Goal: Task Accomplishment & Management: Manage account settings

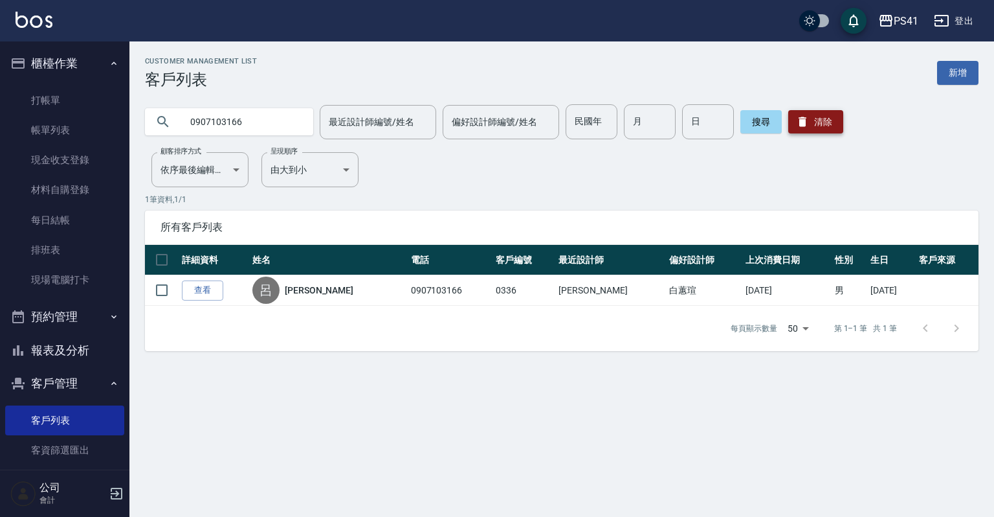
click at [813, 111] on button "清除" at bounding box center [816, 121] width 55 height 23
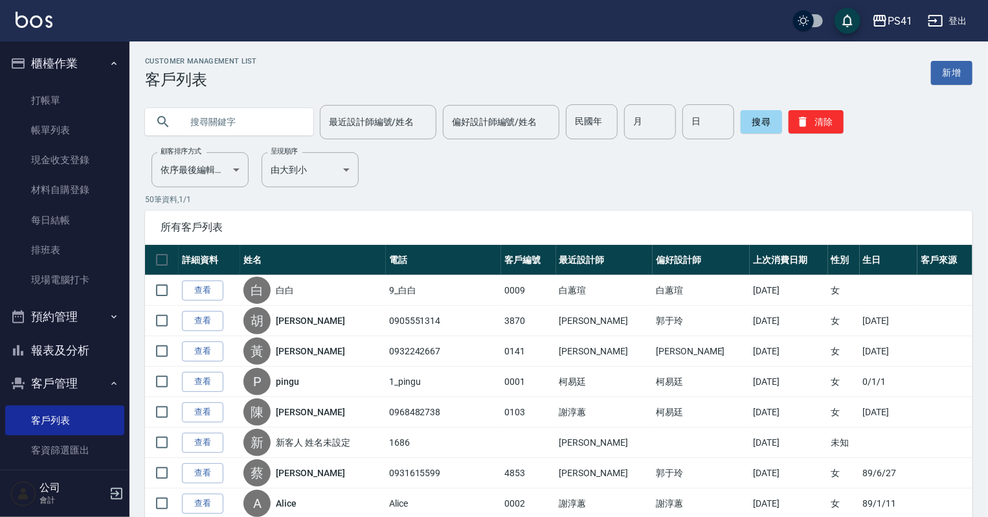
click at [234, 129] on input "text" at bounding box center [242, 121] width 122 height 35
type input "0935286316"
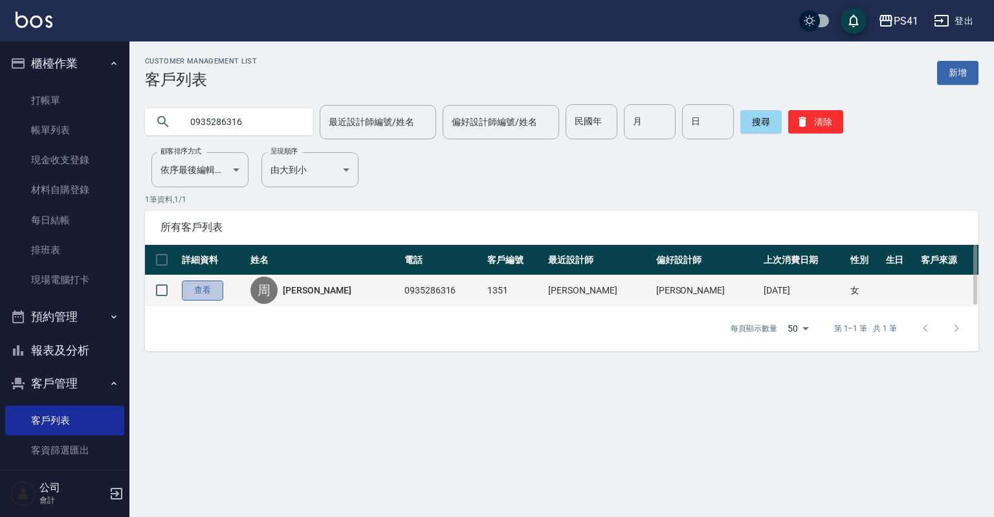
click at [209, 295] on link "查看" at bounding box center [202, 290] width 41 height 20
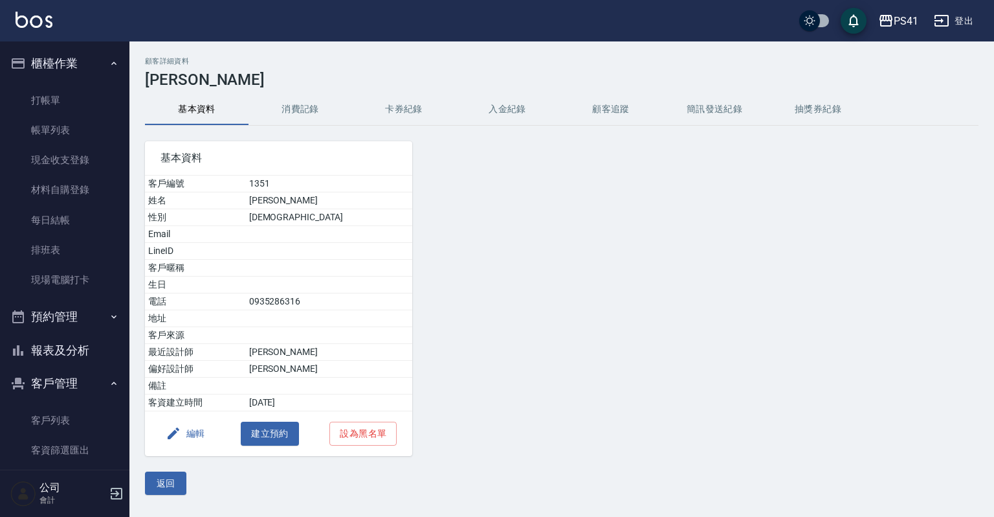
click at [300, 113] on button "消費記錄" at bounding box center [301, 109] width 104 height 31
click at [77, 427] on link "客戶列表" at bounding box center [64, 420] width 119 height 30
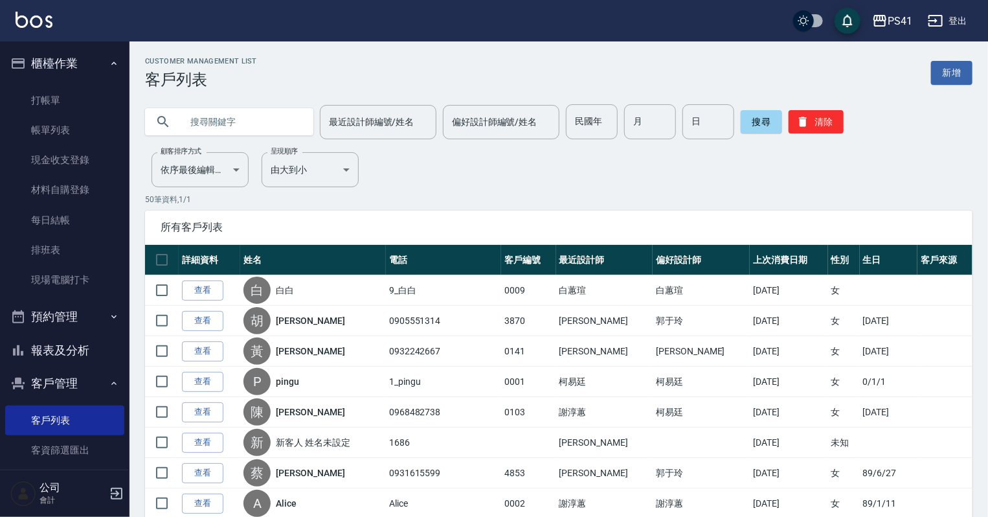
click at [196, 118] on input "text" at bounding box center [242, 121] width 122 height 35
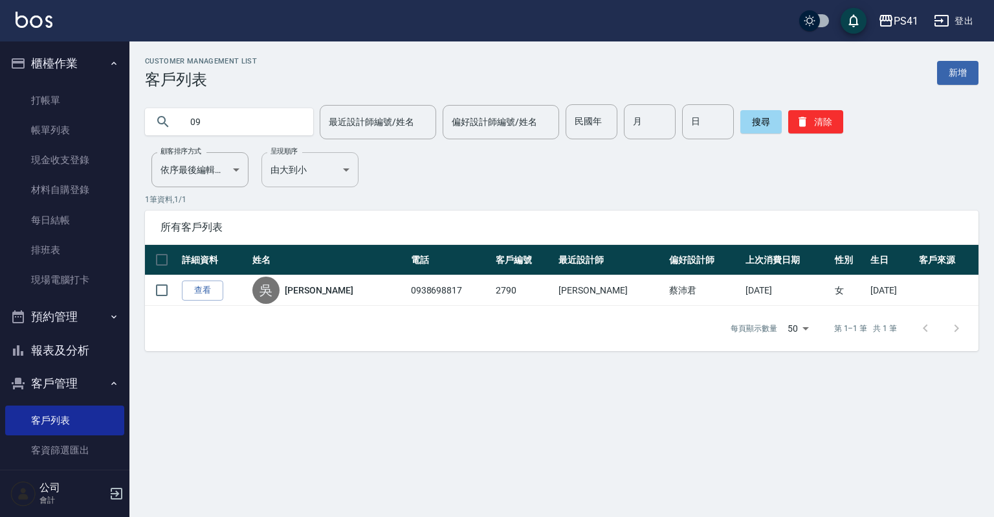
type input "0"
type input "0901329616"
click at [63, 350] on button "報表及分析" at bounding box center [64, 350] width 119 height 34
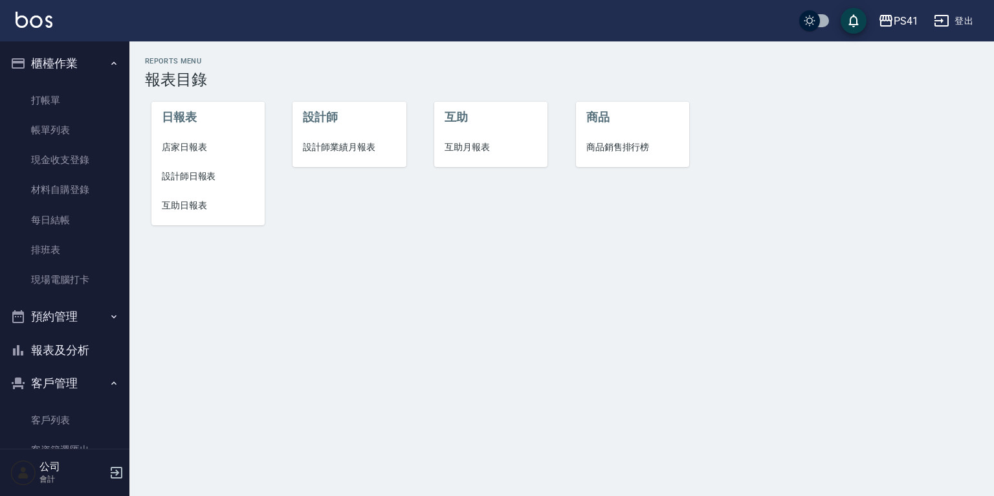
click at [217, 178] on span "設計師日報表" at bounding box center [208, 177] width 93 height 14
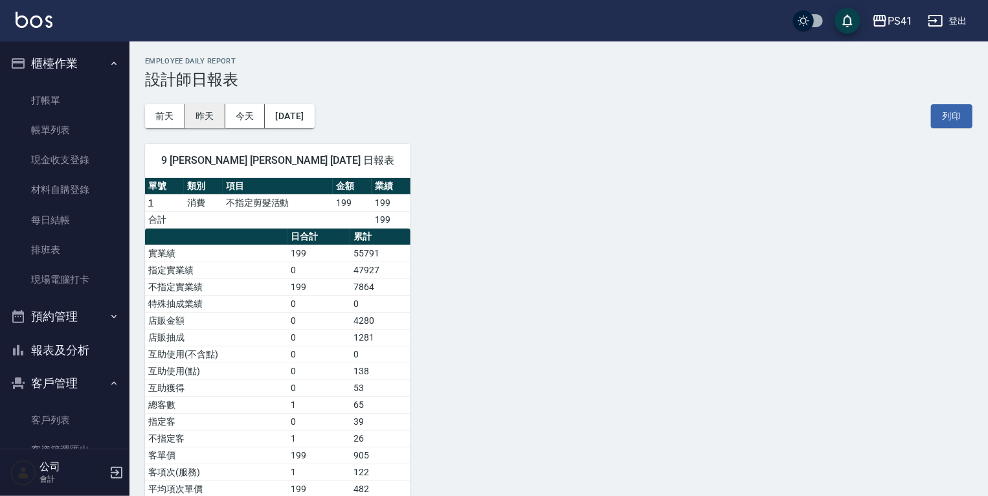
click at [197, 113] on button "昨天" at bounding box center [205, 116] width 40 height 24
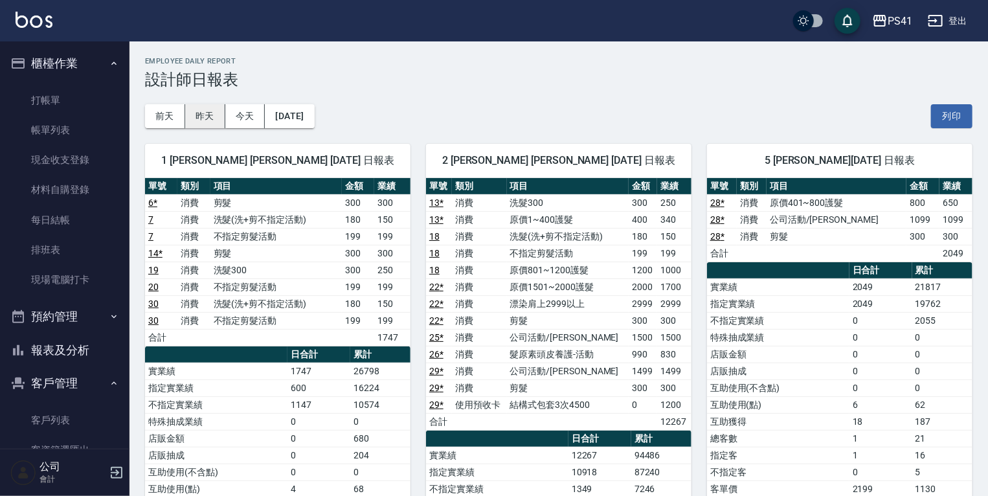
click at [205, 117] on button "昨天" at bounding box center [205, 116] width 40 height 24
click at [163, 117] on button "前天" at bounding box center [165, 116] width 40 height 24
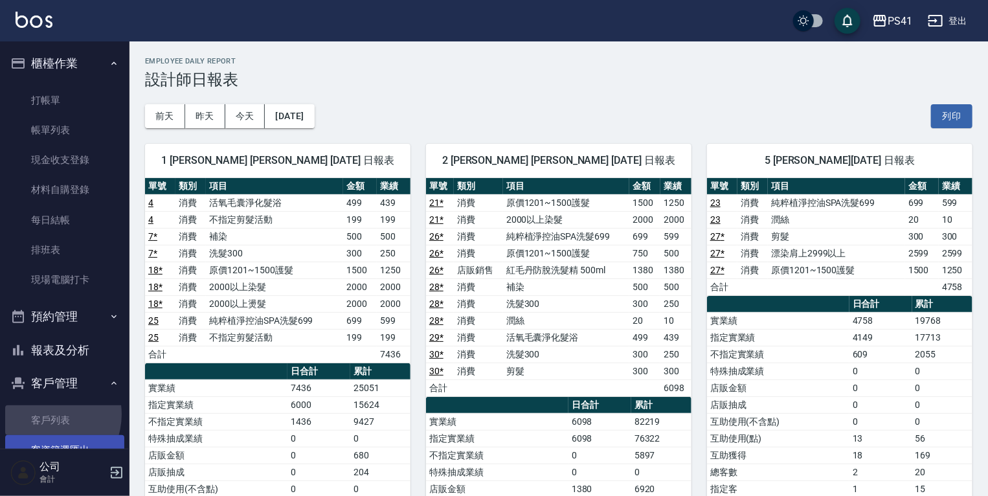
drag, startPoint x: 47, startPoint y: 414, endPoint x: 47, endPoint y: 435, distance: 20.7
click at [47, 414] on link "客戶列表" at bounding box center [64, 420] width 119 height 30
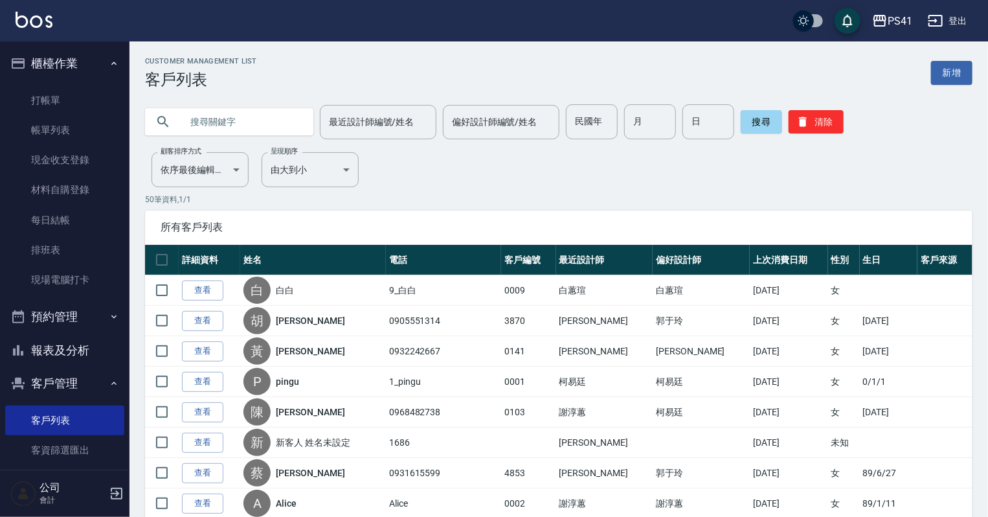
click at [223, 124] on input "text" at bounding box center [242, 121] width 122 height 35
type input "0983476222"
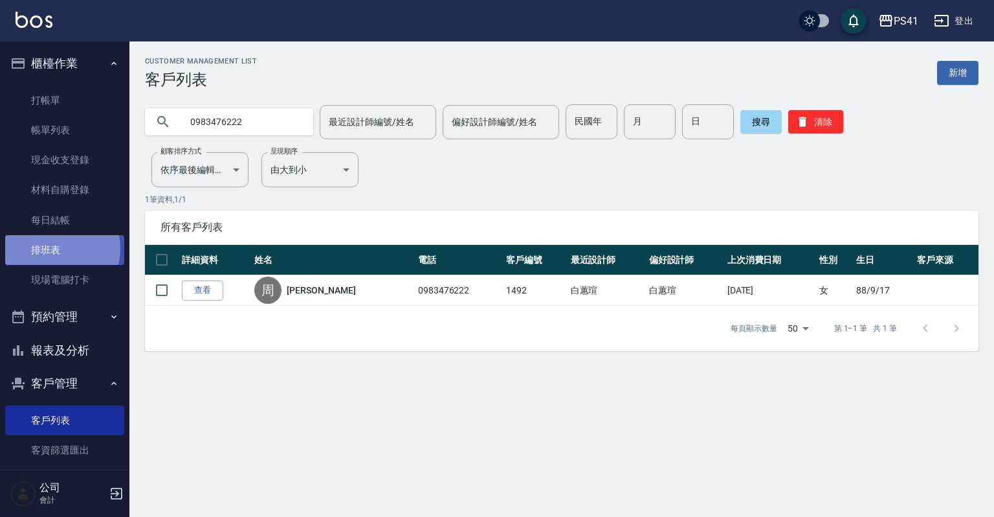
click at [52, 249] on link "排班表" at bounding box center [64, 250] width 119 height 30
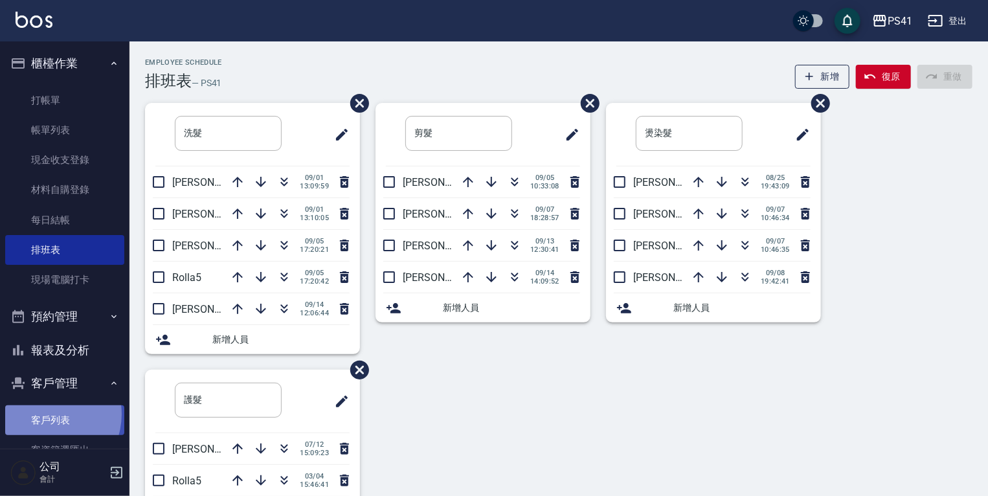
click at [45, 414] on link "客戶列表" at bounding box center [64, 420] width 119 height 30
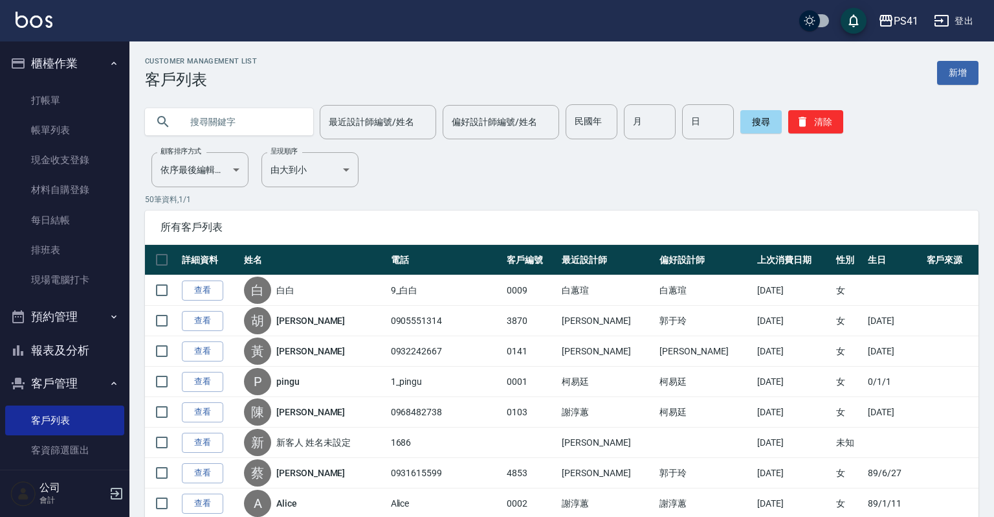
click at [241, 127] on input "text" at bounding box center [242, 121] width 122 height 35
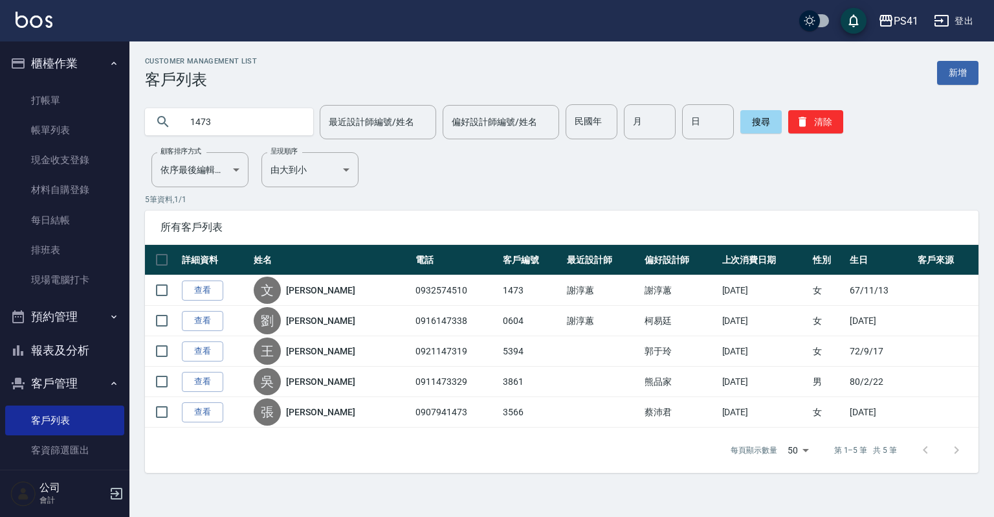
click at [256, 113] on input "1473" at bounding box center [242, 121] width 122 height 35
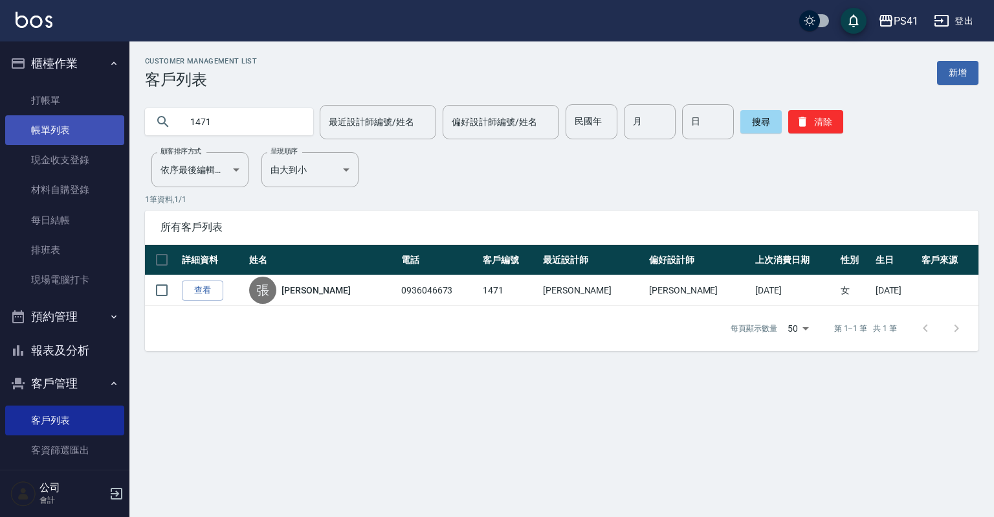
drag, startPoint x: 149, startPoint y: 121, endPoint x: 95, endPoint y: 128, distance: 54.8
click at [95, 128] on div "PS41 登出 櫃檯作業 打帳單 帳單列表 現金收支登錄 材料自購登錄 每日結帳 排班表 現場電腦打卡 預約管理 預約管理 單日預約紀錄 單週預約紀錄 報表及…" at bounding box center [497, 258] width 994 height 517
type input "周"
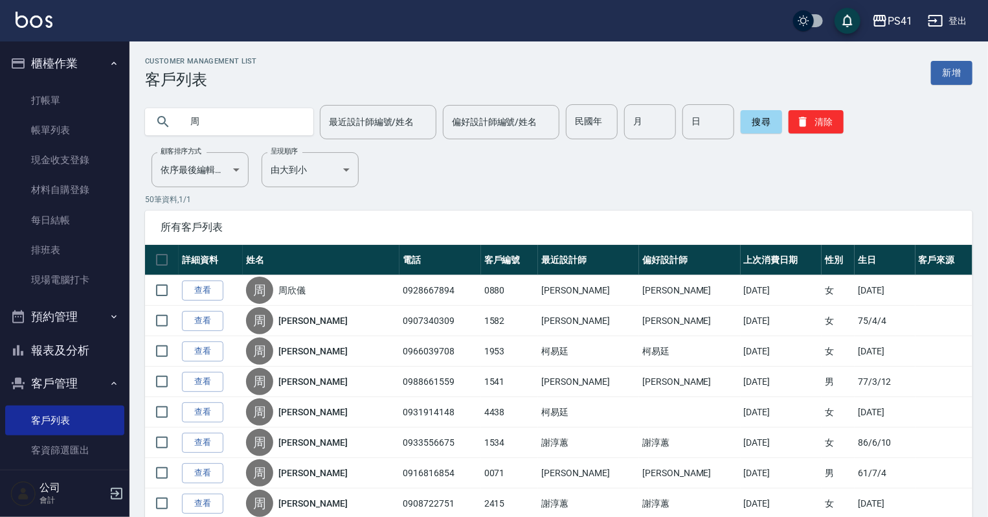
click at [352, 93] on div "周 最近設計師編號/姓名 最近設計師編號/姓名 偏好設計師編號/姓名 偏好設計師編號/姓名 民國年 民國年 月 月 日 日 搜尋 清除" at bounding box center [550, 114] width 843 height 50
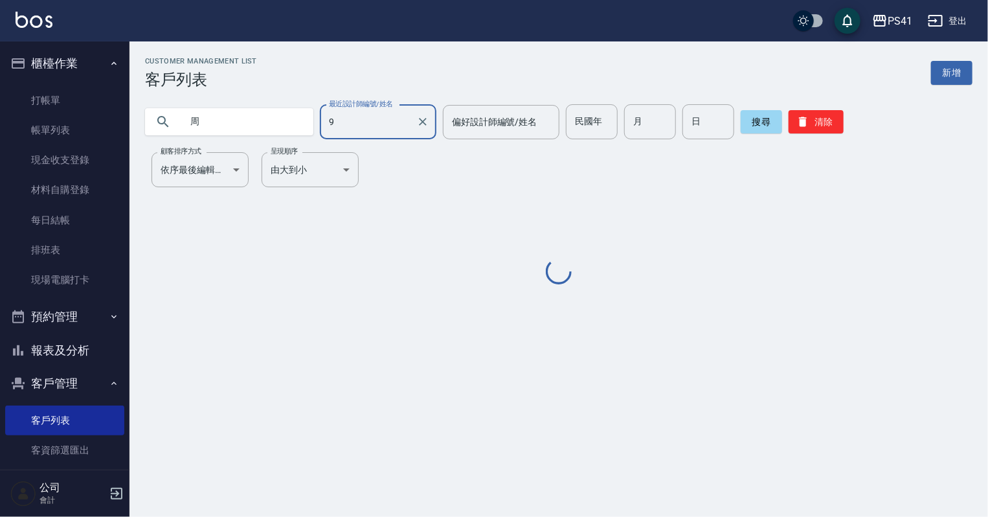
type input "白蕙瑄-9"
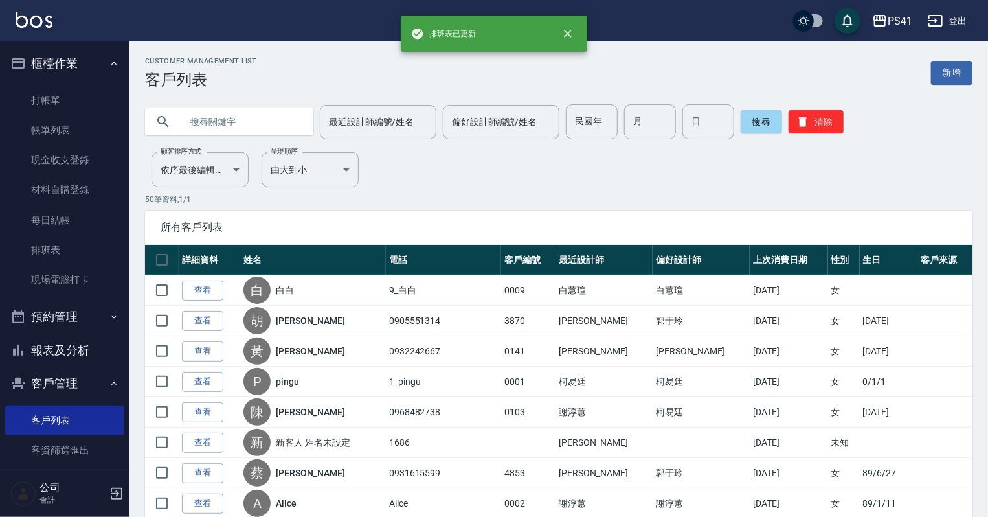
click at [236, 118] on input "text" at bounding box center [242, 121] width 122 height 35
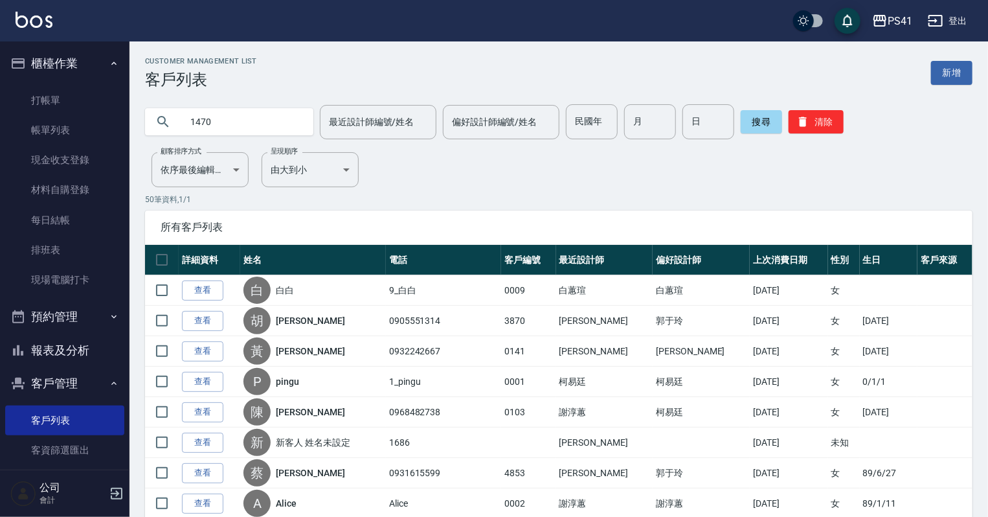
type input "1470"
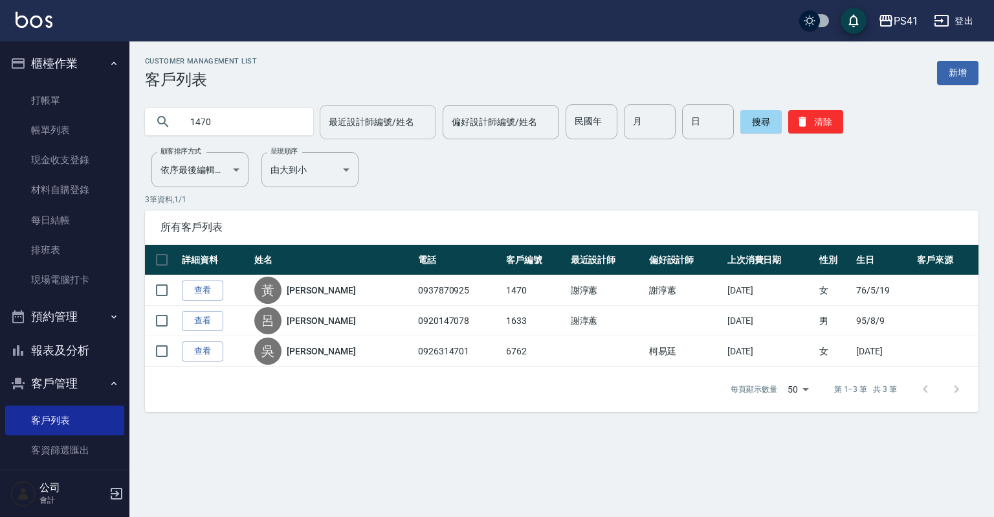
click at [369, 122] on input "最近設計師編號/姓名" at bounding box center [378, 122] width 105 height 23
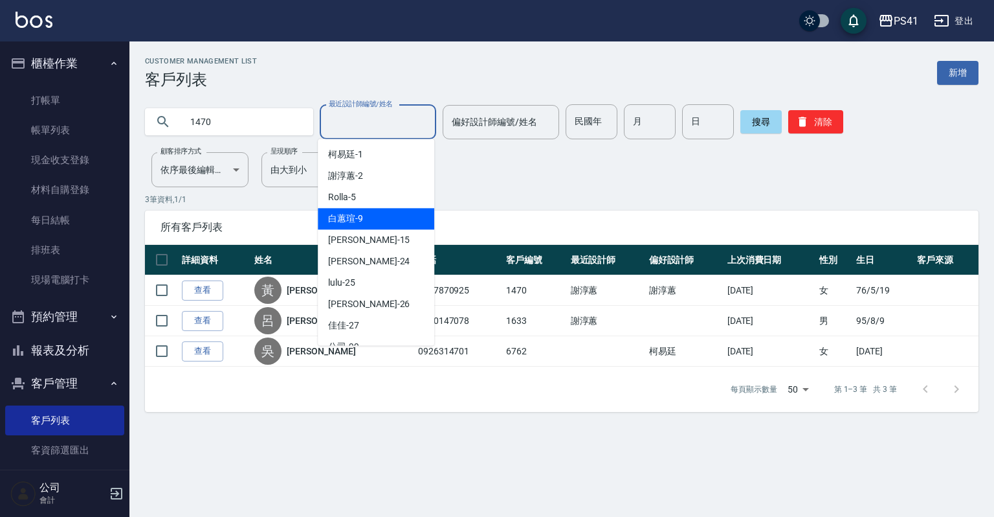
click at [354, 215] on span "[PERSON_NAME]-9" at bounding box center [345, 219] width 35 height 14
type input "白蕙瑄-9"
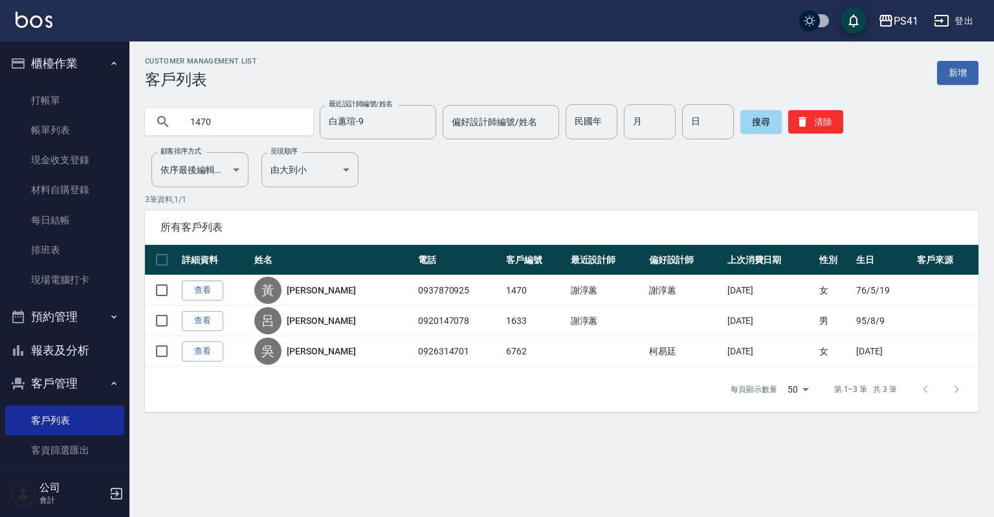
drag, startPoint x: 274, startPoint y: 117, endPoint x: 0, endPoint y: 117, distance: 274.5
click at [0, 117] on div "PS41 登出 櫃檯作業 打帳單 帳單列表 現金收支登錄 材料自購登錄 每日結帳 排班表 現場電腦打卡 預約管理 預約管理 單日預約紀錄 單週預約紀錄 報表及…" at bounding box center [497, 258] width 994 height 517
type input "周"
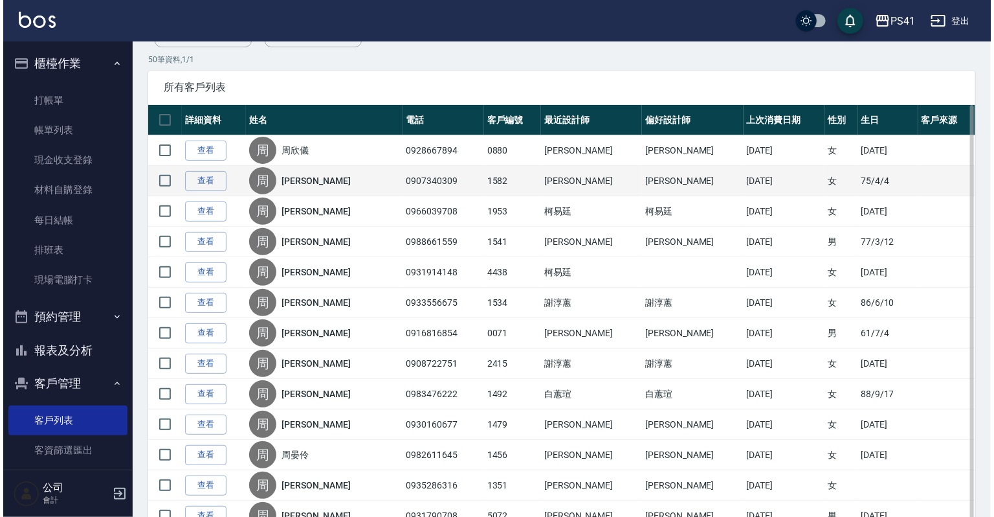
scroll to position [52, 0]
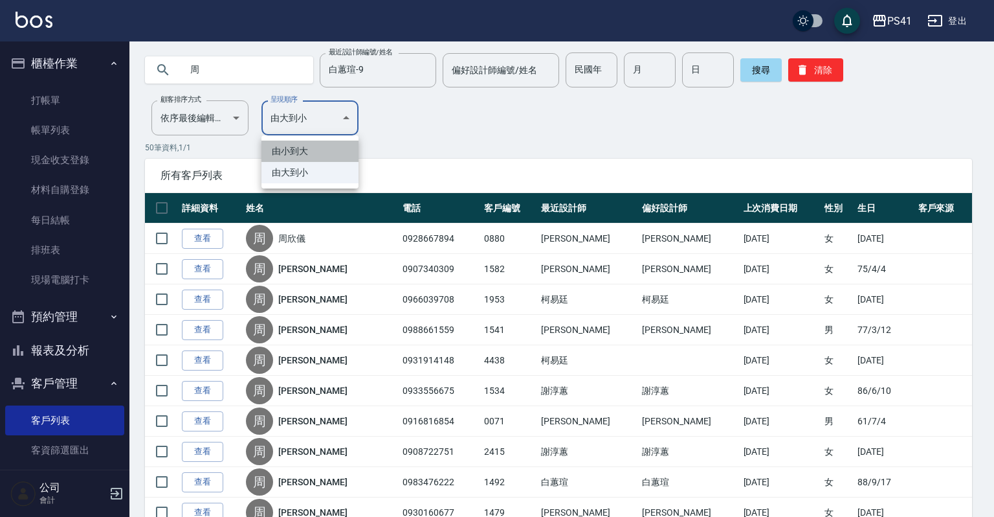
click at [310, 155] on li "由小到大" at bounding box center [310, 150] width 97 height 21
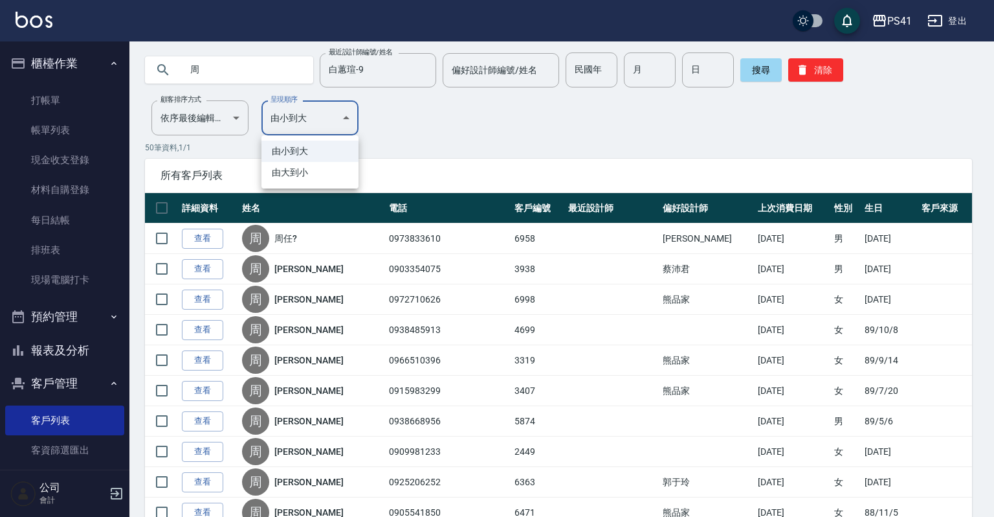
click at [319, 170] on li "由大到小" at bounding box center [310, 172] width 97 height 21
type input "DESC"
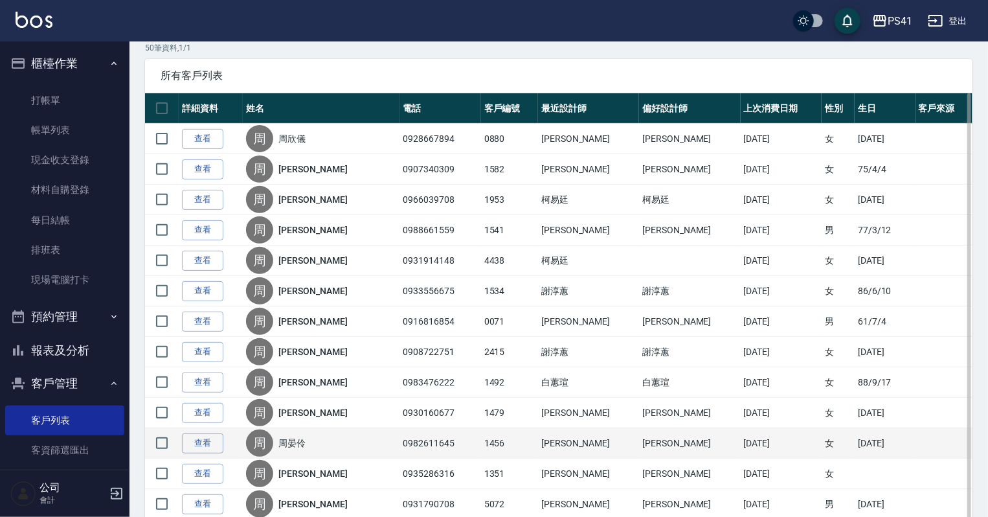
scroll to position [155, 0]
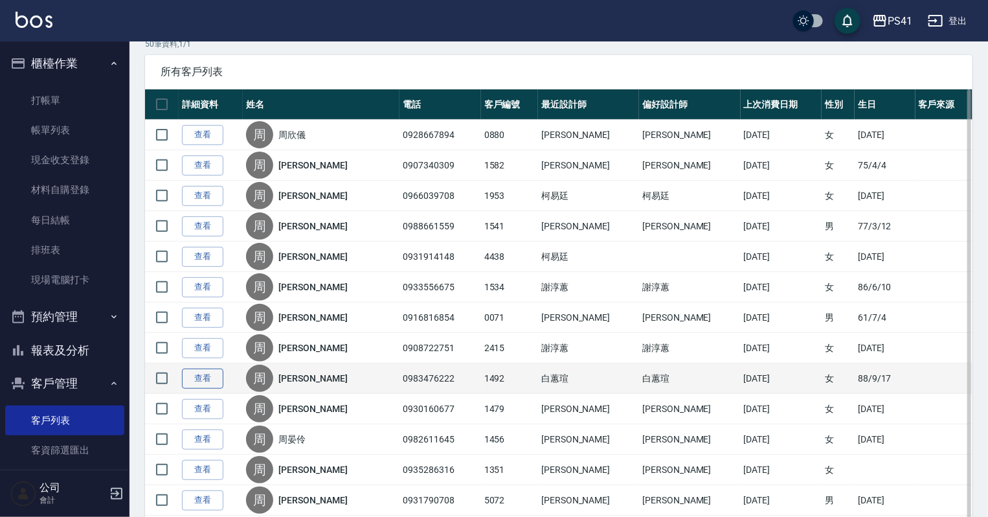
click at [201, 375] on link "查看" at bounding box center [202, 378] width 41 height 20
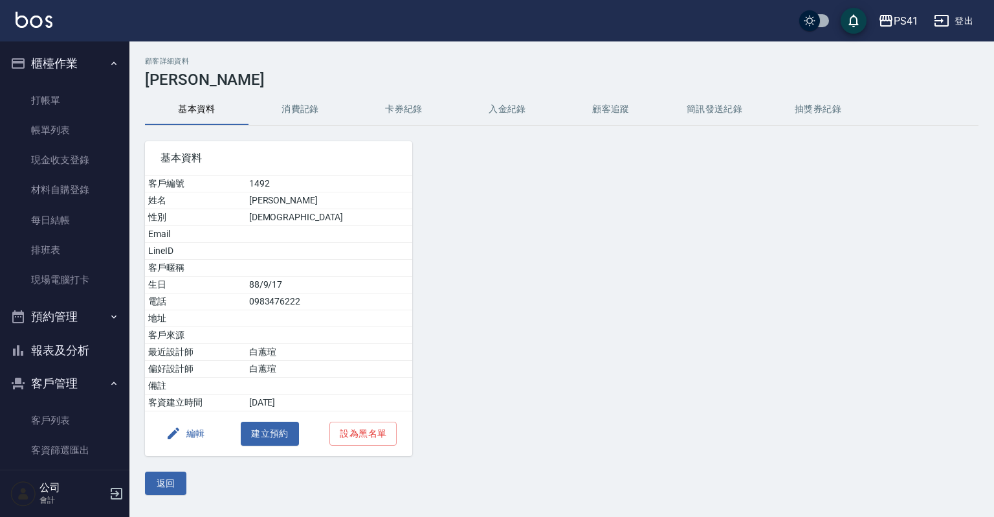
click at [295, 111] on button "消費記錄" at bounding box center [301, 109] width 104 height 31
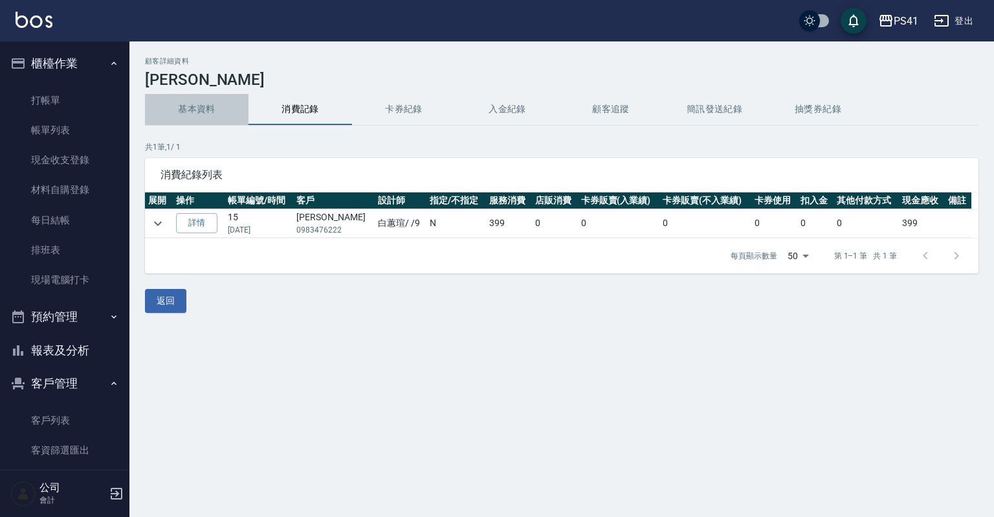
click at [201, 115] on button "基本資料" at bounding box center [197, 109] width 104 height 31
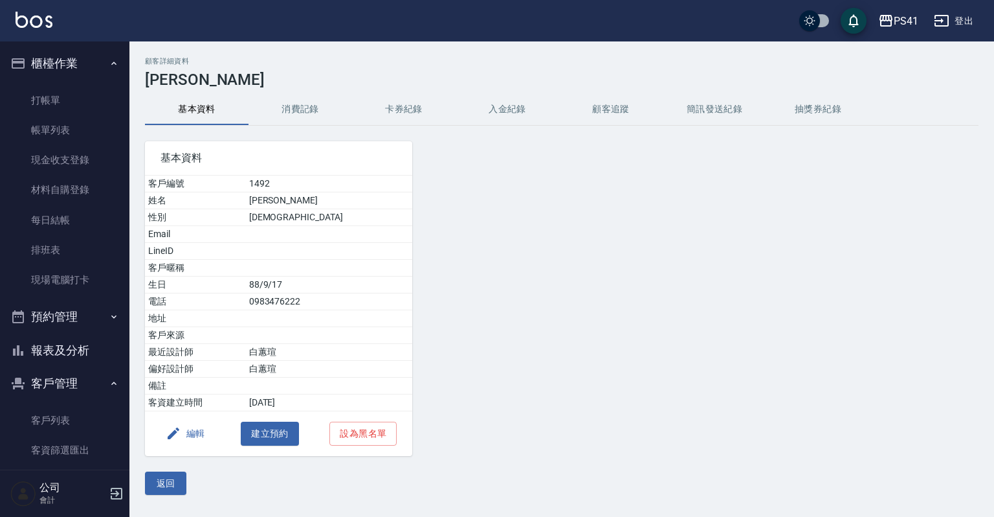
click at [0, 101] on nav "櫃檯作業 打帳單 帳單列表 現金收支登錄 材料自購登錄 每日結帳 排班表 現場電腦打卡 預約管理 預約管理 單日預約紀錄 單週預約紀錄 報表及分析 報表目錄 …" at bounding box center [64, 255] width 129 height 428
click at [30, 100] on link "打帳單" at bounding box center [64, 100] width 119 height 30
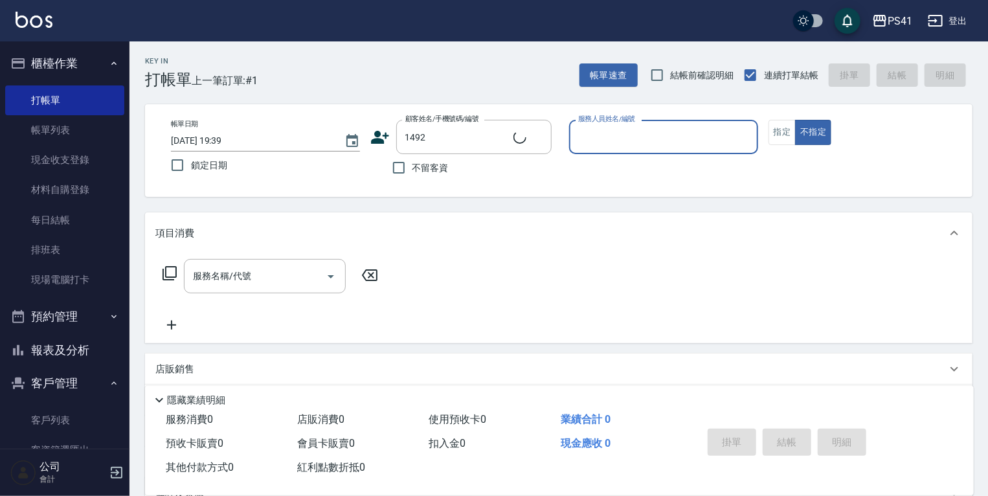
type input "[PERSON_NAME]/0983476222/1492"
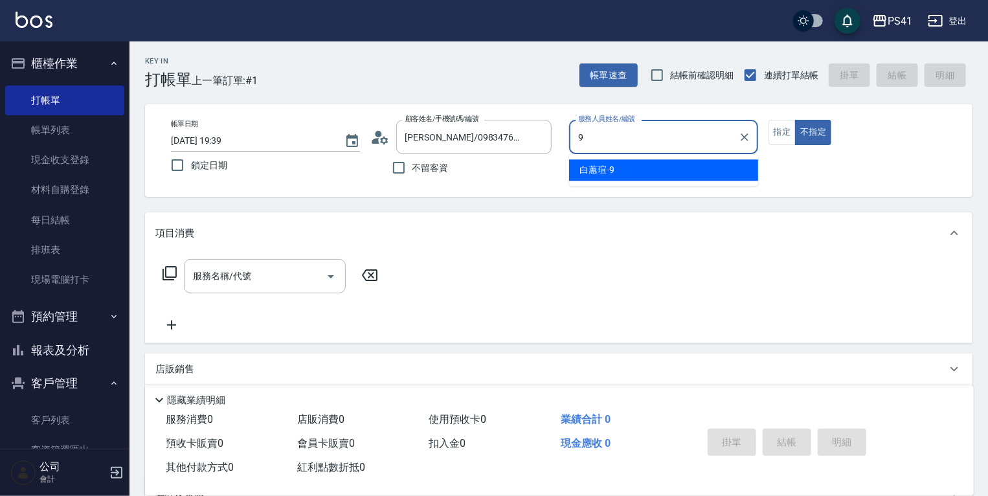
type input "白蕙瑄-9"
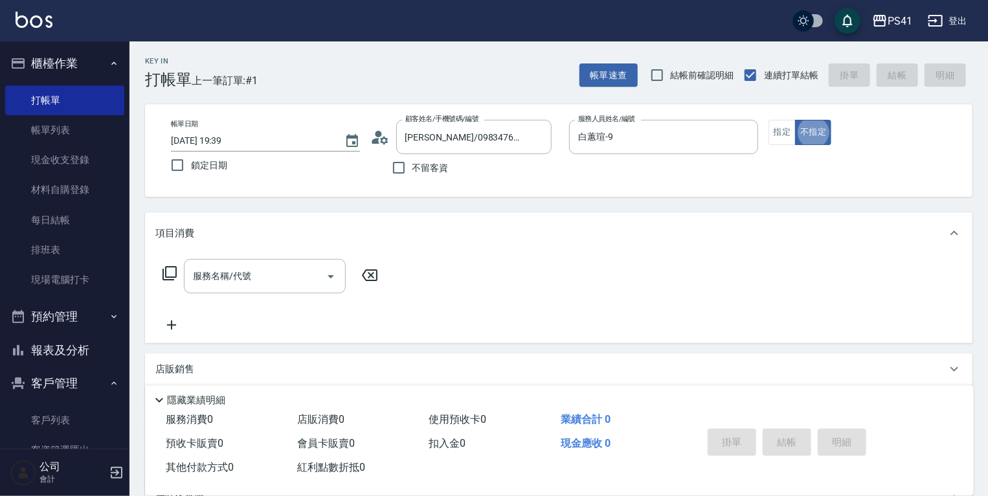
type button "false"
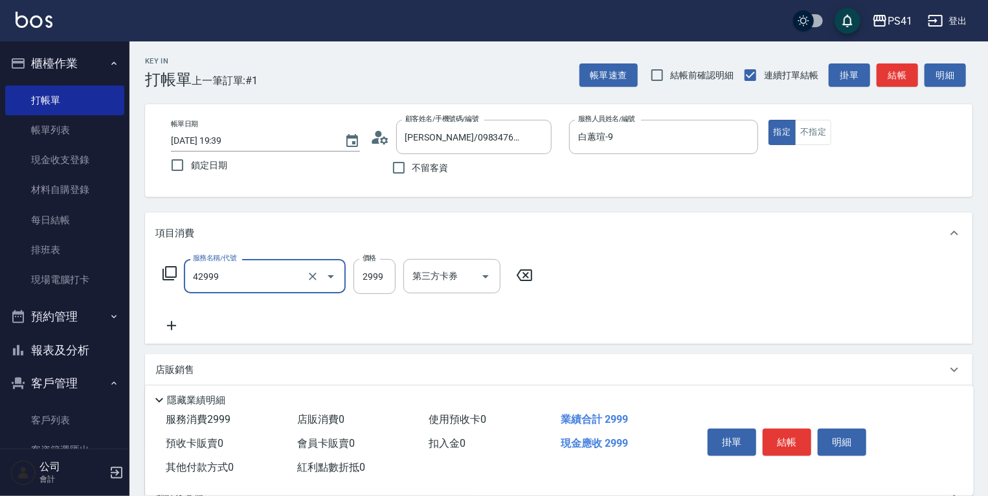
type input "漂染肩上2999以上(42999)"
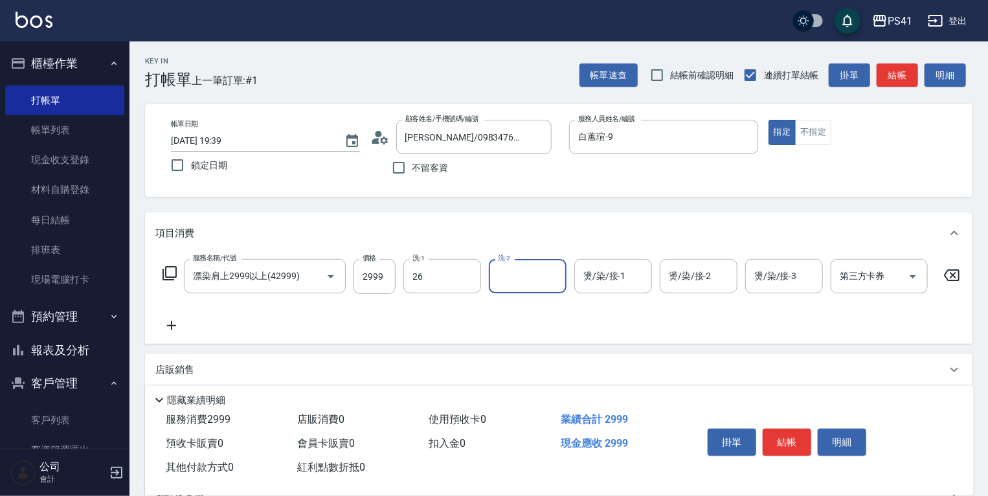
type input "[PERSON_NAME]-26"
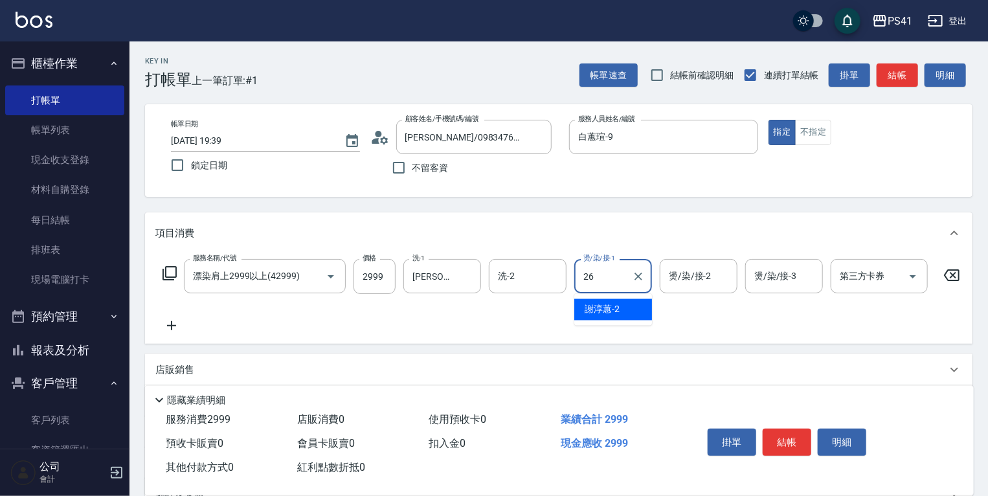
type input "[PERSON_NAME]-26"
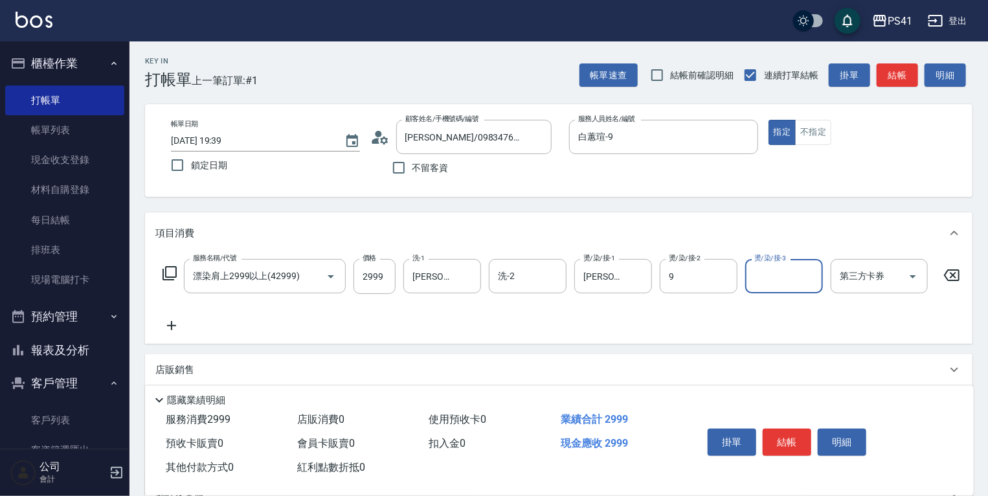
type input "白蕙瑄-9"
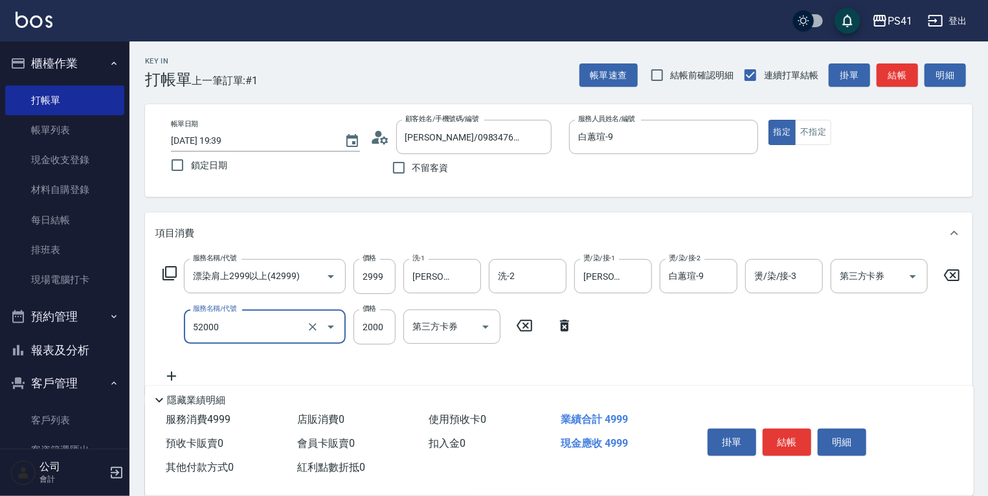
type input "原價1501~2000護髮(52000)"
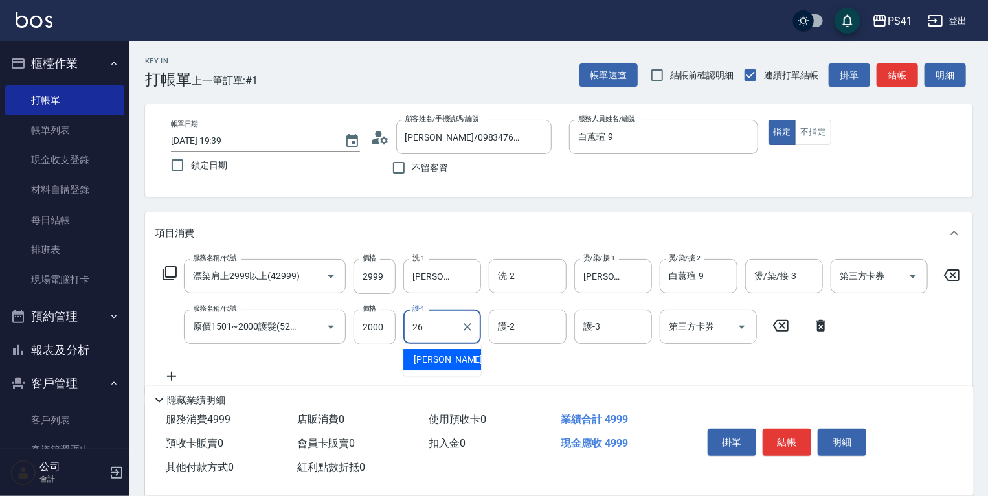
type input "[PERSON_NAME]-26"
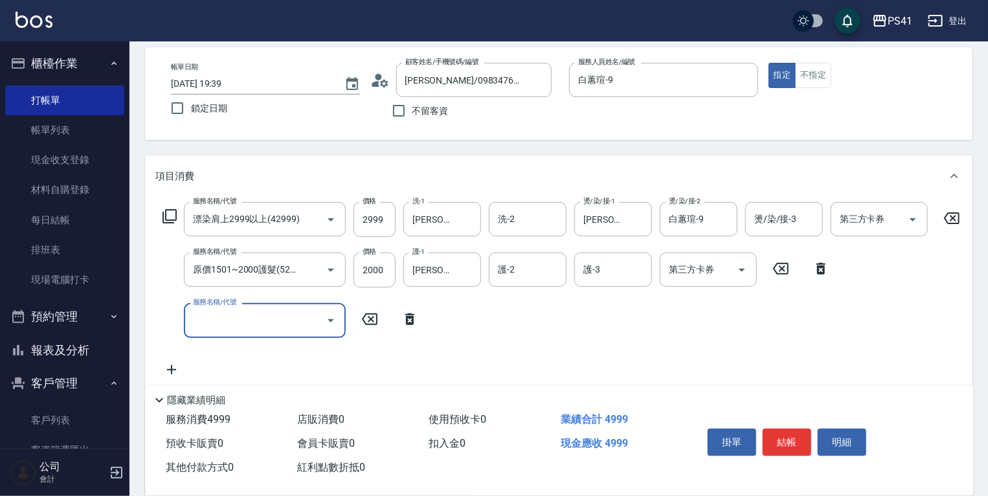
scroll to position [207, 0]
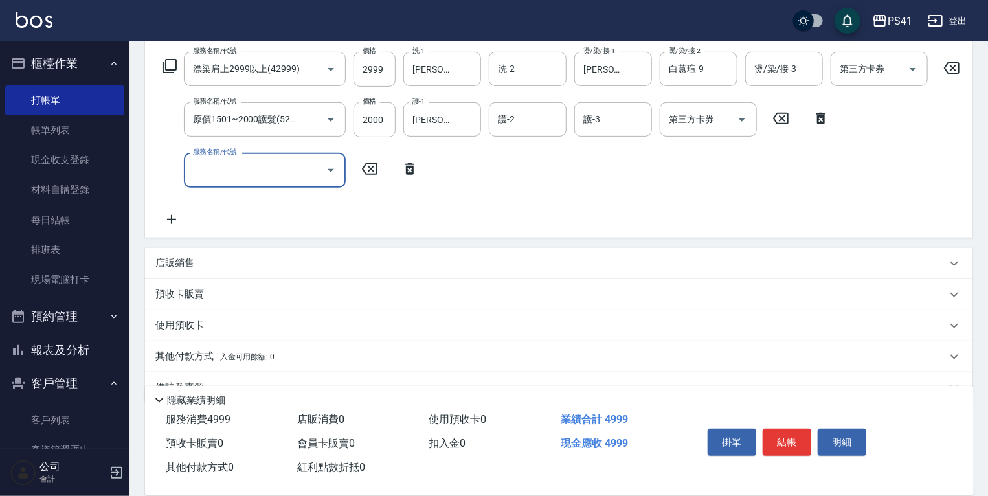
click at [257, 270] on div "店販銷售" at bounding box center [550, 263] width 791 height 14
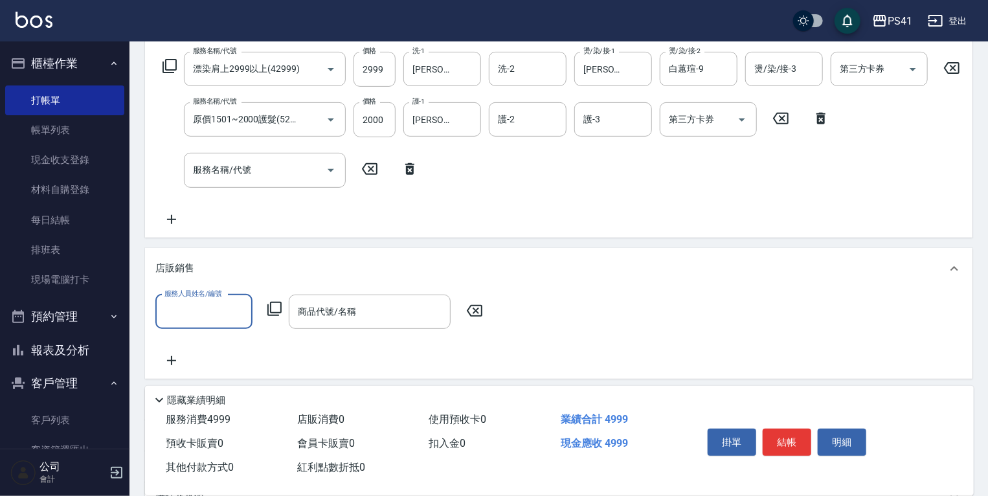
scroll to position [0, 0]
type input "白蕙瑄-9"
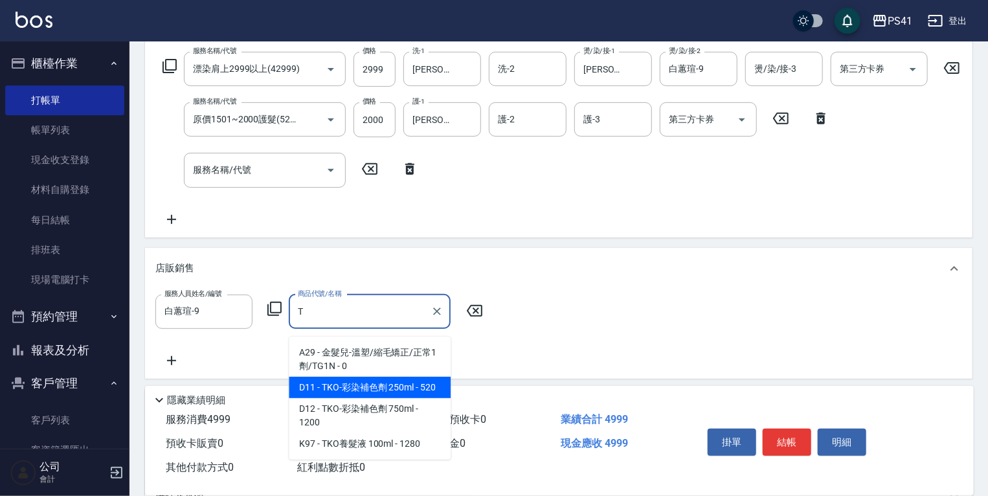
type input "TKO-彩染補色劑 250ml"
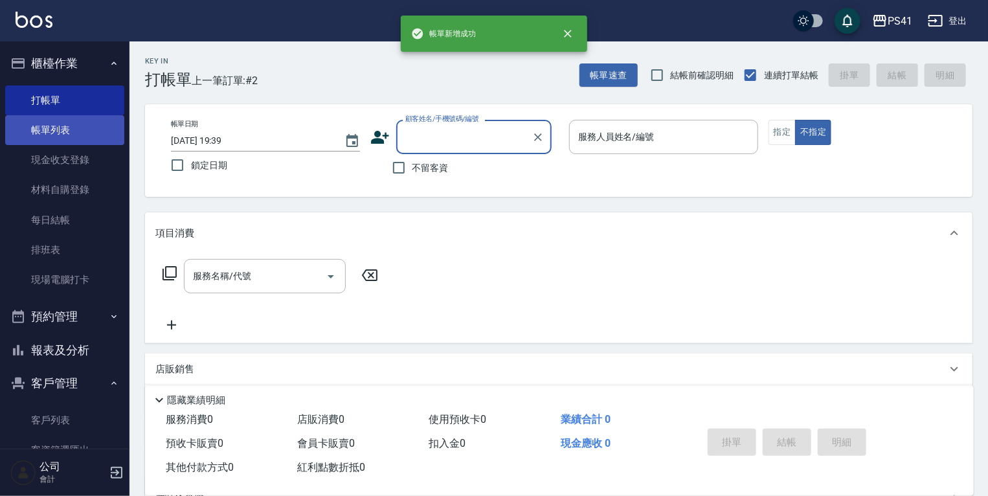
click at [96, 127] on link "帳單列表" at bounding box center [64, 130] width 119 height 30
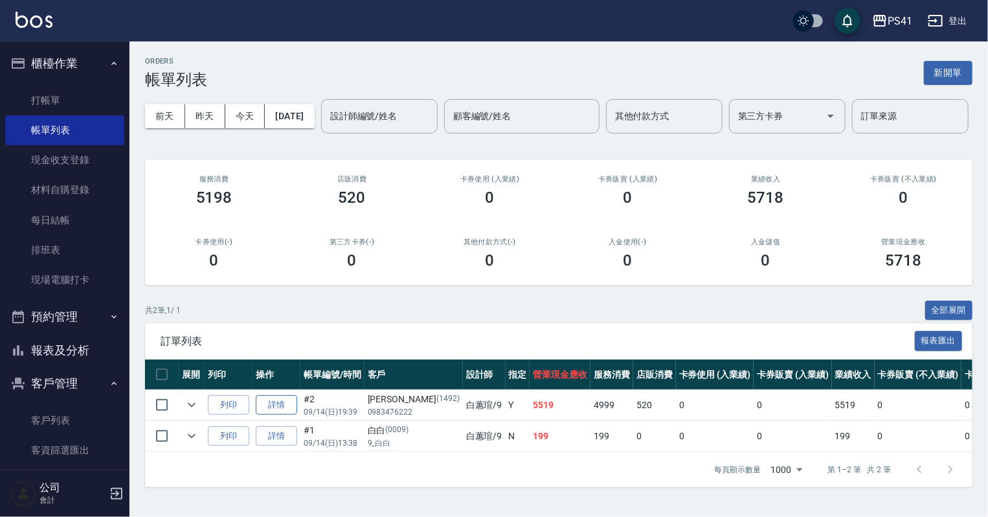
click at [285, 415] on link "詳情" at bounding box center [276, 405] width 41 height 20
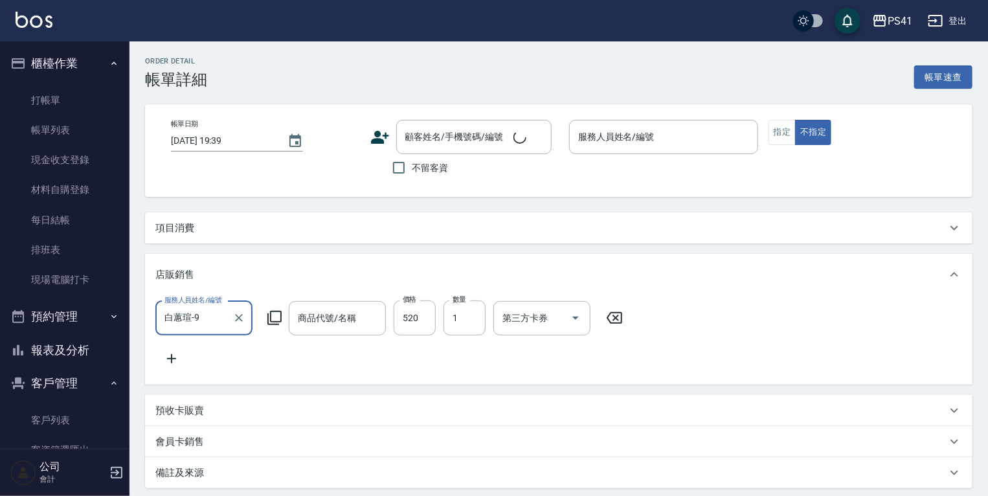
type input "白蕙瑄-9"
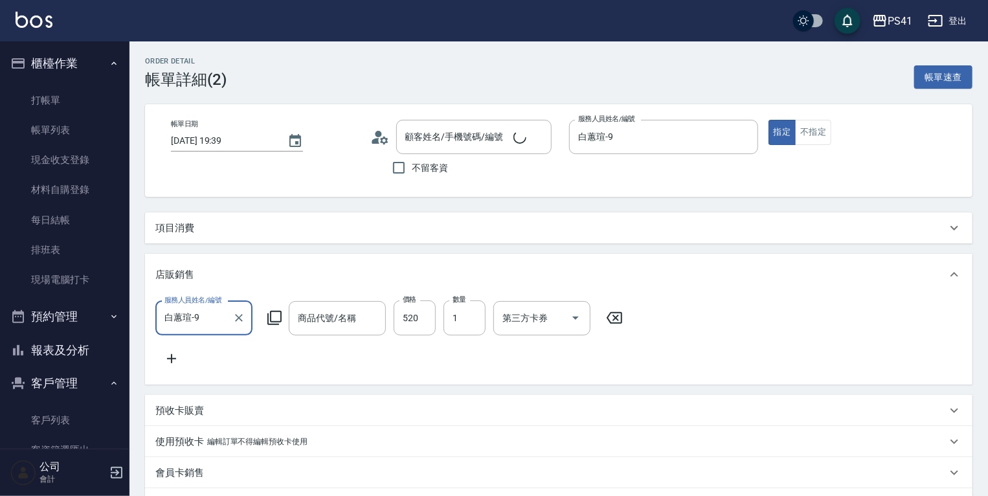
type input "TKO-彩染補色劑 250ml"
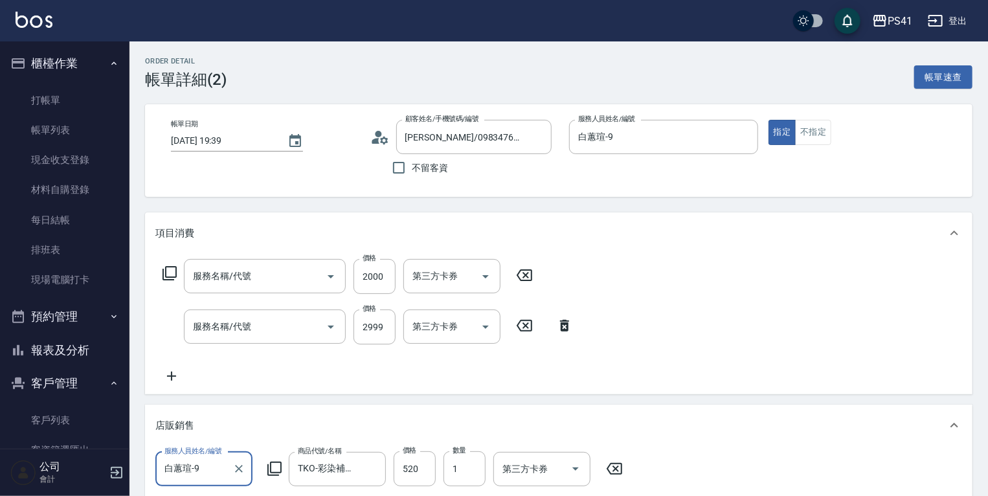
type input "[PERSON_NAME]/0983476222/1492"
type input "原價1501~2000護髮(52000)"
type input "漂染肩上2999以上(42999)"
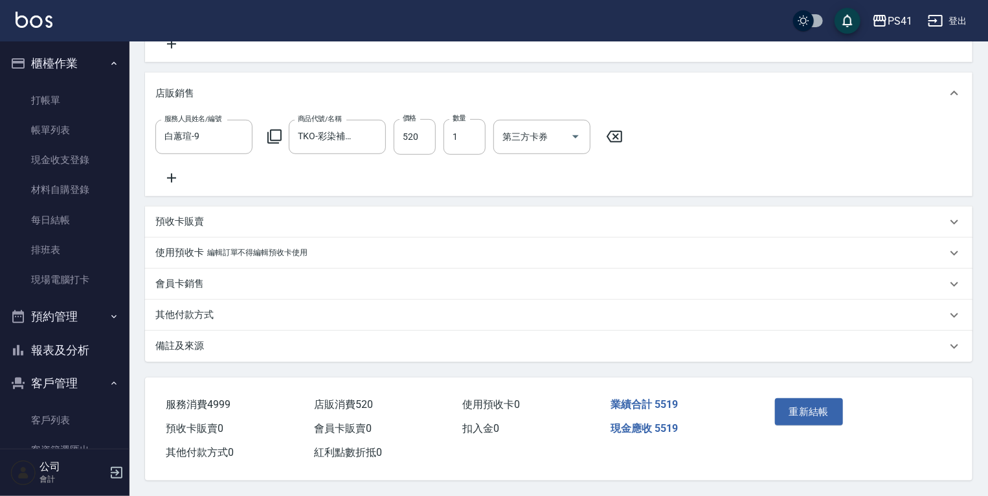
click at [207, 317] on p "其他付款方式" at bounding box center [184, 315] width 58 height 14
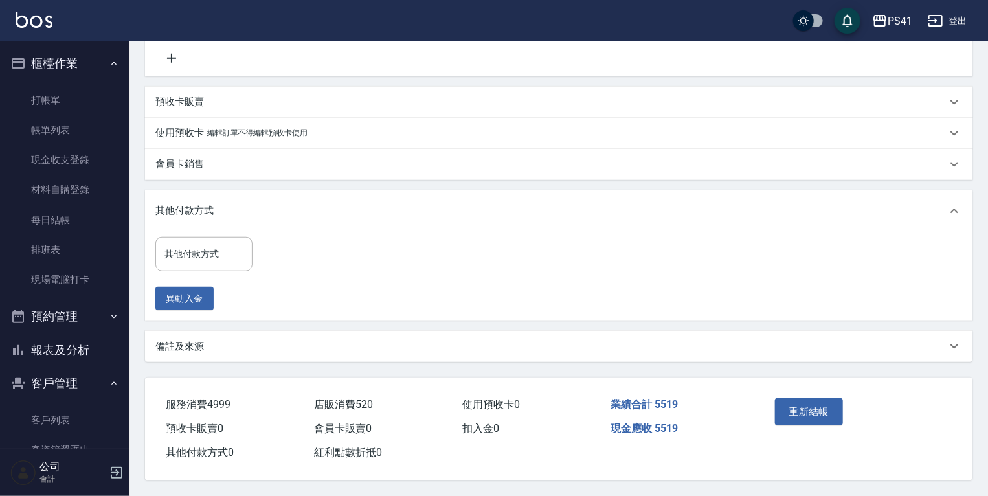
scroll to position [453, 0]
click at [214, 271] on div "其他付款方式" at bounding box center [203, 254] width 97 height 34
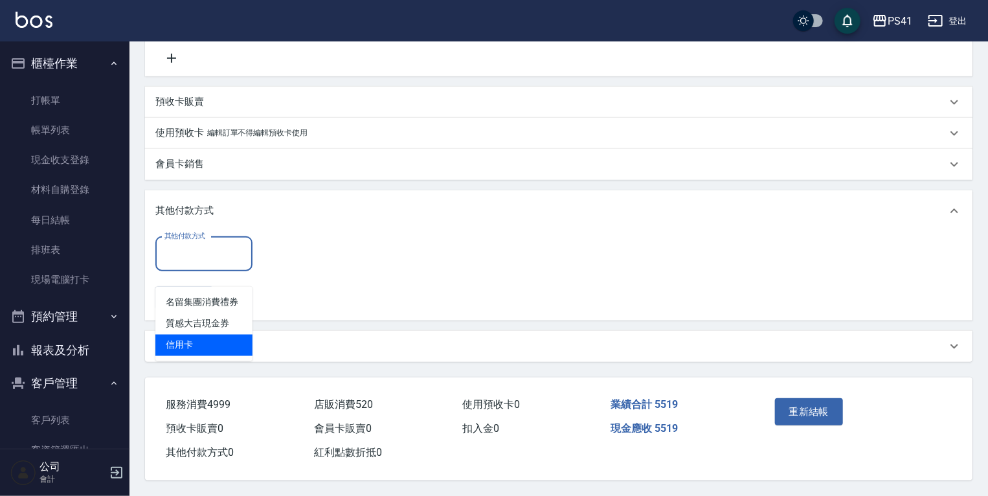
click at [201, 350] on span "信用卡" at bounding box center [203, 345] width 97 height 21
type input "信用卡"
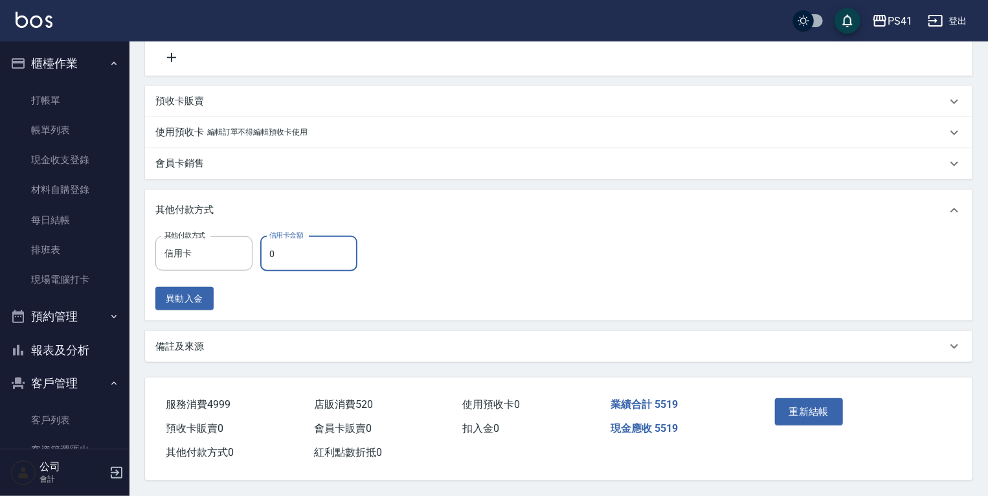
click at [280, 271] on input "0" at bounding box center [308, 253] width 97 height 35
type input "5519"
click at [811, 425] on button "重新結帳" at bounding box center [809, 411] width 69 height 27
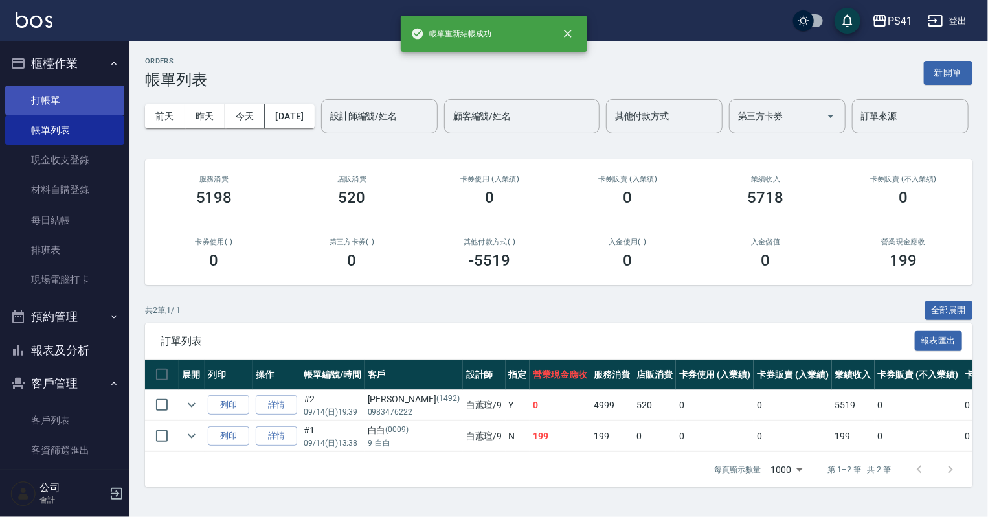
click at [78, 88] on link "打帳單" at bounding box center [64, 100] width 119 height 30
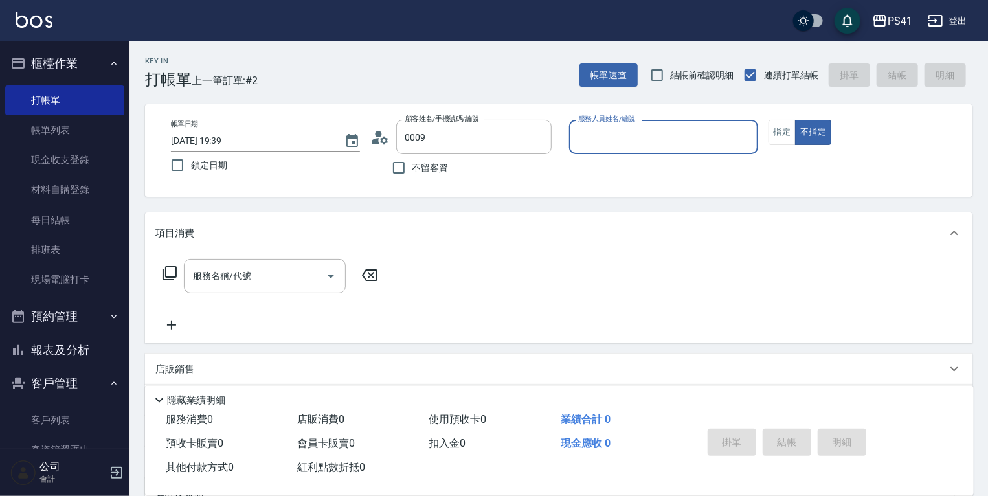
type input "白白/9_白白/0009"
type input "白蕙瑄-9"
type button "false"
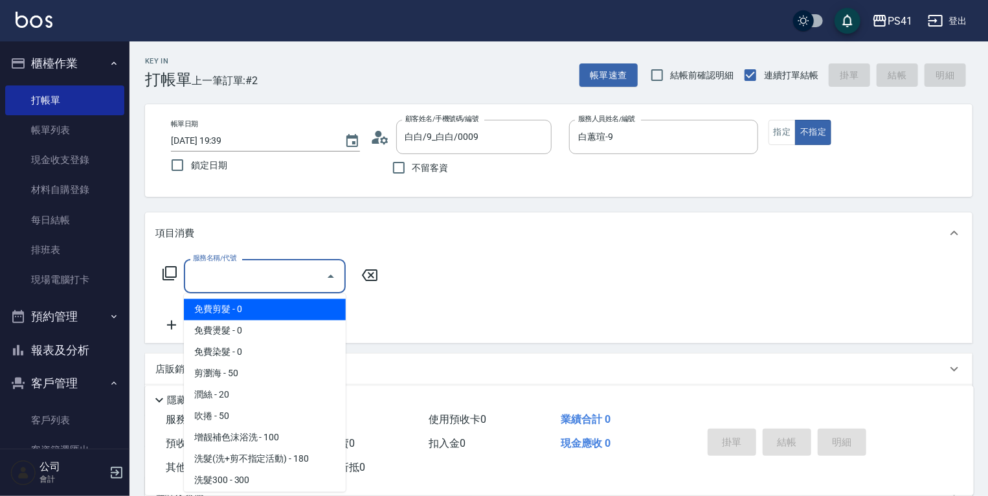
click at [246, 282] on input "服務名稱/代號" at bounding box center [255, 276] width 131 height 23
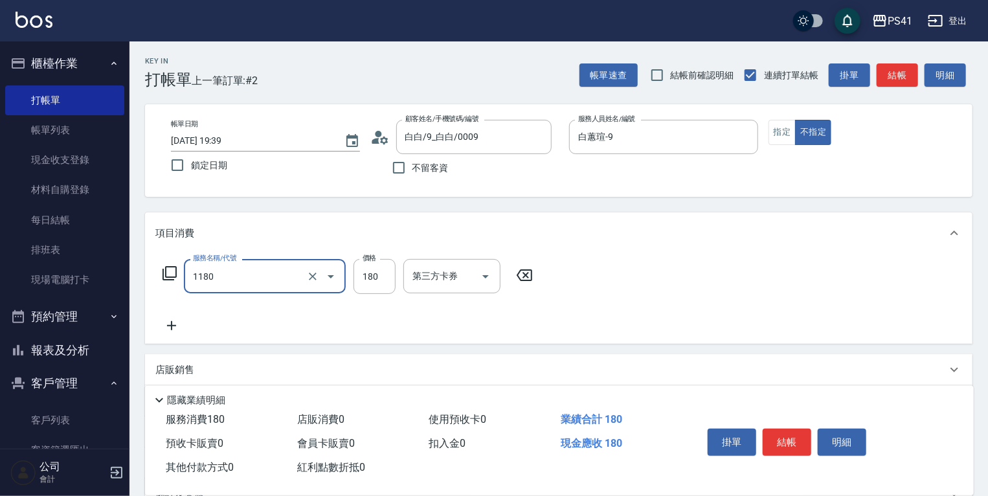
type input "洗髮(洗+剪不指定活動)(1180)"
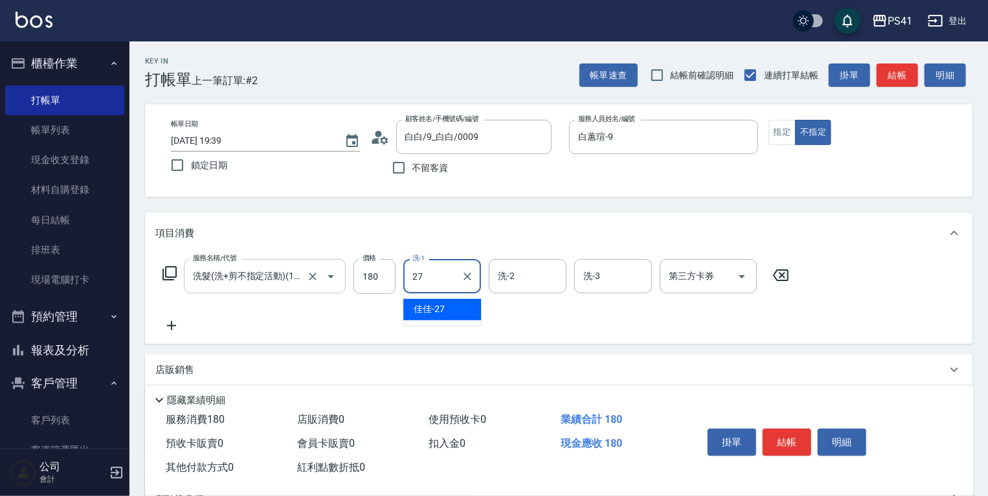
type input "佳佳-27"
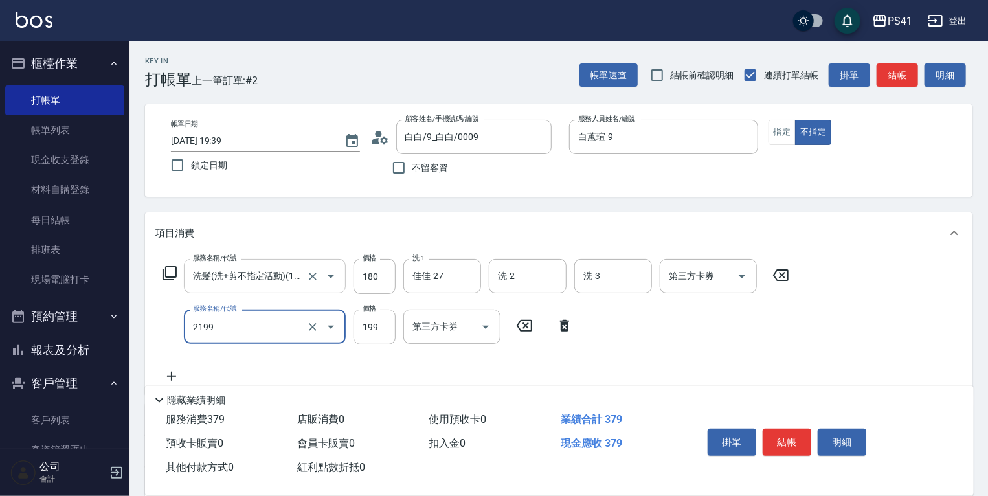
type input "不指定剪髮活動(2199)"
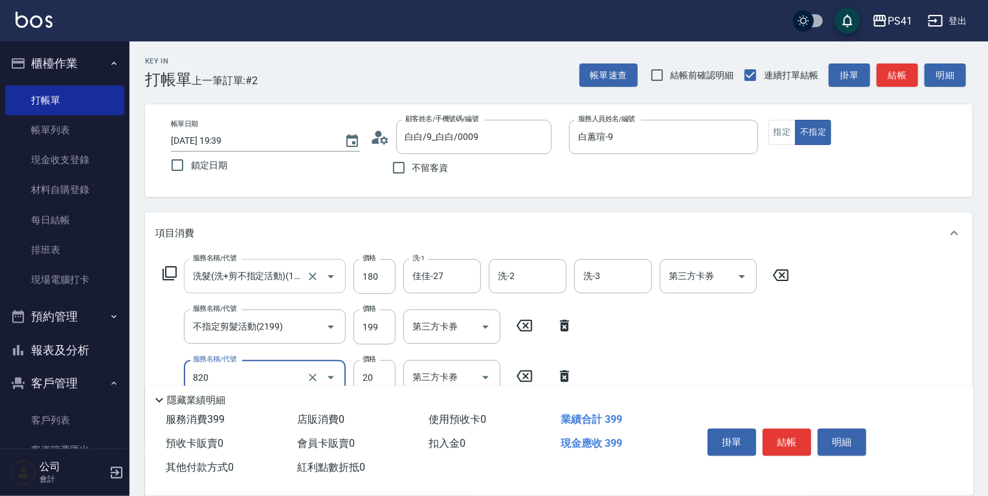
type input "潤絲(820)"
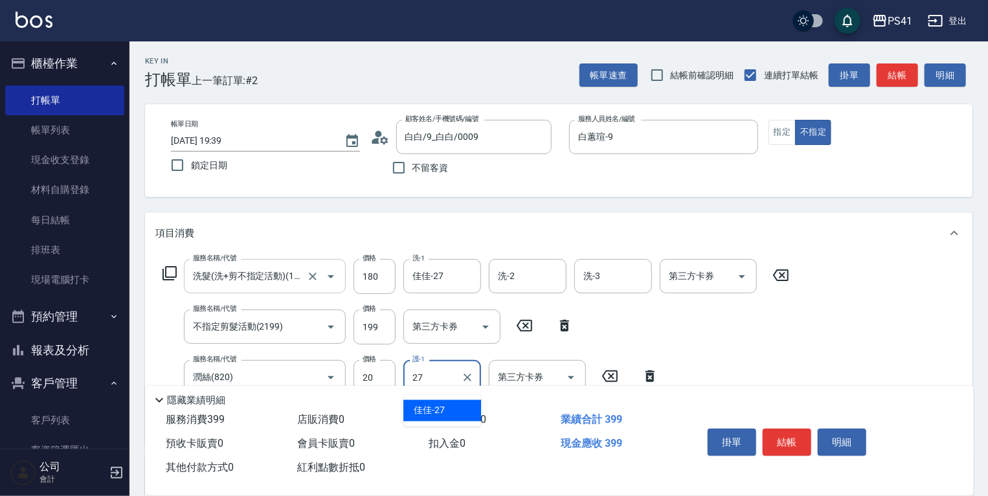
type input "佳佳-27"
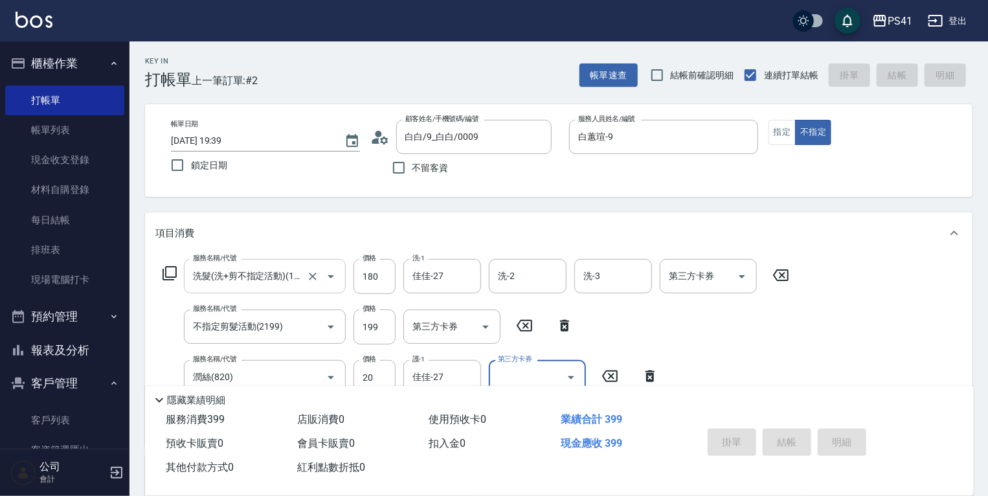
type input "[DATE] 19:40"
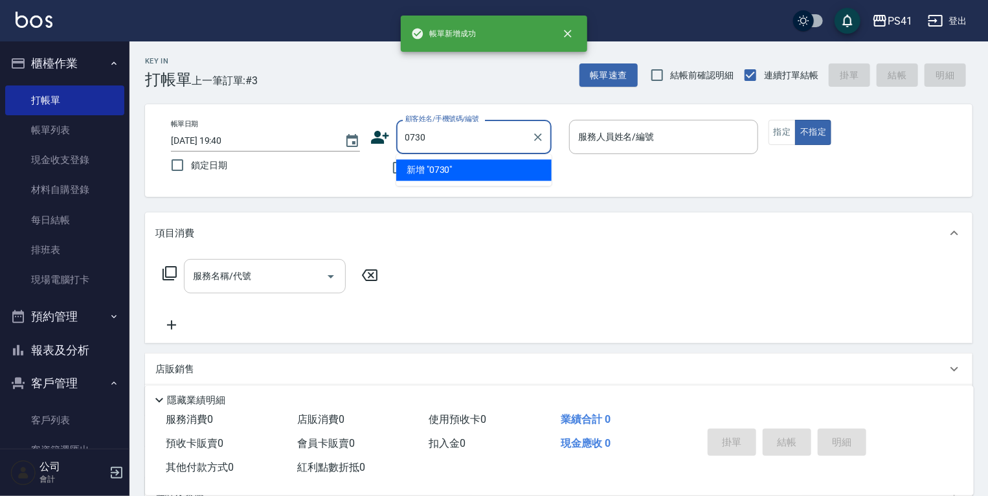
type input "0730"
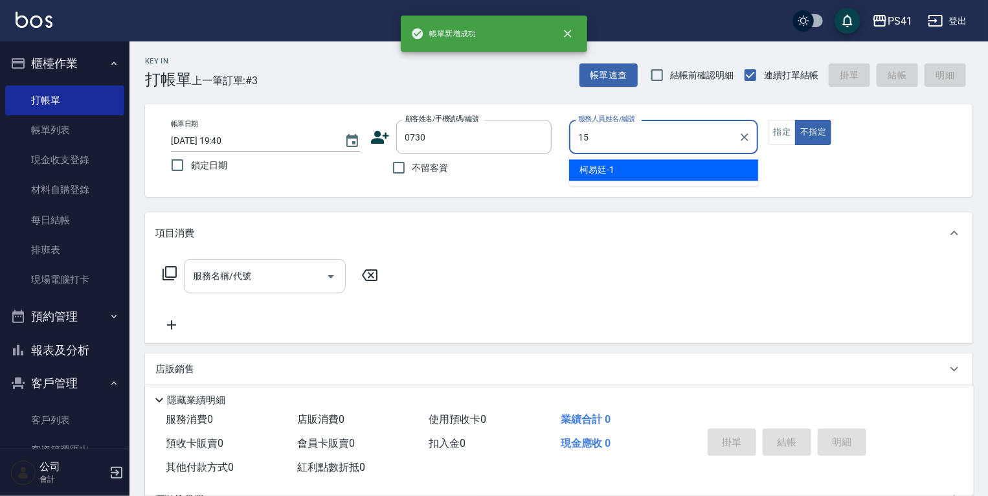
type input "[PERSON_NAME]-15"
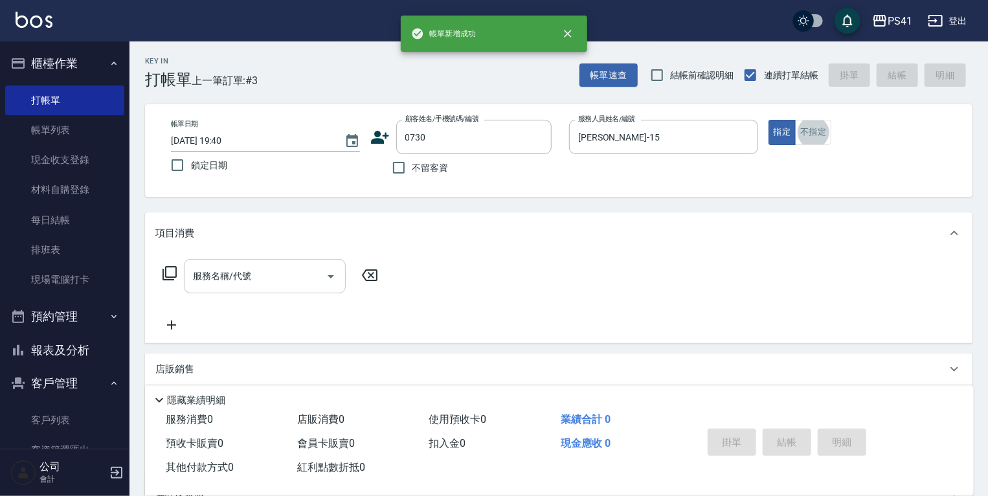
type input "[PERSON_NAME]/0922157215/0730"
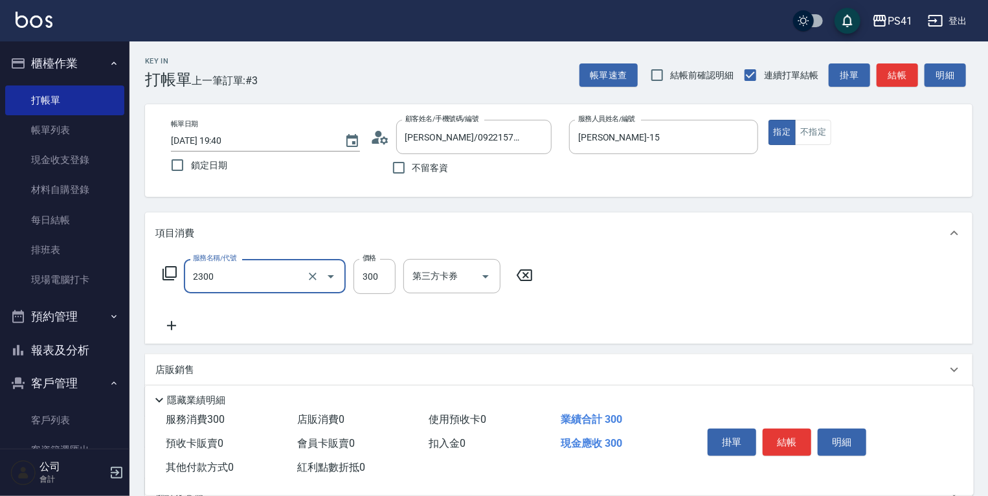
type input "剪髮(2300)"
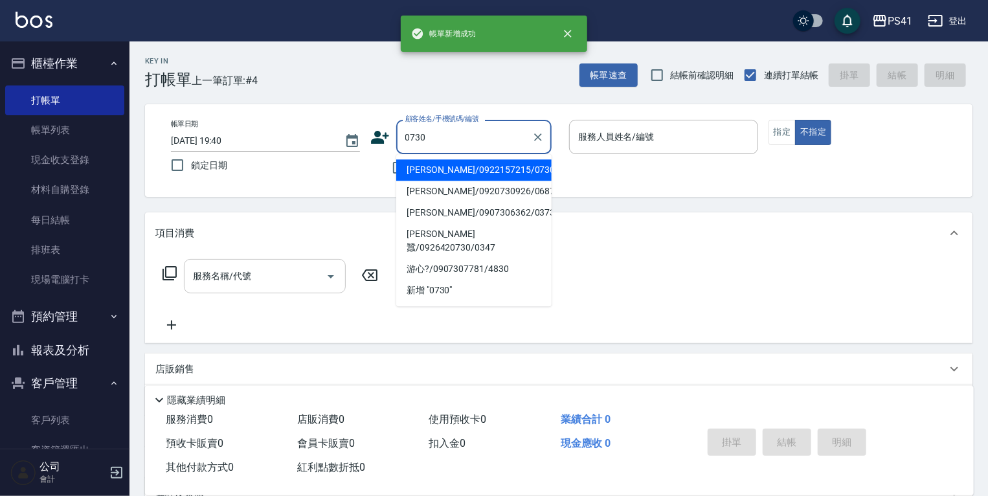
type input "[PERSON_NAME]/0922157215/0730"
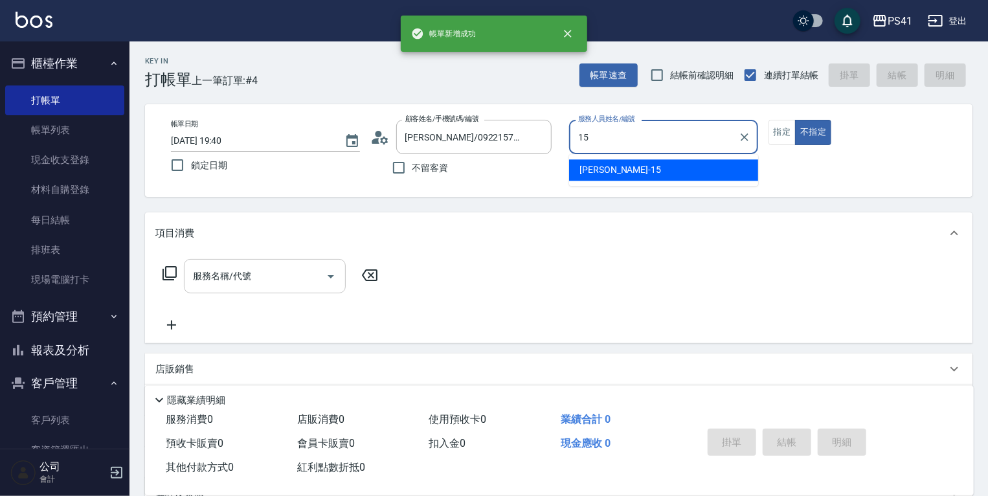
type input "1"
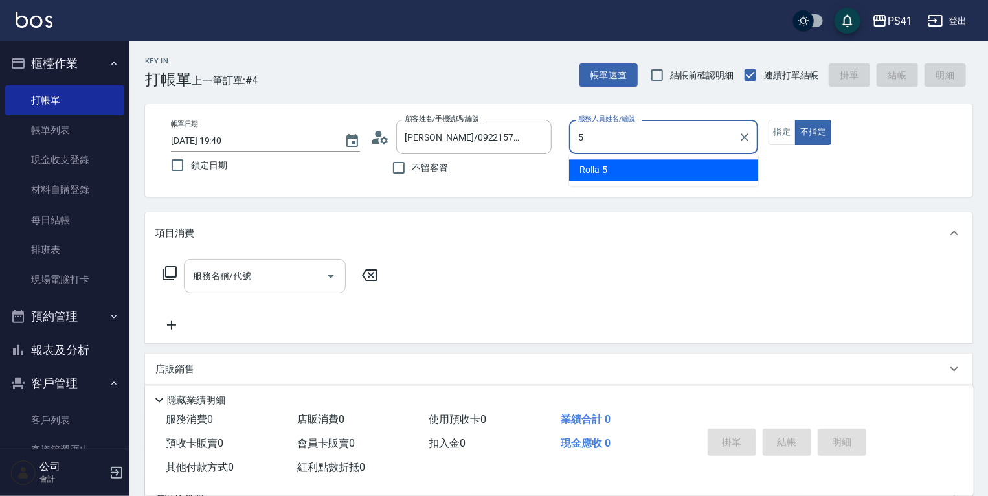
type input "Rolla-5"
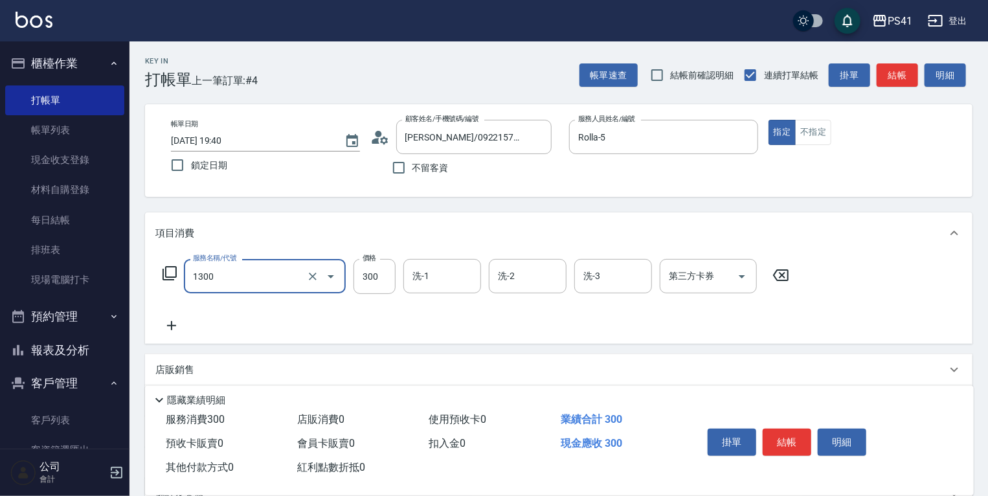
type input "洗髮300(1300)"
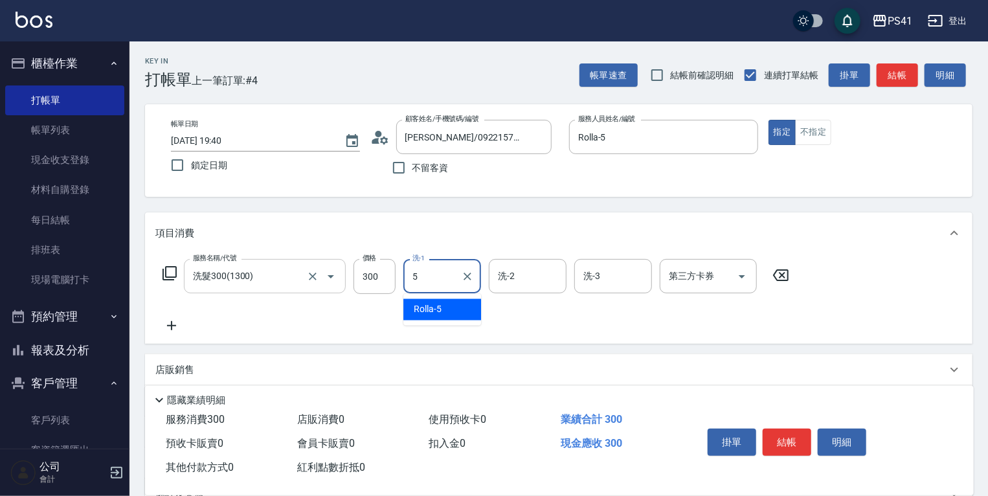
type input "Rolla-5"
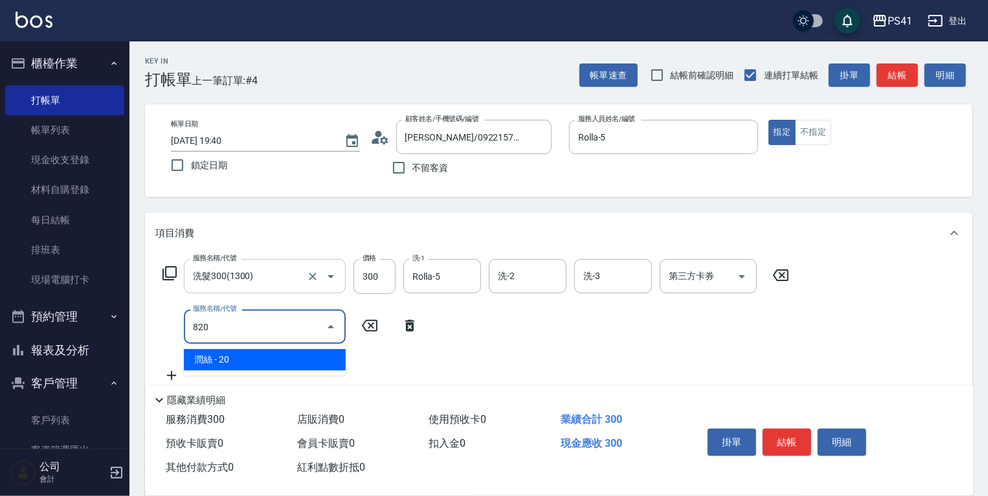
type input "潤絲(820)"
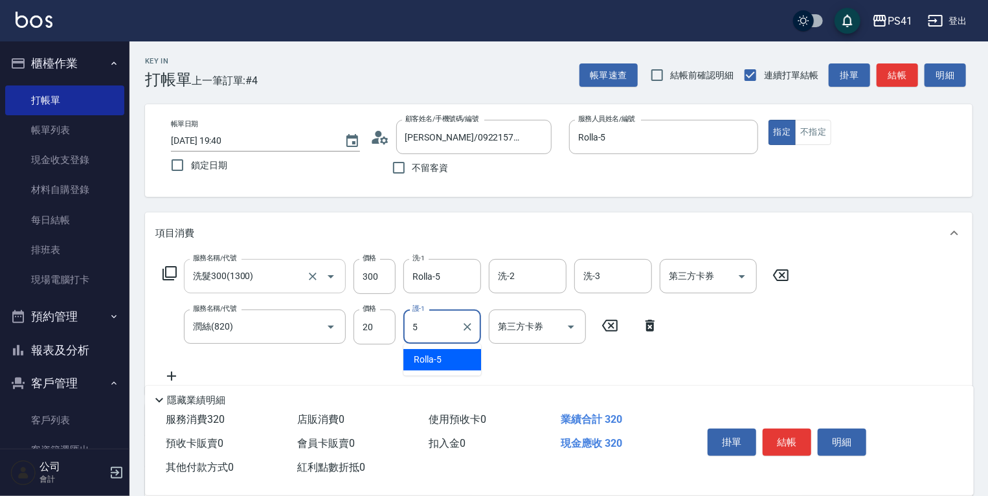
type input "Rolla-5"
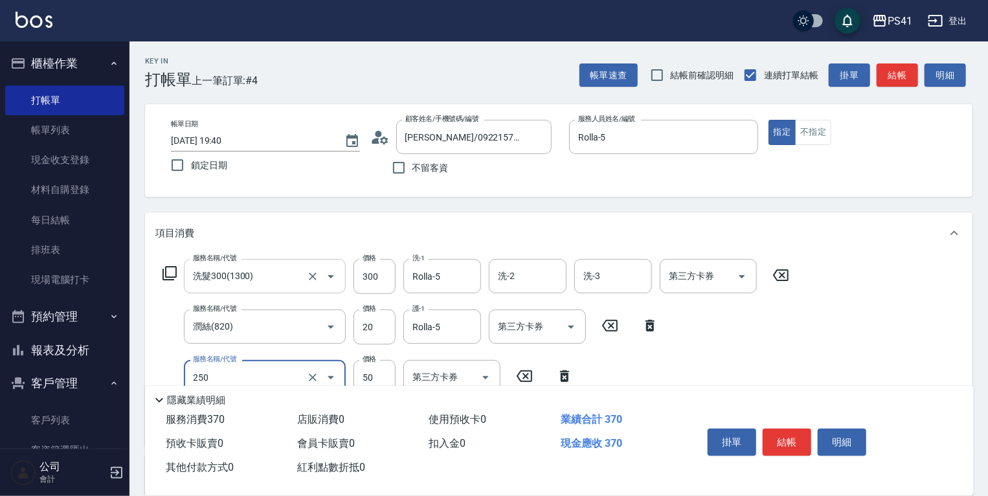
type input "剪瀏海(250)"
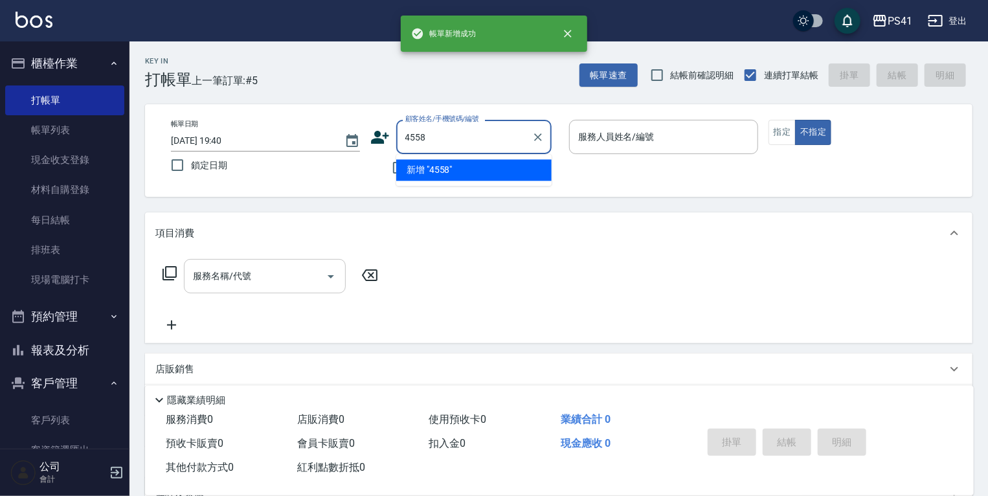
type input "4558"
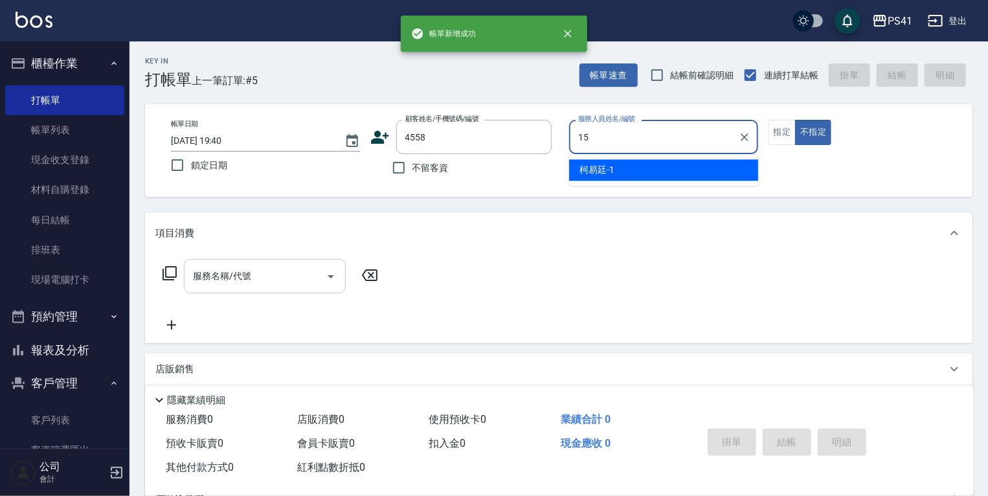
type input "[PERSON_NAME]-15"
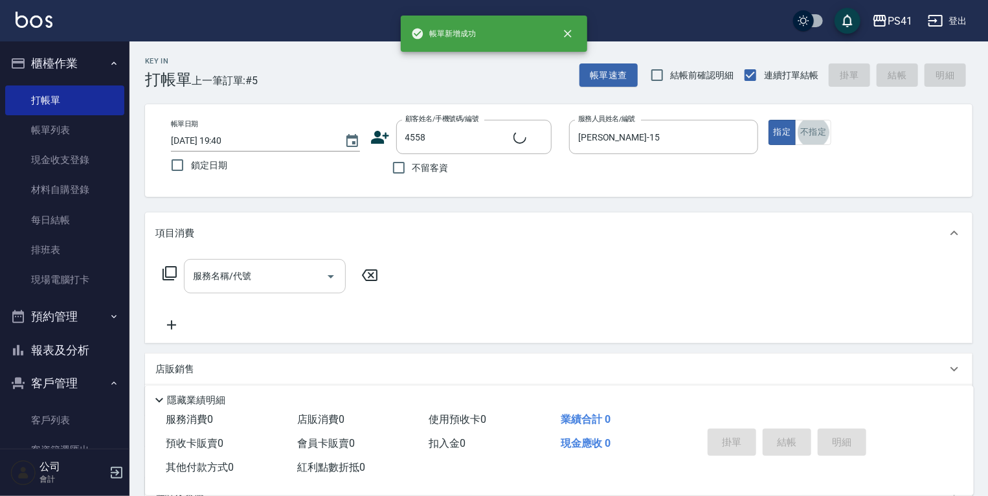
type input "[PERSON_NAME]/0901329616/4558"
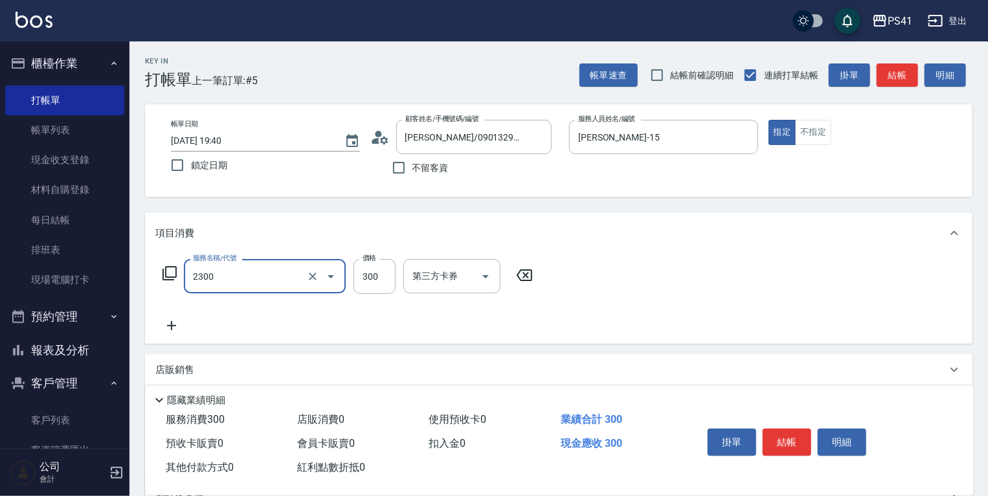
type input "剪髮(2300)"
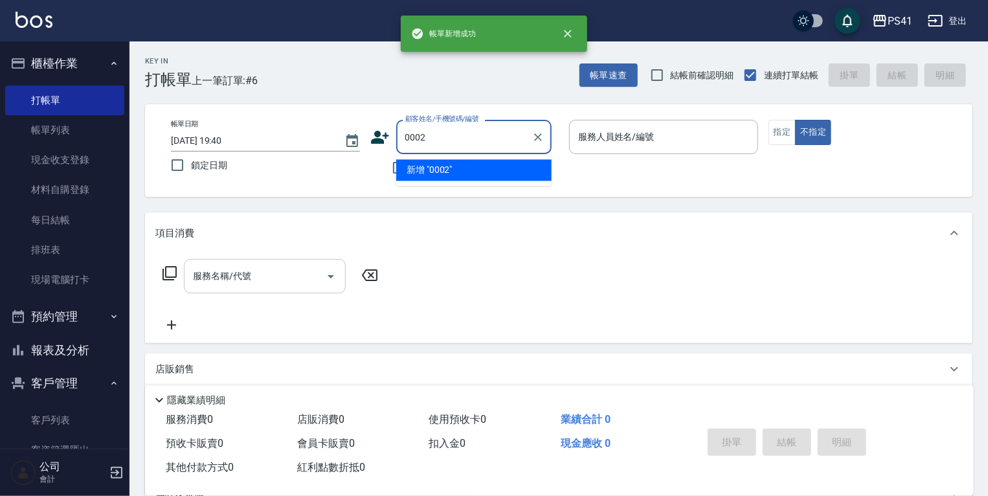
type input "0002"
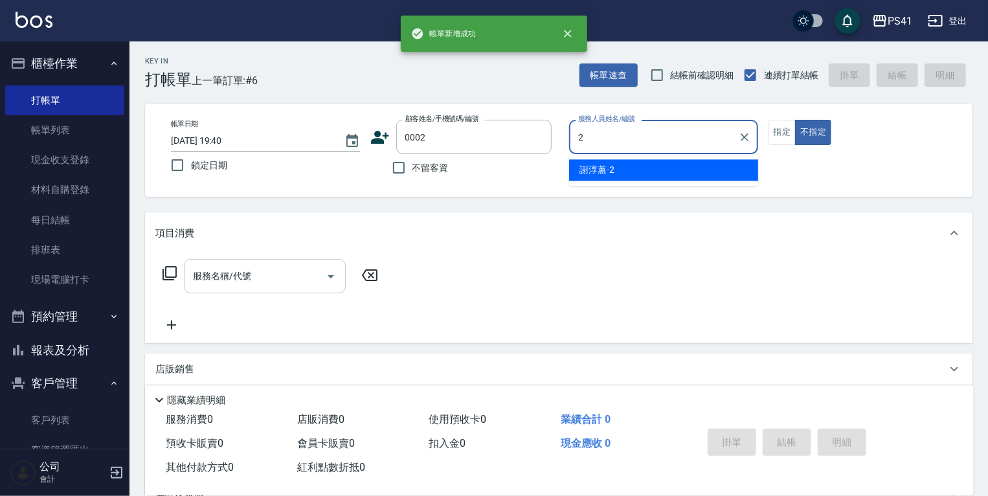
type input "[PERSON_NAME]-2"
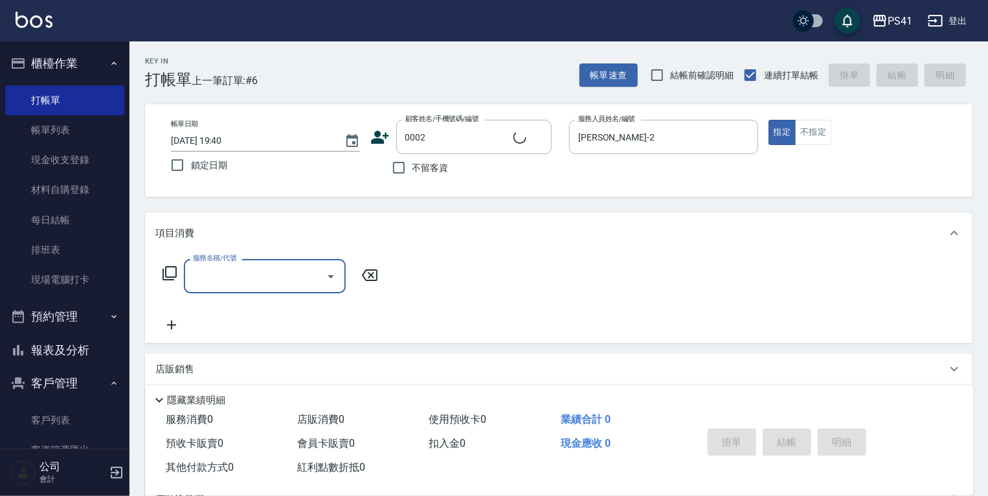
type input "[PERSON_NAME]/[PERSON_NAME]/0002"
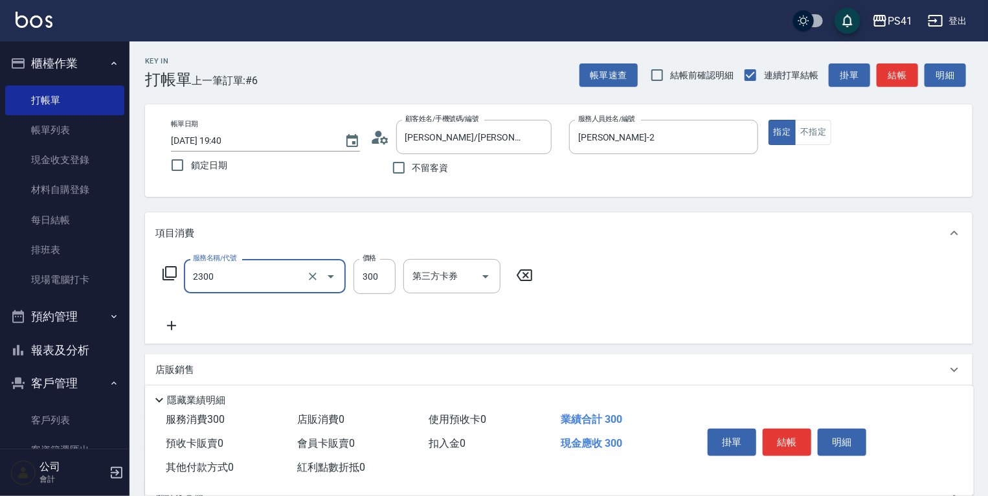
type input "剪髮(2300)"
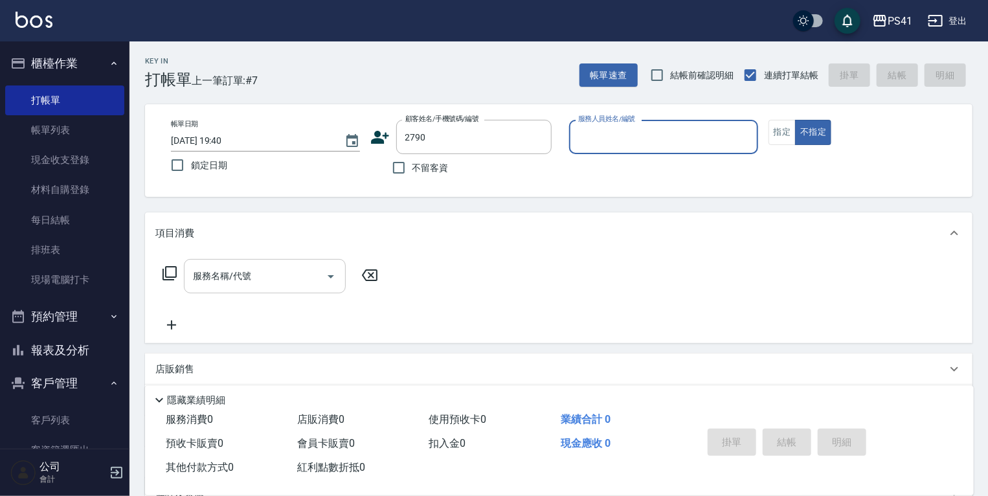
click at [795, 120] on button "不指定" at bounding box center [813, 132] width 36 height 25
type input "[PERSON_NAME]/0938698817/2790"
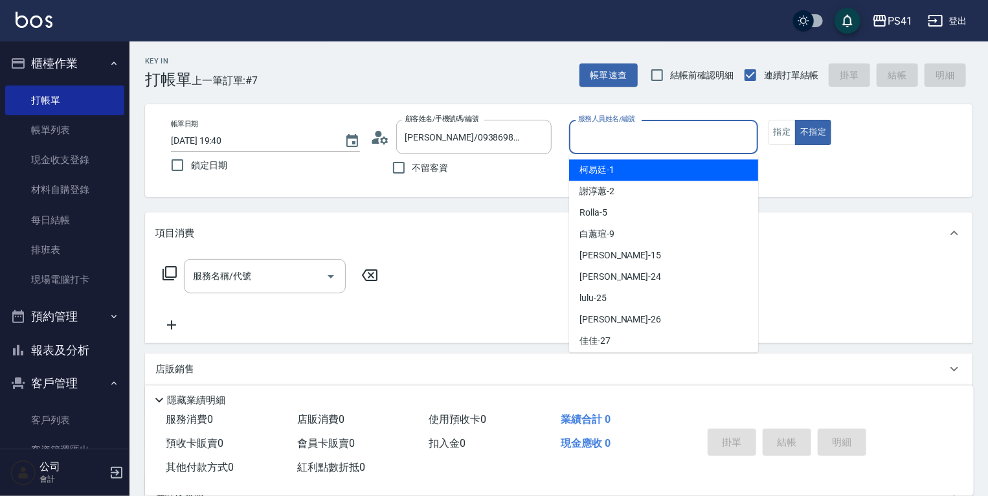
click at [627, 140] on input "服務人員姓名/編號" at bounding box center [663, 137] width 177 height 23
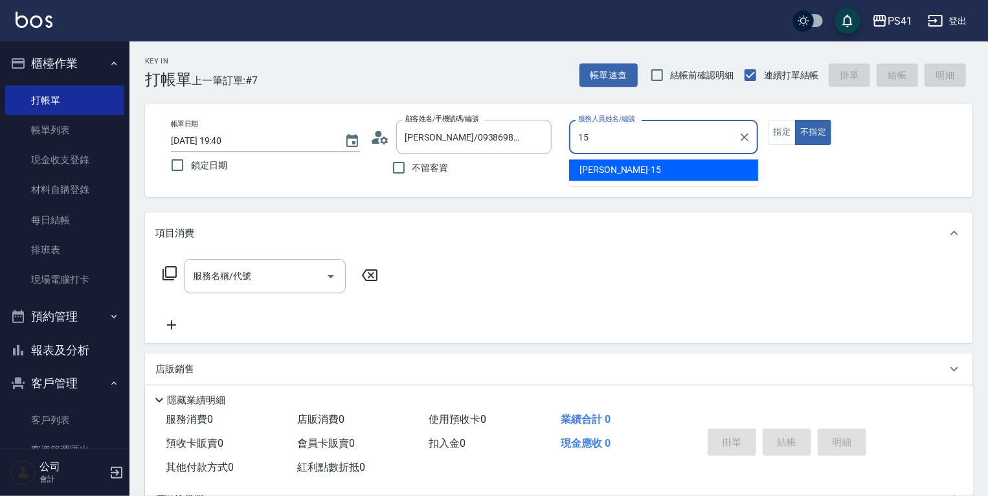
type input "[PERSON_NAME]-15"
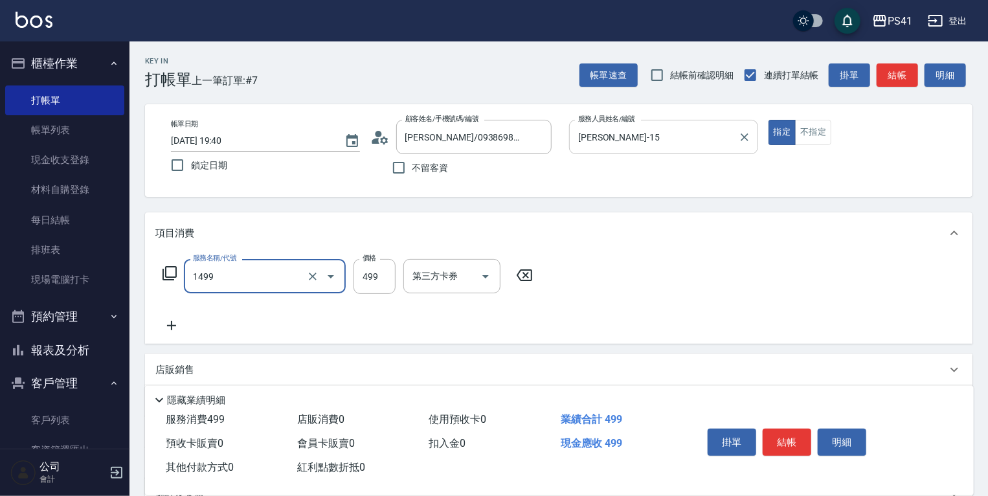
type input "活氧毛囊淨化髮浴(1499)"
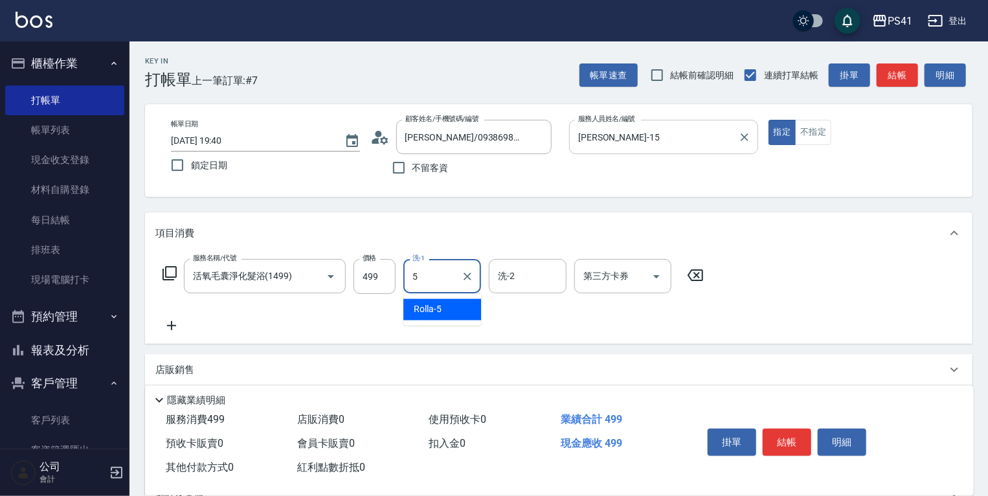
type input "Rolla-5"
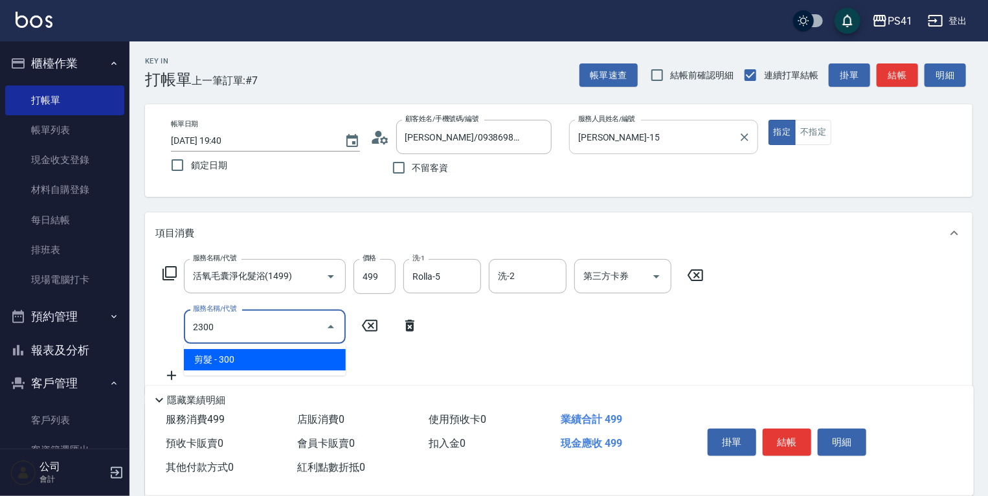
type input "剪髮(2300)"
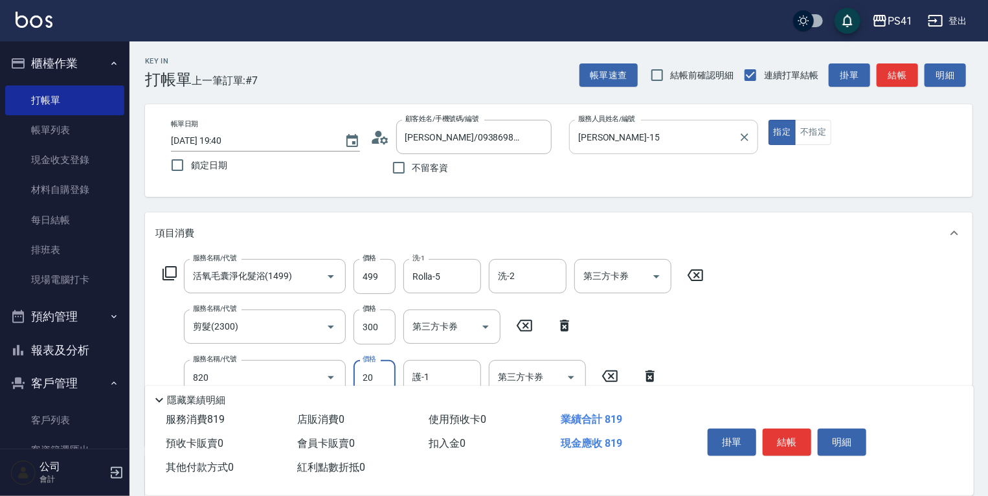
type input "潤絲(820)"
type input "Rolla-5"
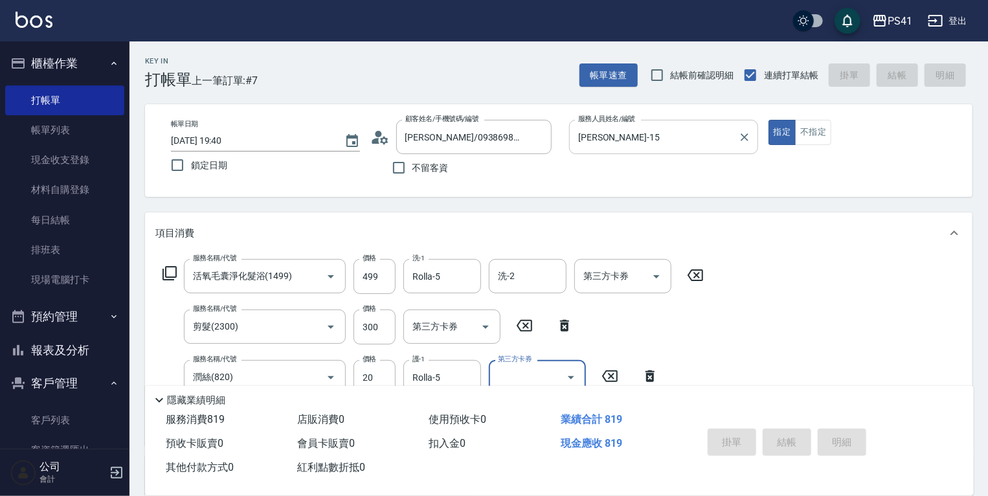
type input "[DATE] 19:41"
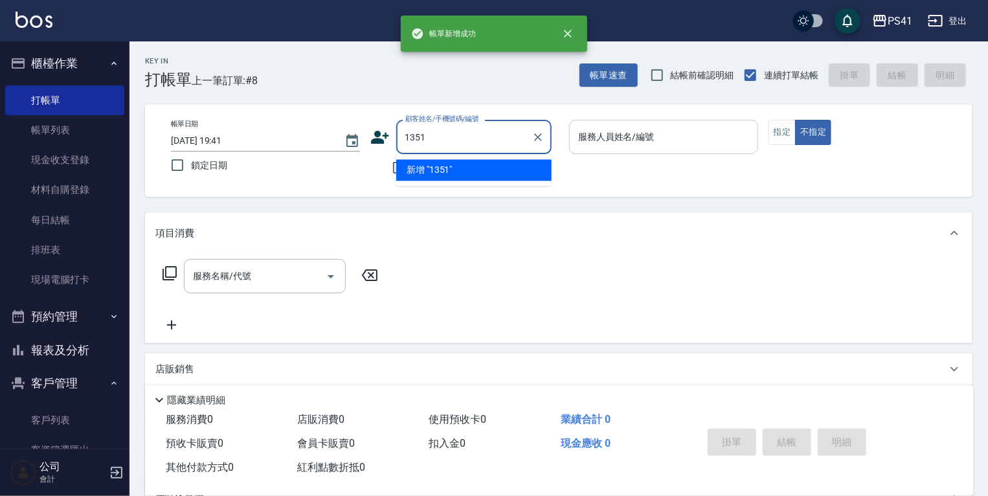
type input "1351"
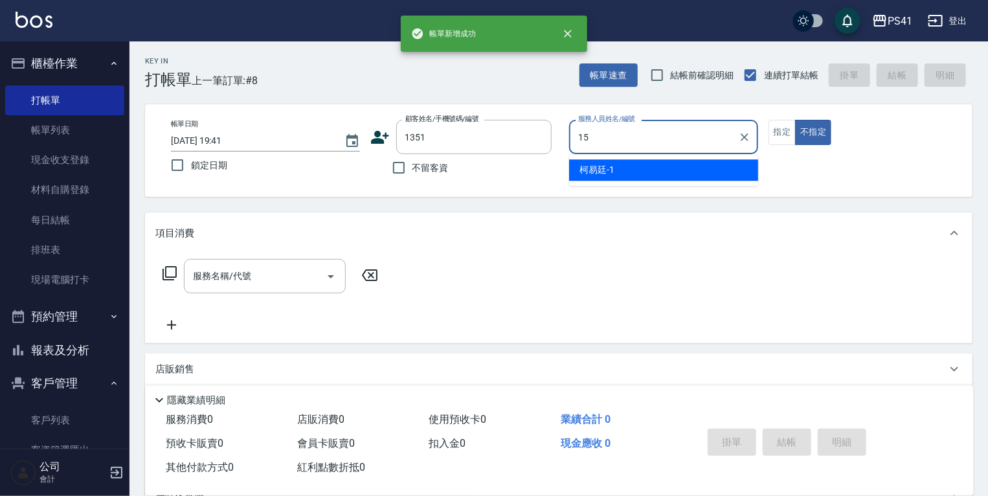
type input "[PERSON_NAME]-15"
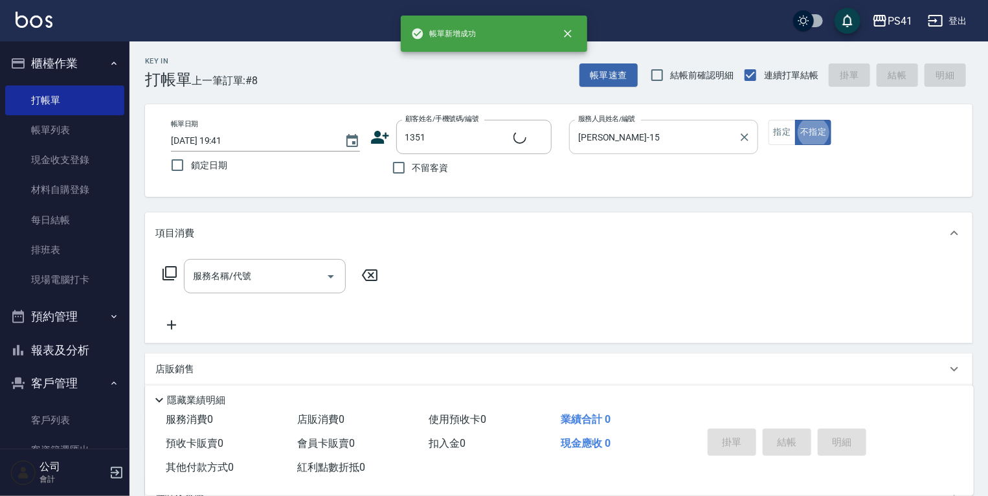
type input "[PERSON_NAME]/0935286316/1351"
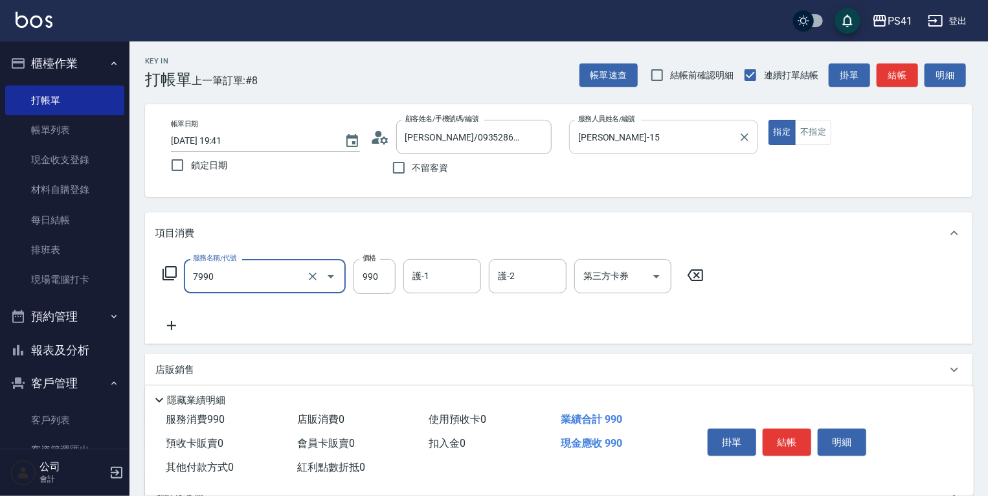
type input "髮原素頭皮養護-活動(7990)"
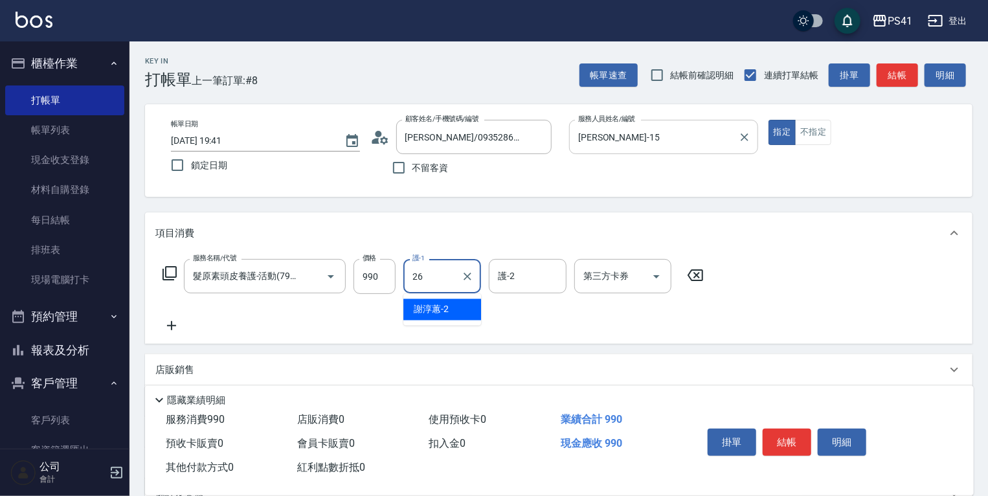
type input "[PERSON_NAME]-26"
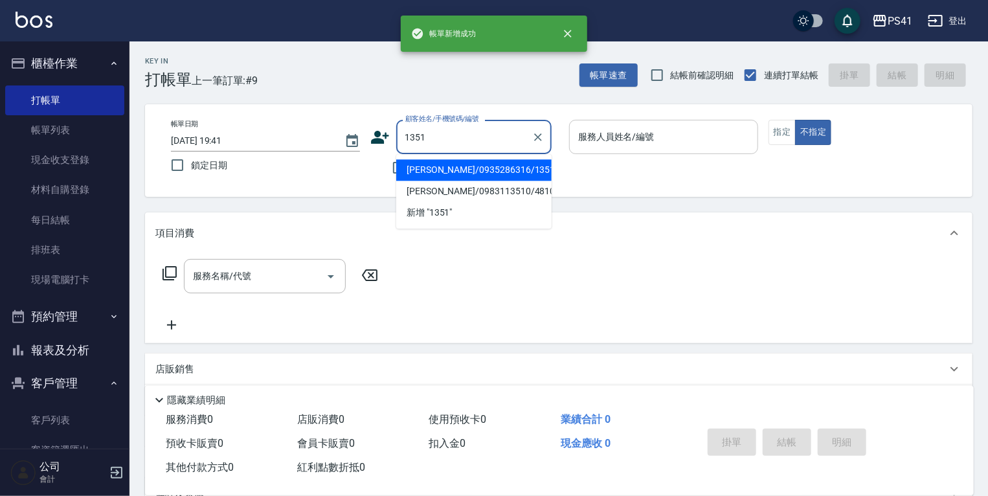
type input "[PERSON_NAME]/0935286316/1351"
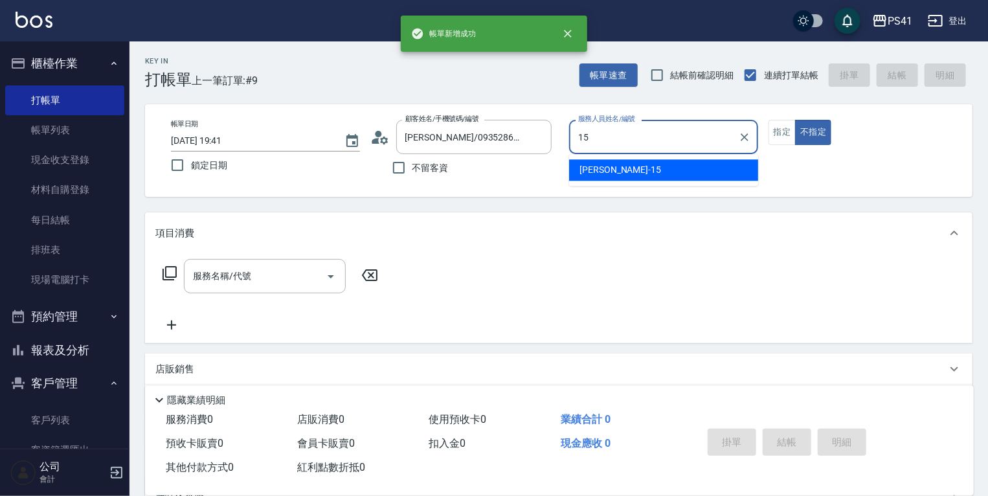
type input "[PERSON_NAME]-15"
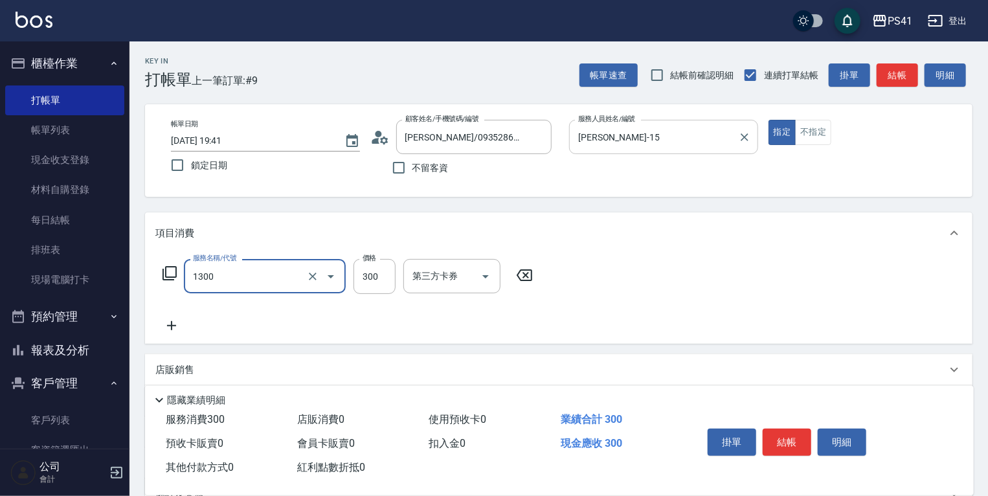
type input "洗髮300(1300)"
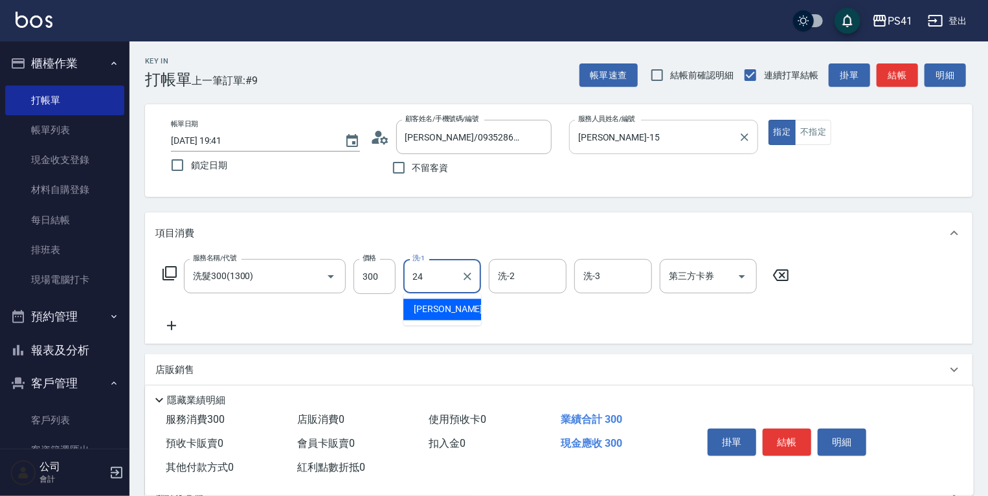
type input "小涵-24"
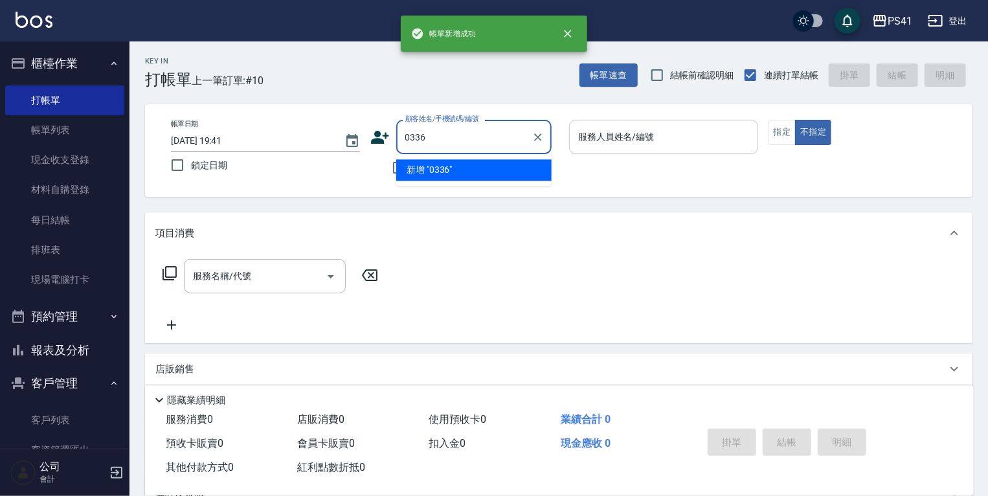
type input "0336"
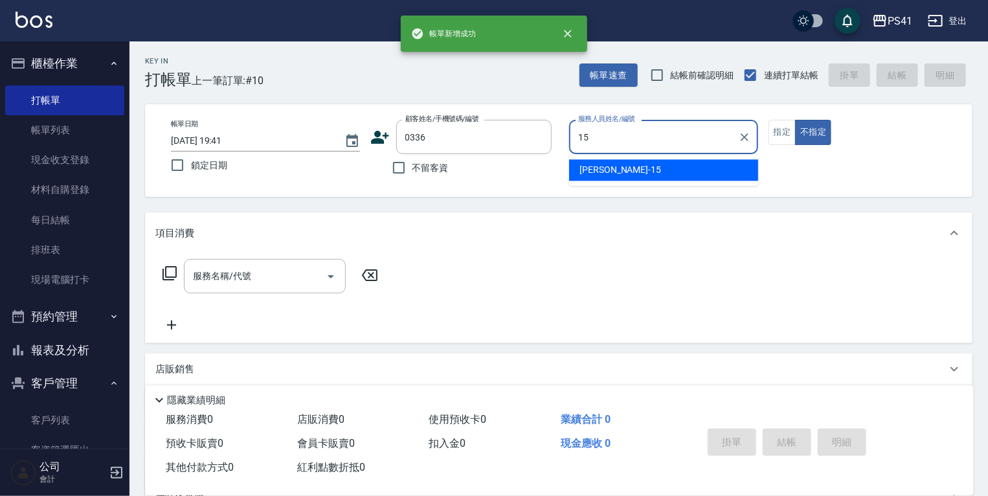
type input "[PERSON_NAME]-15"
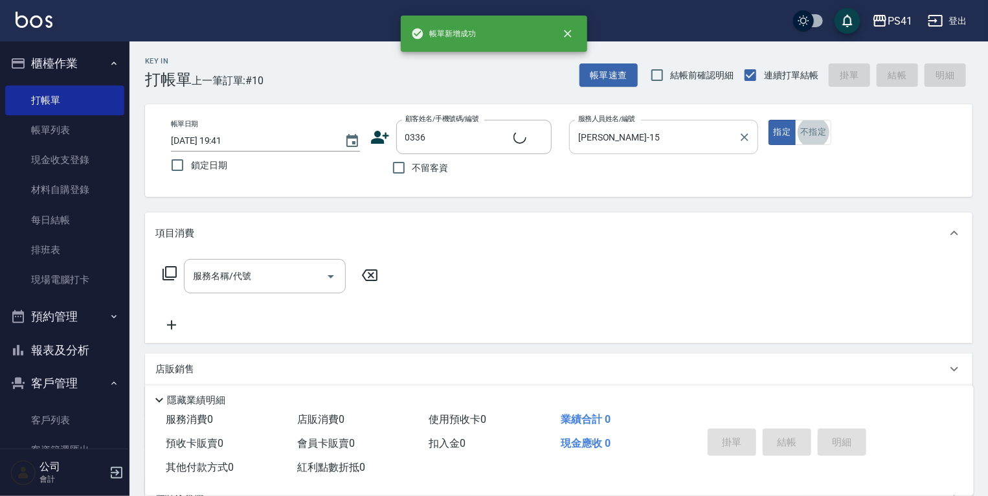
type input "[PERSON_NAME]/0907103166/0336"
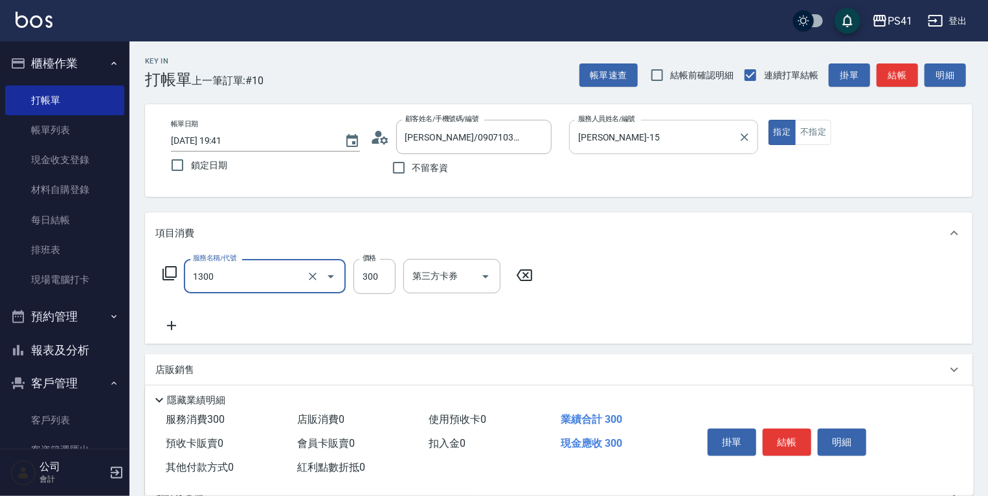
type input "洗髮300(1300)"
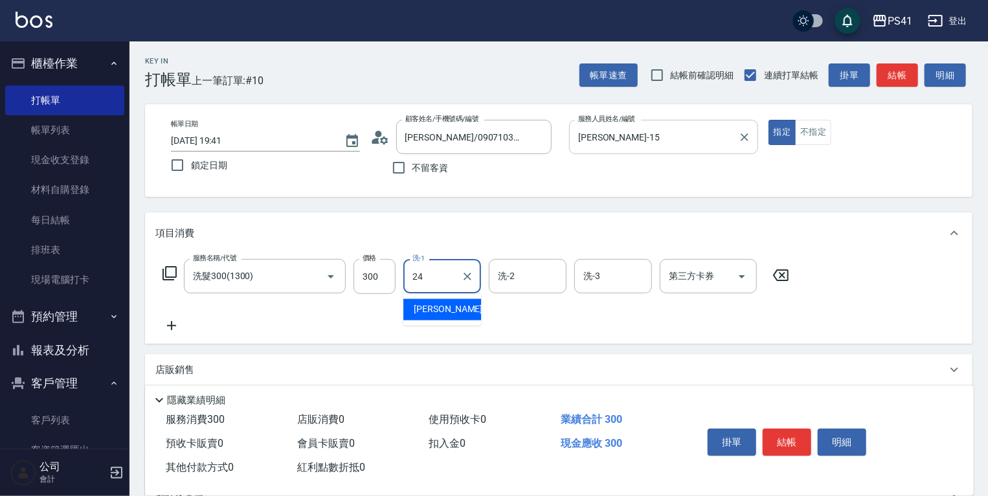
type input "小涵-24"
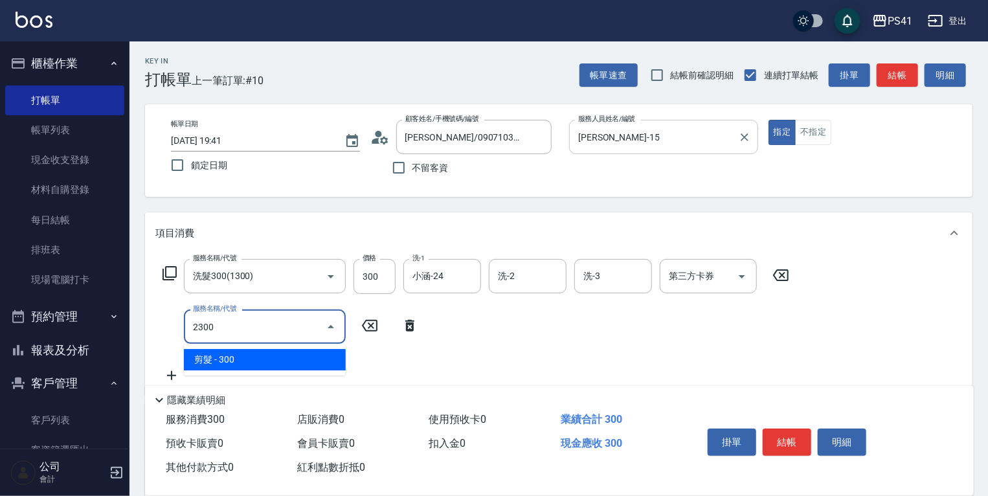
type input "剪髮(2300)"
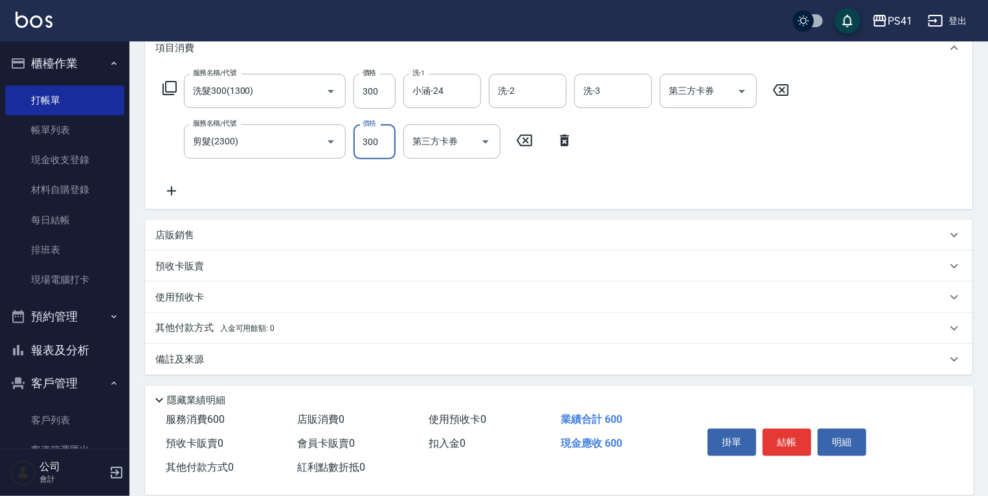
scroll to position [186, 0]
click at [274, 232] on div "店販銷售" at bounding box center [550, 234] width 791 height 14
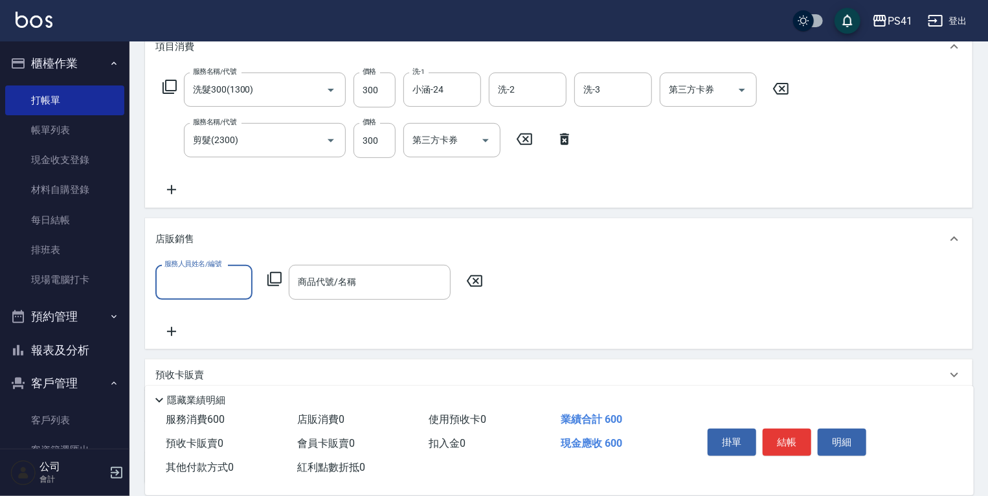
scroll to position [0, 0]
type input "[PERSON_NAME]-15"
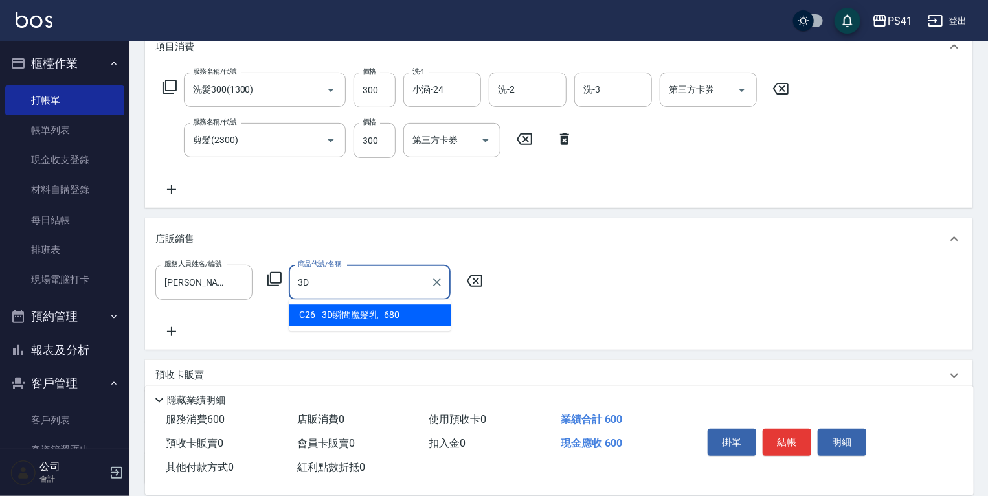
type input "3D瞬間魔髮乳"
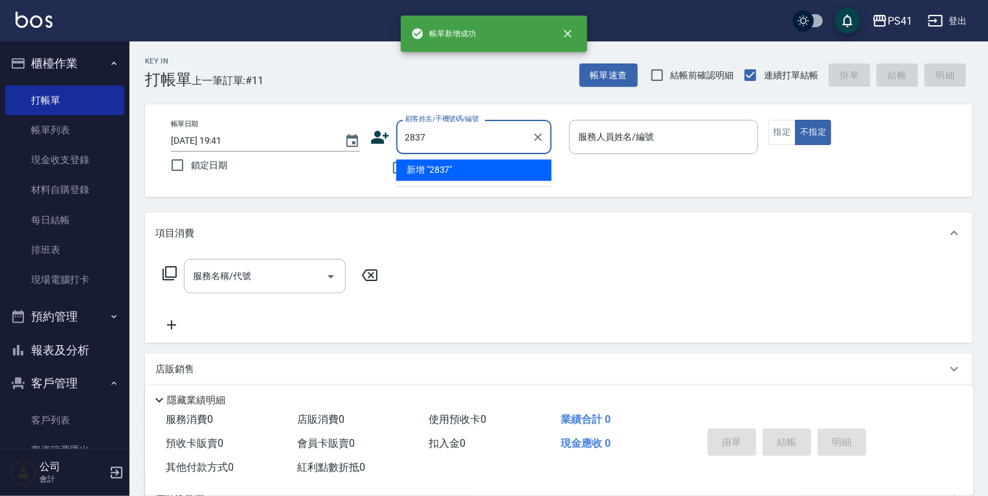
type input "2837"
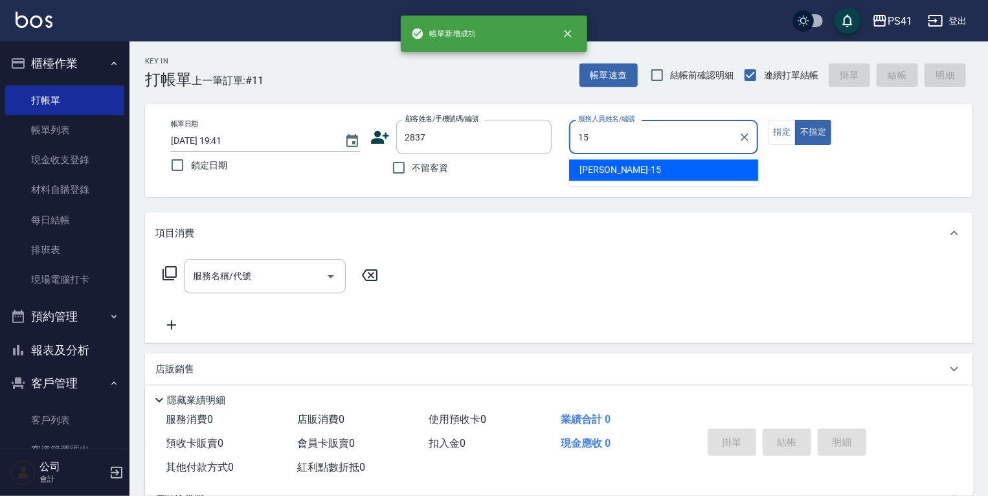
type input "[PERSON_NAME]-15"
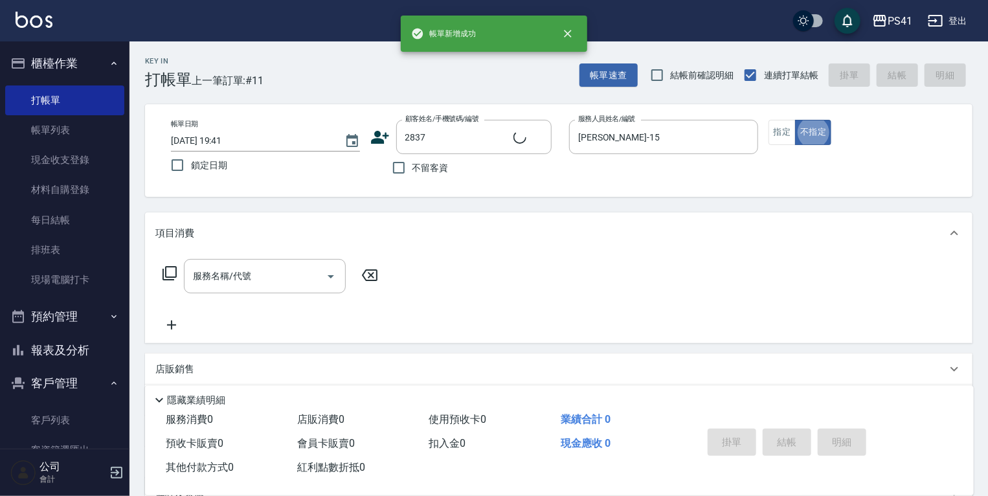
type input "[PERSON_NAME]/0981799397/2837"
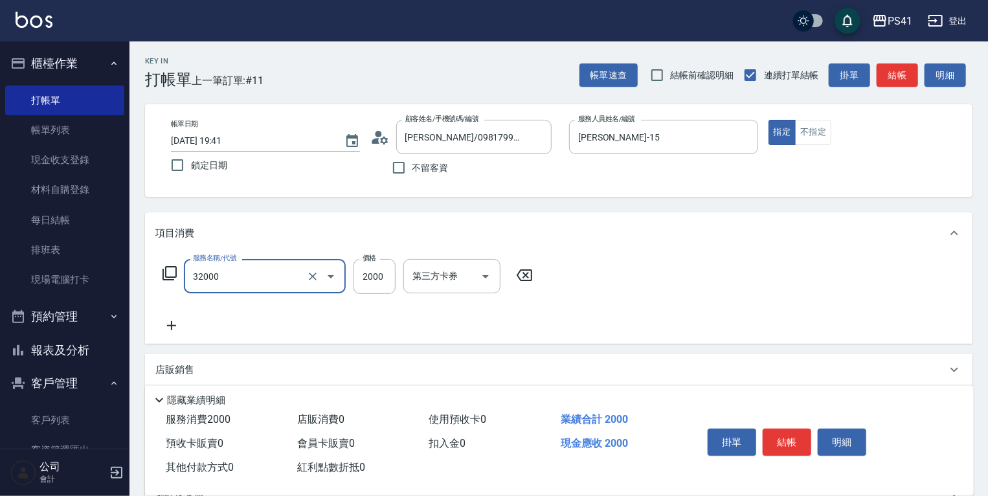
type input "2000以上燙髮(32000)"
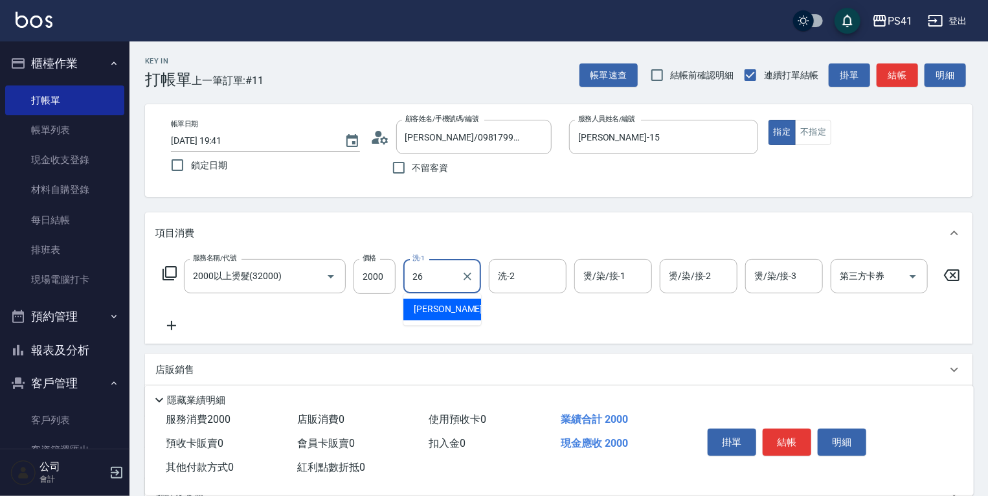
type input "[PERSON_NAME]-26"
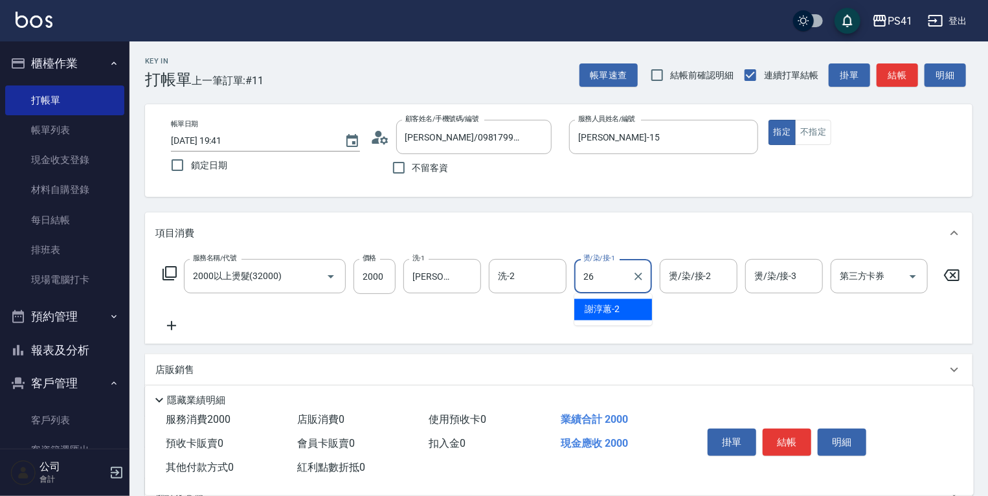
type input "[PERSON_NAME]-26"
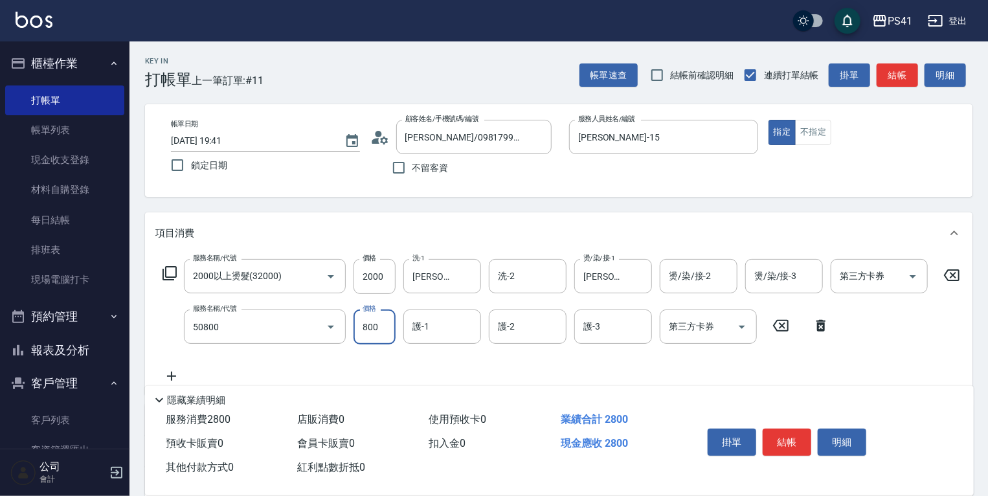
type input "原價401~800護髮(50800)"
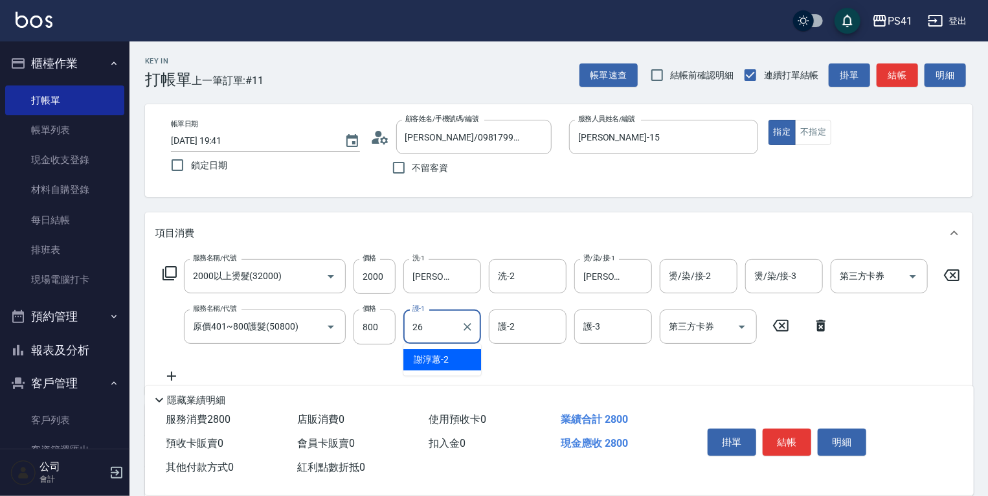
type input "[PERSON_NAME]-26"
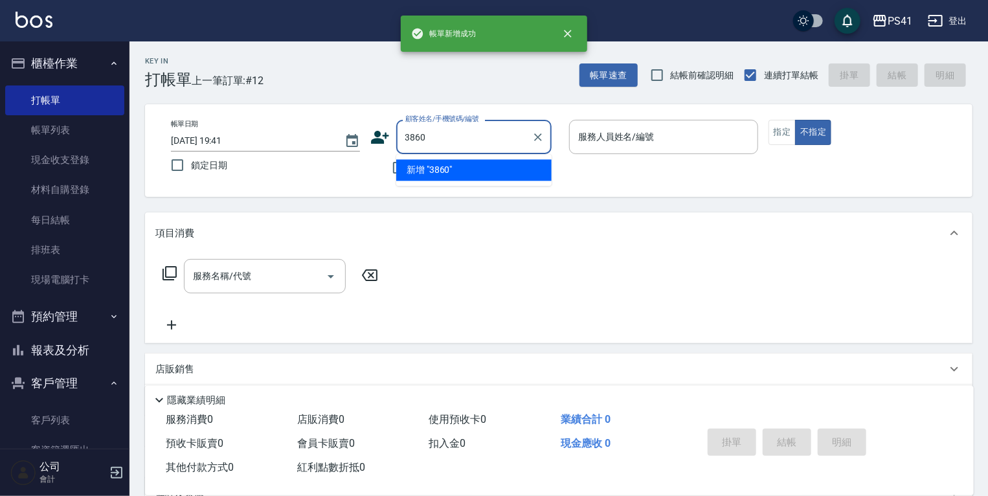
type input "3860"
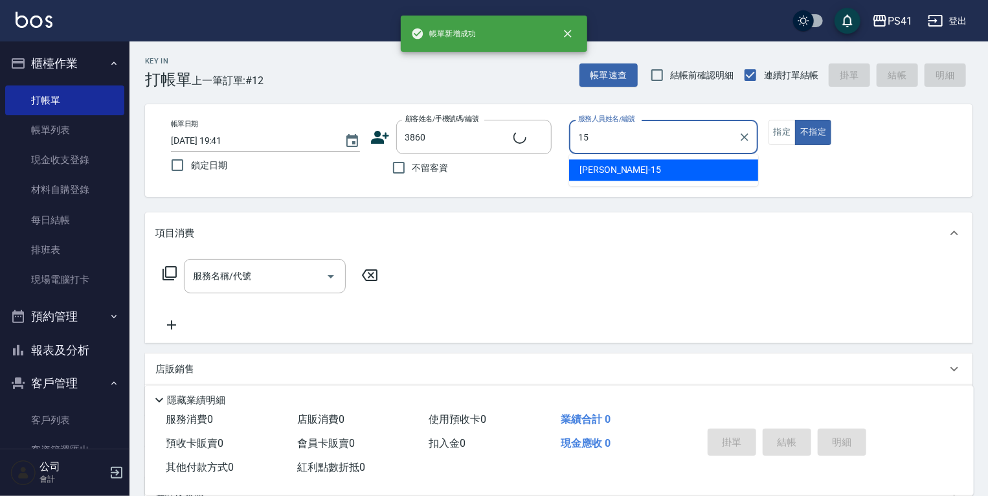
type input "[PERSON_NAME]-15"
type input "[PERSON_NAME]/0933838001/3860"
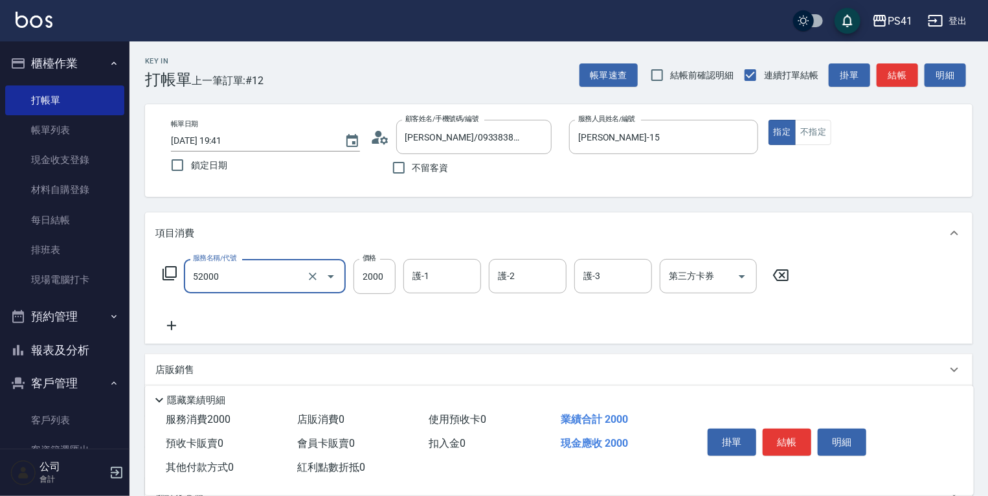
type input "原價1501~2000護髮(52000)"
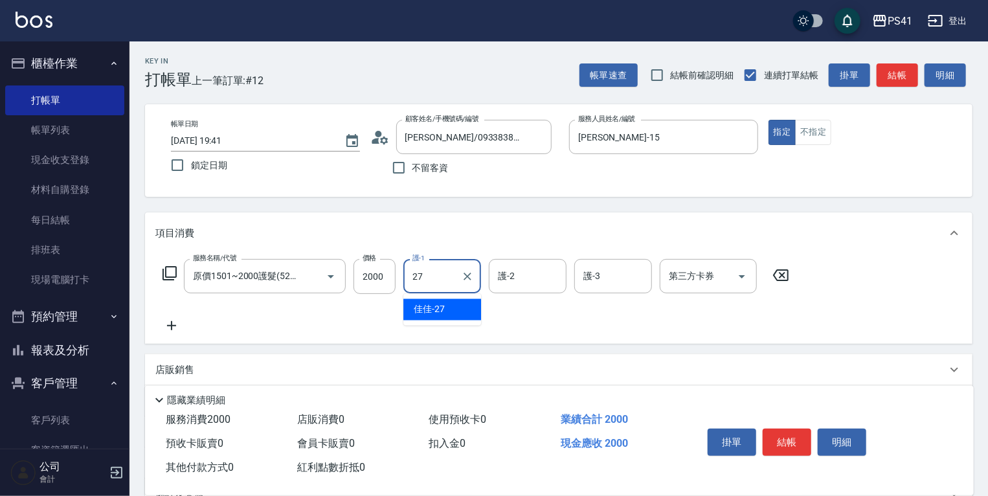
type input "佳佳-27"
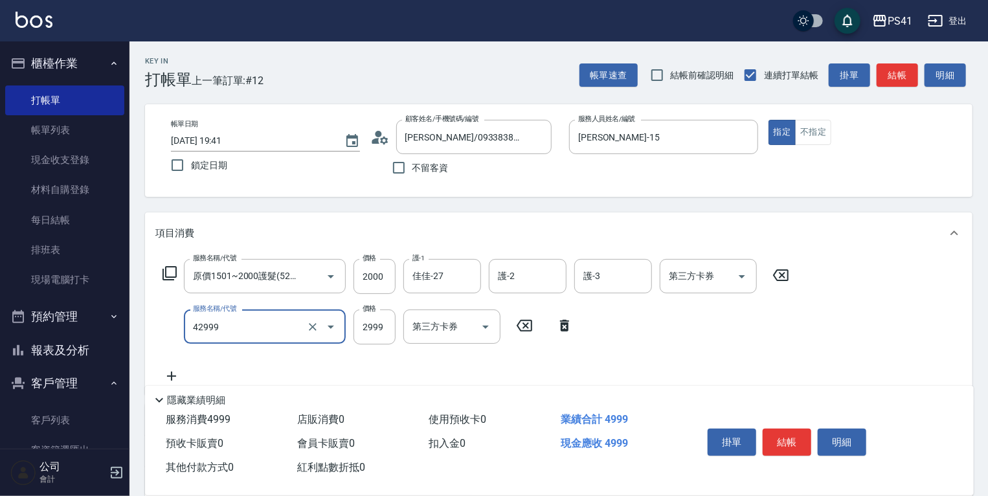
type input "漂染肩上2999以上(42999)"
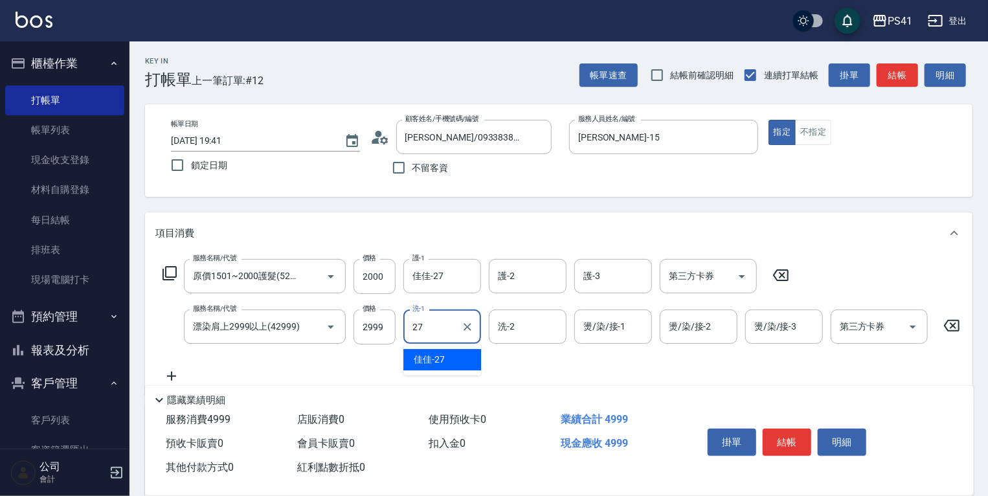
type input "佳佳-27"
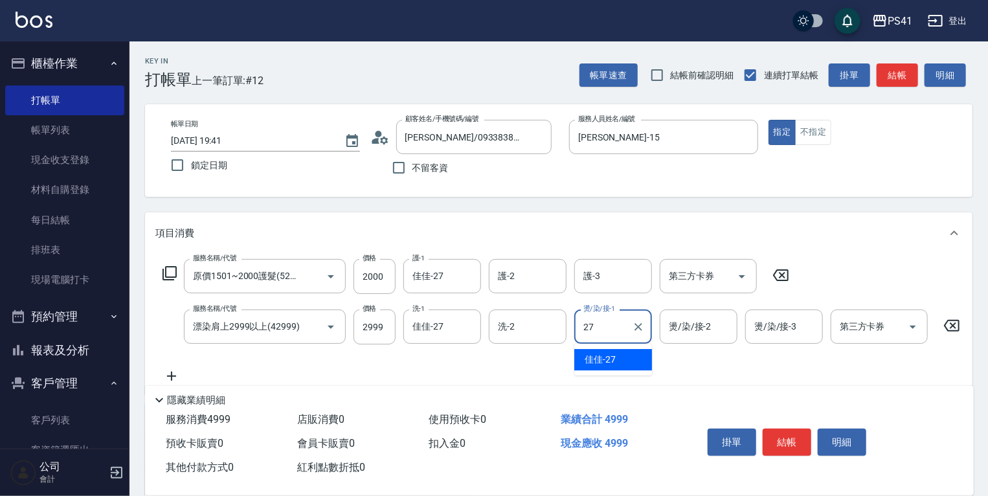
type input "佳佳-27"
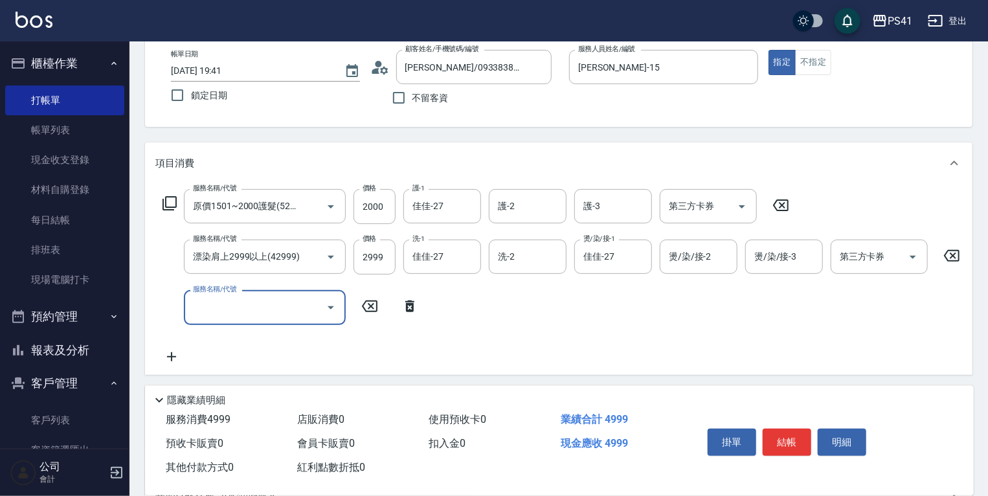
scroll to position [155, 0]
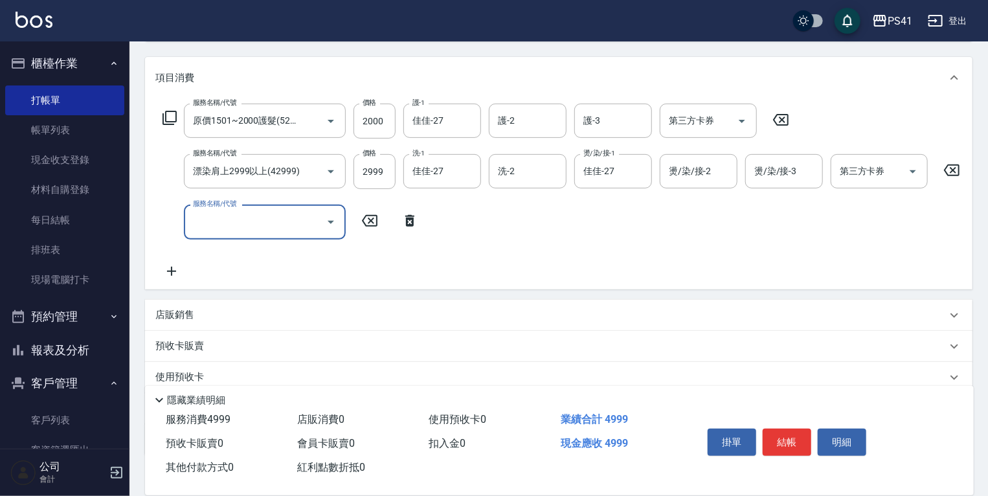
click at [349, 331] on div "店販銷售" at bounding box center [558, 315] width 827 height 31
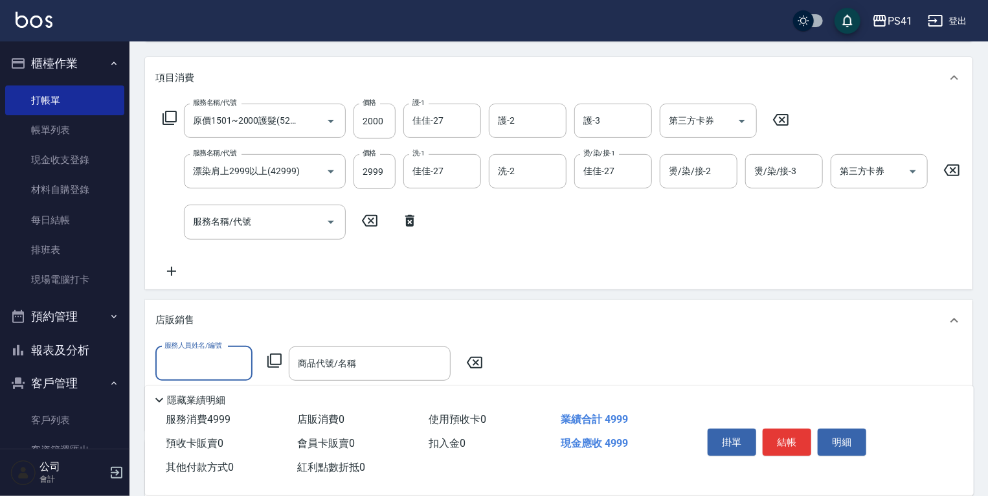
scroll to position [0, 0]
type input "[PERSON_NAME]-15"
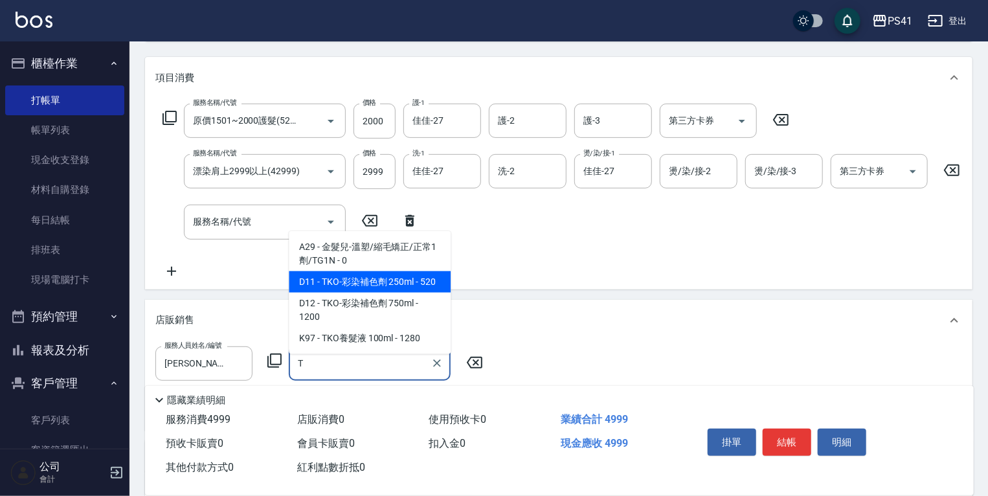
type input "TKO-彩染補色劑 250ml"
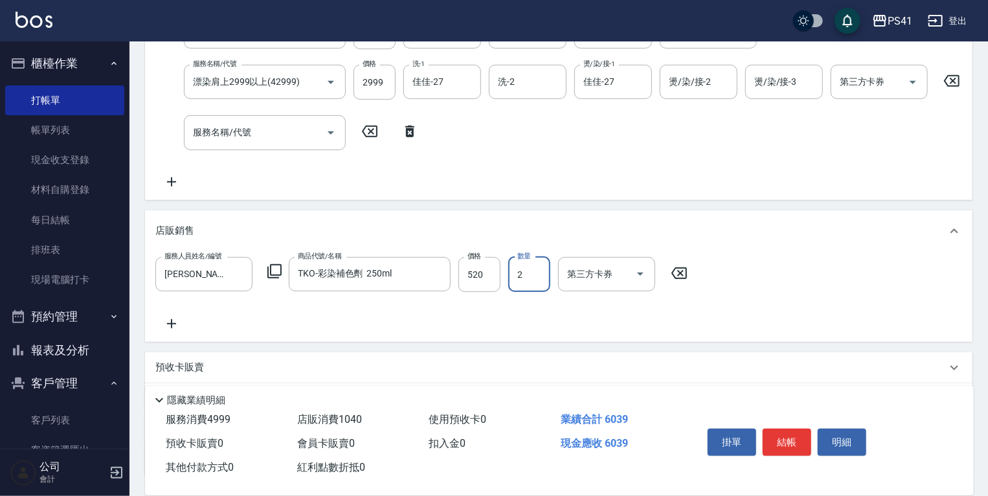
scroll to position [355, 0]
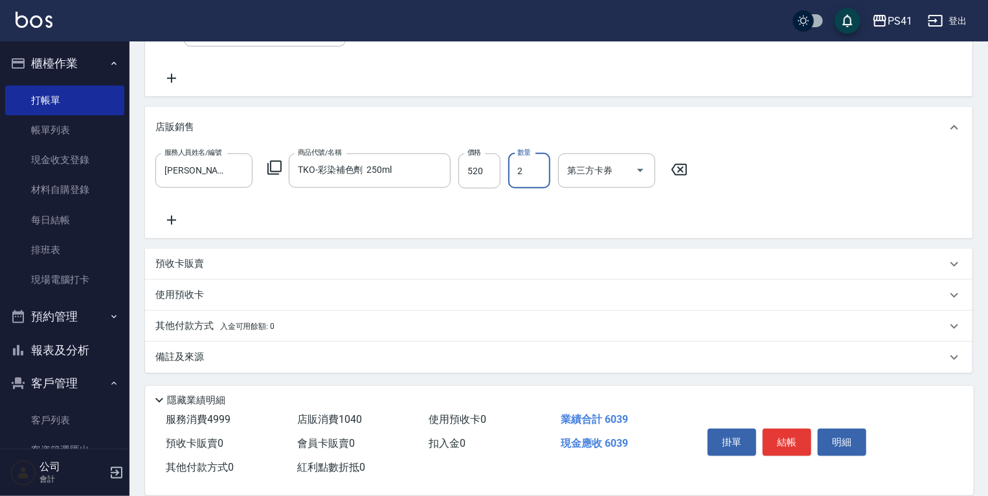
type input "2"
click at [246, 326] on span "入金可用餘額: 0" at bounding box center [247, 326] width 55 height 9
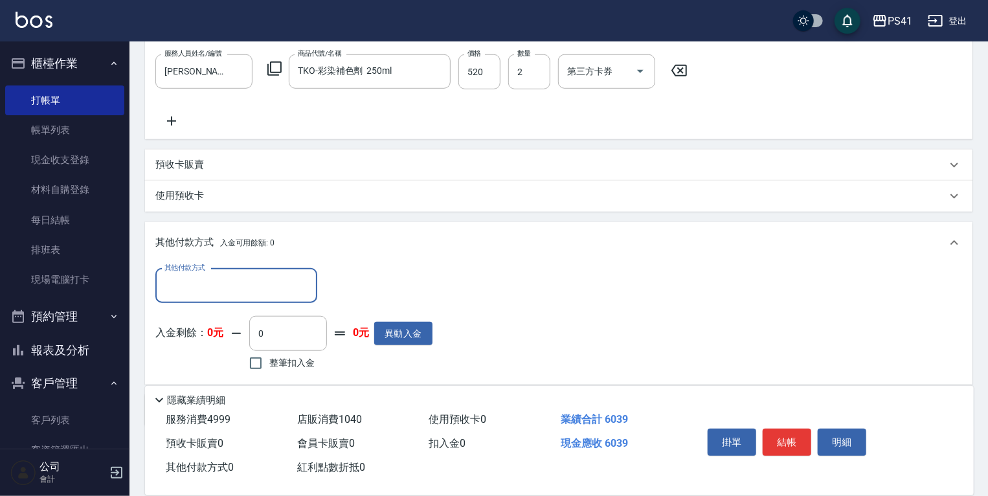
scroll to position [0, 0]
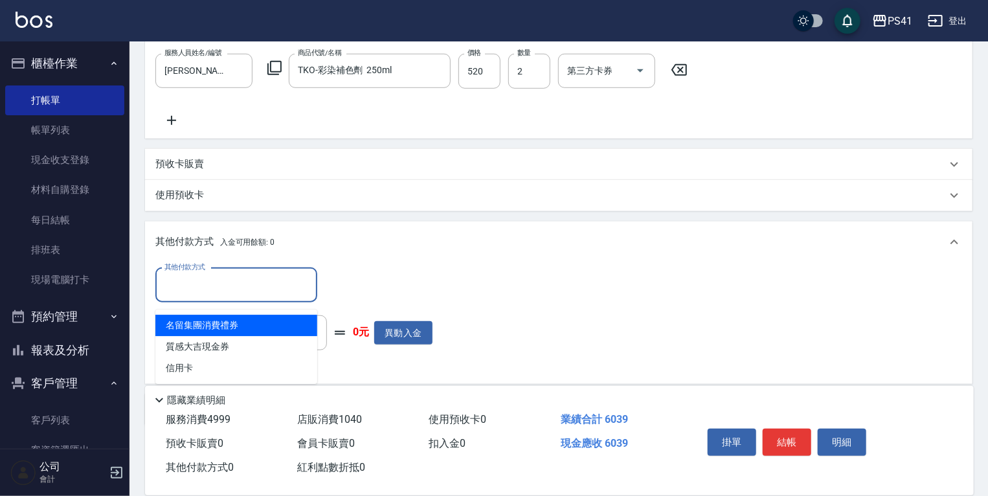
click at [258, 287] on input "其他付款方式" at bounding box center [236, 285] width 150 height 23
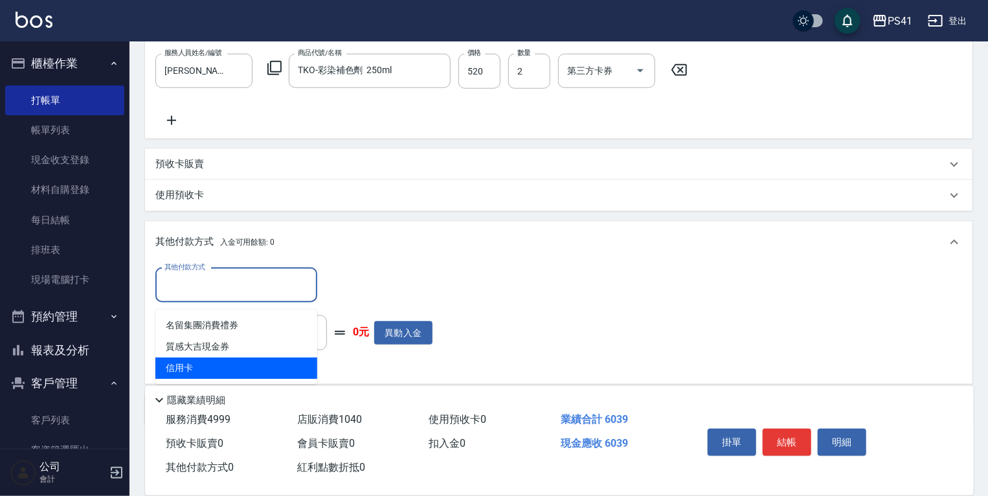
click at [243, 363] on span "信用卡" at bounding box center [236, 367] width 162 height 21
type input "信用卡"
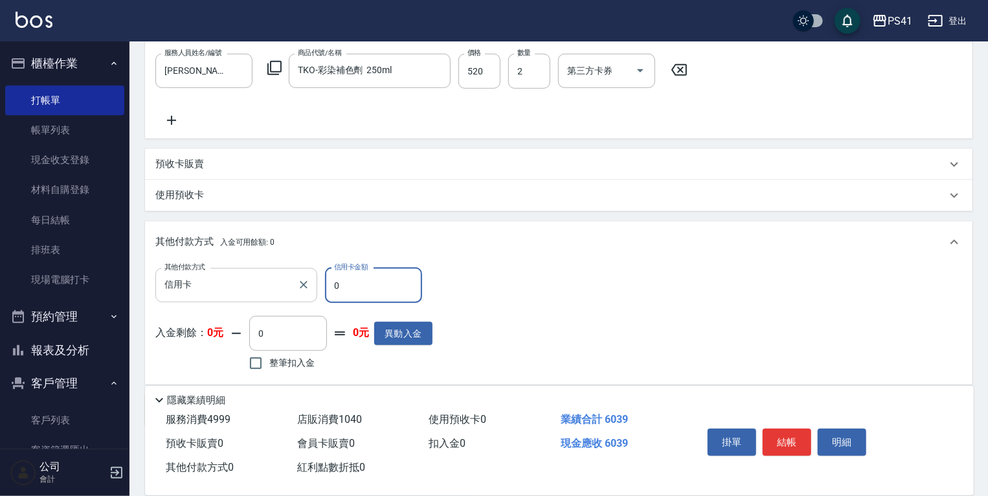
drag, startPoint x: 370, startPoint y: 304, endPoint x: 163, endPoint y: 302, distance: 206.5
click at [186, 302] on div "其他付款方式 信用卡 其他付款方式 信用卡金額 0 信用卡金額" at bounding box center [293, 285] width 277 height 35
type input "6039"
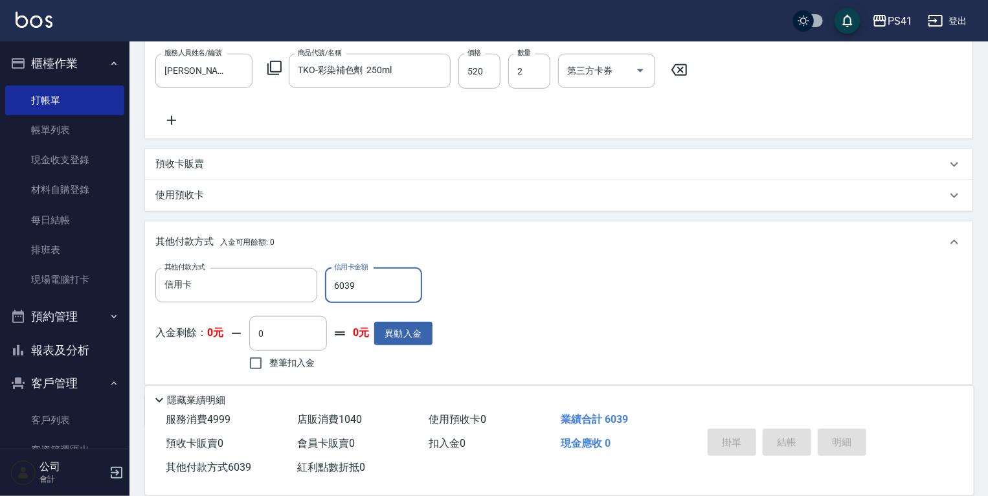
type input "[DATE] 19:42"
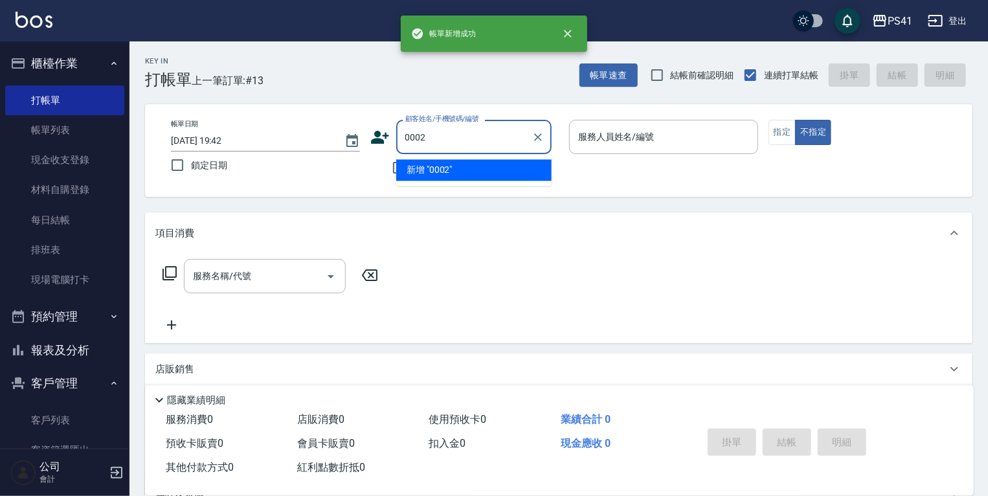
type input "0002"
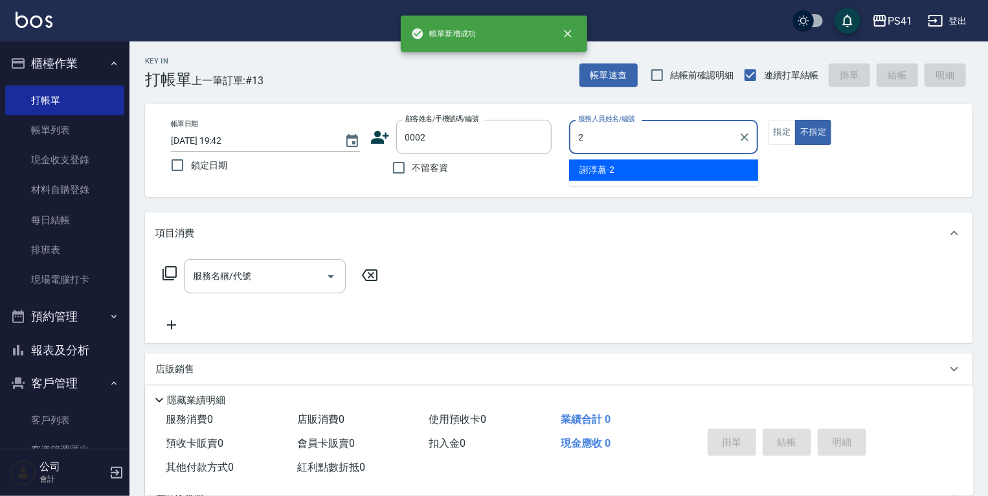
type input "[PERSON_NAME]-2"
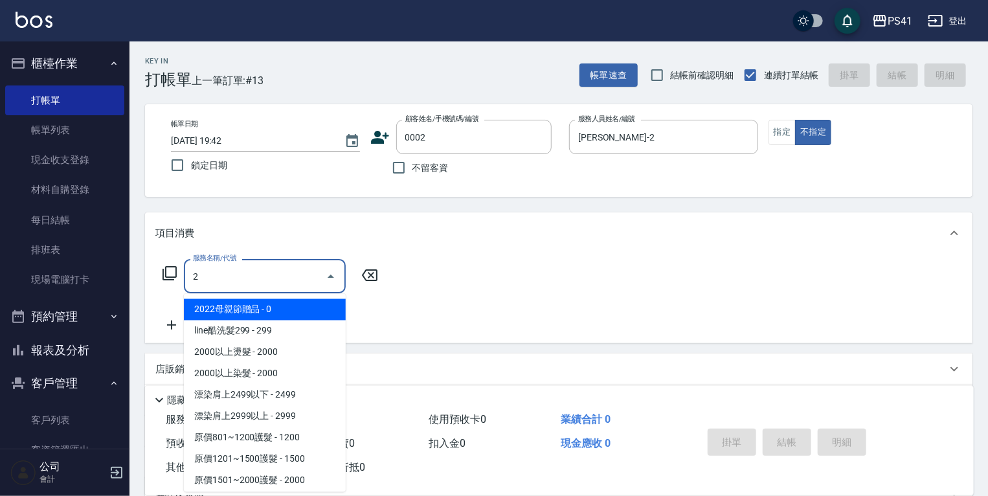
type input "21"
type input "[PERSON_NAME]/[PERSON_NAME]/0002"
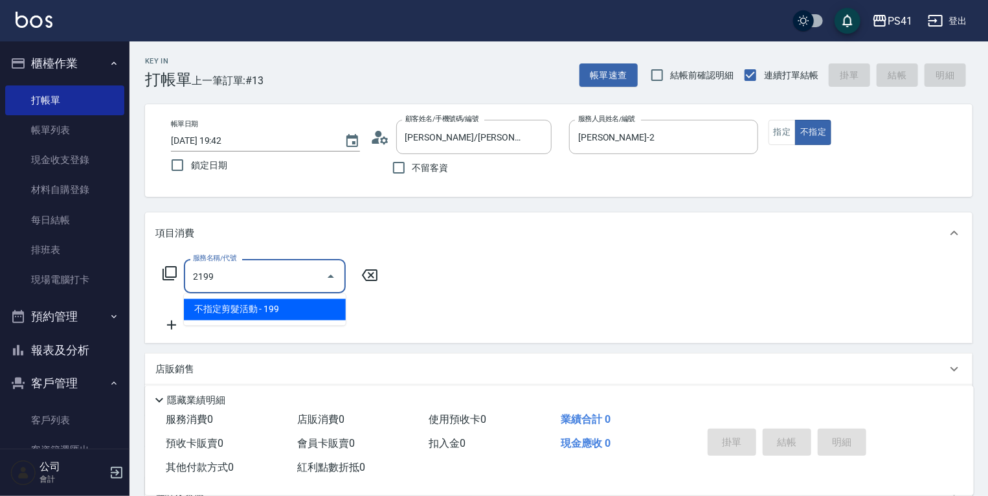
type input "不指定剪髮活動(2199)"
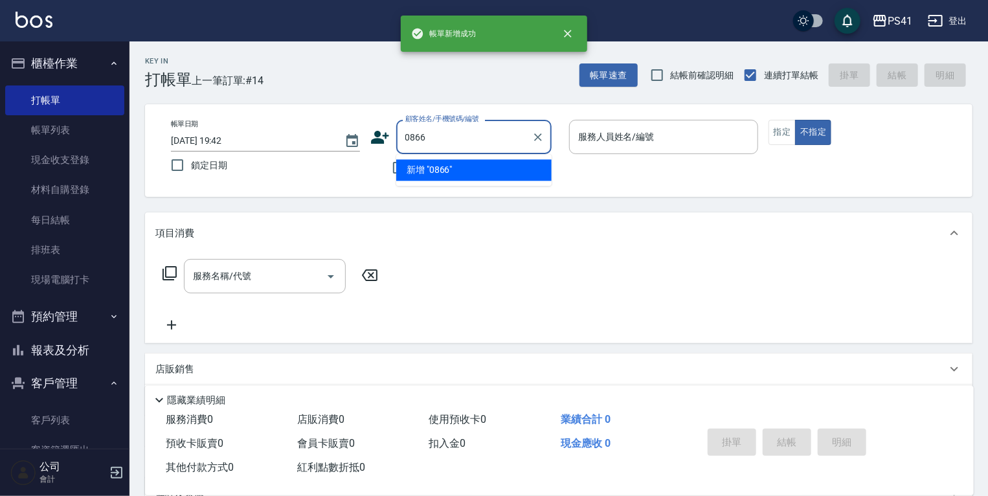
type input "0866"
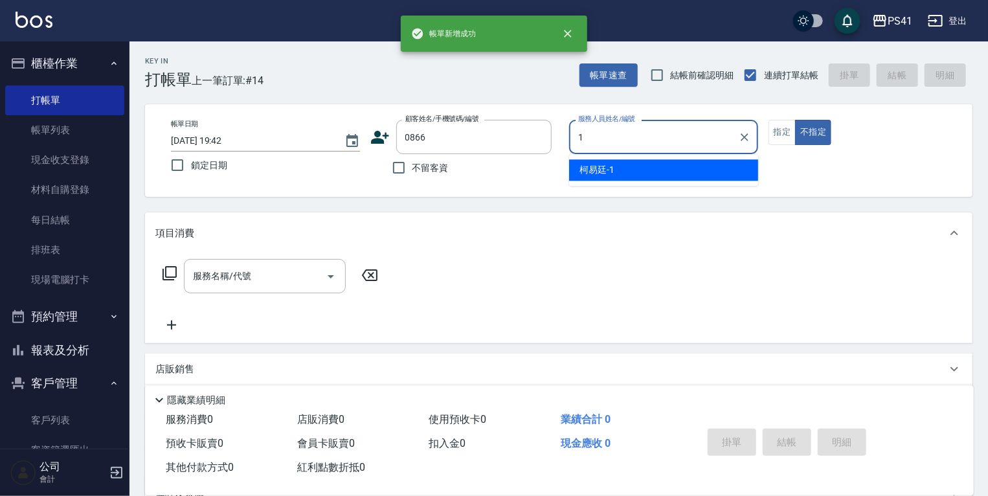
type input "[PERSON_NAME]-1"
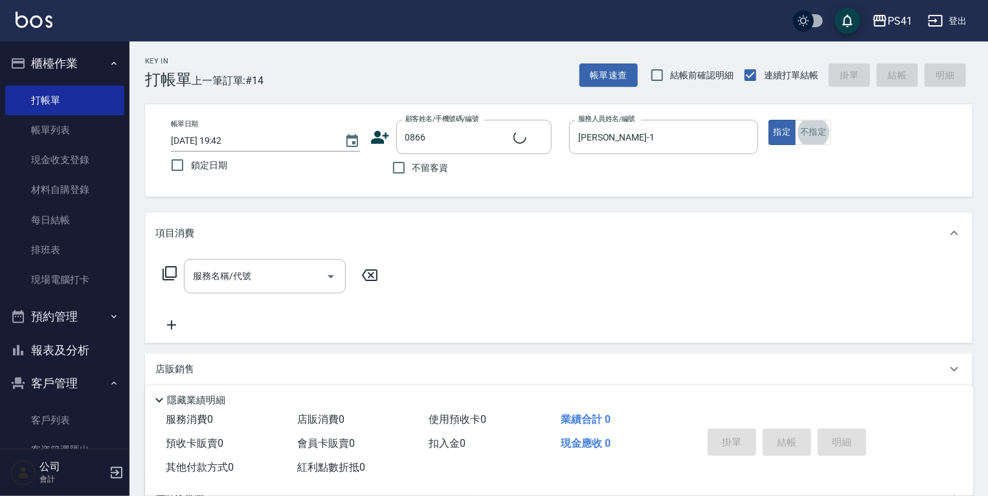
type input "趙性致/0978107383/0866"
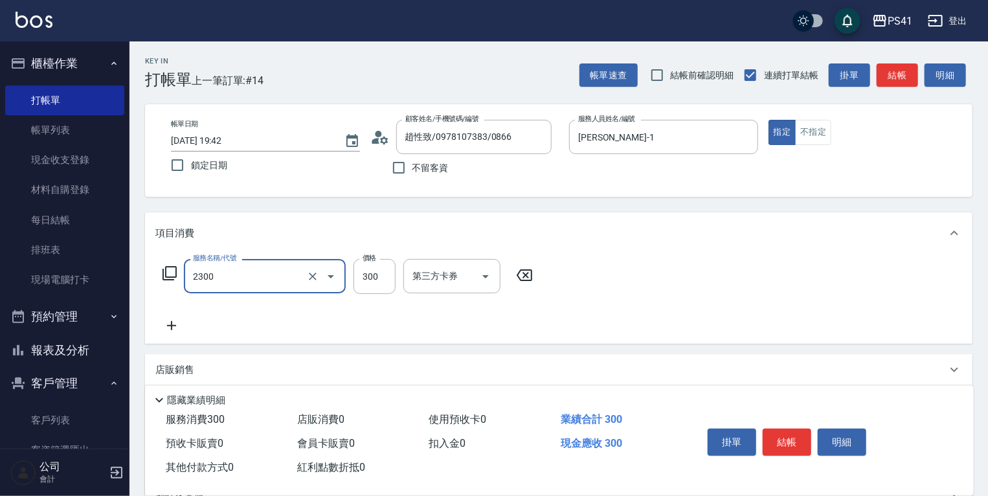
type input "剪髮(2300)"
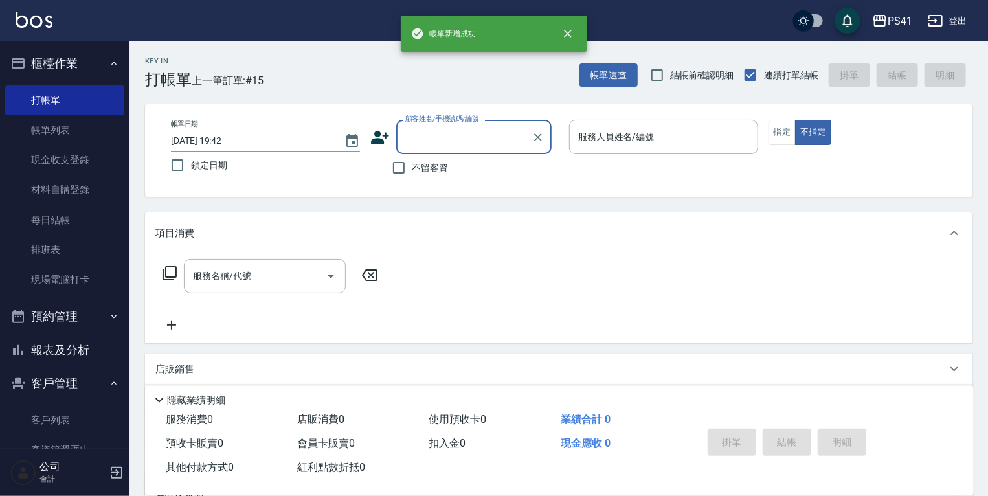
type input "0"
type input "1398"
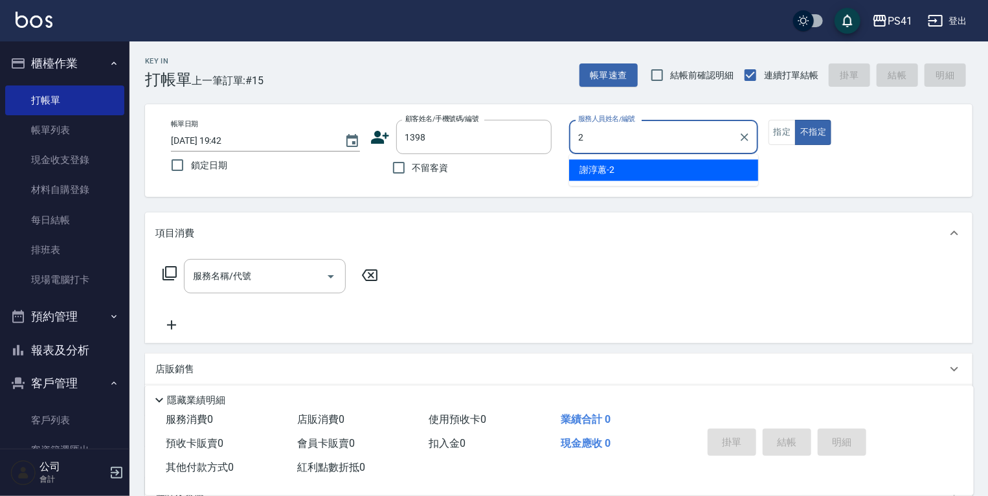
type input "[PERSON_NAME]-2"
type input "[PERSON_NAME]/0922996119/1398"
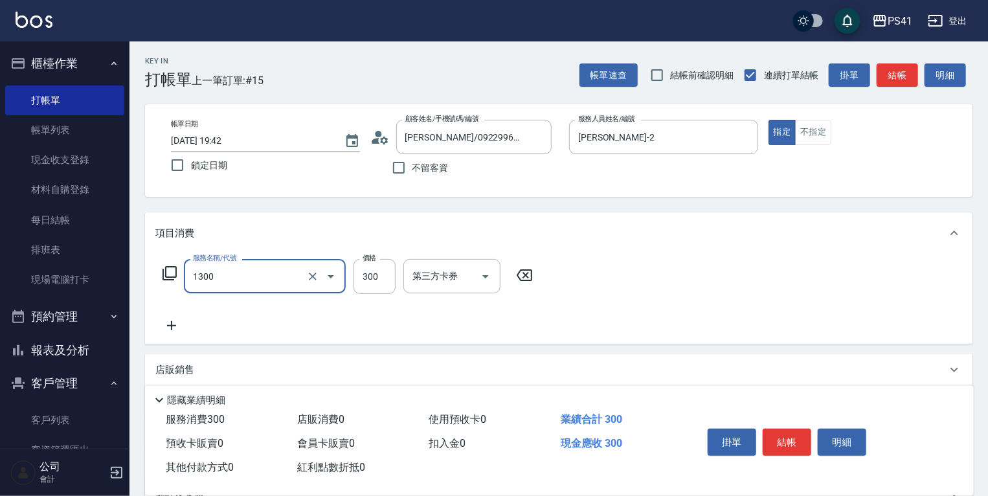
type input "洗髮300(1300)"
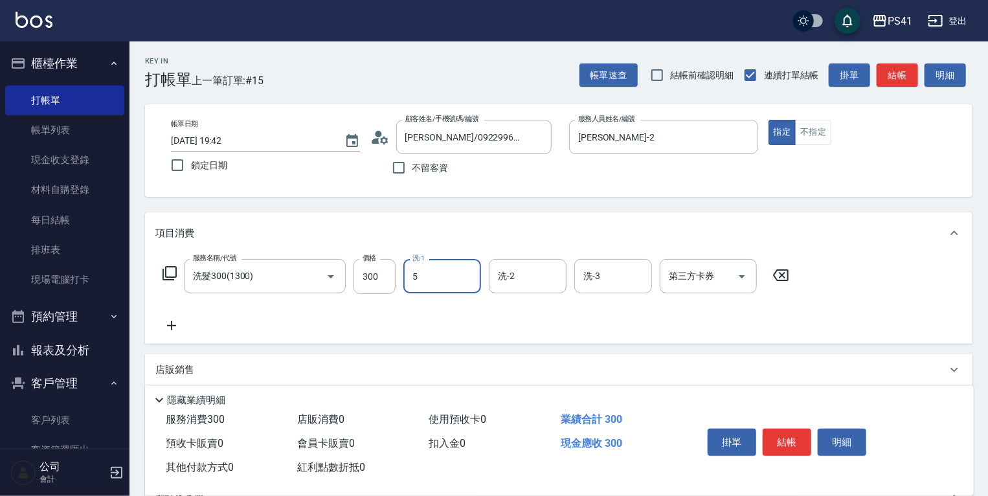
type input "Rolla-5"
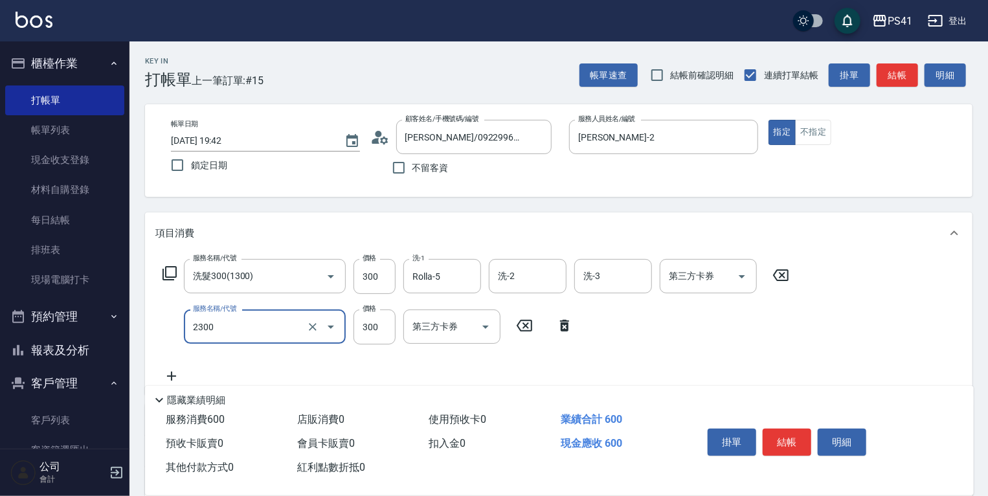
type input "剪髮(2300)"
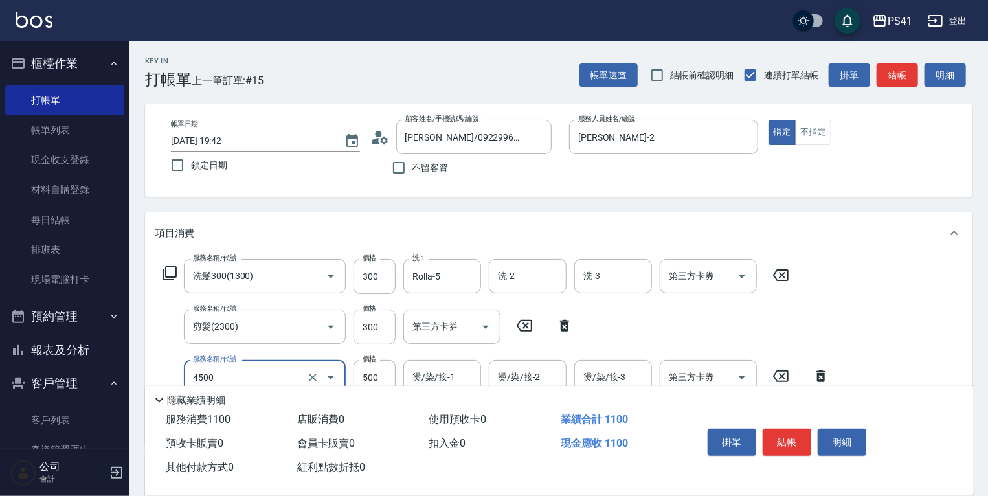
type input "補染(4500)"
type input "Rolla-5"
type input "潤絲(820)"
type input "Rolla-5"
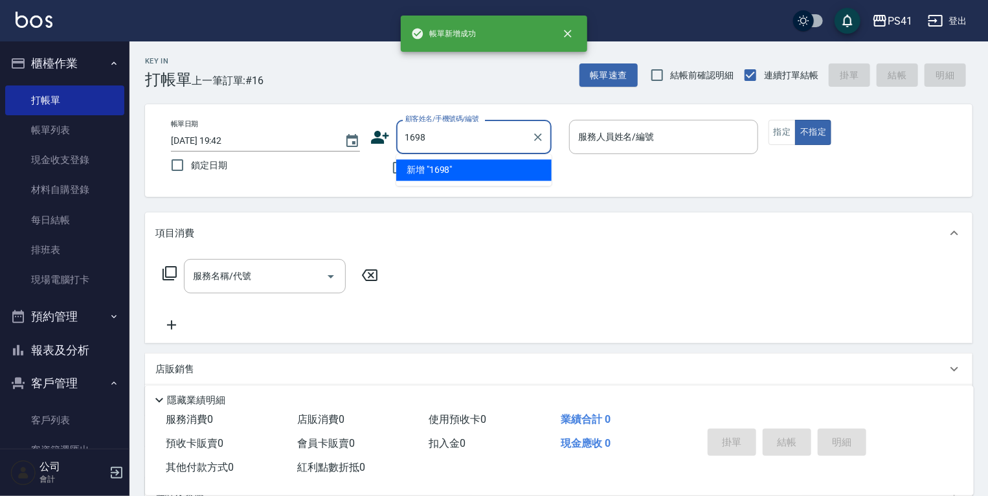
type input "1698"
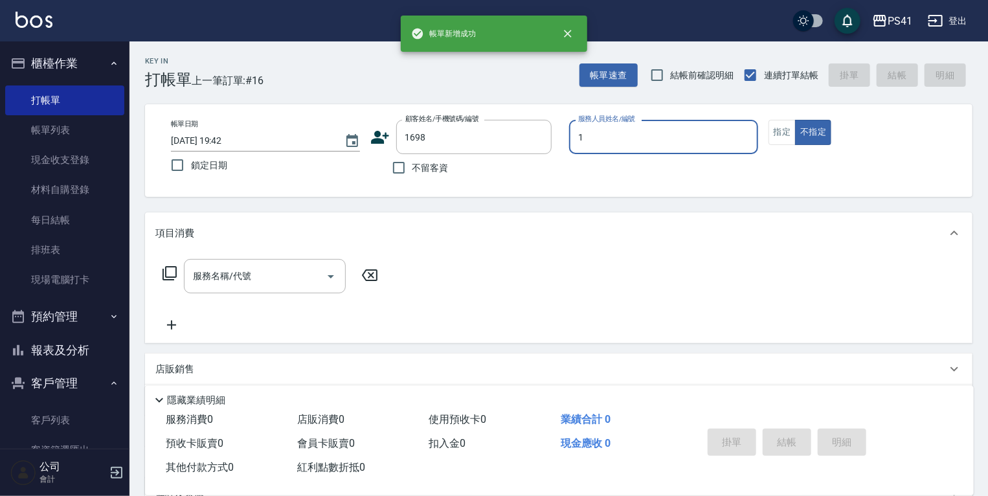
type input "[PERSON_NAME]-1"
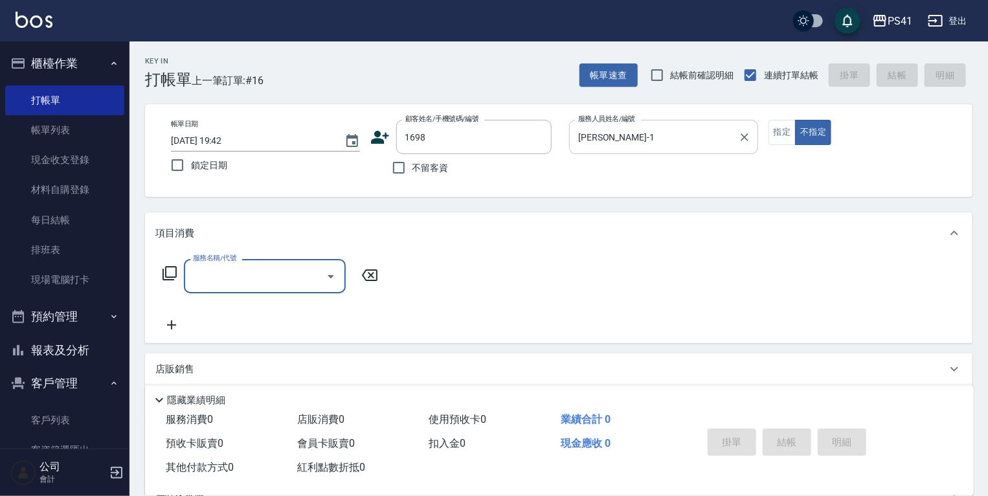
click at [744, 133] on icon "Clear" at bounding box center [744, 137] width 13 height 13
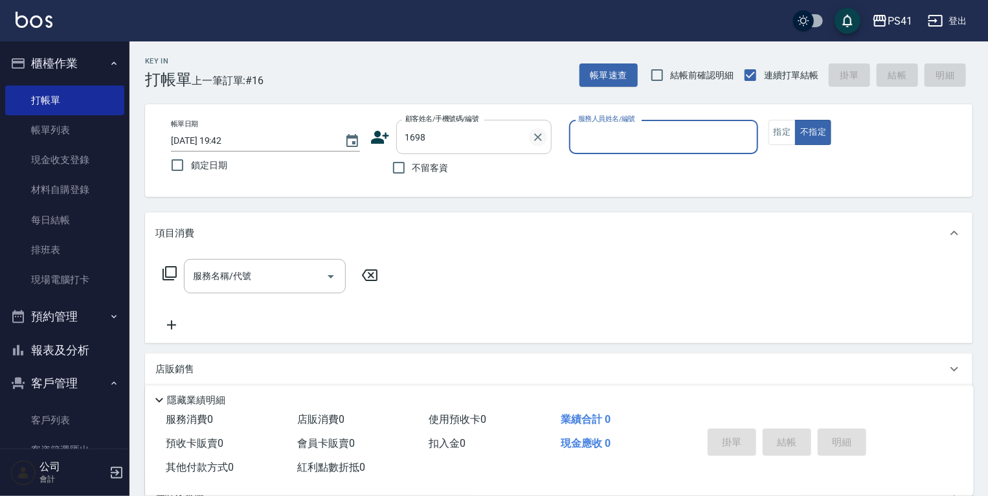
click at [535, 137] on icon "Clear" at bounding box center [537, 137] width 13 height 13
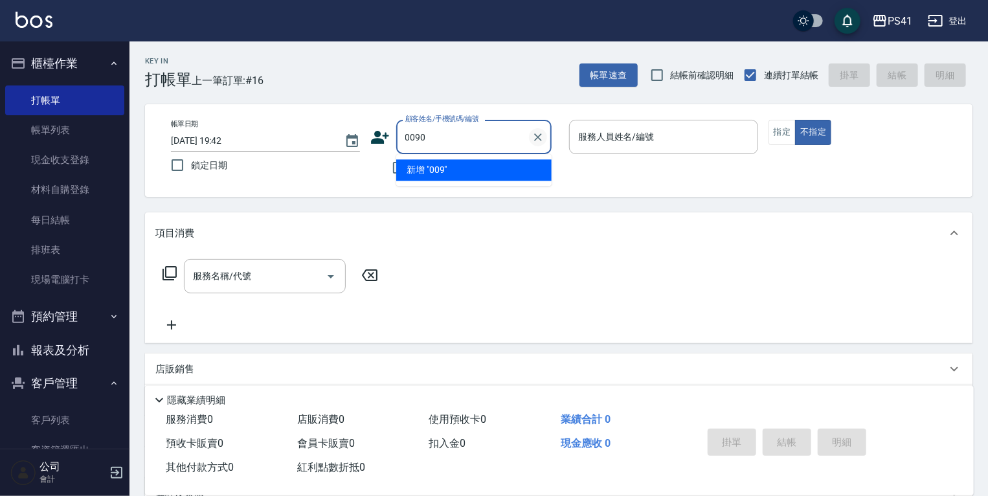
type input "0090"
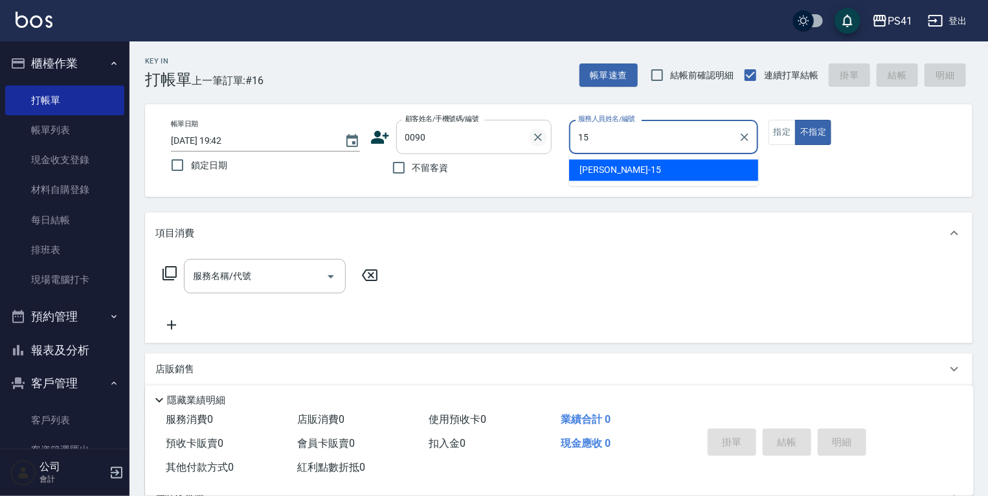
type input "[PERSON_NAME]-15"
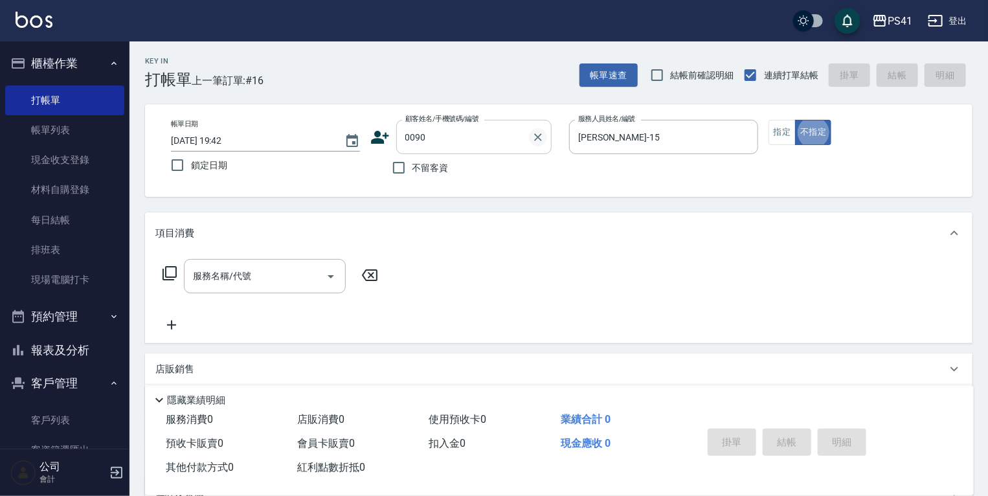
type input "[PERSON_NAME]/0983358198/0090"
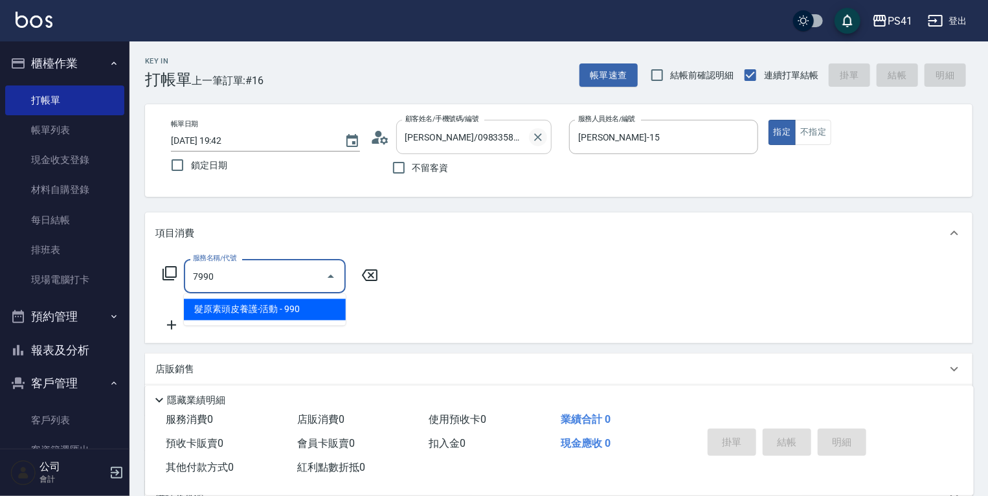
type input "髮原素頭皮養護-活動(7990)"
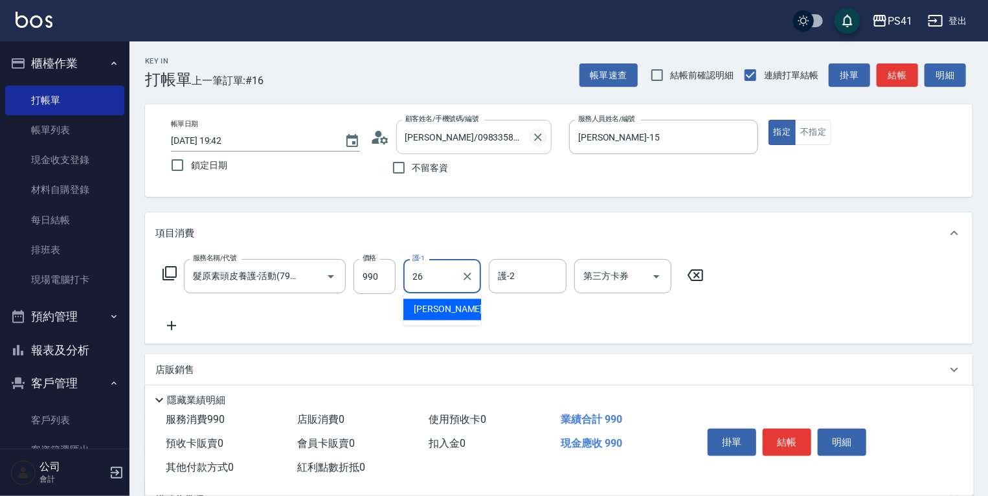
type input "[PERSON_NAME]-26"
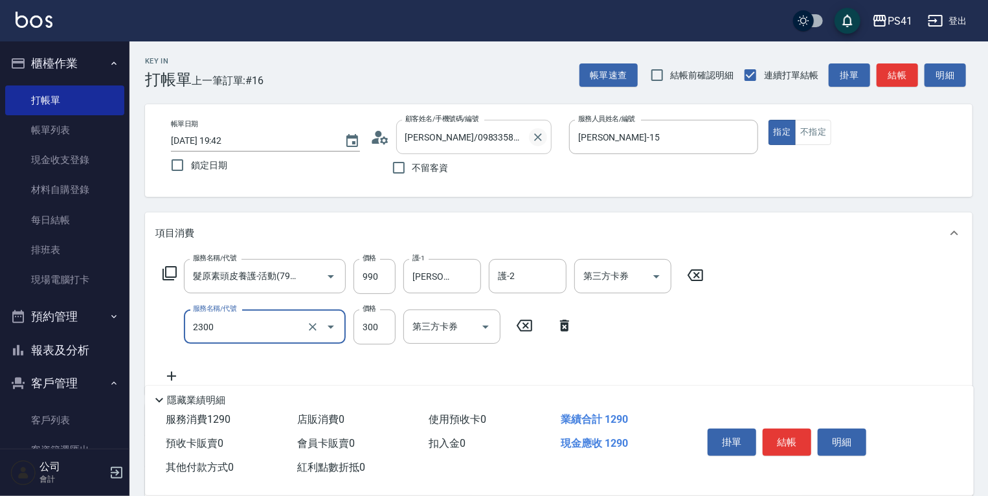
type input "剪髮(2300)"
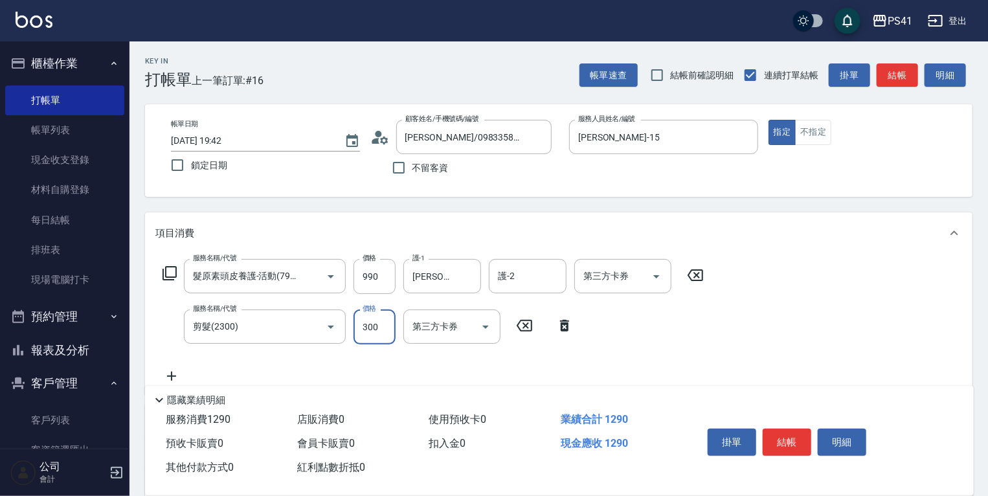
scroll to position [190, 0]
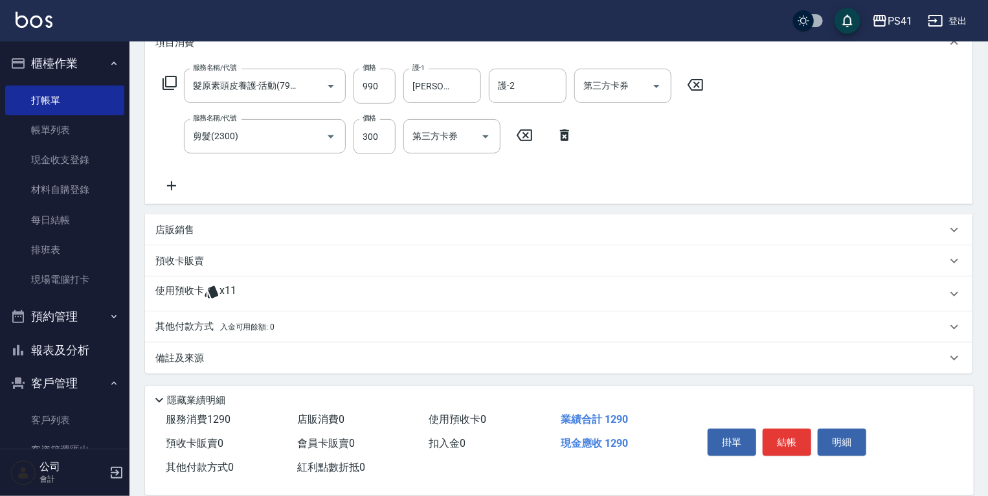
click at [227, 302] on span "x11" at bounding box center [227, 293] width 17 height 19
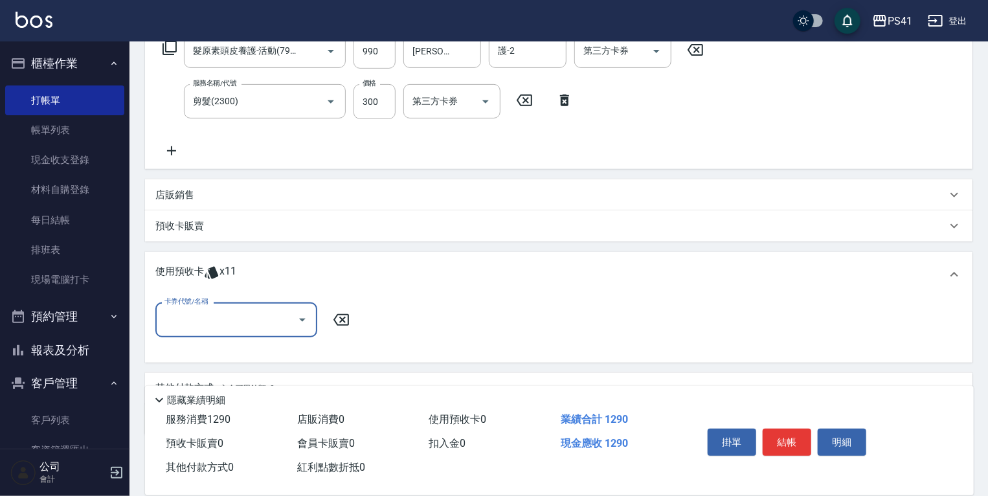
scroll to position [283, 0]
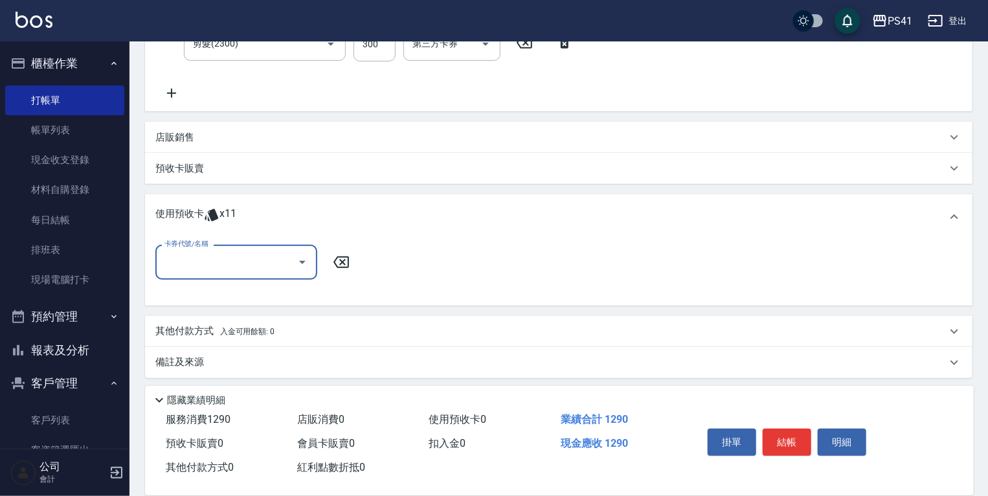
click at [227, 262] on input "卡券代號/名稱" at bounding box center [226, 262] width 131 height 23
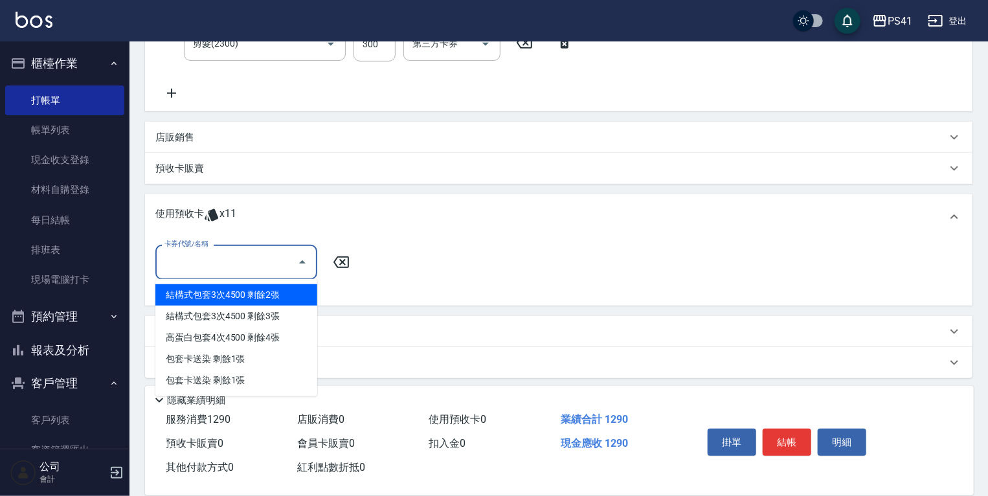
click at [234, 289] on div "結構式包套3次4500 剩餘2張" at bounding box center [236, 294] width 162 height 21
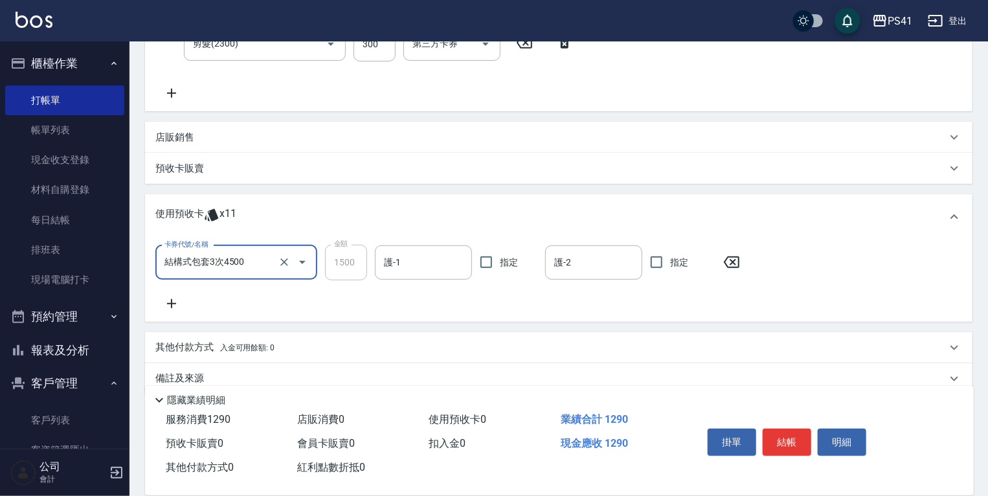
type input "結構式包套3次4500"
click at [406, 256] on input "護-1" at bounding box center [423, 262] width 85 height 23
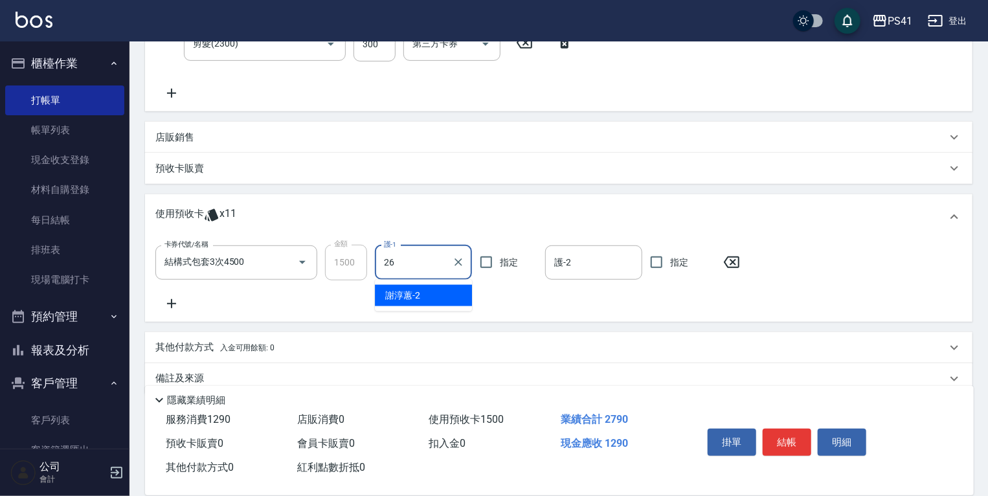
type input "[PERSON_NAME]-26"
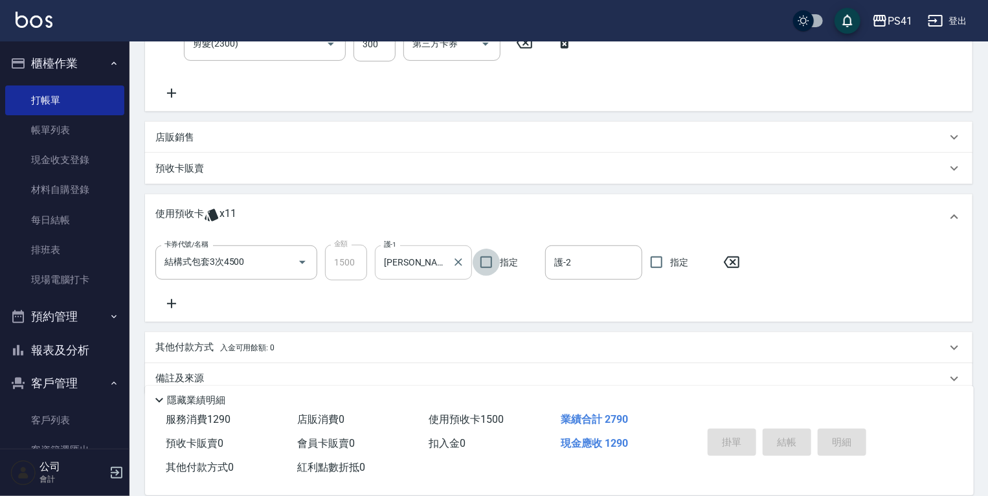
type input "[DATE] 19:43"
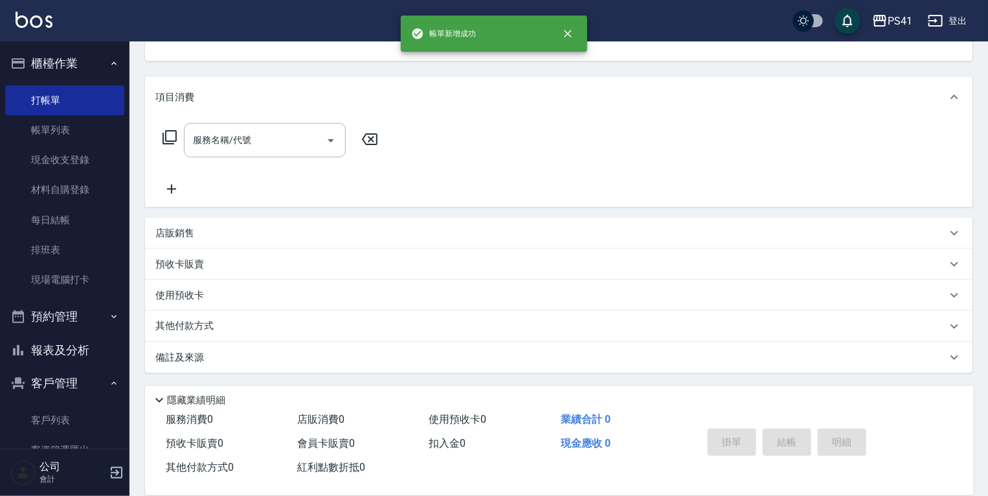
scroll to position [0, 0]
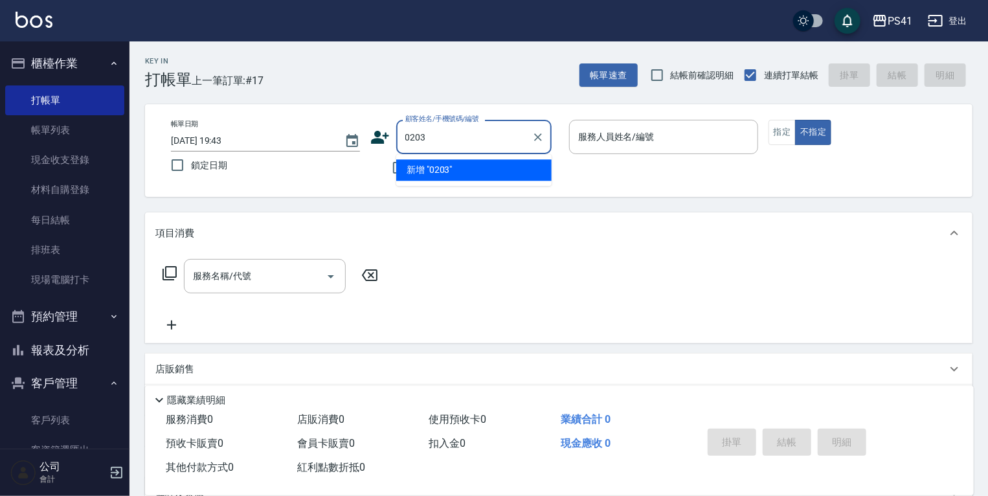
type input "0203"
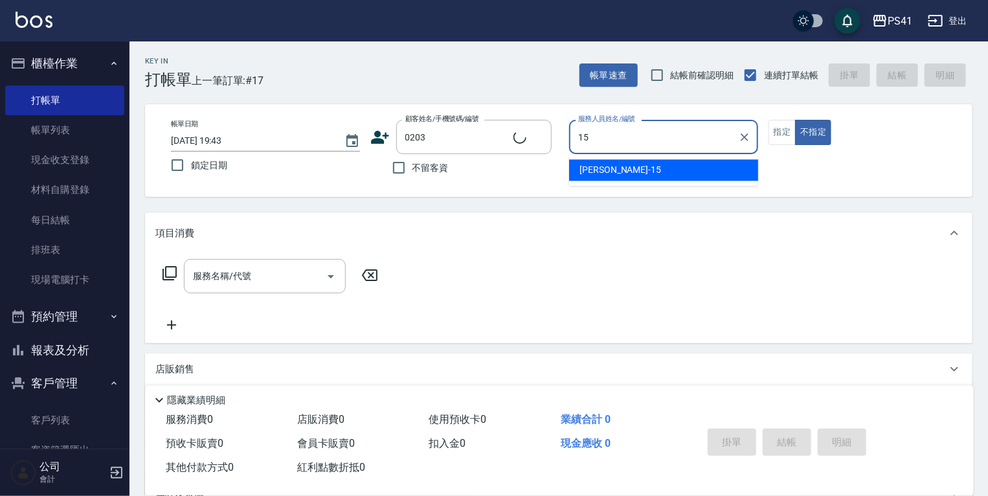
type input "15"
type input "[PERSON_NAME]/0939662943/0203"
type input "[PERSON_NAME]-15"
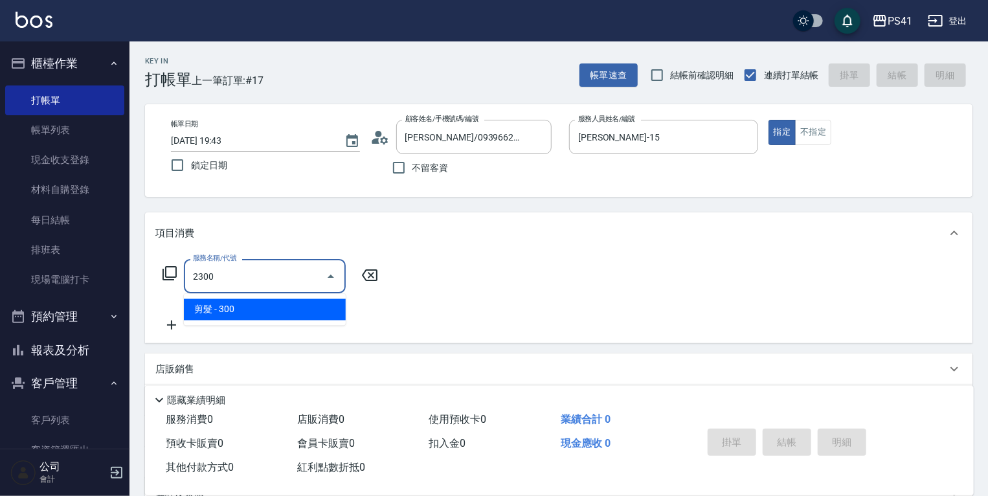
type input "剪髮(2300)"
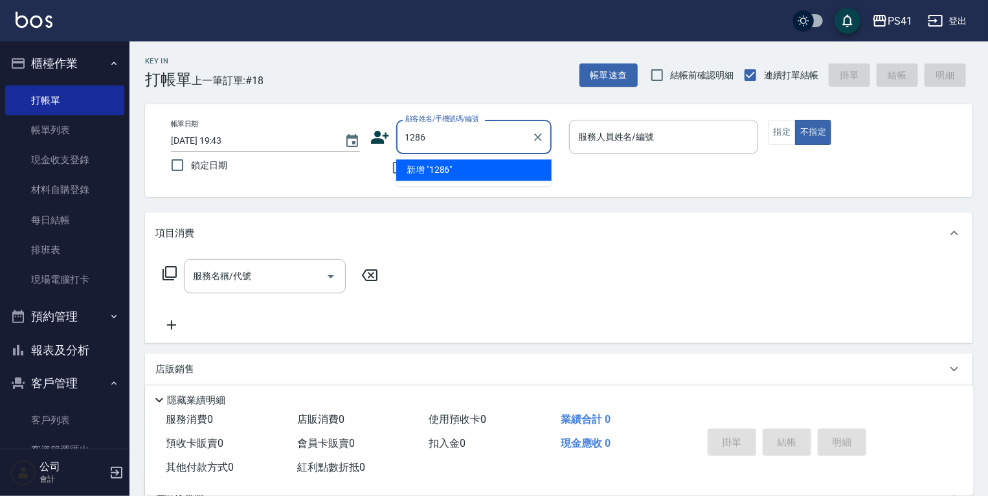
type input "1286"
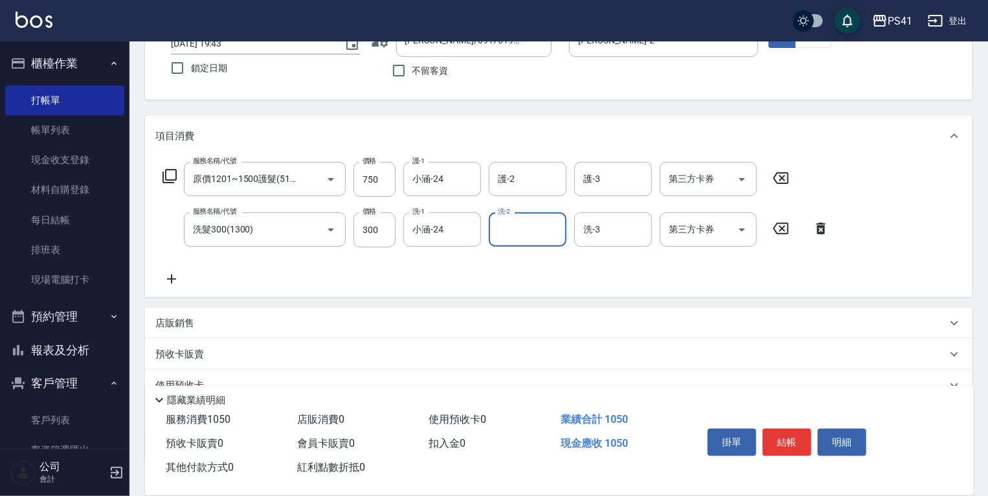
scroll to position [186, 0]
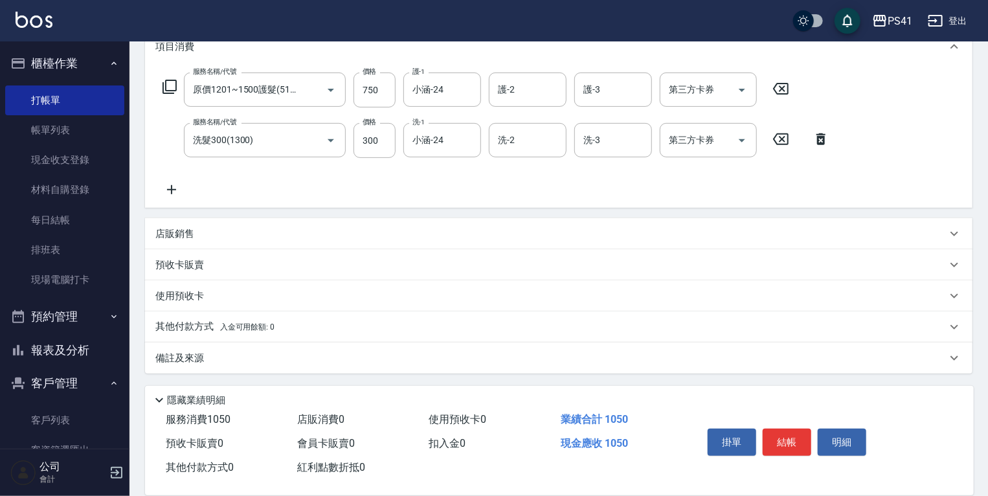
click at [209, 315] on div "其他付款方式 入金可用餘額: 0" at bounding box center [558, 326] width 827 height 31
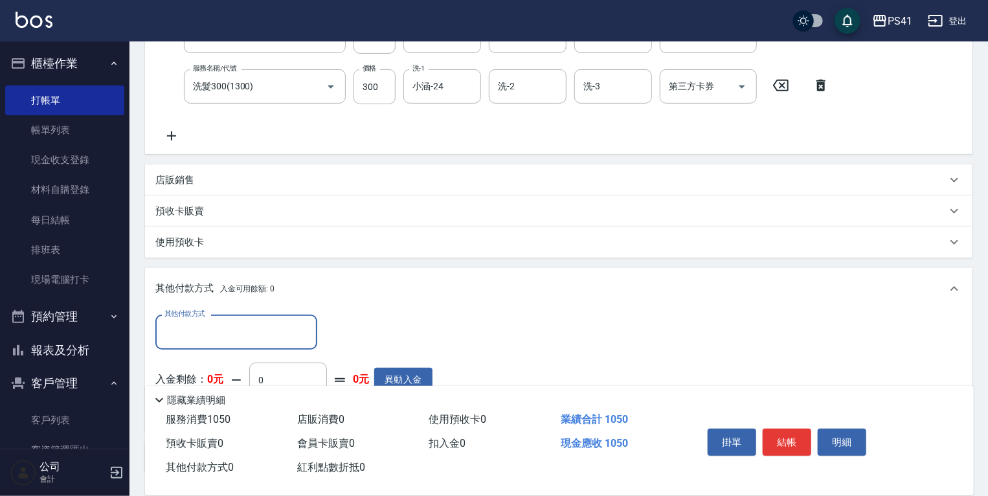
scroll to position [290, 0]
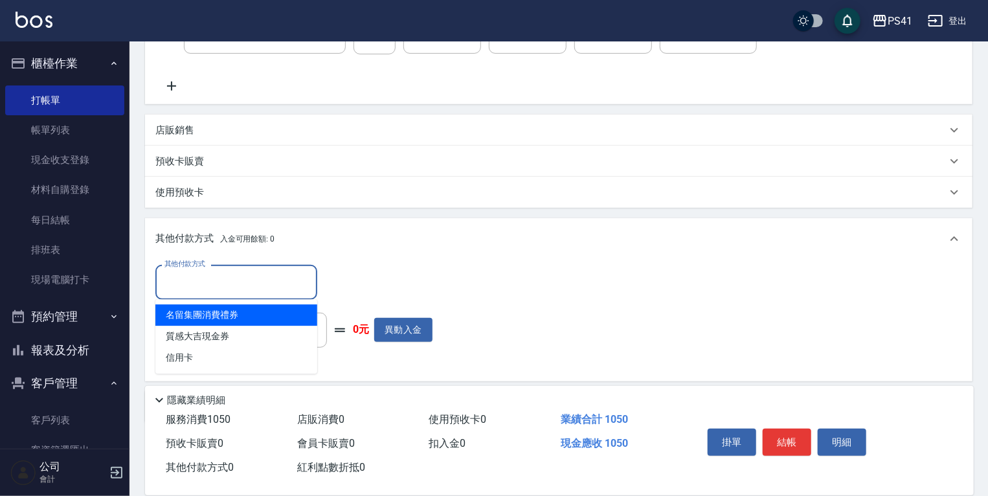
click at [228, 285] on input "其他付款方式" at bounding box center [236, 282] width 150 height 23
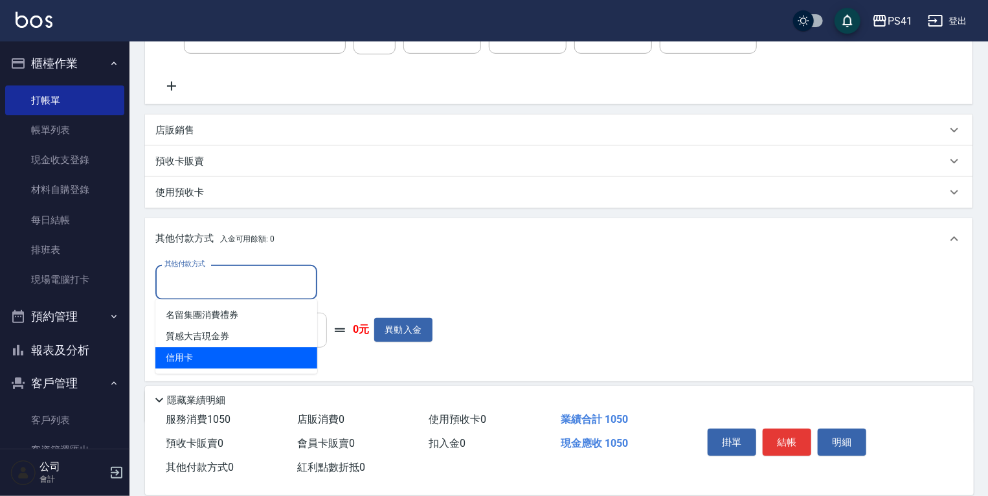
drag, startPoint x: 211, startPoint y: 355, endPoint x: 307, endPoint y: 322, distance: 101.3
click at [214, 355] on span "信用卡" at bounding box center [236, 357] width 162 height 21
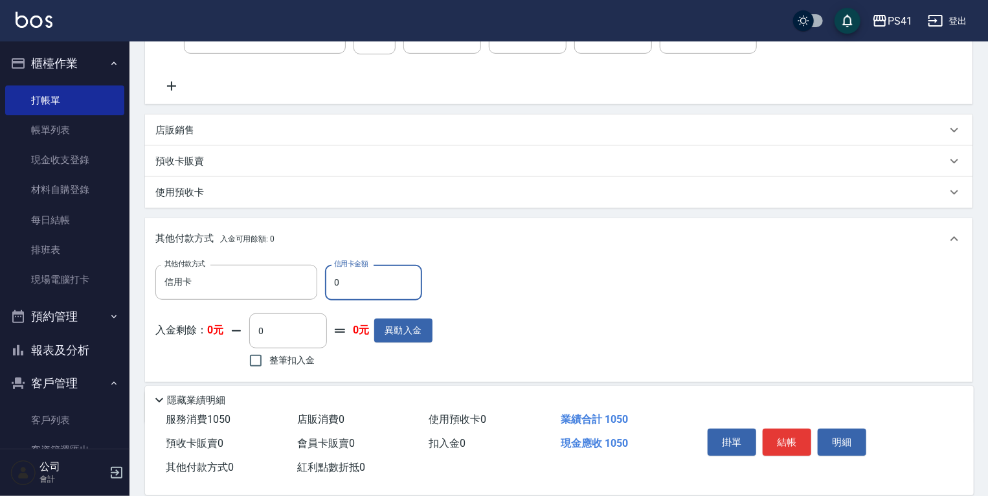
drag, startPoint x: 388, startPoint y: 289, endPoint x: 140, endPoint y: 267, distance: 248.9
click at [186, 265] on div "其他付款方式 信用卡 其他付款方式 信用卡金額 0 信用卡金額" at bounding box center [293, 282] width 277 height 35
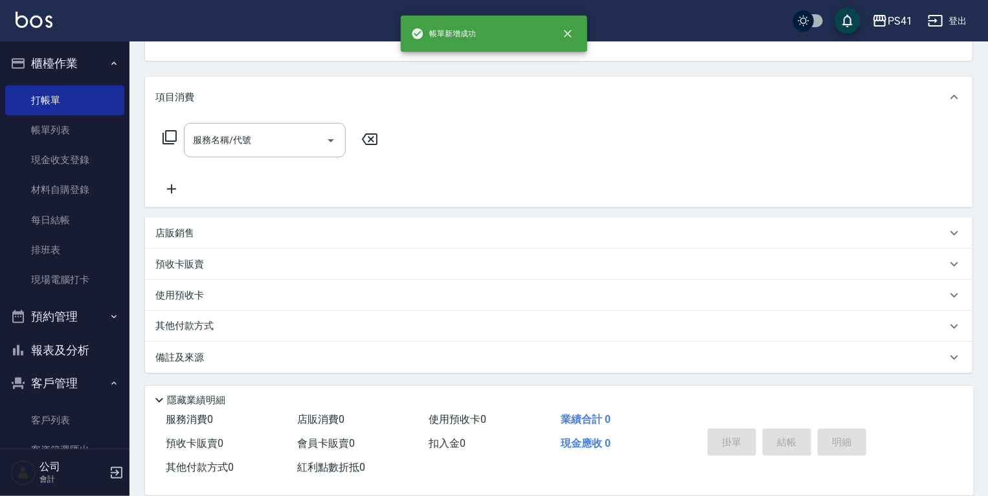
scroll to position [0, 0]
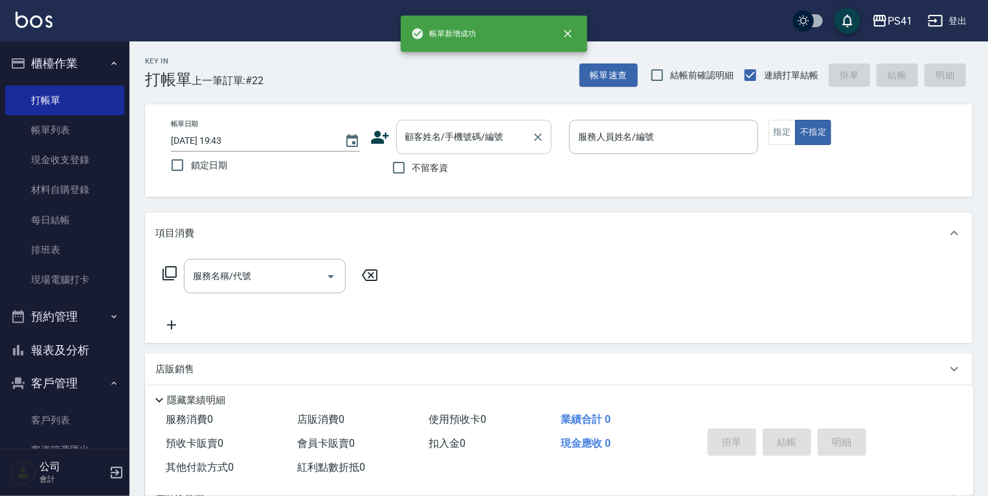
click at [462, 142] on div "顧客姓名/手機號碼/編號 顧客姓名/手機號碼/編號" at bounding box center [473, 137] width 155 height 34
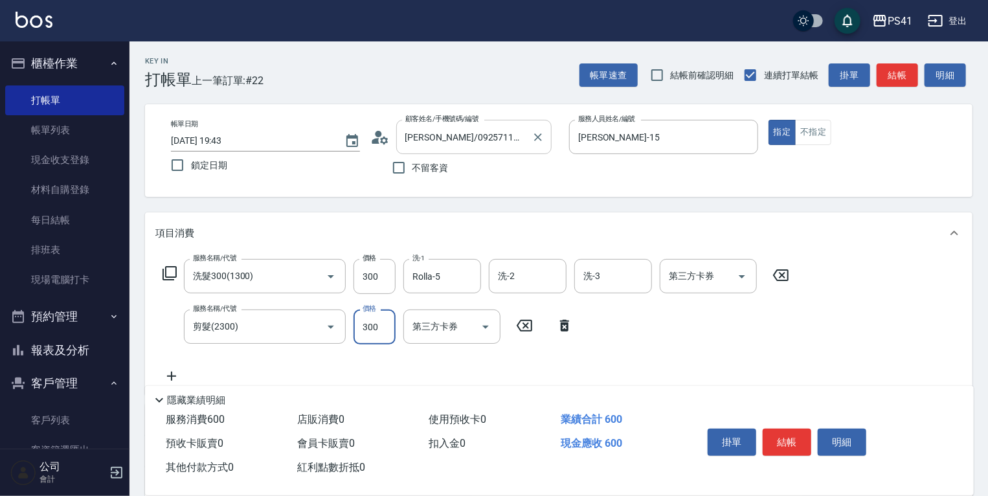
scroll to position [155, 0]
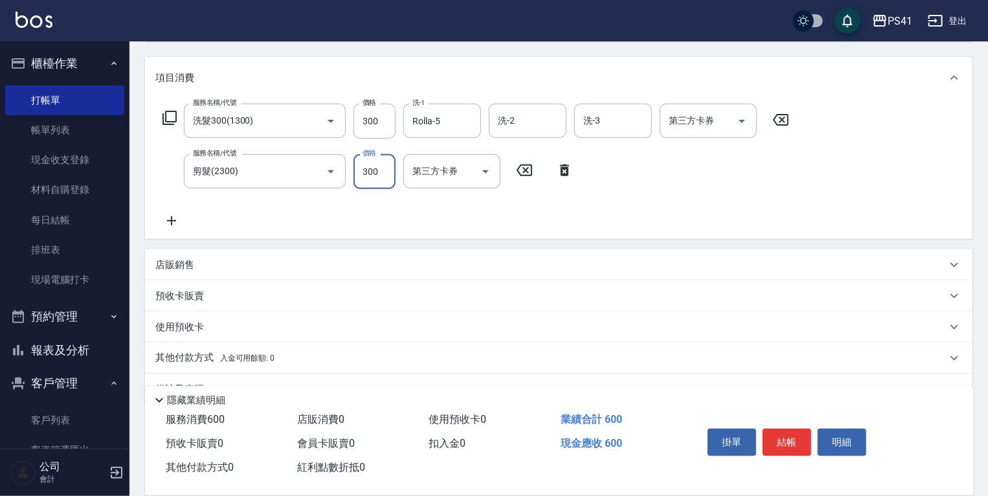
click at [251, 269] on div "店販銷售" at bounding box center [550, 265] width 791 height 14
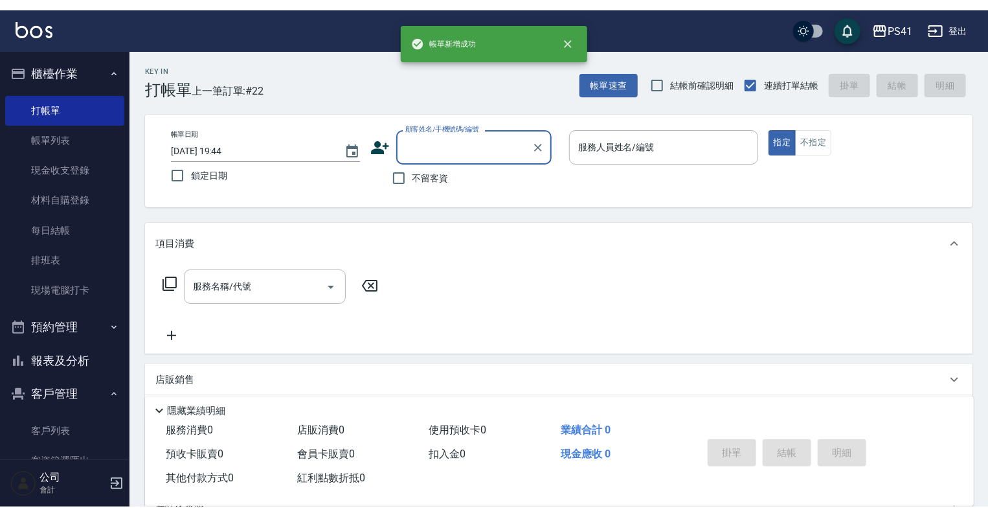
scroll to position [0, 0]
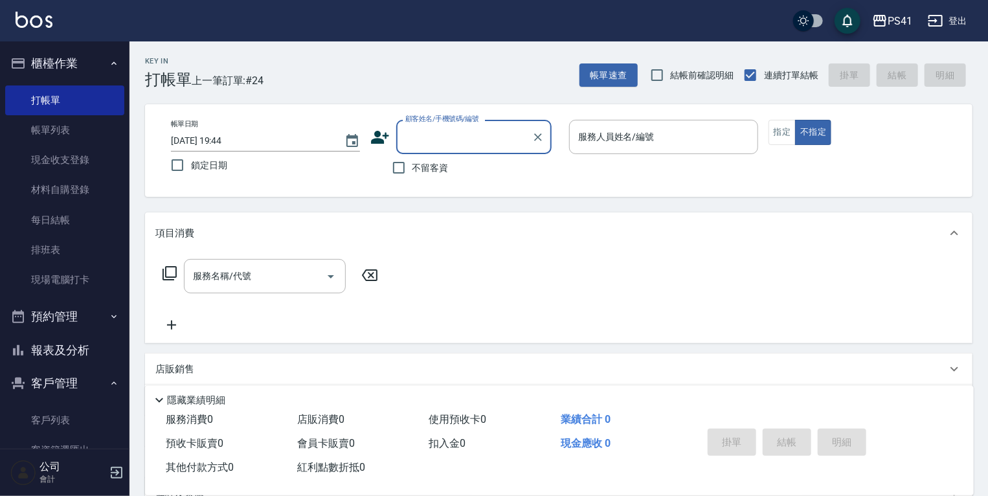
click at [78, 350] on button "報表及分析" at bounding box center [64, 350] width 119 height 34
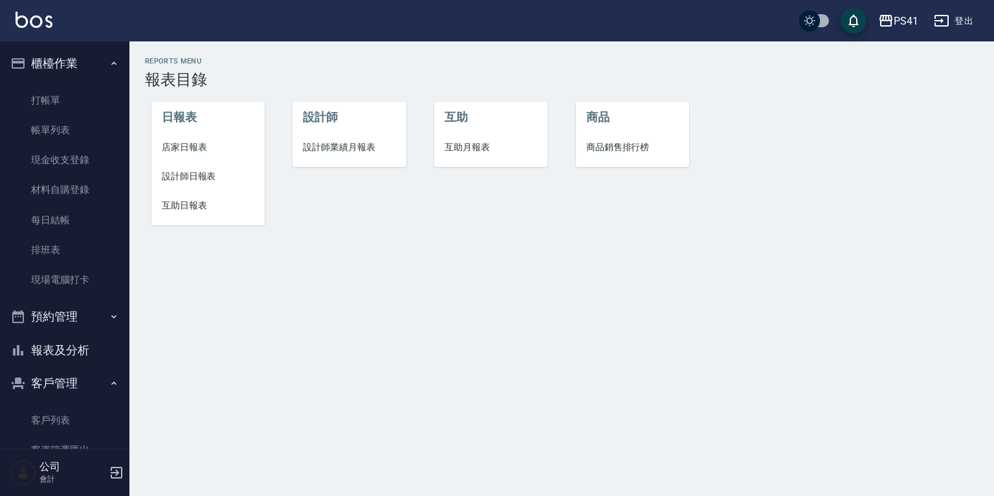
click at [71, 403] on ul "客戶列表 客資篩選匯出 卡券管理" at bounding box center [64, 450] width 119 height 100
click at [62, 413] on link "客戶列表" at bounding box center [64, 420] width 119 height 30
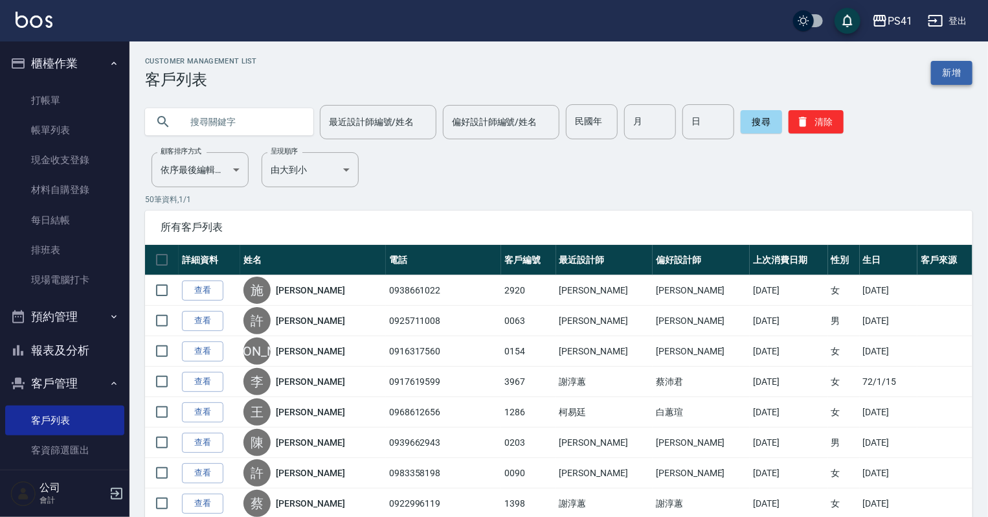
click at [963, 75] on link "新增" at bounding box center [951, 73] width 41 height 24
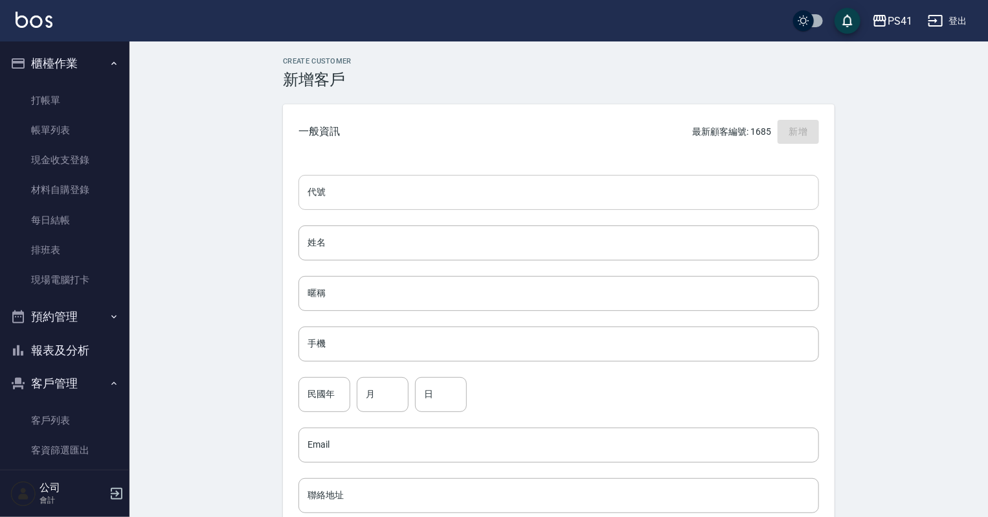
click at [587, 182] on input "代號" at bounding box center [558, 192] width 520 height 35
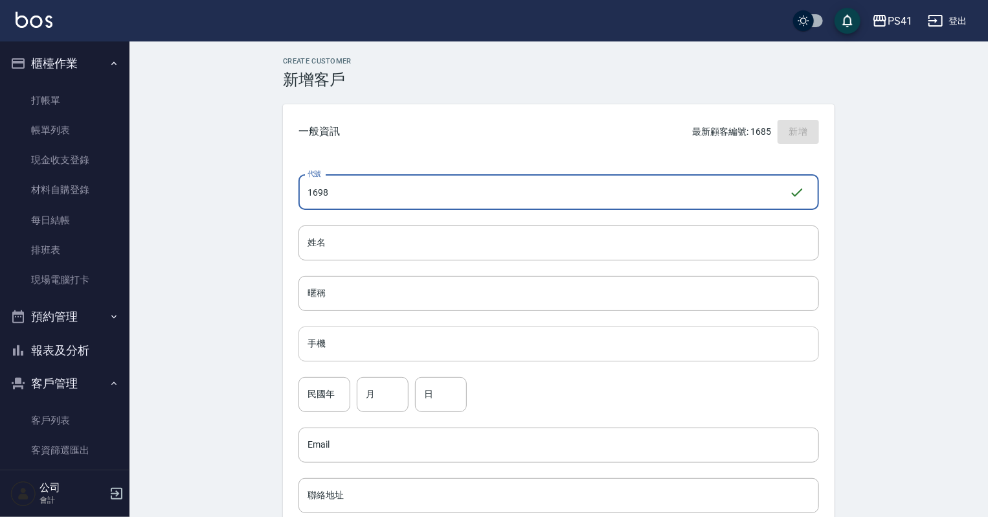
click at [506, 342] on input "手機" at bounding box center [558, 343] width 520 height 35
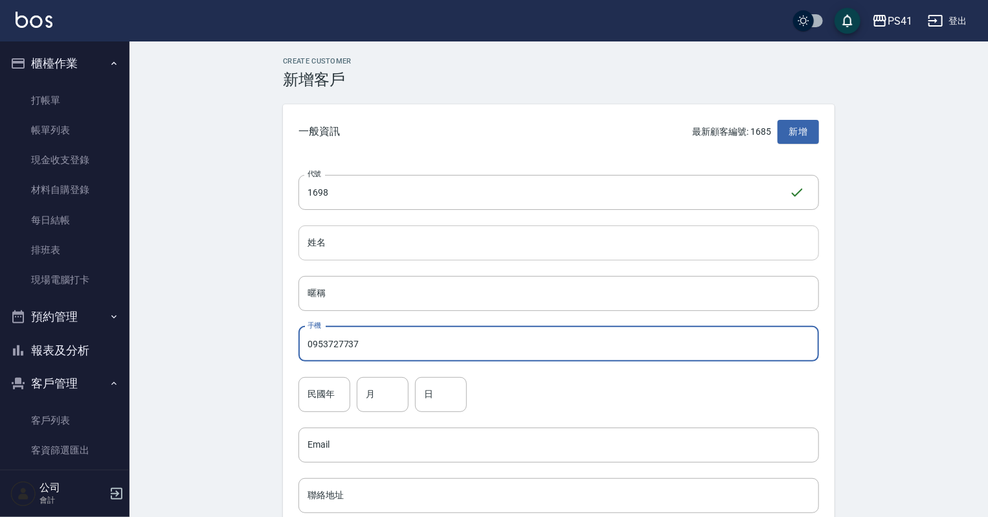
click at [464, 243] on input "姓名" at bounding box center [558, 242] width 520 height 35
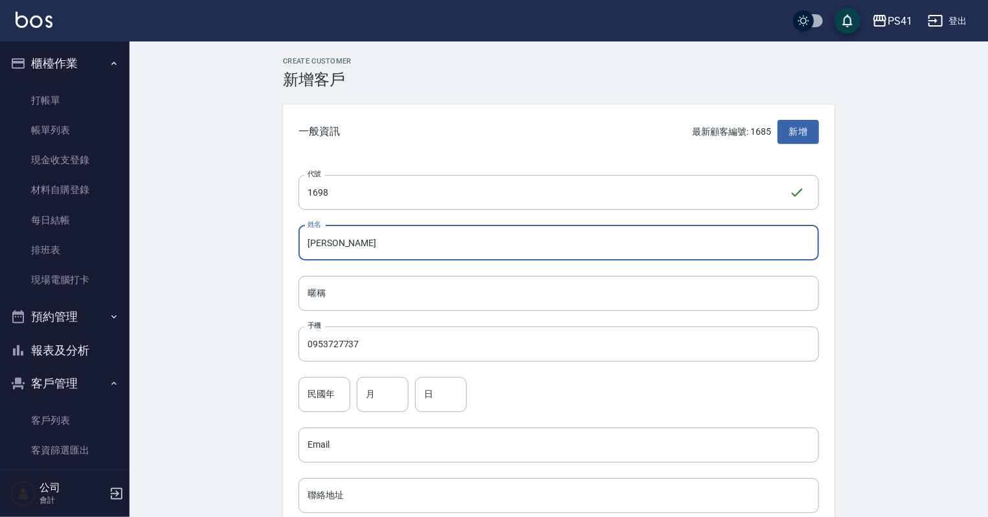
click at [320, 388] on div "民國年 民國年" at bounding box center [324, 394] width 52 height 35
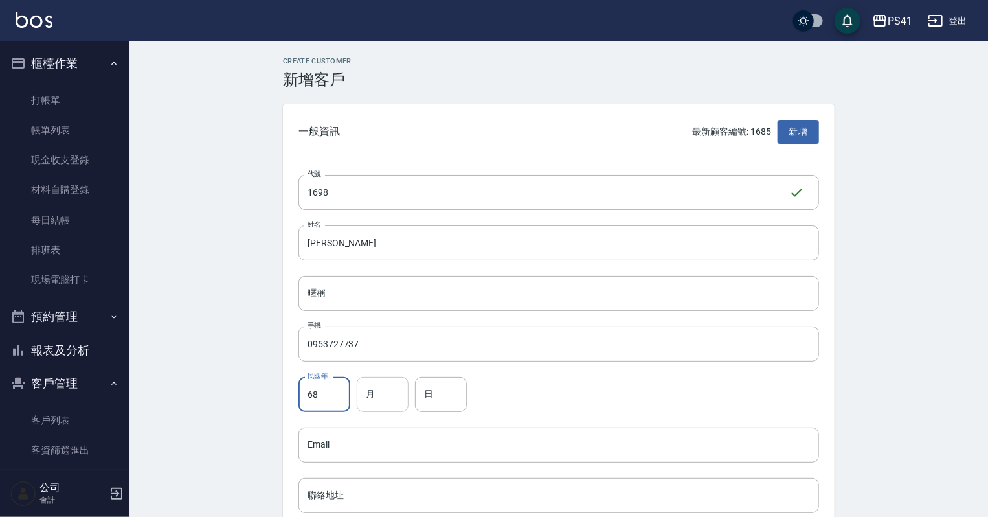
click at [383, 394] on input "月" at bounding box center [383, 394] width 52 height 35
click at [438, 394] on input "日" at bounding box center [441, 394] width 52 height 35
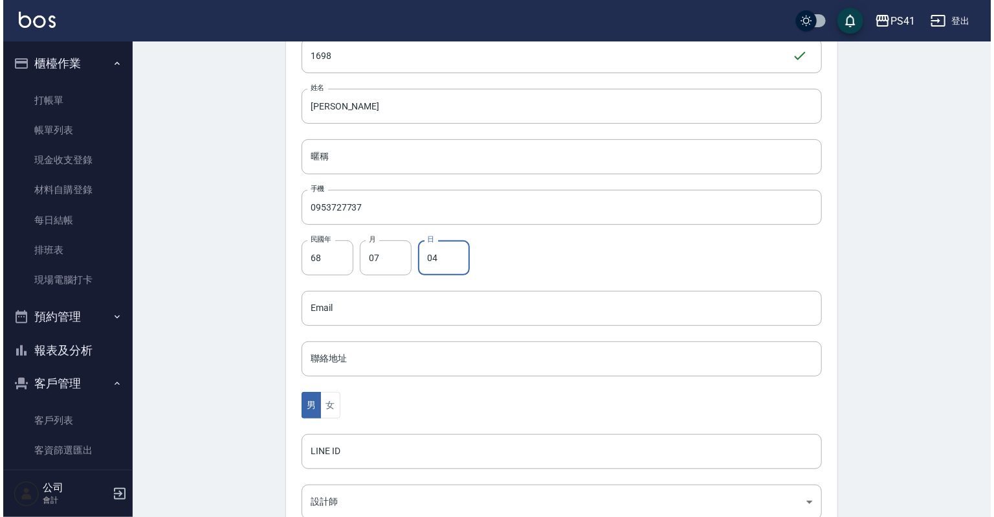
scroll to position [207, 0]
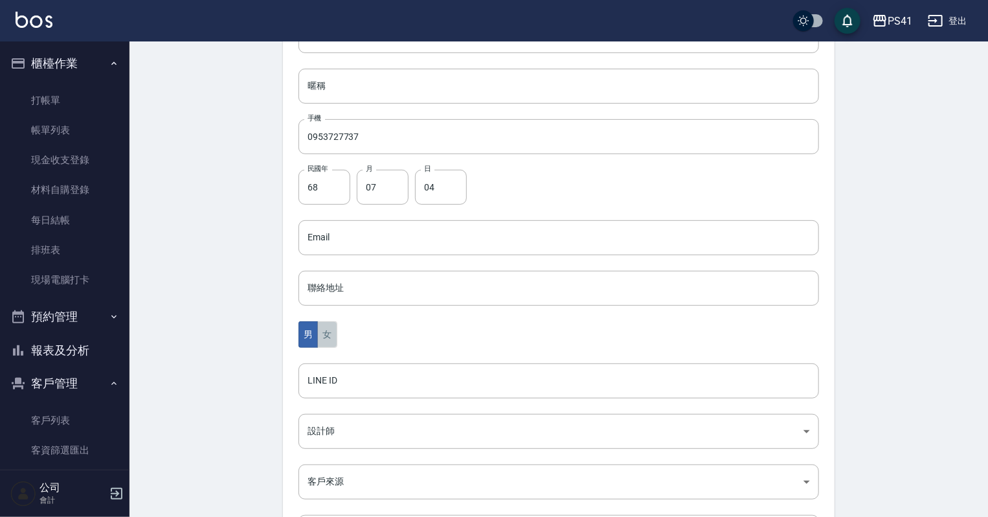
click at [329, 344] on button "女" at bounding box center [326, 334] width 19 height 27
click at [331, 434] on body "PS41 登出 櫃檯作業 打帳單 帳單列表 現金收支登錄 材料自購登錄 每日結帳 排班表 現場電腦打卡 預約管理 預約管理 單日預約紀錄 單週預約紀錄 報表及…" at bounding box center [494, 214] width 988 height 843
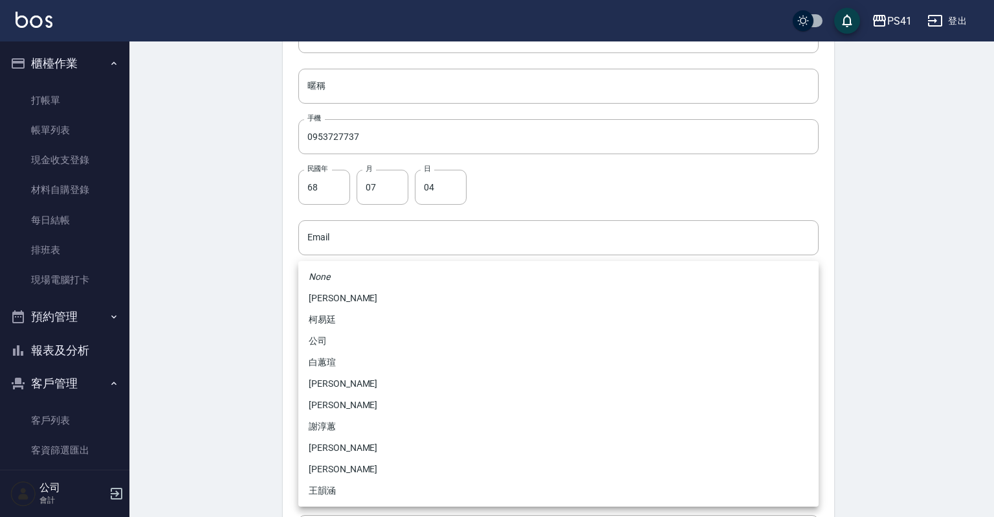
click at [330, 322] on li "柯易廷" at bounding box center [558, 319] width 520 height 21
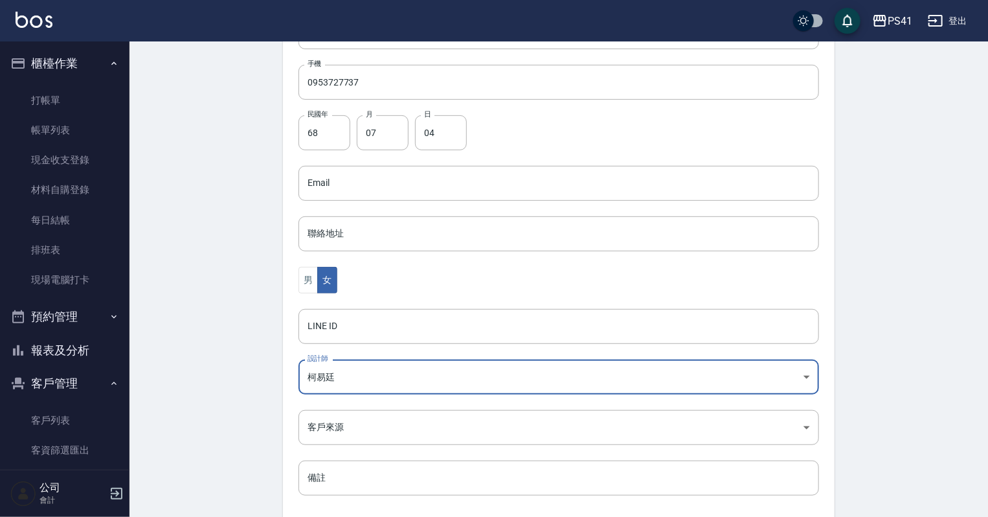
scroll to position [326, 0]
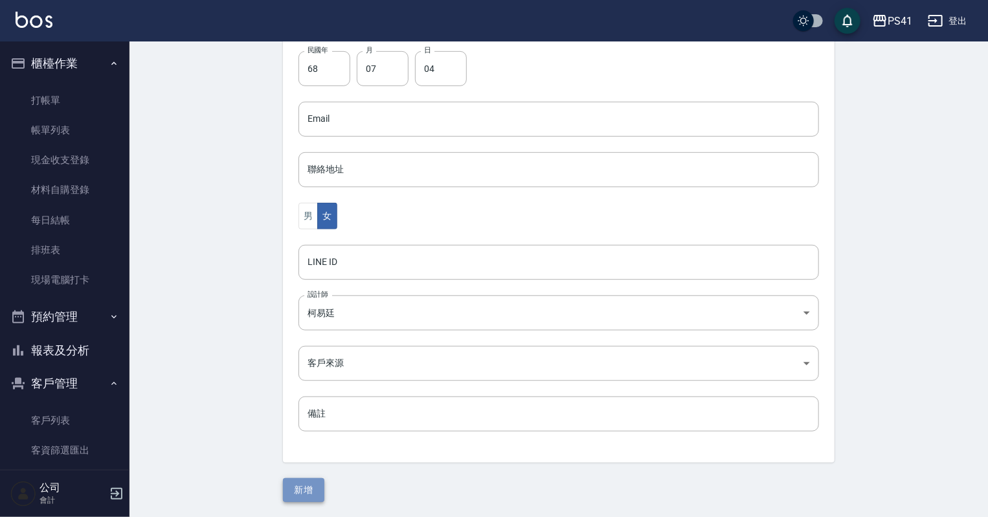
click at [308, 484] on button "新增" at bounding box center [303, 490] width 41 height 24
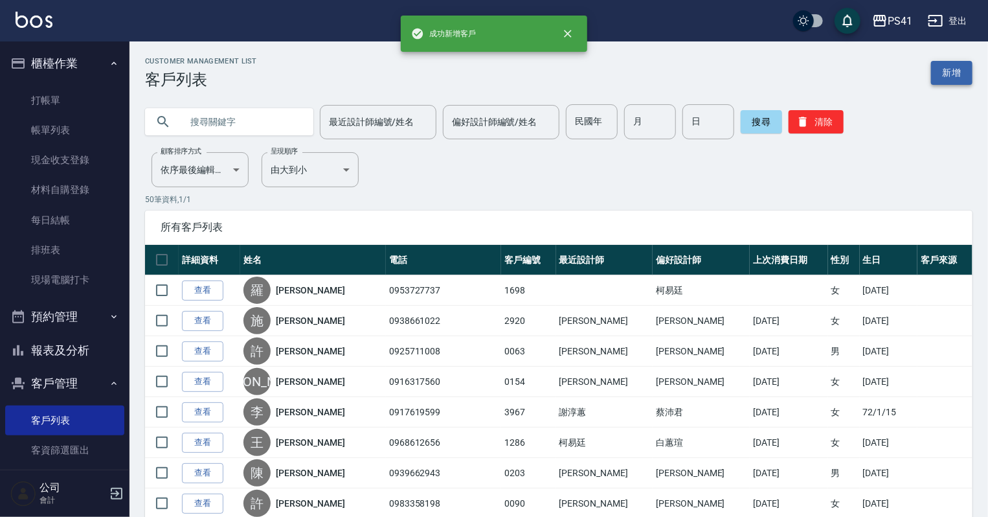
click at [954, 75] on link "新增" at bounding box center [951, 73] width 41 height 24
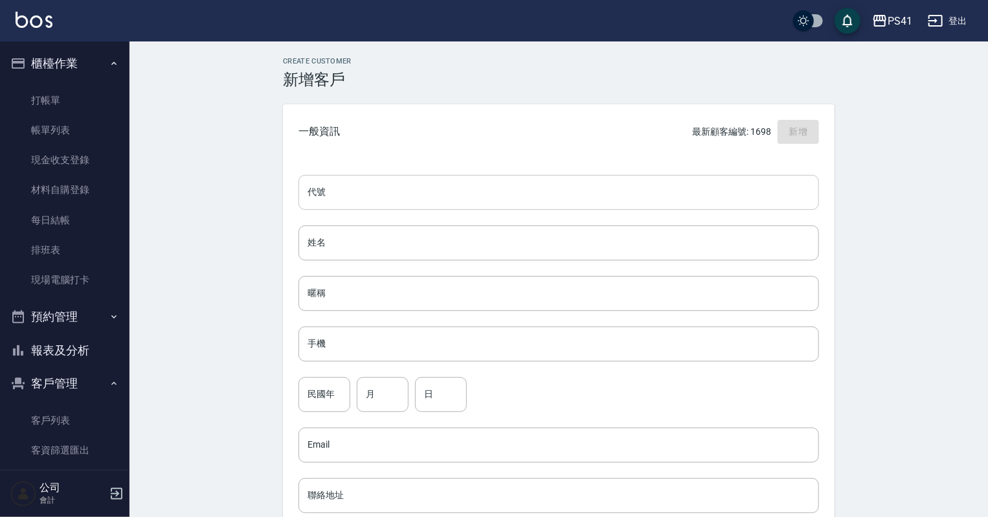
click at [592, 199] on input "代號" at bounding box center [558, 192] width 520 height 35
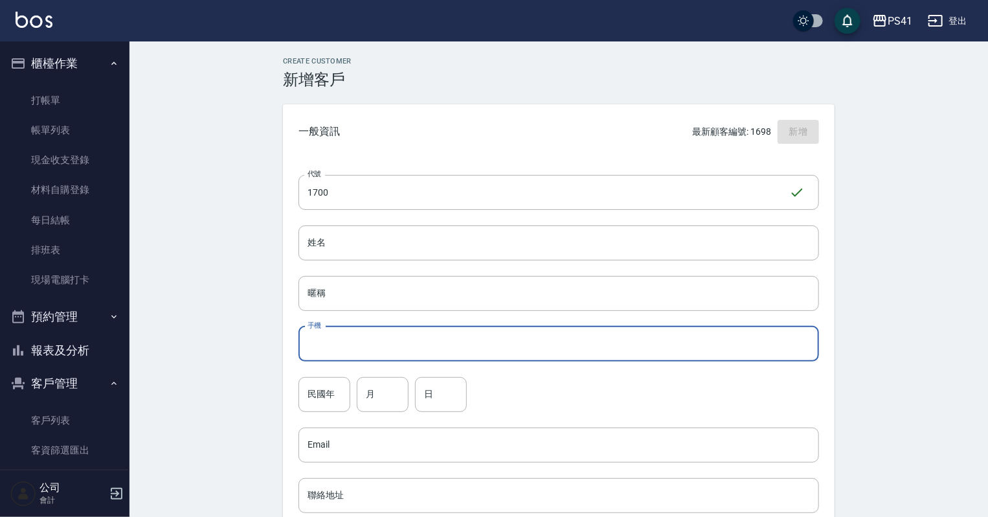
click at [502, 341] on input "手機" at bounding box center [558, 343] width 520 height 35
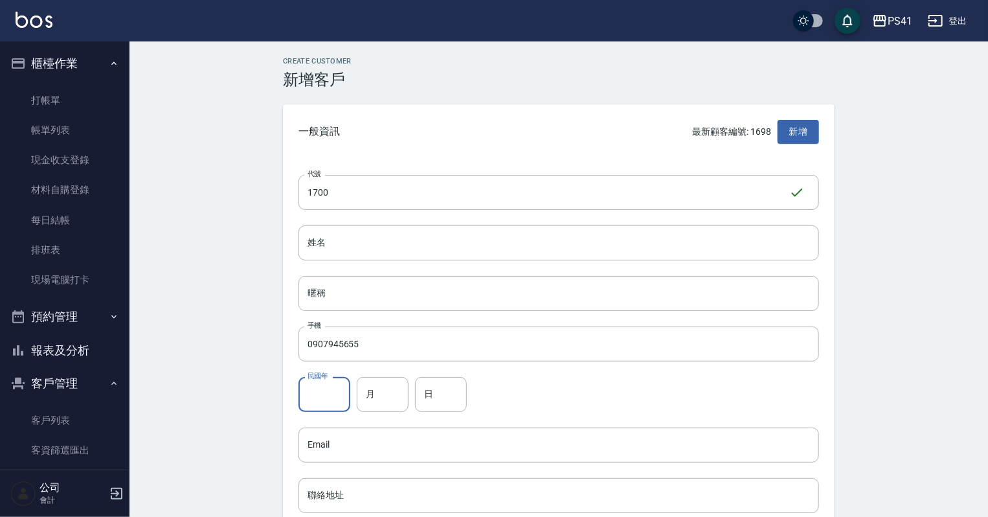
click at [310, 390] on input "民國年" at bounding box center [324, 394] width 52 height 35
click at [390, 381] on input "月" at bounding box center [383, 394] width 52 height 35
click at [437, 386] on input "日" at bounding box center [441, 394] width 52 height 35
click at [399, 241] on input "姓名" at bounding box center [558, 242] width 520 height 35
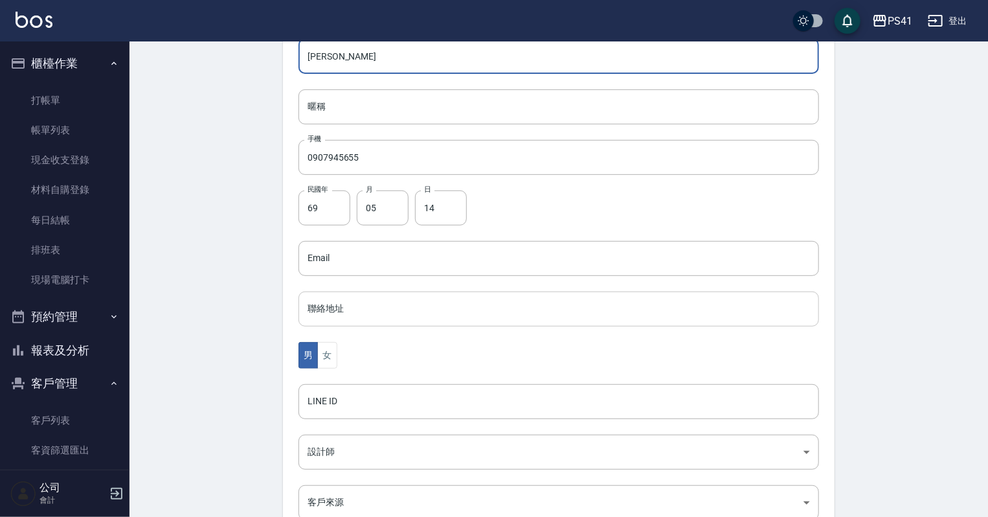
scroll to position [207, 0]
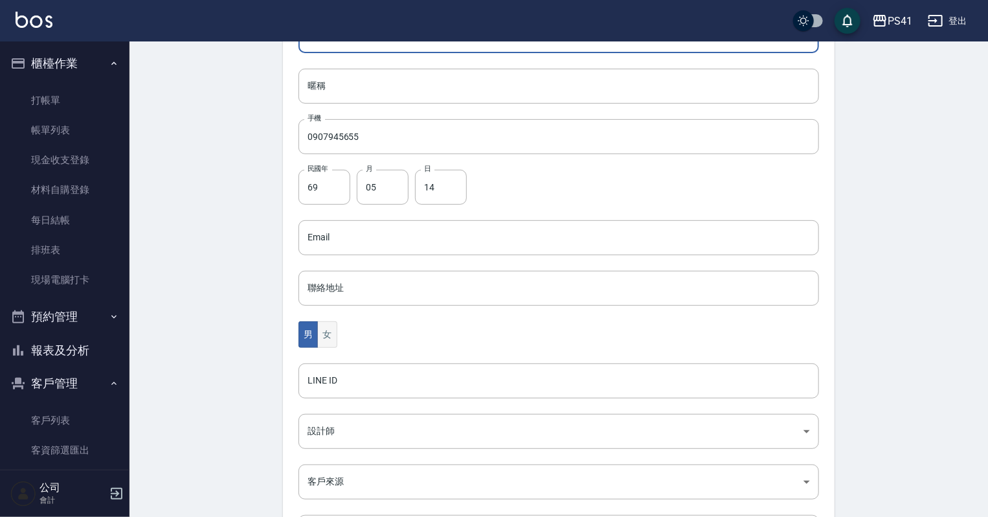
click at [337, 339] on button "女" at bounding box center [326, 334] width 19 height 27
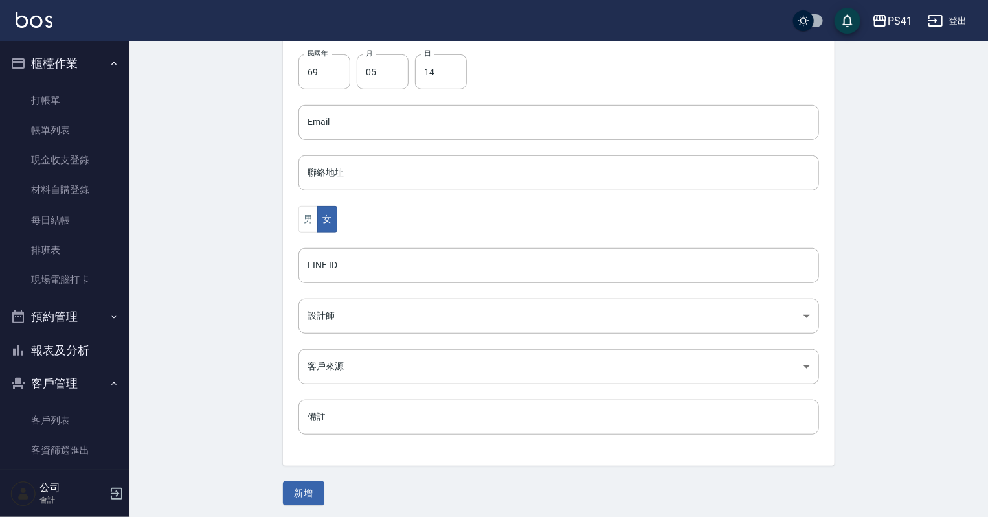
scroll to position [326, 0]
click at [339, 308] on body "PS41 登出 櫃檯作業 打帳單 帳單列表 現金收支登錄 材料自購登錄 每日結帳 排班表 現場電腦打卡 預約管理 預約管理 單日預約紀錄 單週預約紀錄 報表及…" at bounding box center [494, 95] width 988 height 843
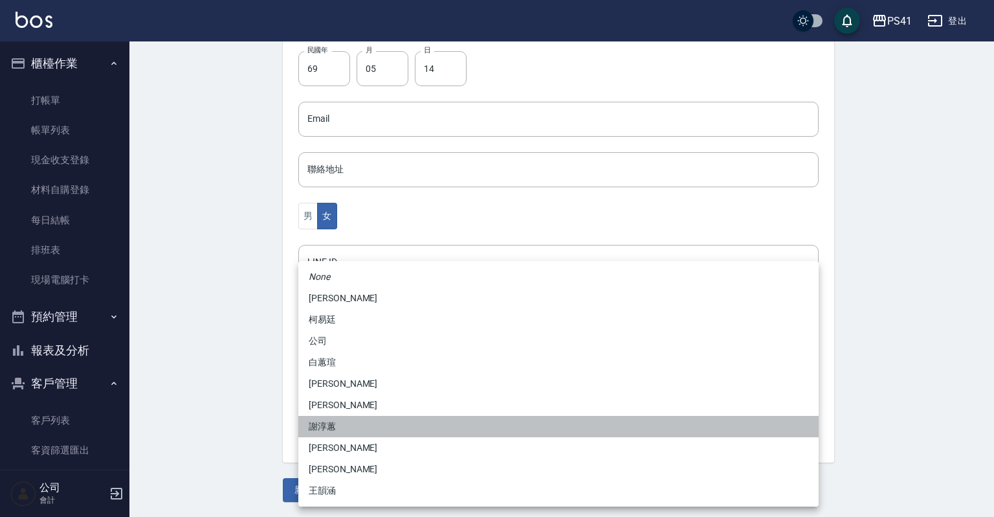
click at [333, 416] on li "謝淳蕙" at bounding box center [558, 426] width 520 height 21
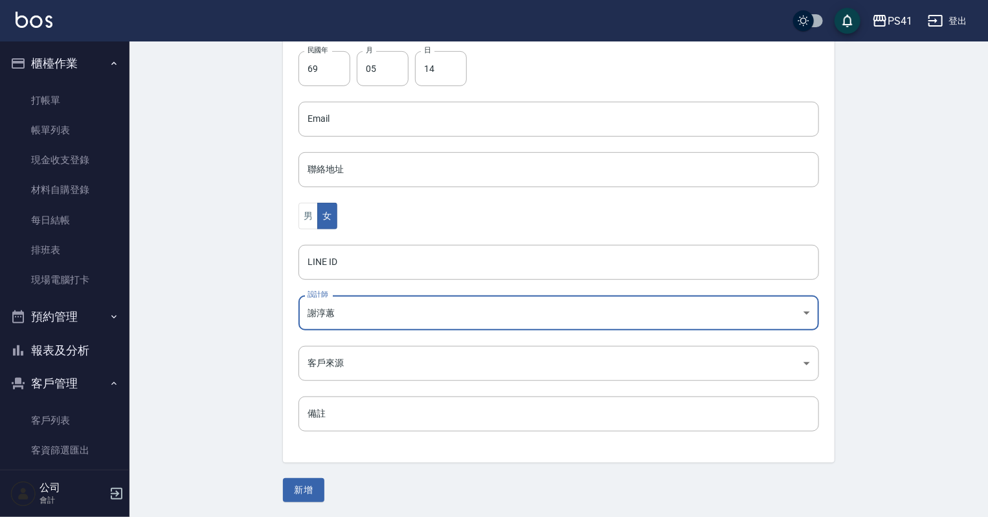
click at [298, 497] on button "新增" at bounding box center [303, 490] width 41 height 24
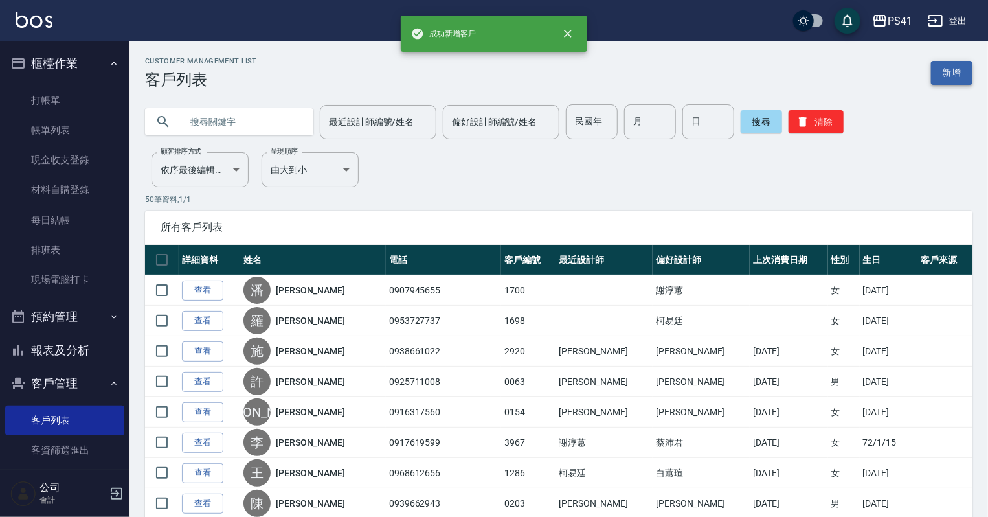
click at [945, 70] on link "新增" at bounding box center [951, 73] width 41 height 24
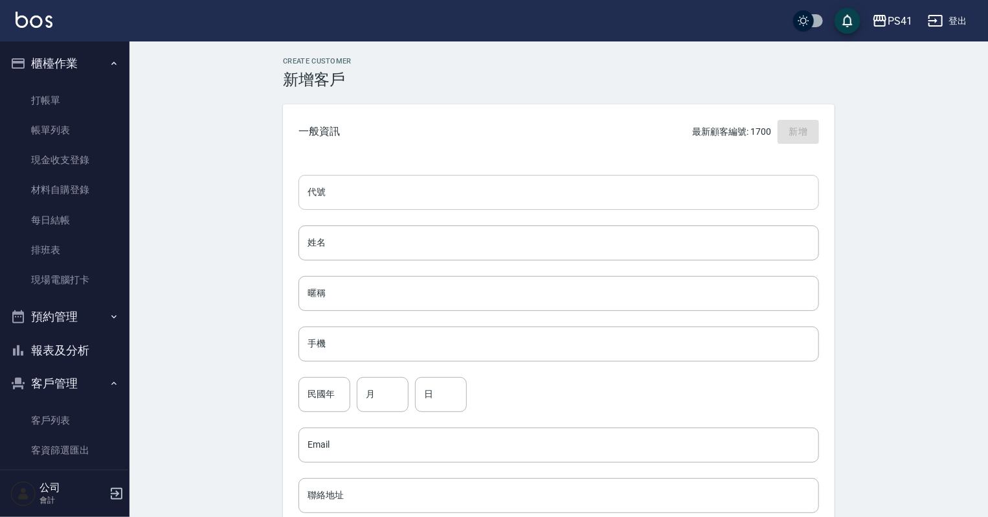
click at [415, 205] on input "代號" at bounding box center [558, 192] width 520 height 35
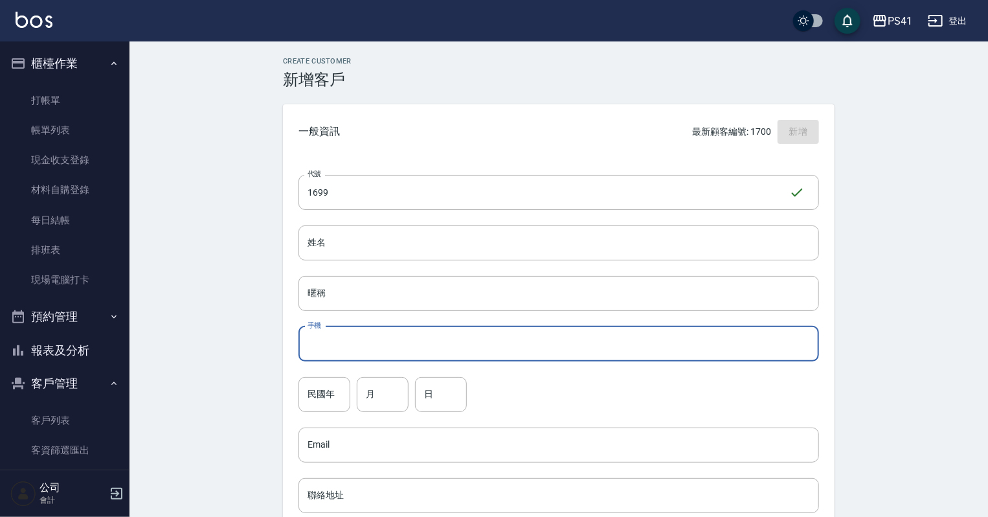
click at [378, 329] on input "手機" at bounding box center [558, 343] width 520 height 35
click at [346, 228] on input "姓名" at bounding box center [558, 242] width 520 height 35
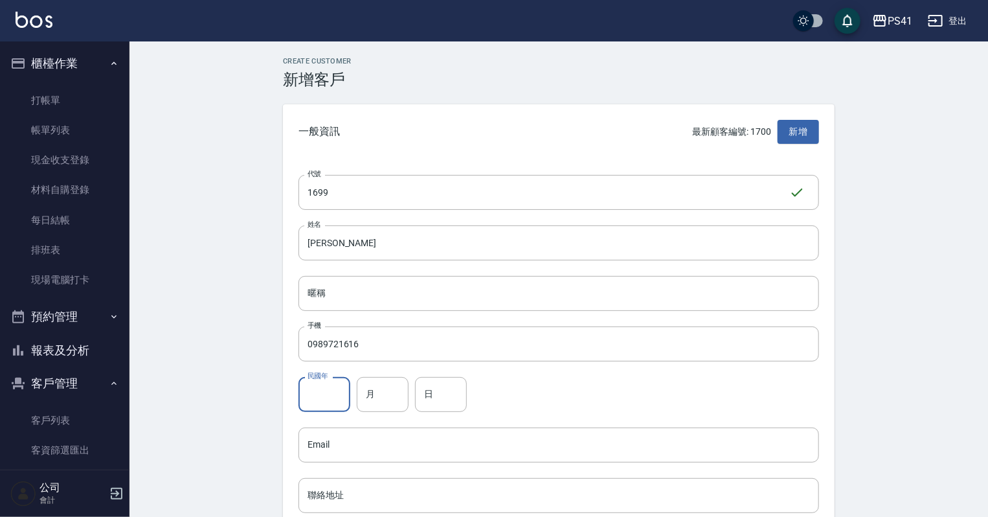
click at [328, 394] on input "民國年" at bounding box center [324, 394] width 52 height 35
click at [365, 399] on input "月" at bounding box center [383, 394] width 52 height 35
drag, startPoint x: 419, startPoint y: 396, endPoint x: 414, endPoint y: 386, distance: 10.4
click at [419, 396] on input "日" at bounding box center [441, 394] width 52 height 35
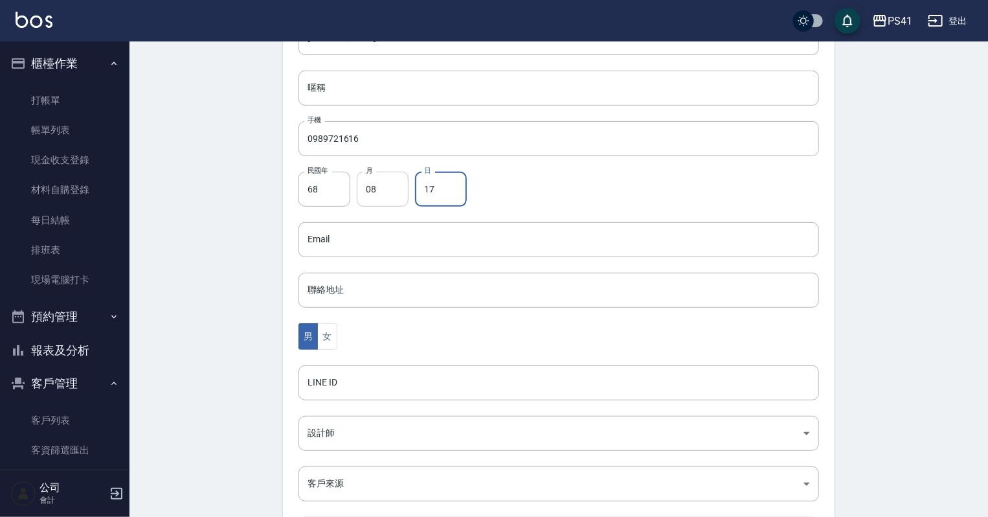
scroll to position [207, 0]
click at [329, 427] on body "PS41 登出 櫃檯作業 打帳單 帳單列表 現金收支登錄 材料自購登錄 每日結帳 排班表 現場電腦打卡 預約管理 預約管理 單日預約紀錄 單週預約紀錄 報表及…" at bounding box center [497, 214] width 994 height 843
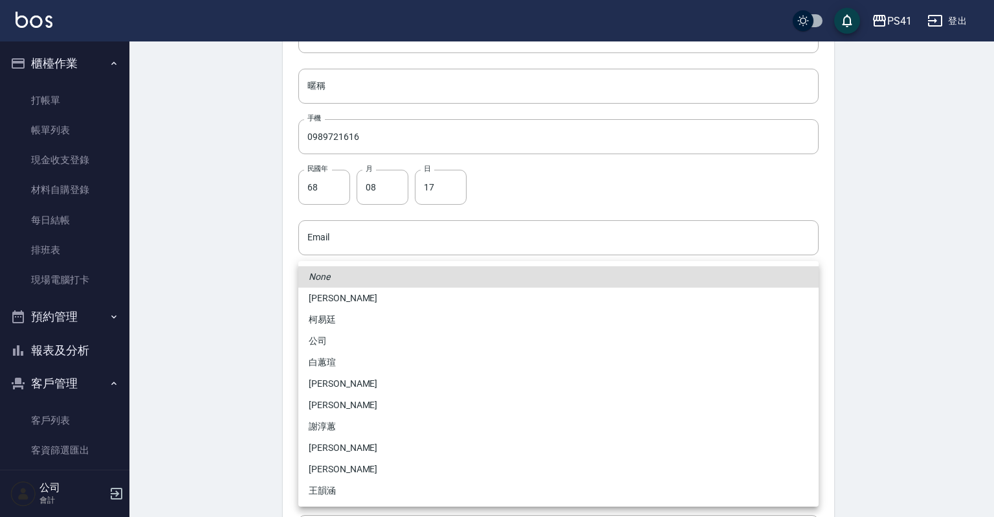
click at [350, 315] on li "柯易廷" at bounding box center [558, 319] width 520 height 21
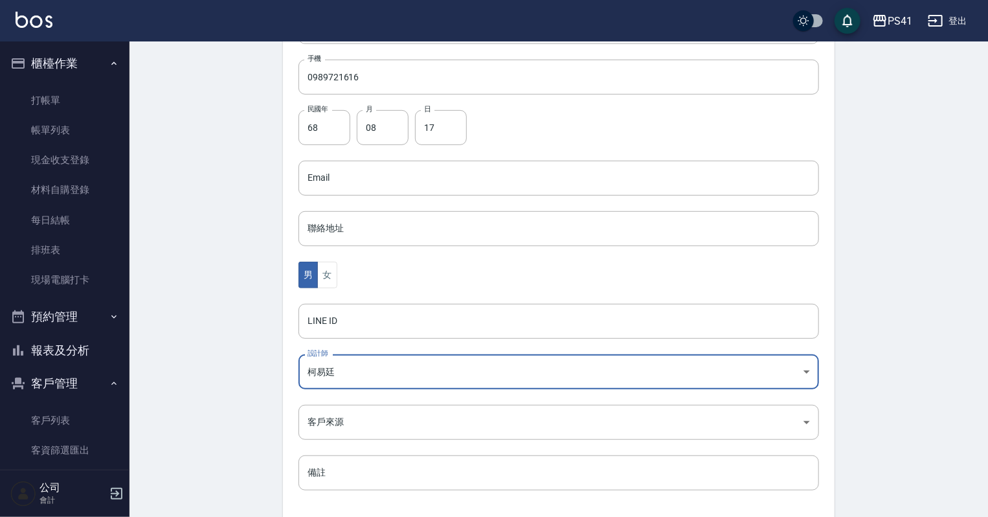
scroll to position [326, 0]
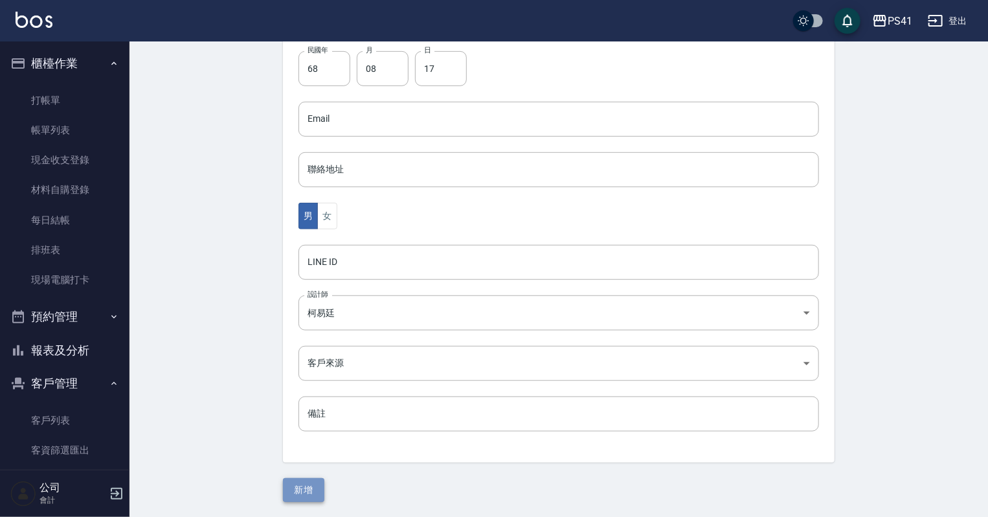
click at [306, 486] on button "新增" at bounding box center [303, 490] width 41 height 24
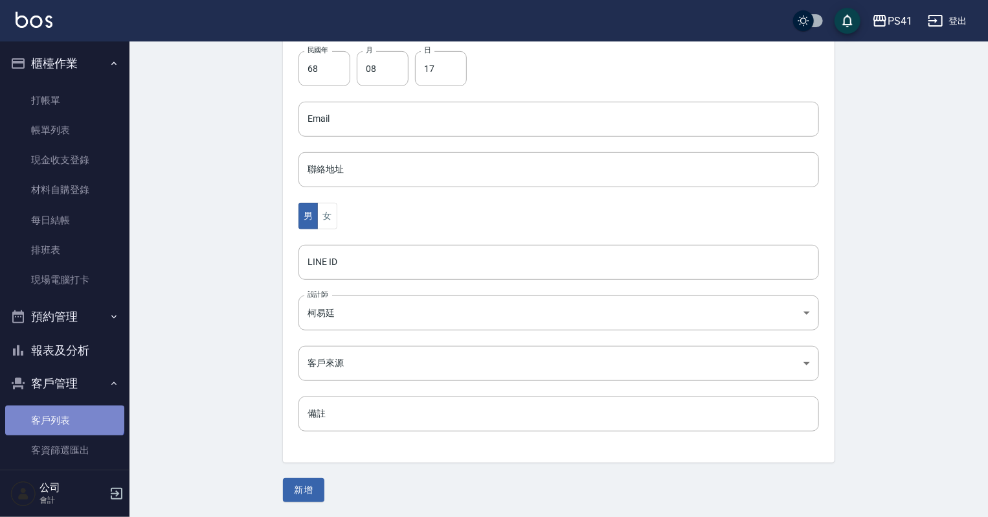
click at [63, 413] on link "客戶列表" at bounding box center [64, 420] width 119 height 30
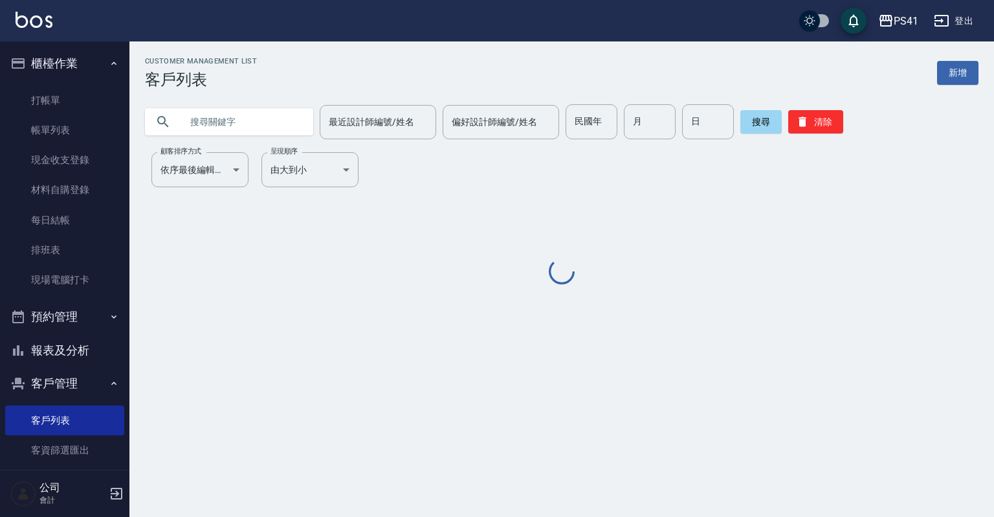
click at [262, 107] on input "text" at bounding box center [242, 121] width 122 height 35
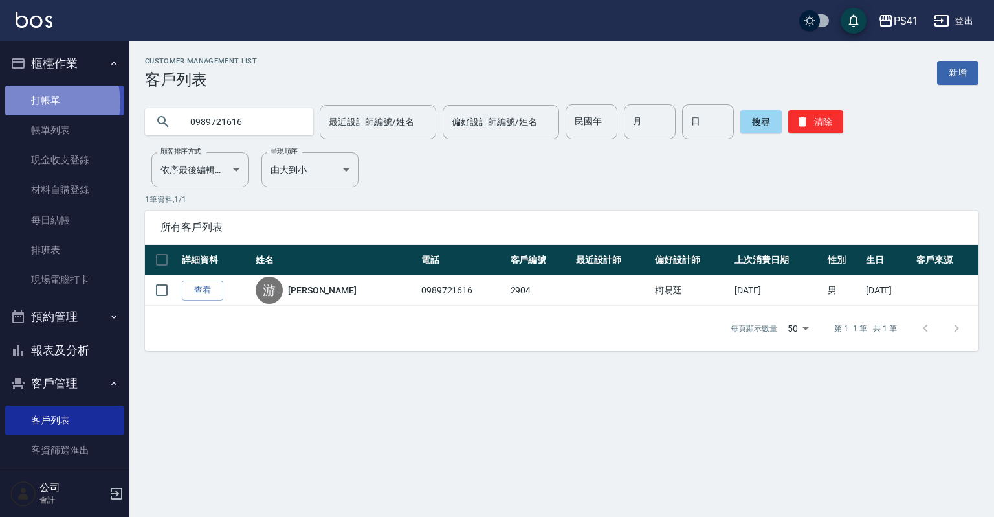
click at [41, 102] on link "打帳單" at bounding box center [64, 100] width 119 height 30
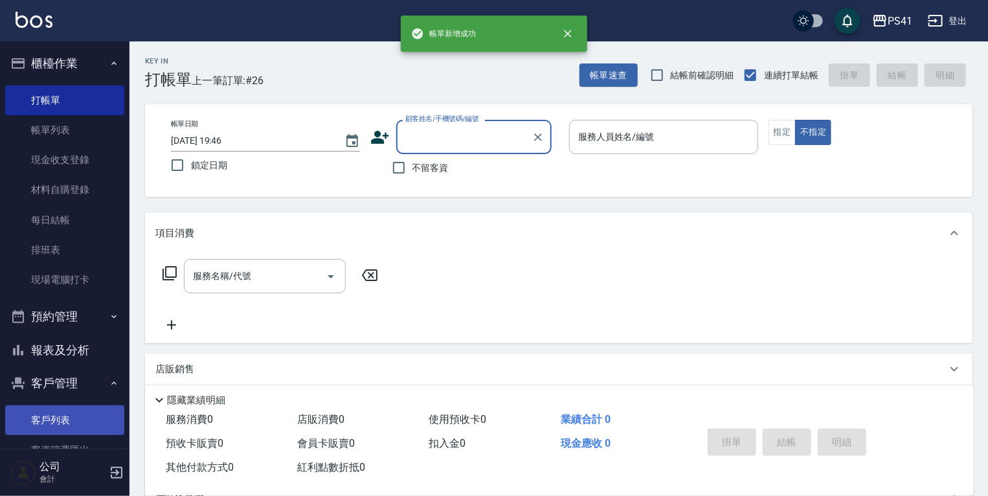
click at [51, 431] on link "客戶列表" at bounding box center [64, 420] width 119 height 30
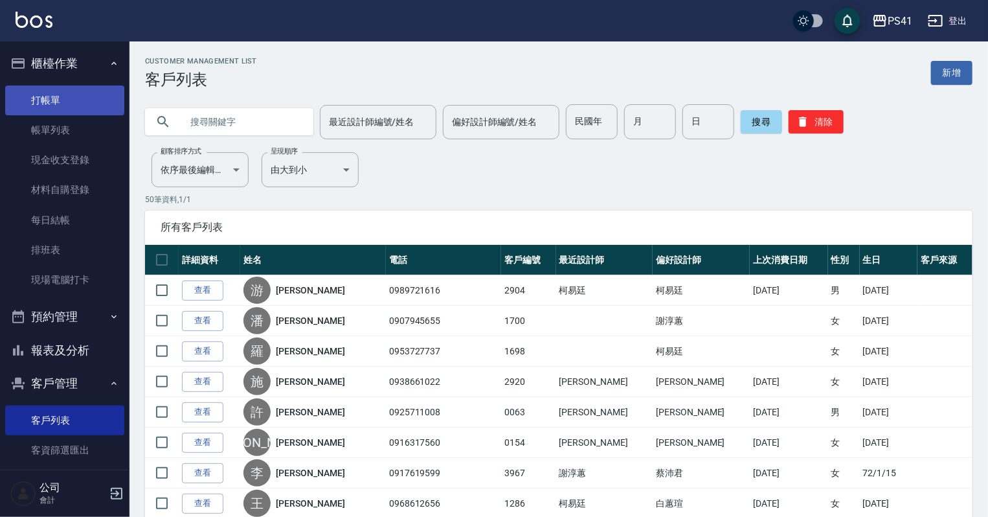
click at [17, 99] on link "打帳單" at bounding box center [64, 100] width 119 height 30
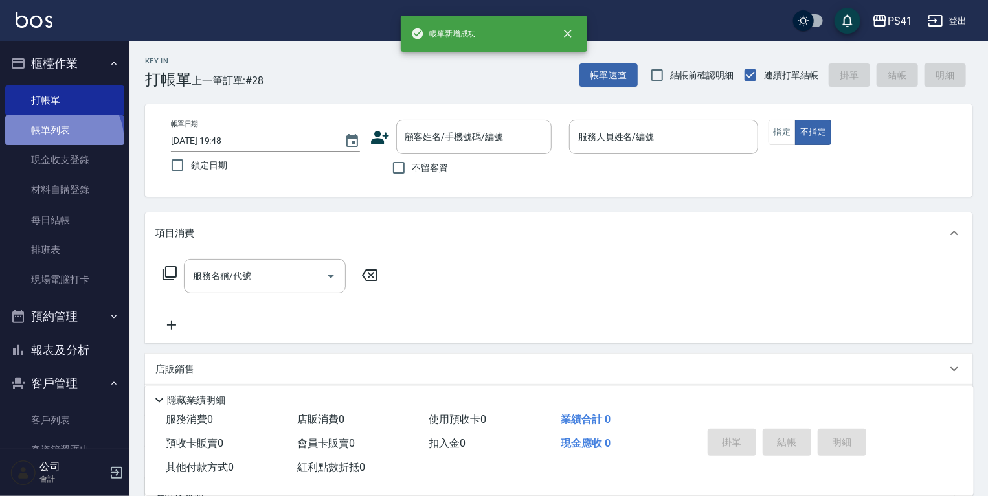
click at [52, 142] on link "帳單列表" at bounding box center [64, 130] width 119 height 30
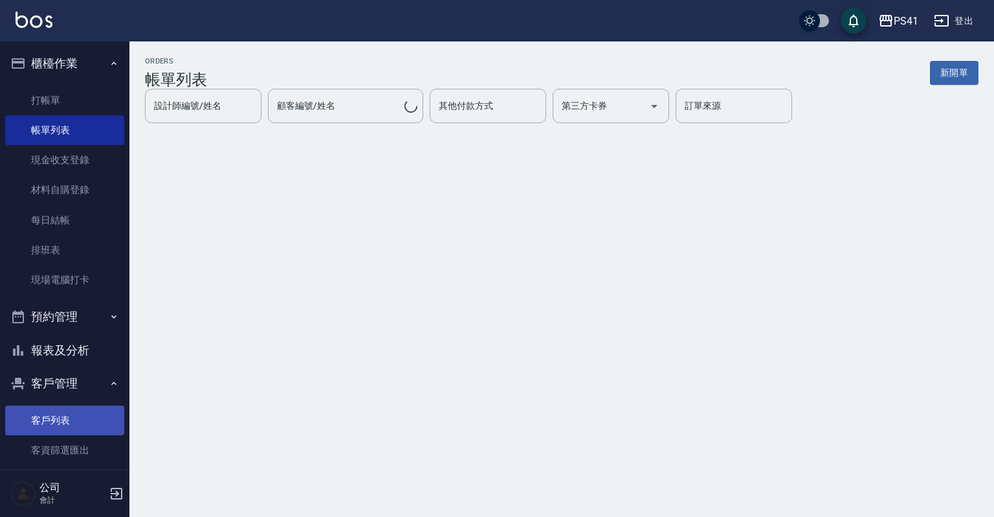
click at [58, 419] on link "客戶列表" at bounding box center [64, 420] width 119 height 30
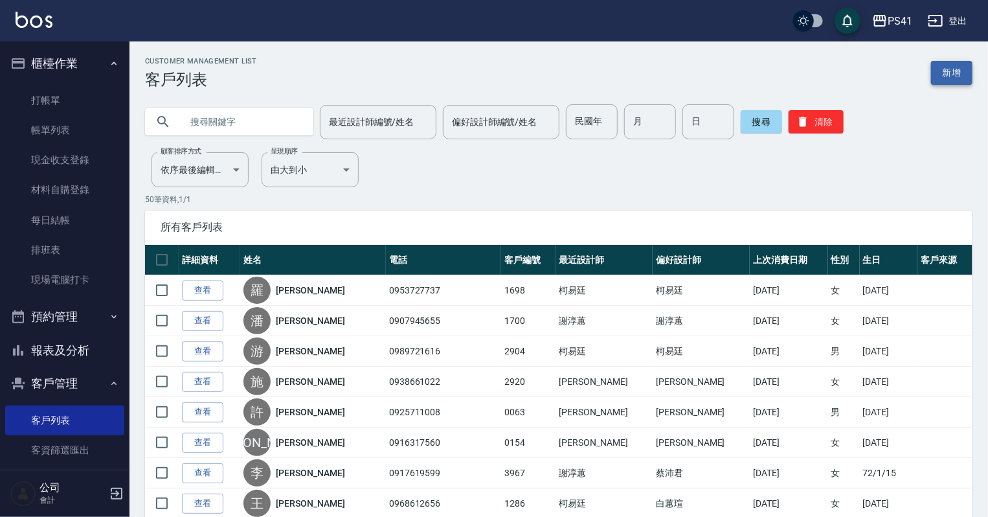
click at [950, 69] on link "新增" at bounding box center [951, 73] width 41 height 24
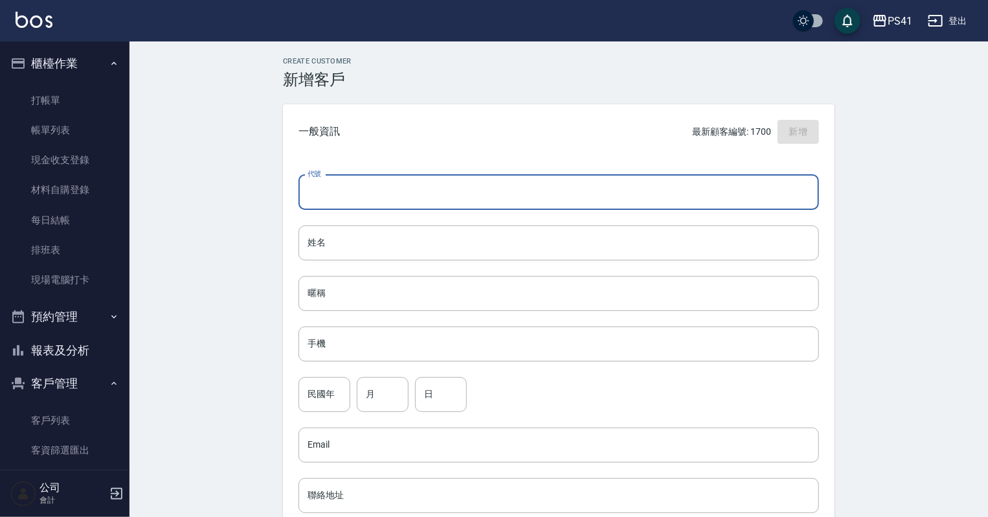
click at [452, 200] on input "代號" at bounding box center [558, 192] width 520 height 35
click at [411, 246] on input "姓名" at bounding box center [558, 242] width 520 height 35
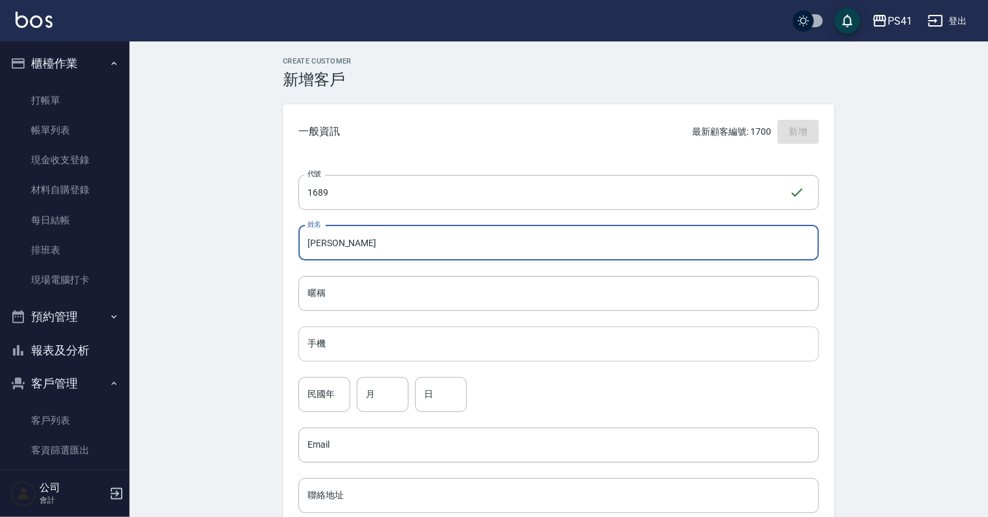
click at [604, 347] on input "手機" at bounding box center [558, 343] width 520 height 35
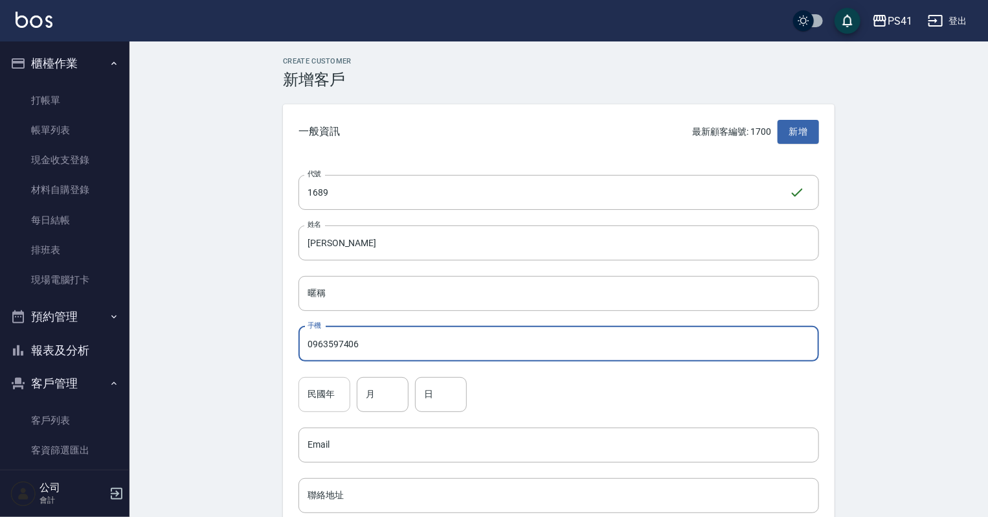
click at [343, 396] on input "民國年" at bounding box center [324, 394] width 52 height 35
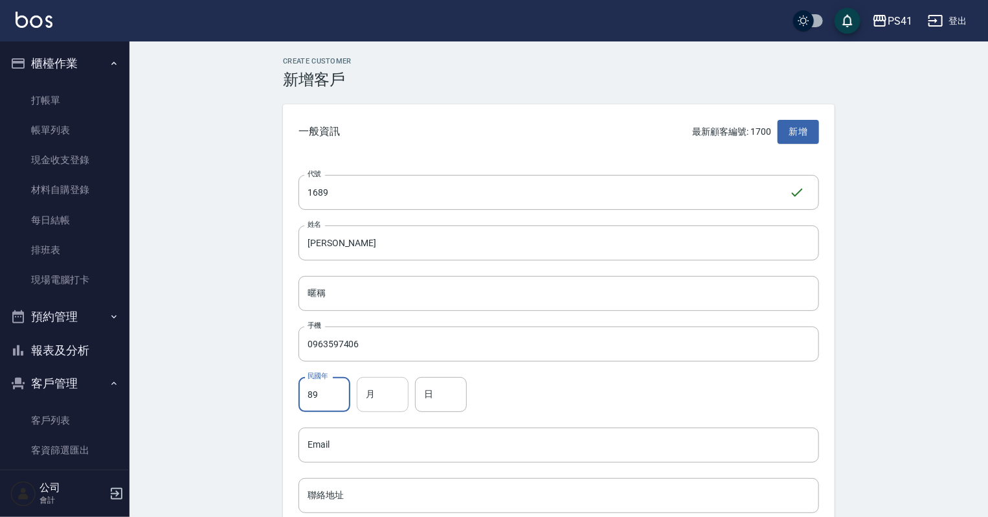
click at [361, 392] on input "月" at bounding box center [383, 394] width 52 height 35
drag, startPoint x: 455, startPoint y: 404, endPoint x: 452, endPoint y: 393, distance: 11.5
click at [454, 401] on input "日" at bounding box center [441, 394] width 52 height 35
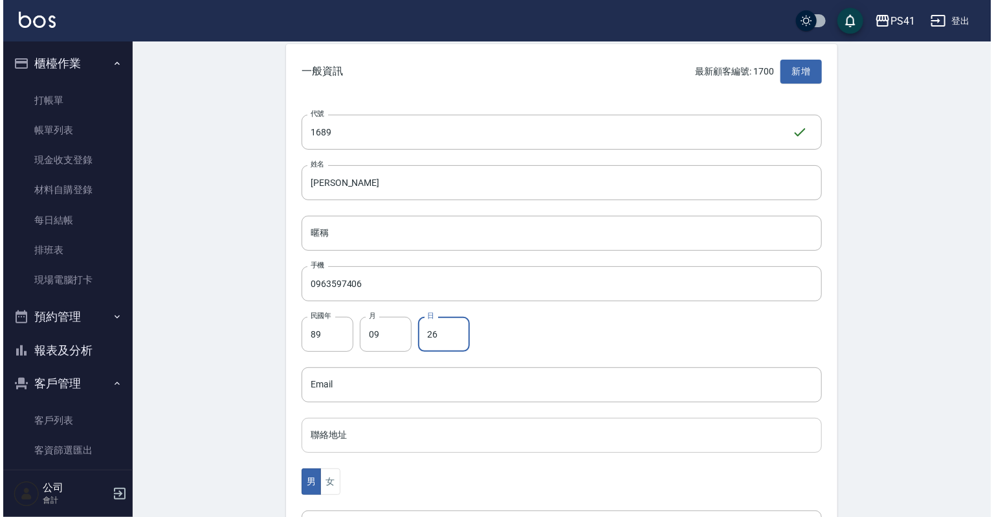
scroll to position [207, 0]
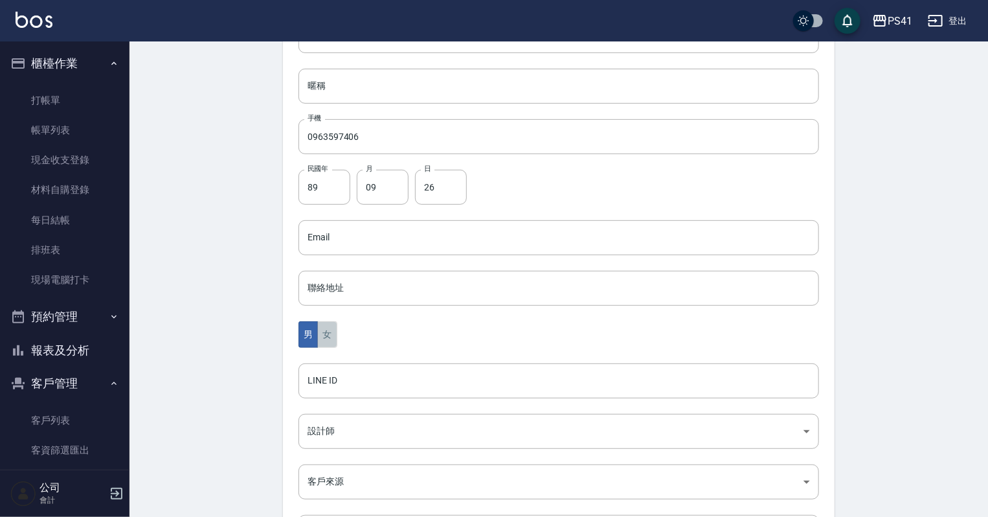
click at [333, 336] on button "女" at bounding box center [326, 334] width 19 height 27
drag, startPoint x: 339, startPoint y: 461, endPoint x: 339, endPoint y: 440, distance: 20.7
click at [339, 456] on div "代號 1689 ​ 代號 姓名 [PERSON_NAME] 姓名 暱稱 暱稱 手機 0963597406 手機 民國年 89 民國年 月 09 月 日 26 …" at bounding box center [559, 266] width 552 height 629
click at [339, 431] on body "PS41 登出 櫃檯作業 打帳單 帳單列表 現金收支登錄 材料自購登錄 每日結帳 排班表 現場電腦打卡 預約管理 預約管理 單日預約紀錄 單週預約紀錄 報表及…" at bounding box center [494, 214] width 988 height 843
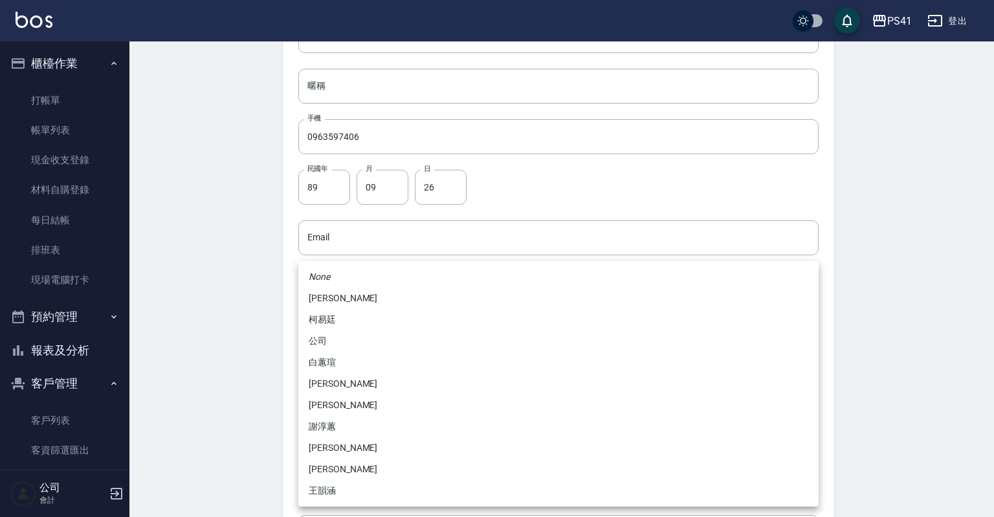
click at [328, 431] on li "謝淳蕙" at bounding box center [558, 426] width 520 height 21
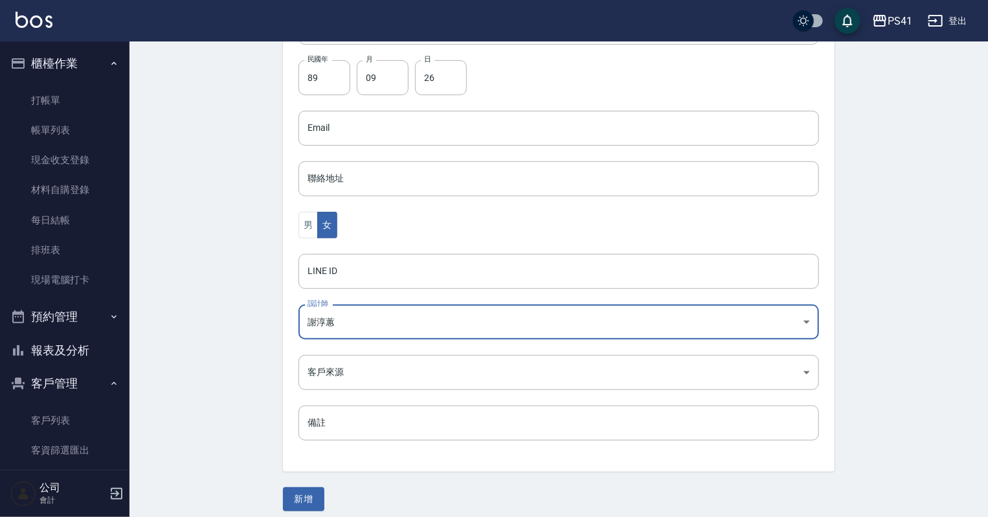
scroll to position [326, 0]
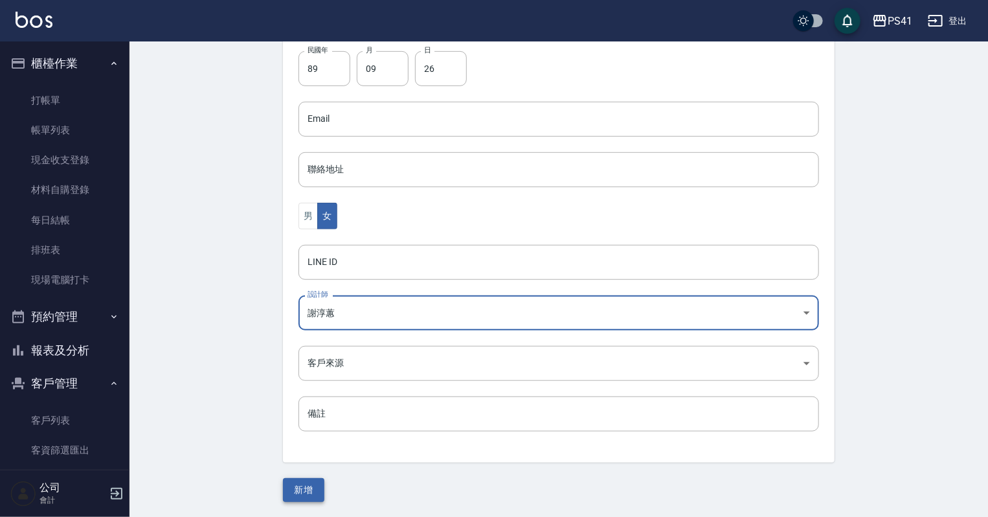
click at [308, 489] on button "新增" at bounding box center [303, 490] width 41 height 24
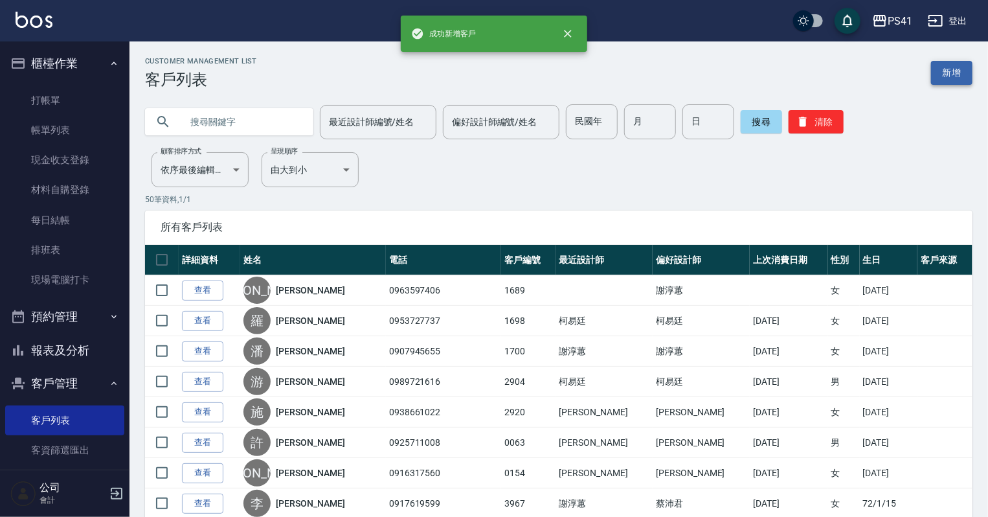
click at [939, 74] on link "新增" at bounding box center [951, 73] width 41 height 24
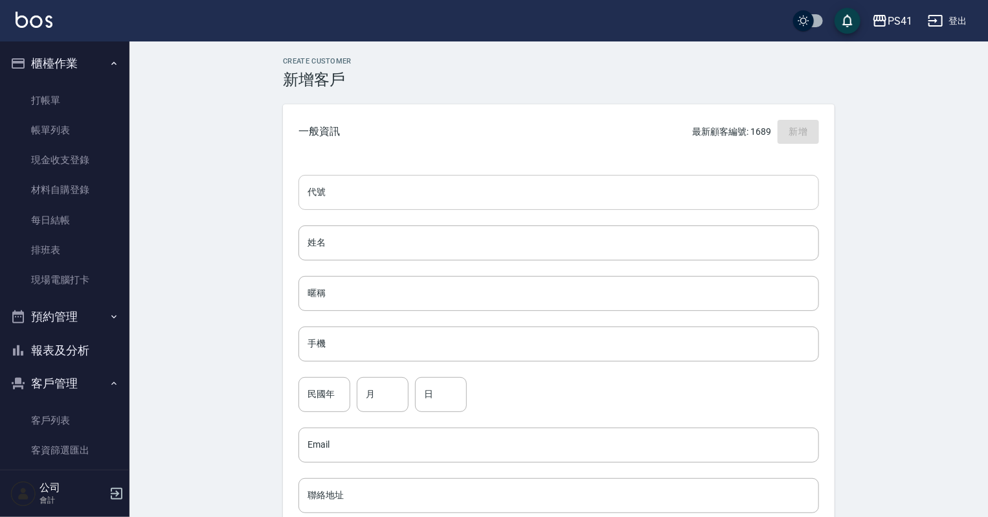
click at [428, 201] on input "代號" at bounding box center [558, 192] width 520 height 35
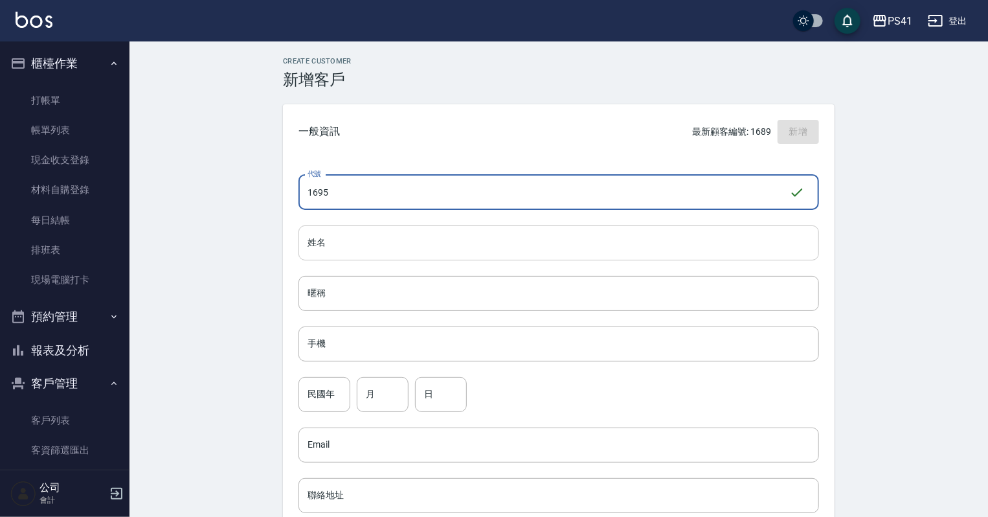
click at [417, 251] on input "姓名" at bounding box center [558, 242] width 520 height 35
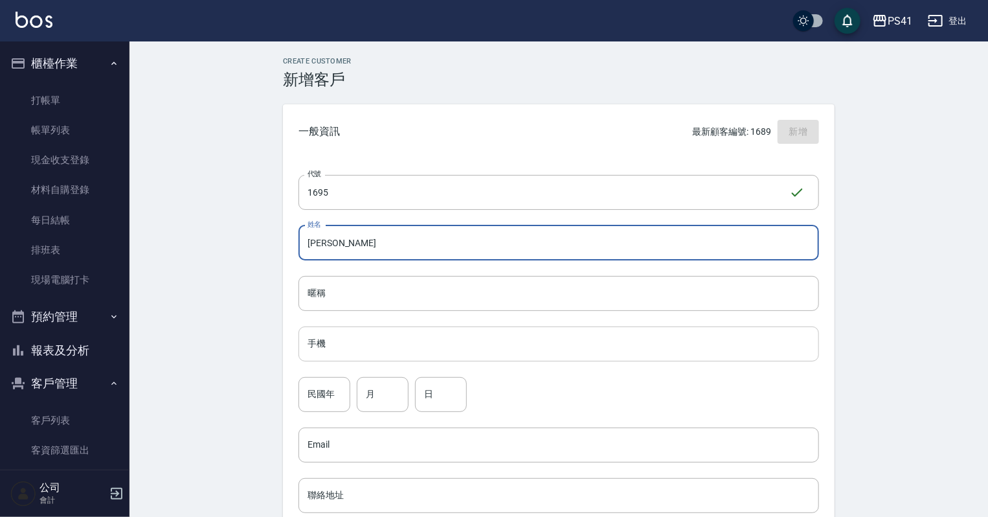
drag, startPoint x: 444, startPoint y: 344, endPoint x: 453, endPoint y: 344, distance: 9.1
click at [445, 345] on input "手機" at bounding box center [558, 343] width 520 height 35
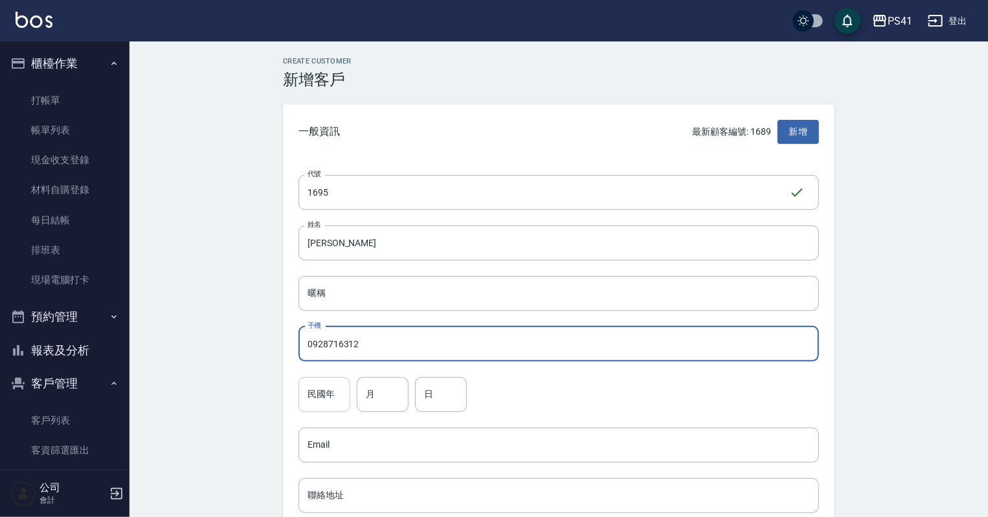
click at [344, 408] on input "民國年" at bounding box center [324, 394] width 52 height 35
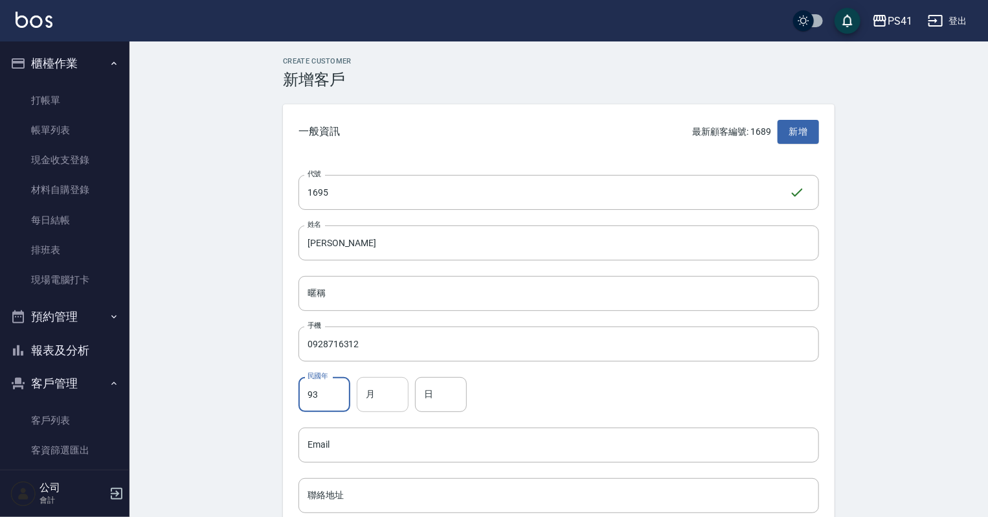
click at [388, 403] on input "月" at bounding box center [383, 394] width 52 height 35
click at [432, 381] on input "日" at bounding box center [441, 394] width 52 height 35
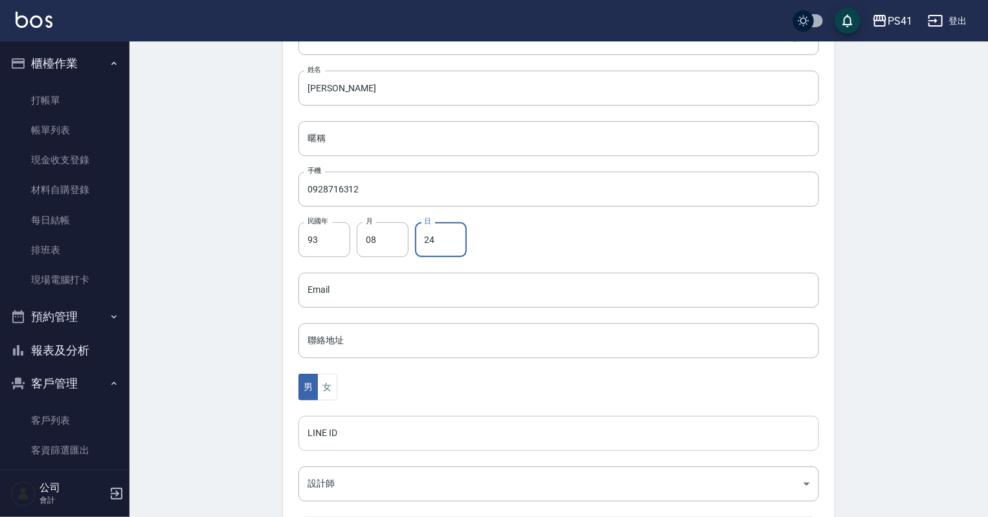
scroll to position [155, 0]
click at [326, 383] on button "女" at bounding box center [326, 386] width 19 height 27
click at [357, 485] on body "PS41 登出 櫃檯作業 打帳單 帳單列表 現金收支登錄 材料自購登錄 每日結帳 排班表 現場電腦打卡 預約管理 預約管理 單日預約紀錄 單週預約紀錄 報表及…" at bounding box center [494, 266] width 988 height 843
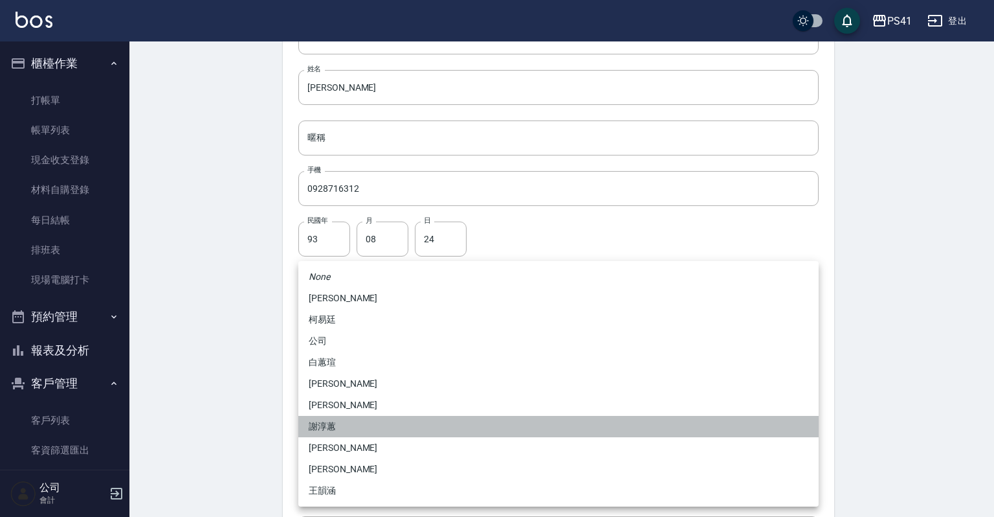
click at [331, 421] on li "謝淳蕙" at bounding box center [558, 426] width 520 height 21
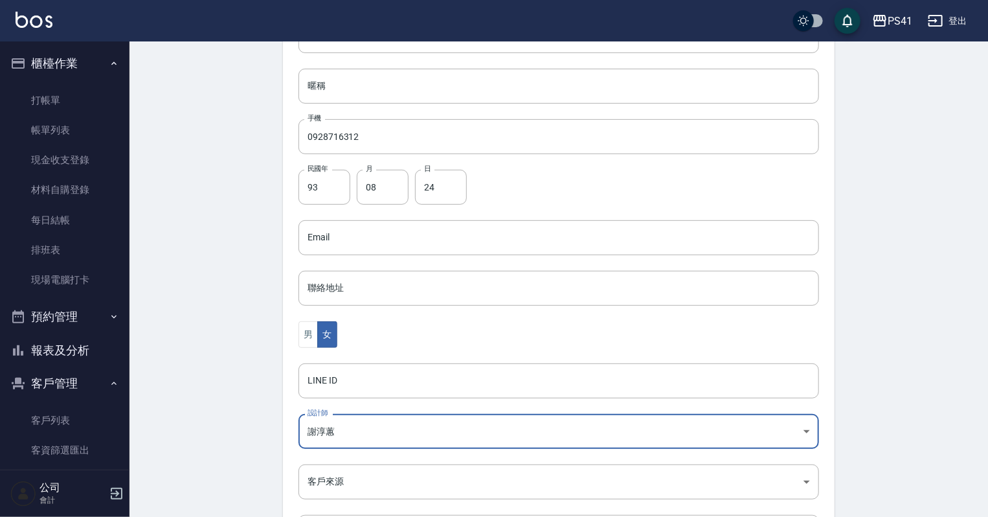
scroll to position [326, 0]
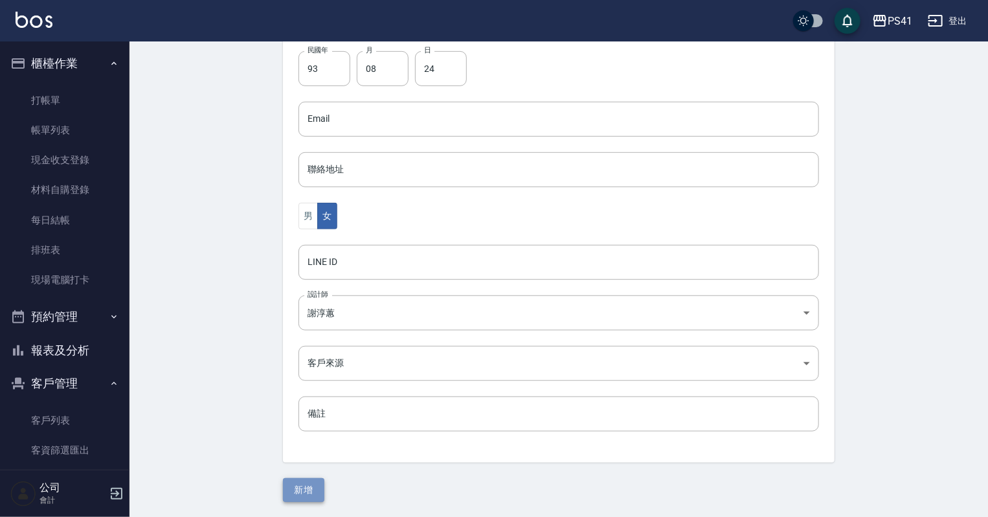
click at [304, 487] on button "新增" at bounding box center [303, 490] width 41 height 24
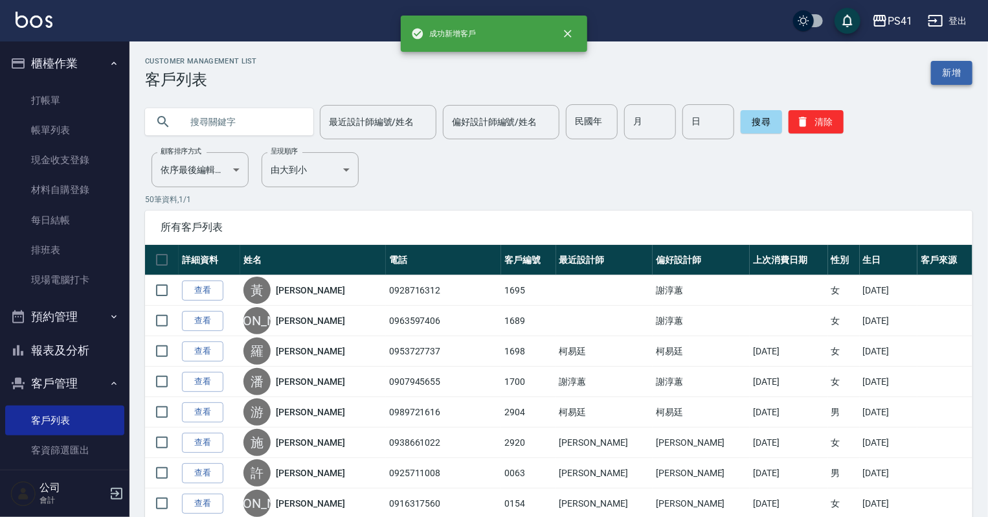
click at [943, 80] on link "新增" at bounding box center [951, 73] width 41 height 24
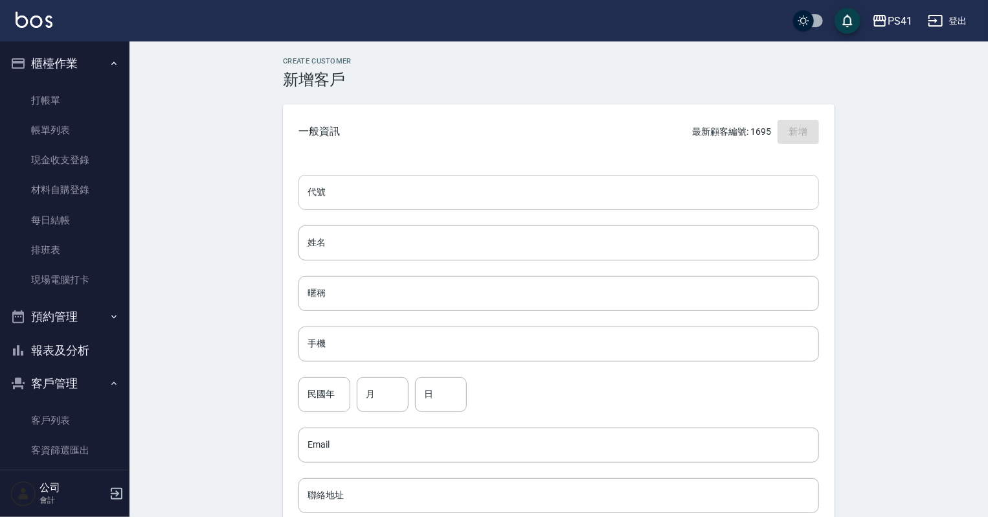
click at [427, 184] on input "代號" at bounding box center [558, 192] width 520 height 35
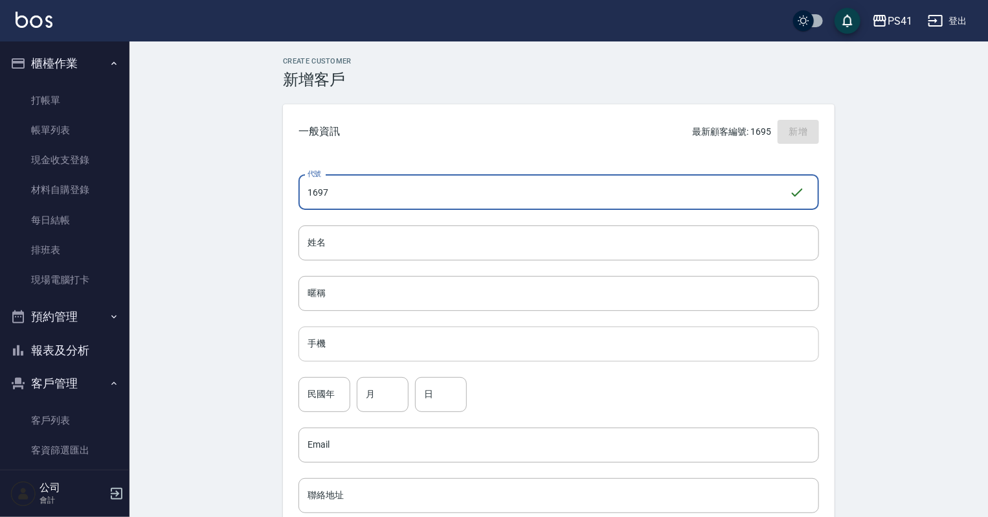
click at [363, 332] on input "手機" at bounding box center [558, 343] width 520 height 35
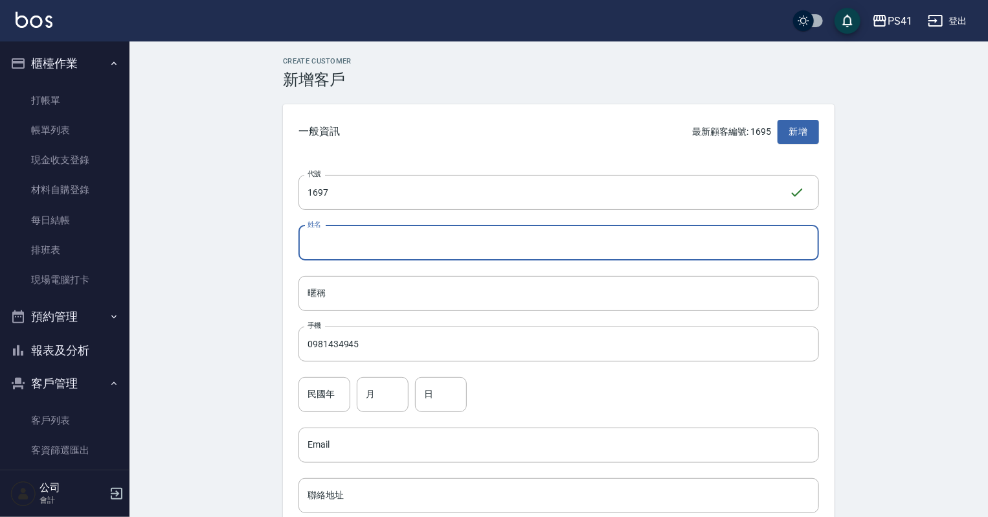
click at [360, 243] on input "姓名" at bounding box center [558, 242] width 520 height 35
click at [326, 388] on input "民國年" at bounding box center [324, 394] width 52 height 35
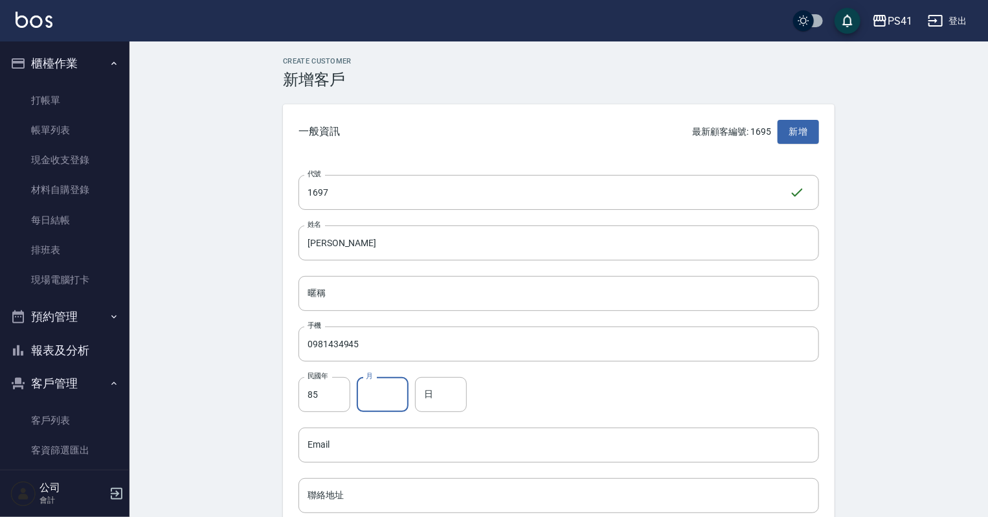
click at [366, 401] on input "月" at bounding box center [383, 394] width 52 height 35
click at [417, 394] on input "日" at bounding box center [441, 394] width 52 height 35
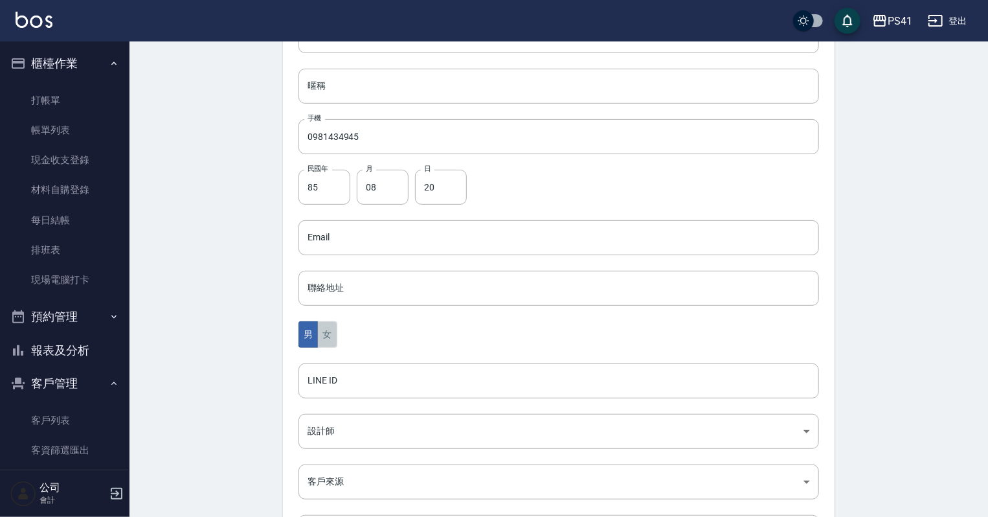
click at [326, 339] on button "女" at bounding box center [326, 334] width 19 height 27
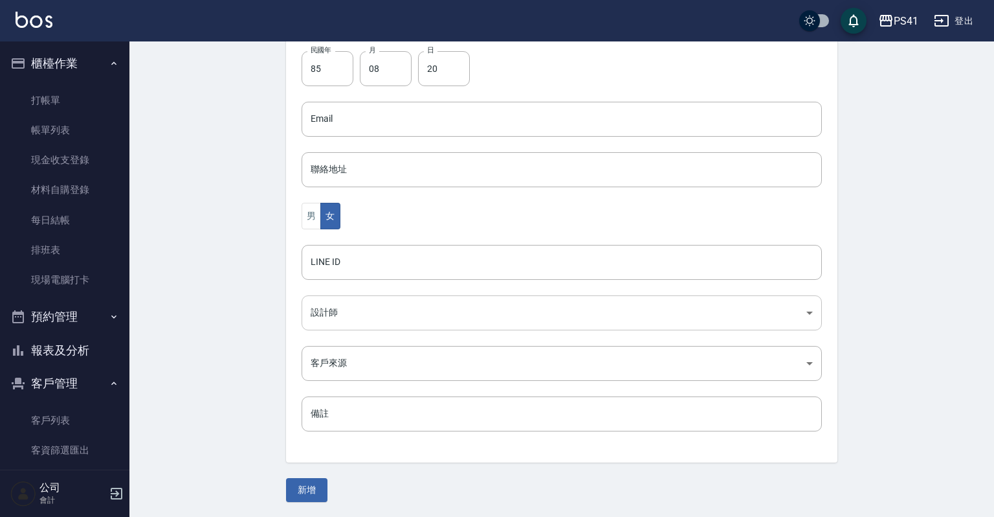
click at [341, 321] on body "PS41 登出 櫃檯作業 打帳單 帳單列表 現金收支登錄 材料自購登錄 每日結帳 排班表 現場電腦打卡 預約管理 預約管理 單日預約紀錄 單週預約紀錄 報表及…" at bounding box center [497, 95] width 994 height 843
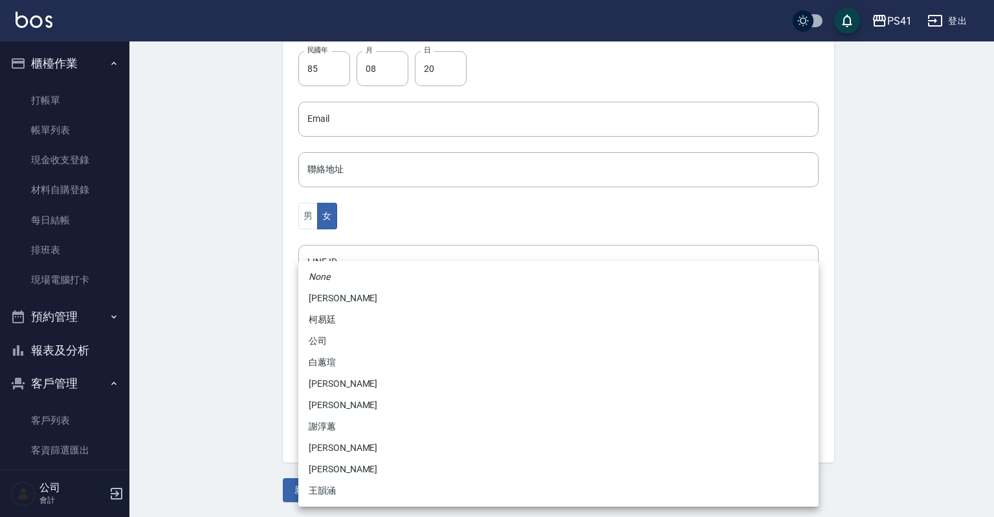
click at [332, 320] on li "柯易廷" at bounding box center [558, 319] width 520 height 21
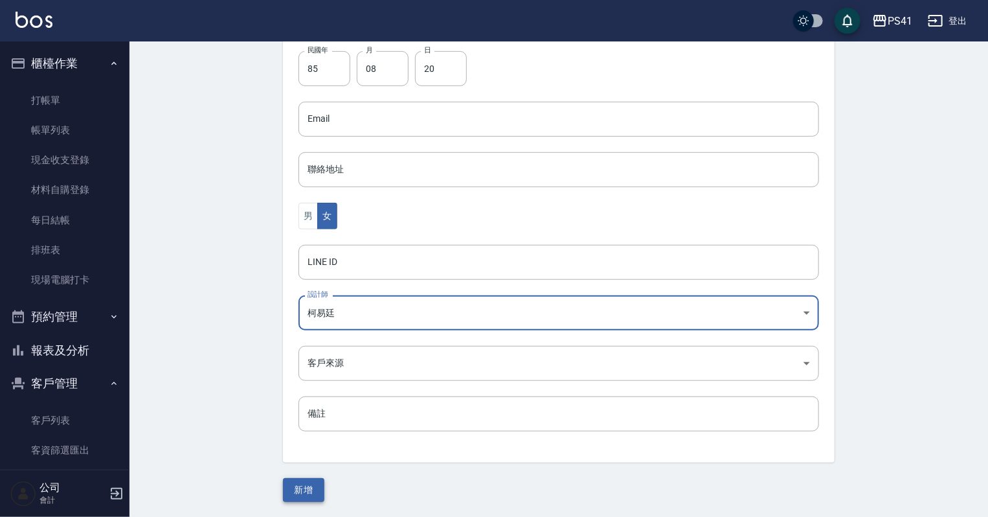
click at [311, 489] on button "新增" at bounding box center [303, 490] width 41 height 24
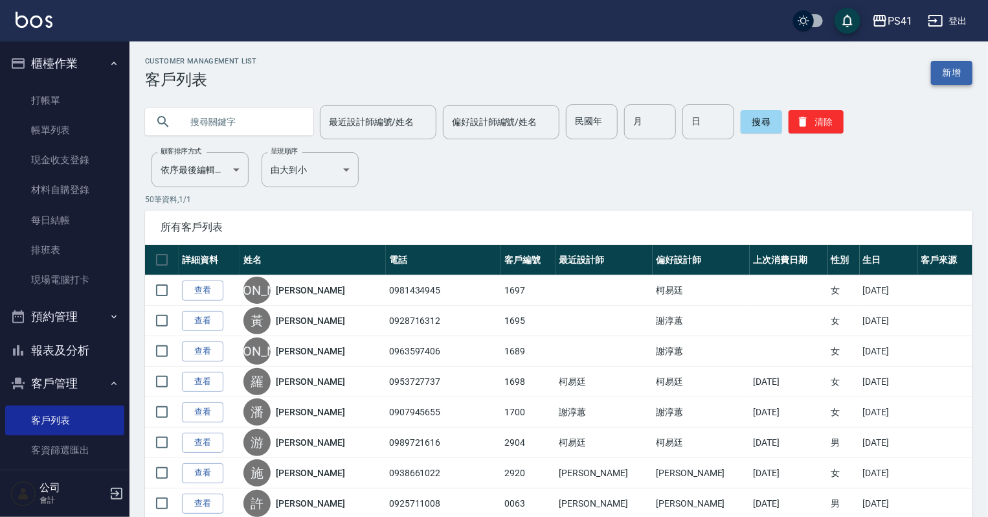
click at [961, 74] on link "新增" at bounding box center [951, 73] width 41 height 24
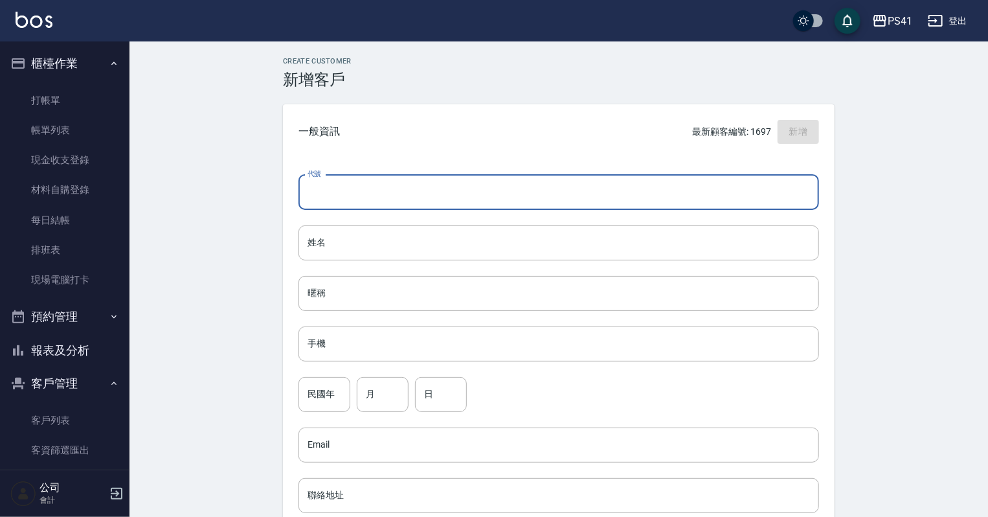
click at [399, 190] on input "代號" at bounding box center [558, 192] width 520 height 35
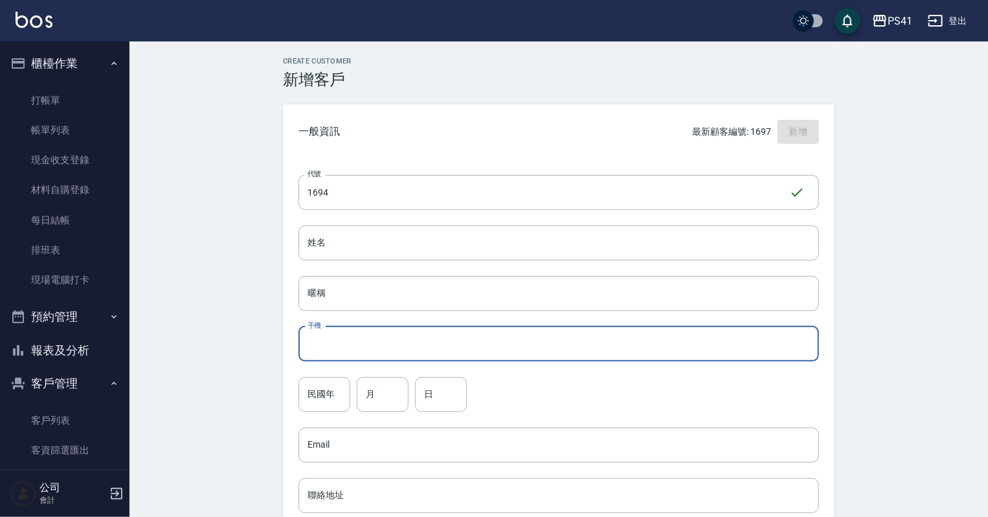
click at [462, 341] on input "手機" at bounding box center [558, 343] width 520 height 35
click at [324, 392] on input "民國年" at bounding box center [324, 394] width 52 height 35
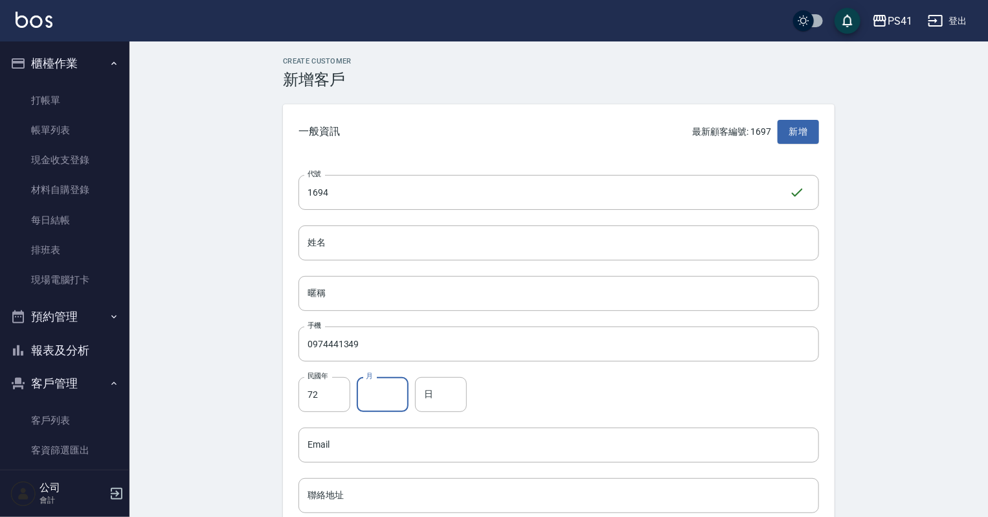
drag, startPoint x: 399, startPoint y: 389, endPoint x: 406, endPoint y: 383, distance: 9.2
click at [401, 389] on input "月" at bounding box center [383, 394] width 52 height 35
drag, startPoint x: 439, startPoint y: 396, endPoint x: 424, endPoint y: 371, distance: 29.3
click at [439, 396] on input "日" at bounding box center [441, 394] width 52 height 35
click at [664, 236] on input "姓名" at bounding box center [558, 242] width 520 height 35
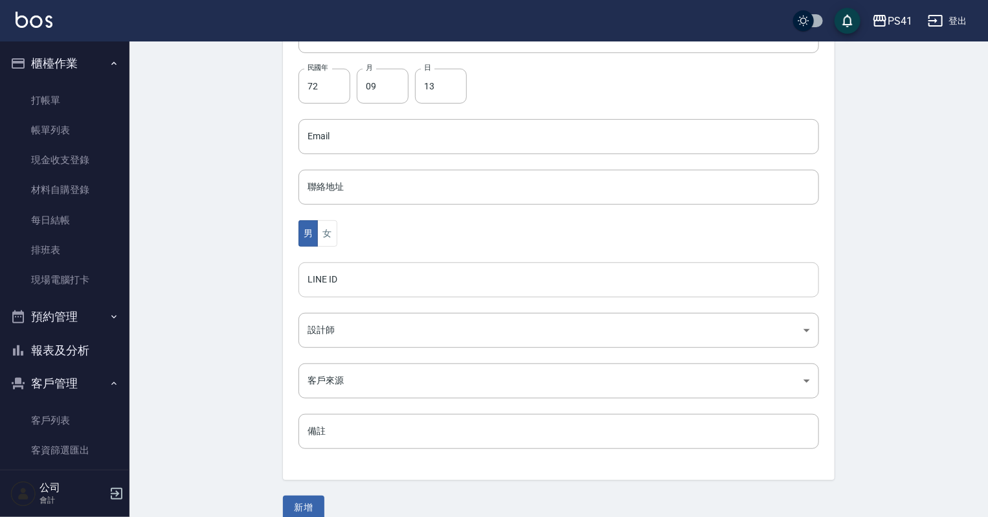
scroll to position [311, 0]
click at [324, 225] on button "女" at bounding box center [326, 231] width 19 height 27
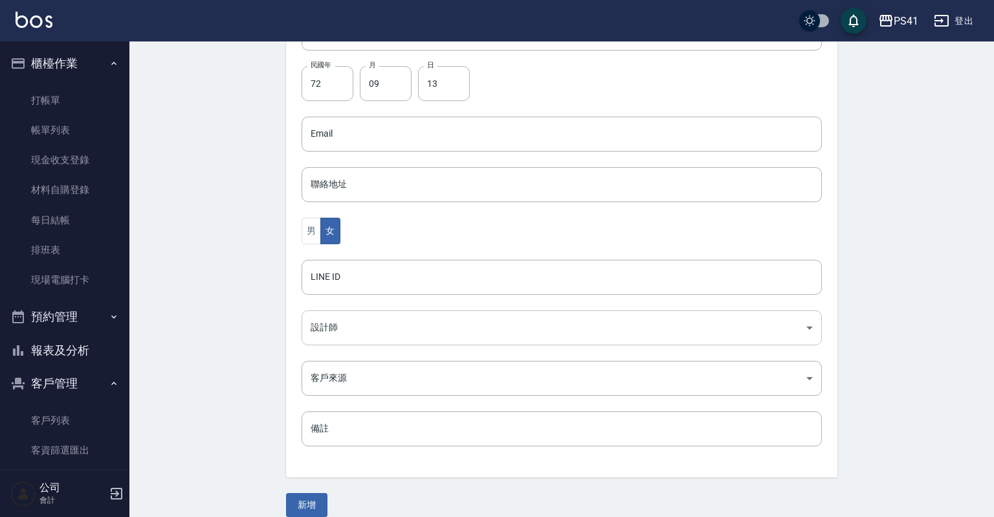
click at [337, 330] on body "PS41 登出 櫃檯作業 打帳單 帳單列表 現金收支登錄 材料自購登錄 每日結帳 排班表 現場電腦打卡 預約管理 預約管理 單日預約紀錄 單週預約紀錄 報表及…" at bounding box center [497, 110] width 994 height 843
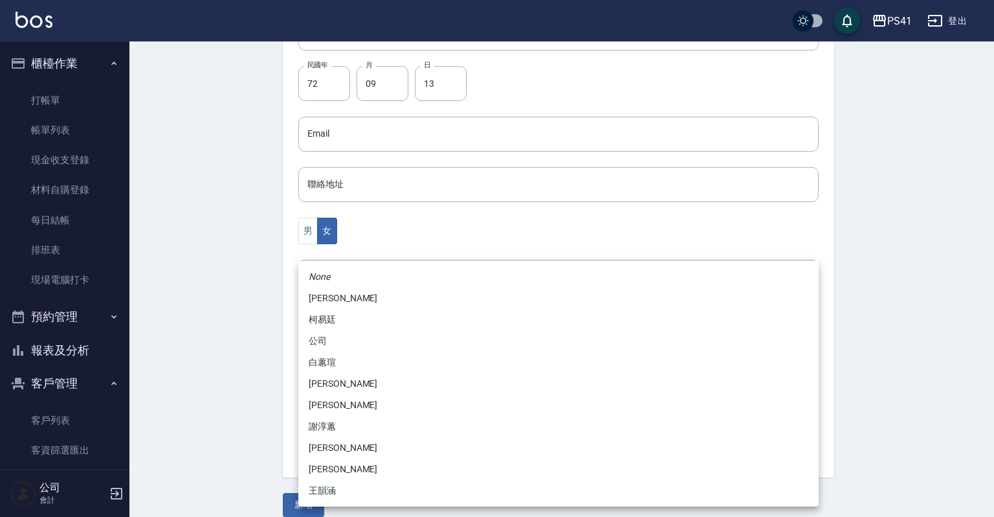
click at [344, 427] on li "謝淳蕙" at bounding box center [558, 426] width 520 height 21
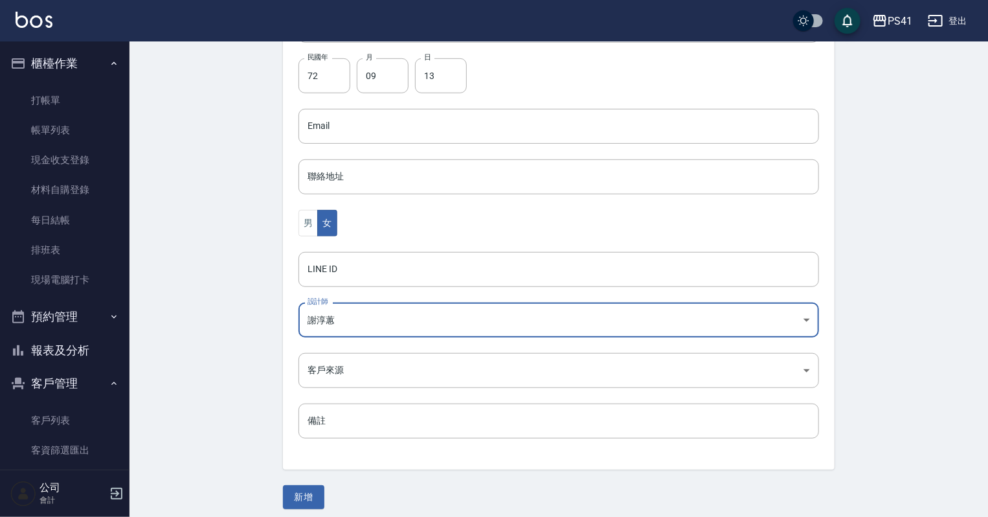
scroll to position [326, 0]
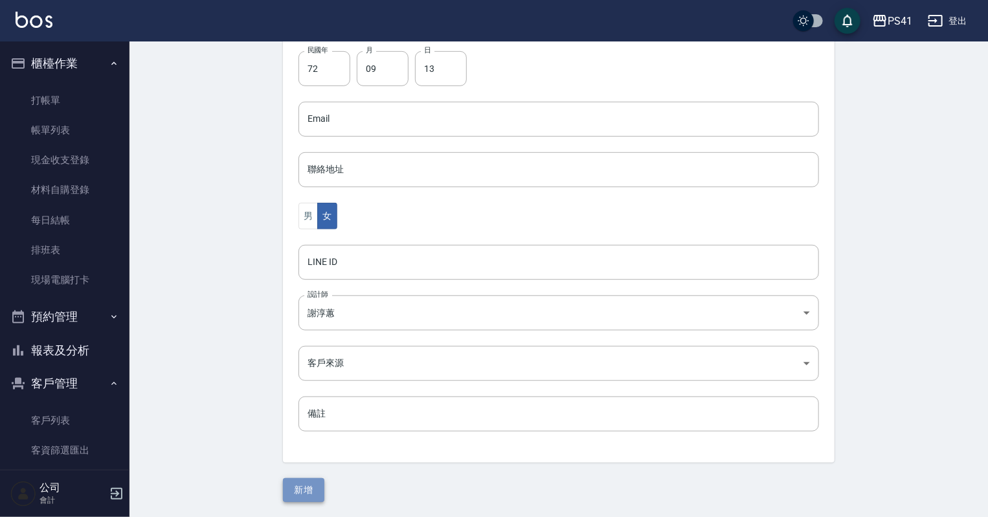
click at [319, 484] on button "新增" at bounding box center [303, 490] width 41 height 24
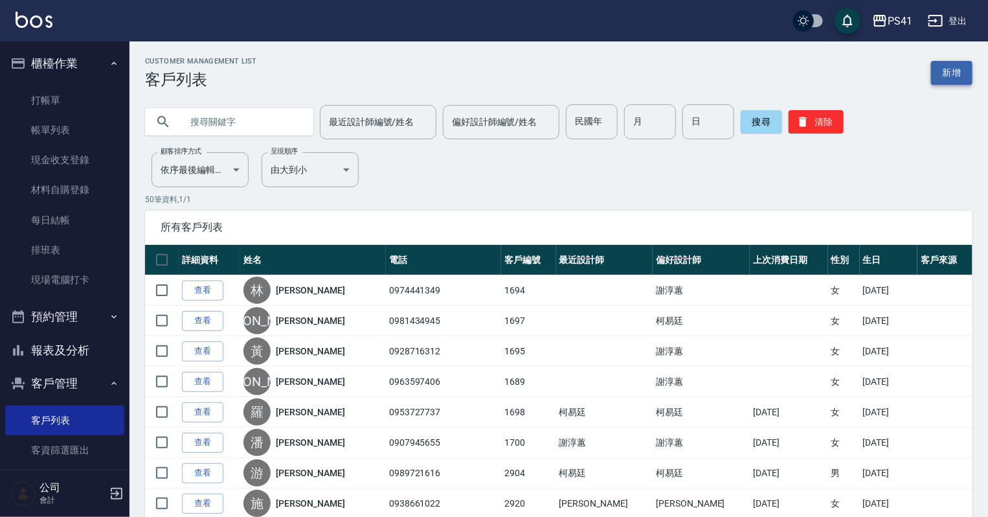
click at [948, 70] on link "新增" at bounding box center [951, 73] width 41 height 24
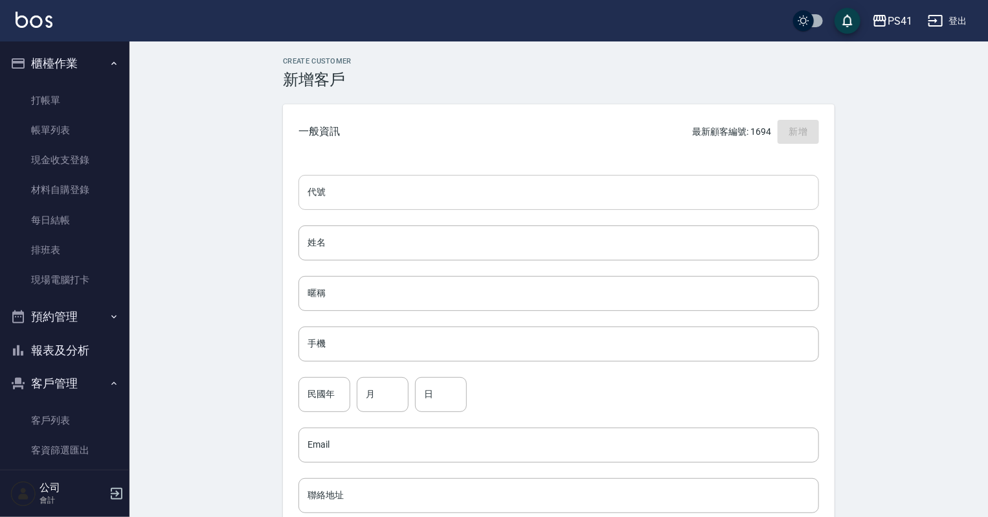
click at [451, 190] on input "代號" at bounding box center [558, 192] width 520 height 35
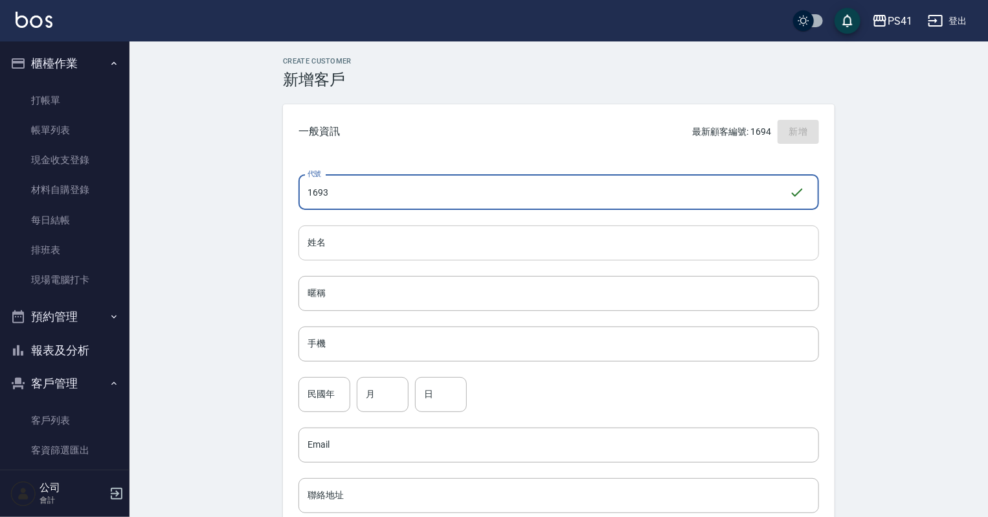
click at [388, 246] on input "姓名" at bounding box center [558, 242] width 520 height 35
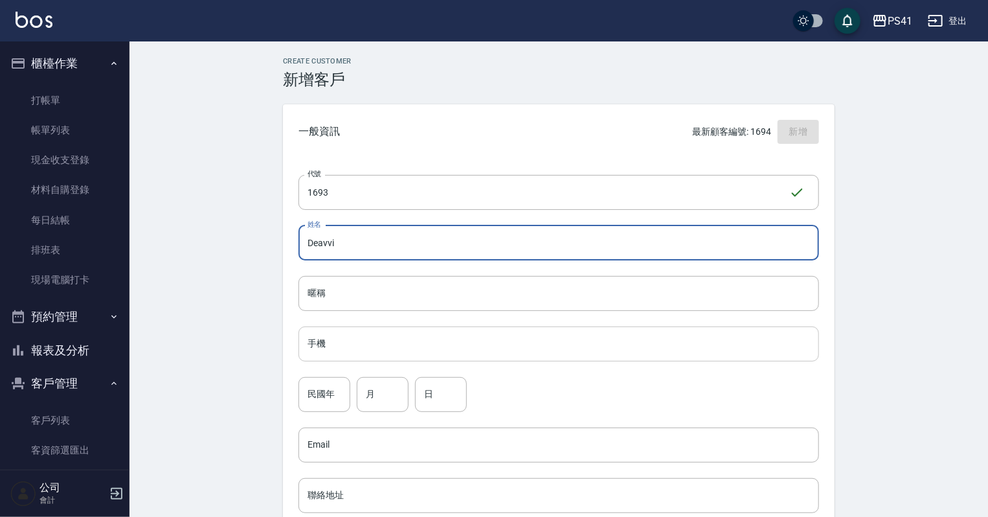
drag, startPoint x: 383, startPoint y: 343, endPoint x: 386, endPoint y: 334, distance: 9.4
click at [384, 341] on input "手機" at bounding box center [558, 343] width 520 height 35
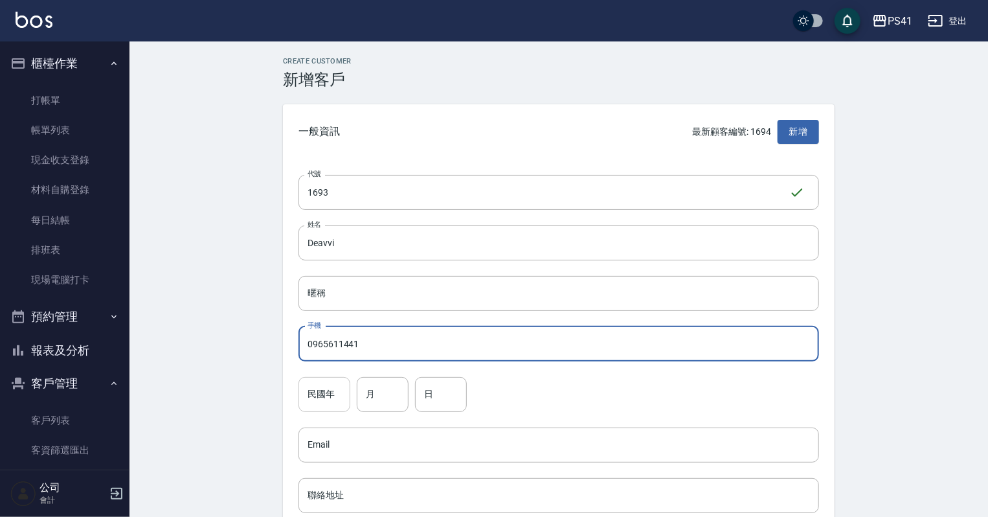
click at [300, 378] on input "民國年" at bounding box center [324, 394] width 52 height 35
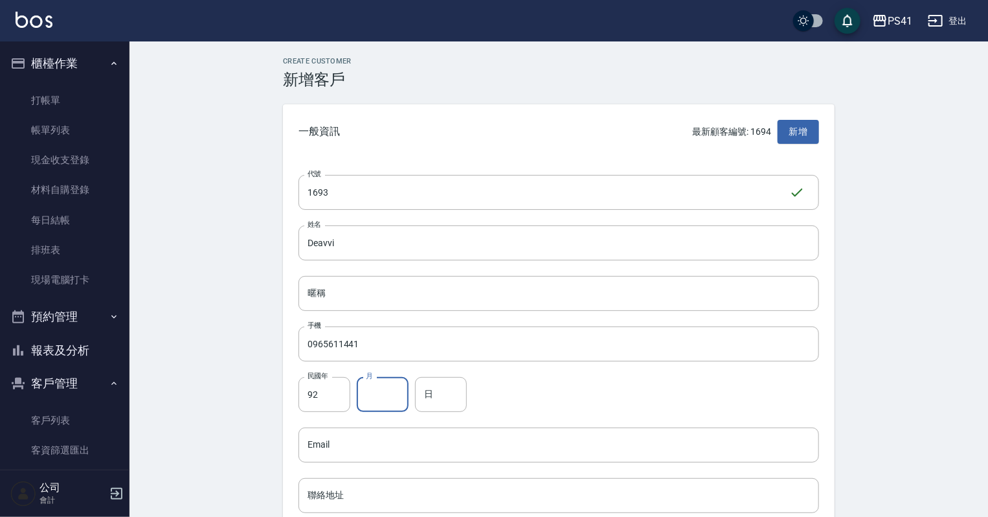
click at [391, 386] on input "月" at bounding box center [383, 394] width 52 height 35
click at [425, 401] on input "日" at bounding box center [441, 394] width 52 height 35
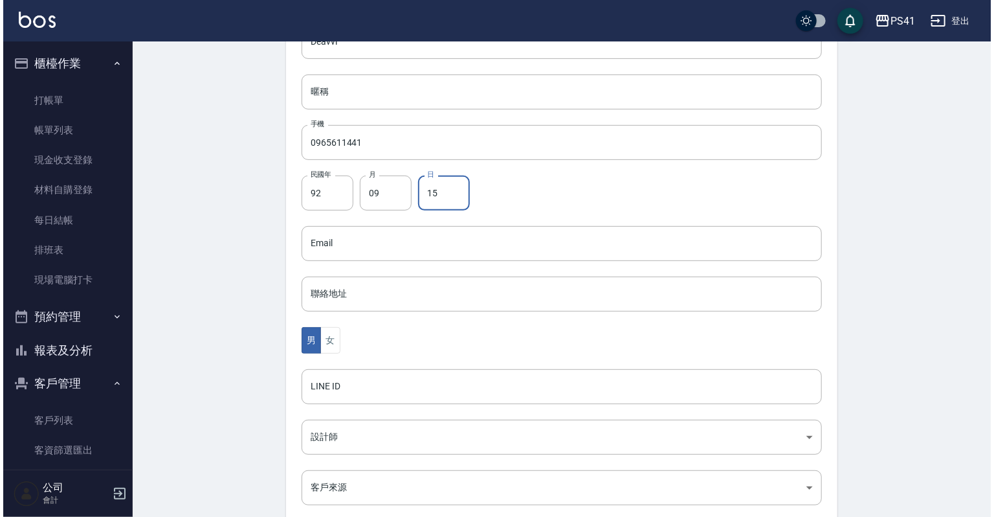
scroll to position [207, 0]
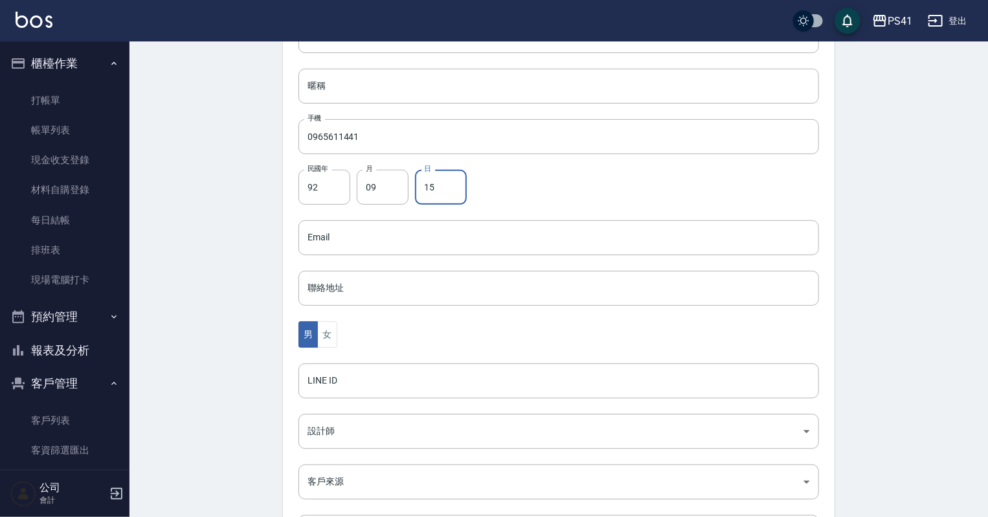
click at [326, 320] on div "代號 1693 ​ 代號 姓名 [PERSON_NAME] 姓名 暱稱 暱稱 手機 0965611441 手機 民國年 92 民國年 月 09 月 日 15 …" at bounding box center [559, 266] width 552 height 629
click at [328, 335] on button "女" at bounding box center [326, 334] width 19 height 27
click at [334, 442] on body "PS41 登出 櫃檯作業 打帳單 帳單列表 現金收支登錄 材料自購登錄 每日結帳 排班表 現場電腦打卡 預約管理 預約管理 單日預約紀錄 單週預約紀錄 報表及…" at bounding box center [494, 214] width 988 height 843
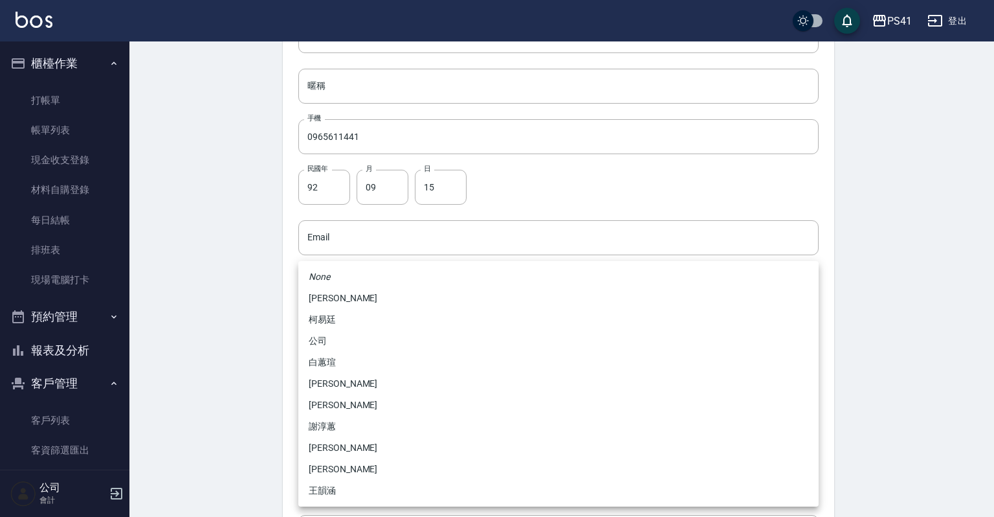
click at [337, 438] on li "[PERSON_NAME]" at bounding box center [558, 447] width 520 height 21
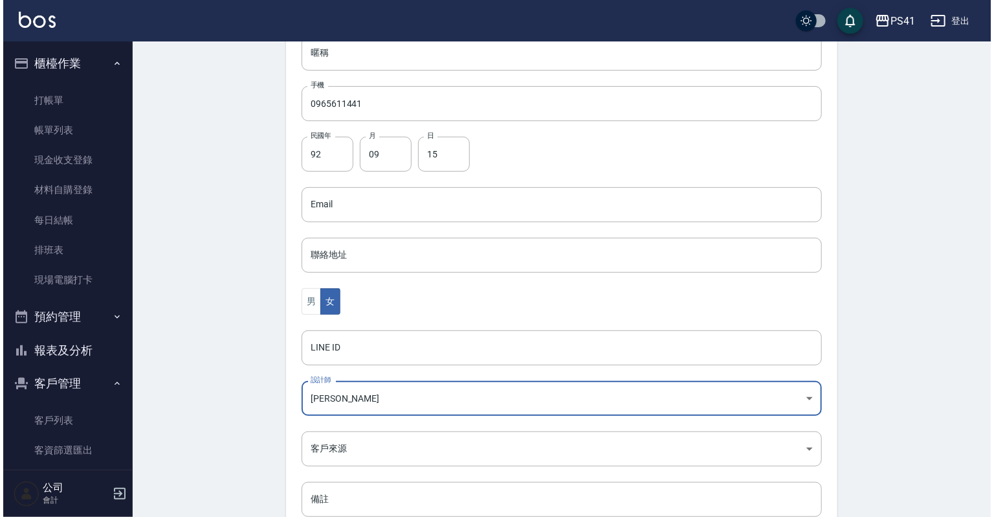
scroll to position [259, 0]
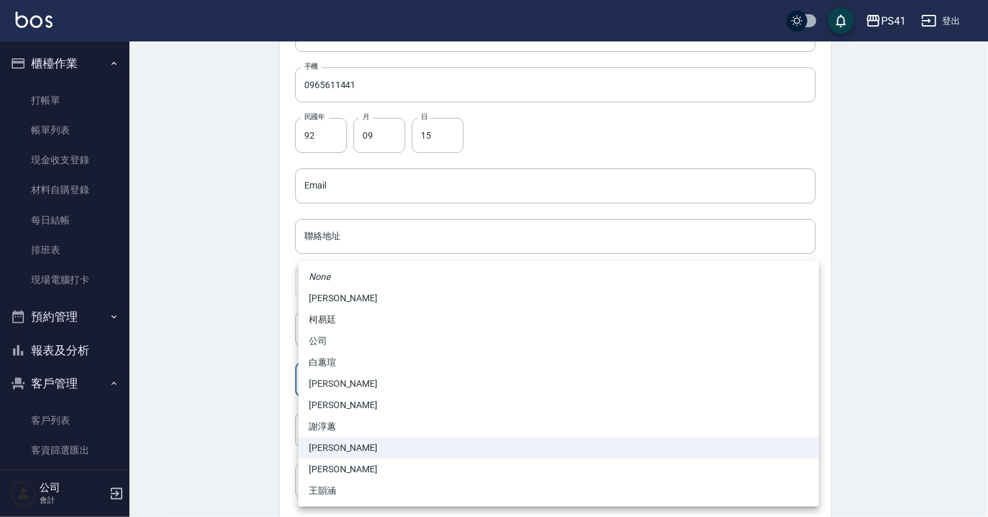
click at [339, 390] on body "PS41 登出 櫃檯作業 打帳單 帳單列表 現金收支登錄 材料自購登錄 每日結帳 排班表 現場電腦打卡 預約管理 預約管理 單日預約紀錄 單週預約紀錄 報表及…" at bounding box center [494, 162] width 988 height 843
click at [338, 419] on li "謝淳蕙" at bounding box center [558, 426] width 520 height 21
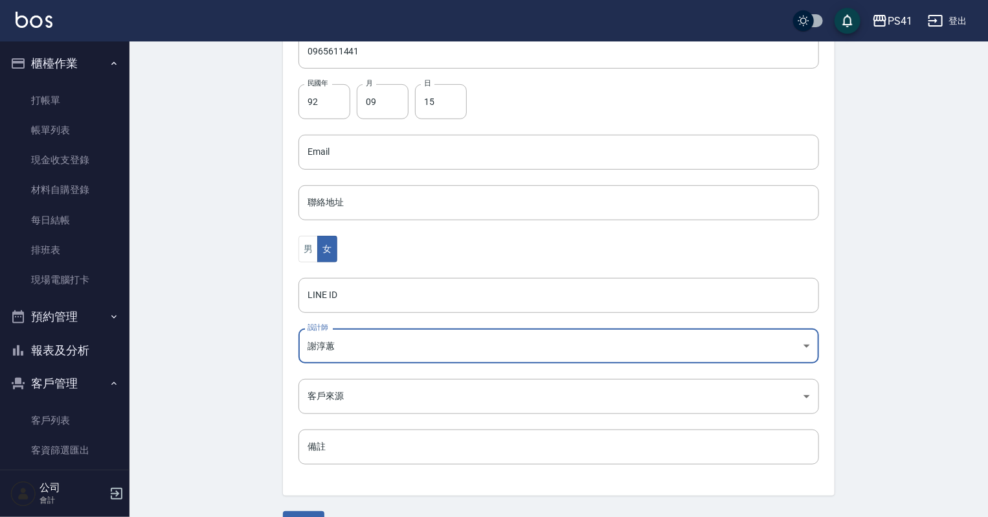
scroll to position [326, 0]
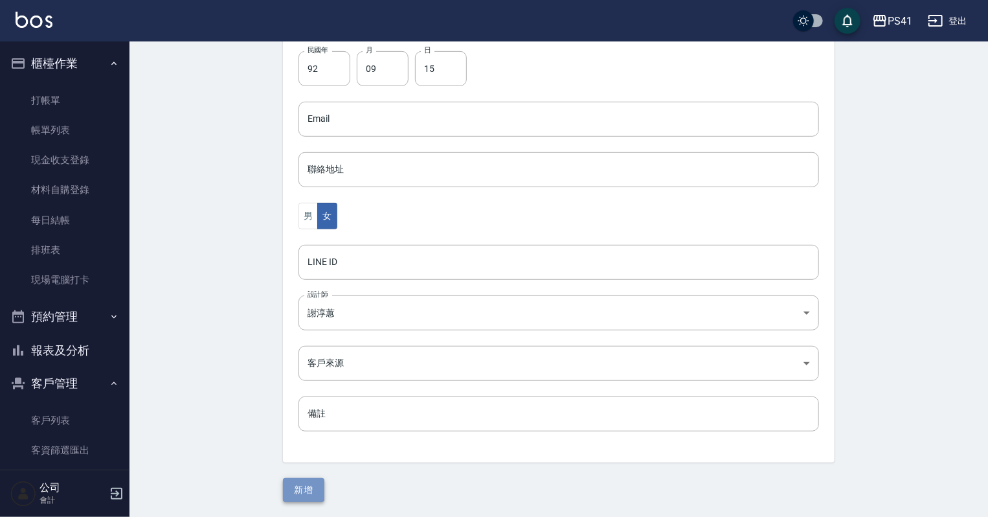
click at [309, 489] on button "新增" at bounding box center [303, 490] width 41 height 24
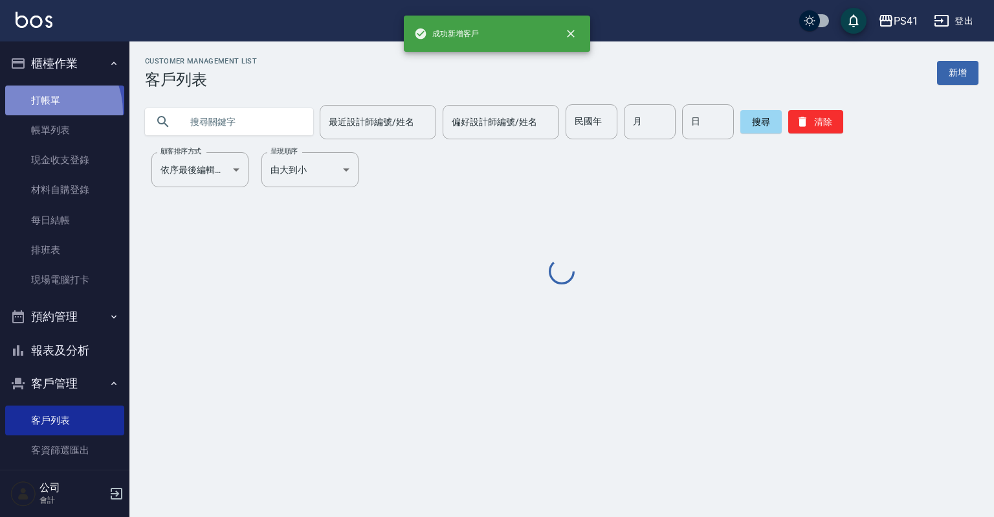
click at [39, 112] on link "打帳單" at bounding box center [64, 100] width 119 height 30
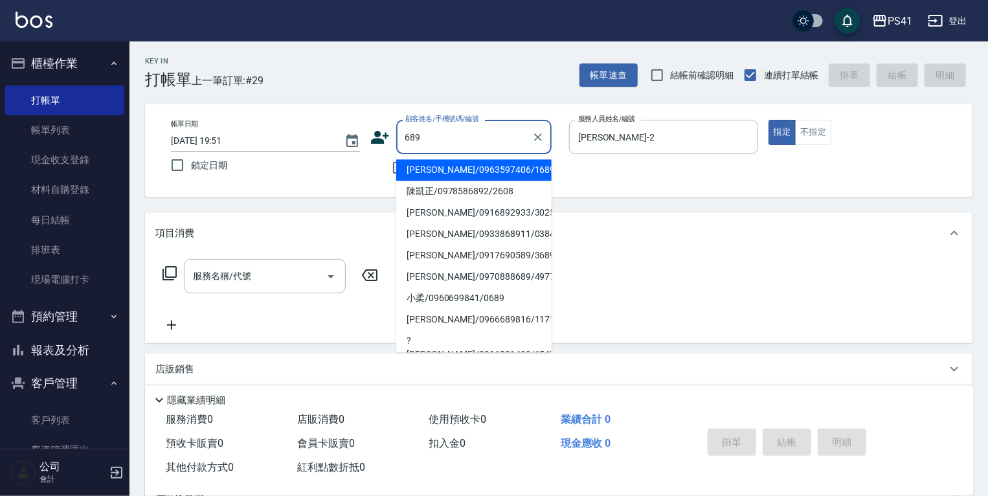
click at [403, 139] on input "689" at bounding box center [464, 137] width 124 height 23
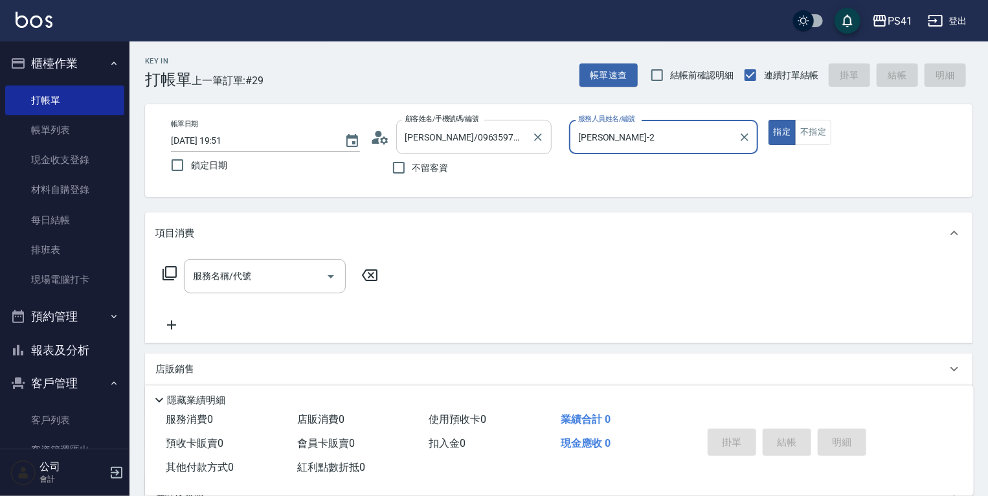
click at [768, 120] on button "指定" at bounding box center [782, 132] width 28 height 25
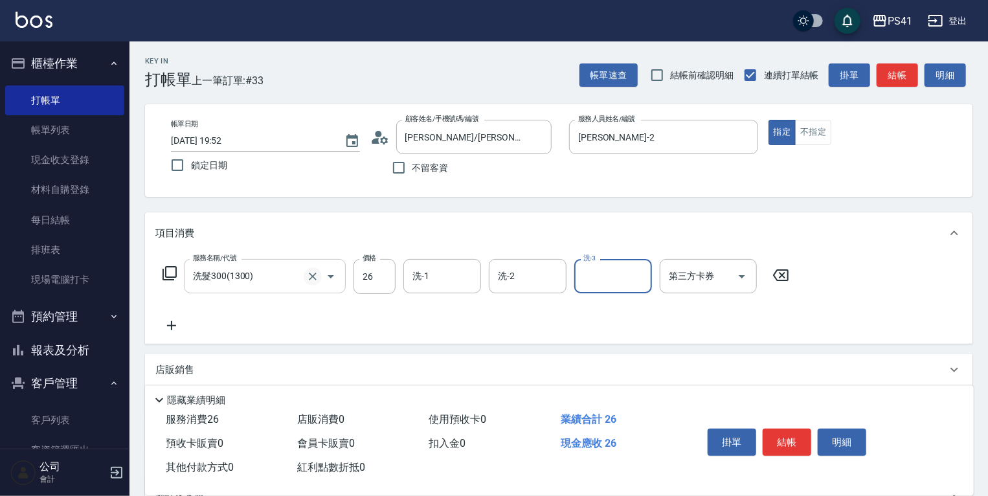
click at [316, 275] on icon "Clear" at bounding box center [312, 276] width 13 height 13
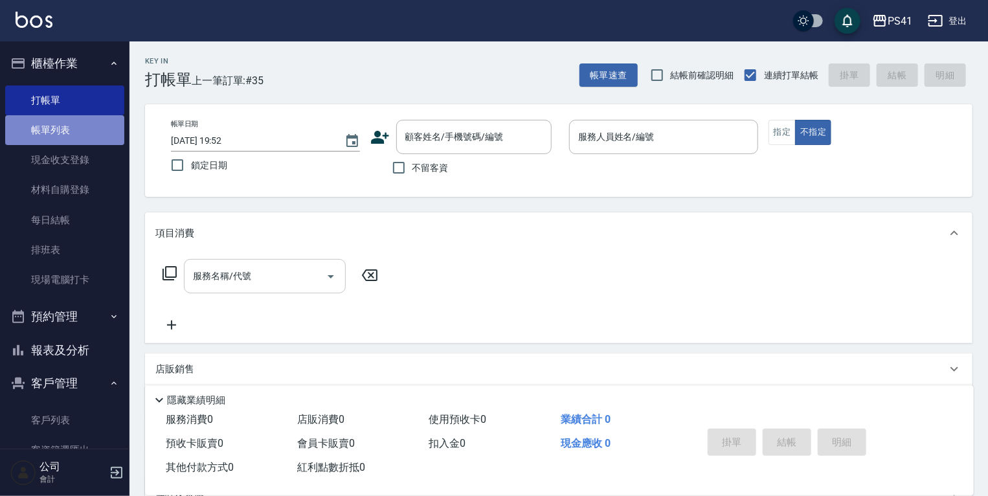
click at [82, 144] on link "帳單列表" at bounding box center [64, 130] width 119 height 30
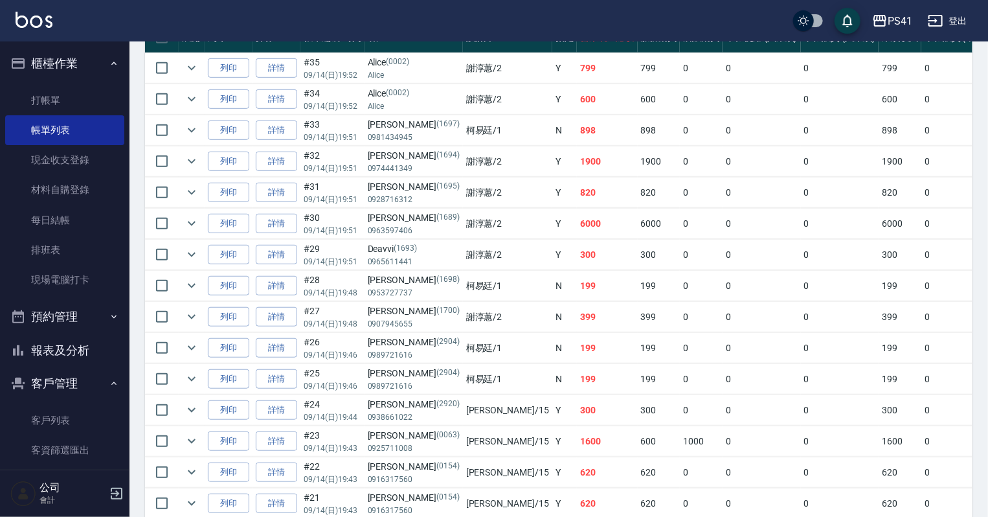
scroll to position [363, 0]
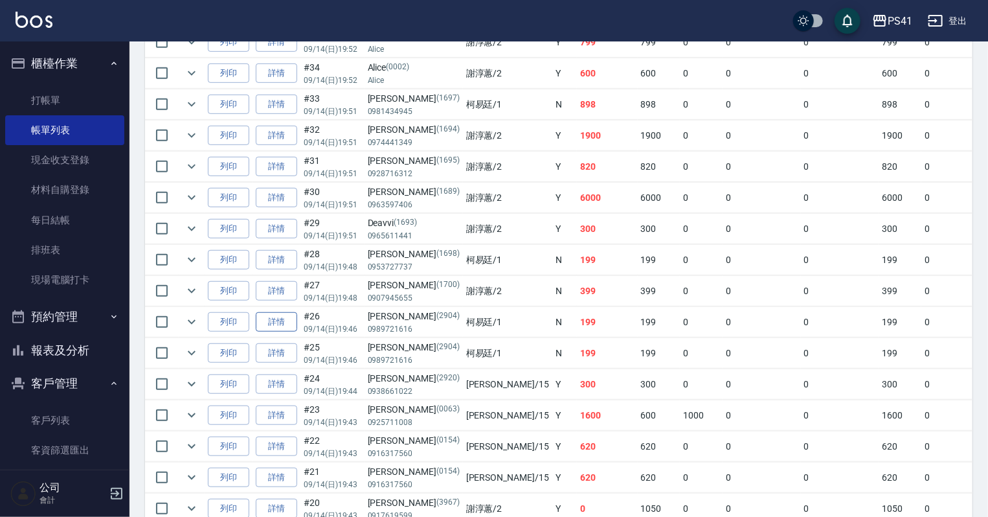
click at [277, 332] on link "詳情" at bounding box center [276, 322] width 41 height 20
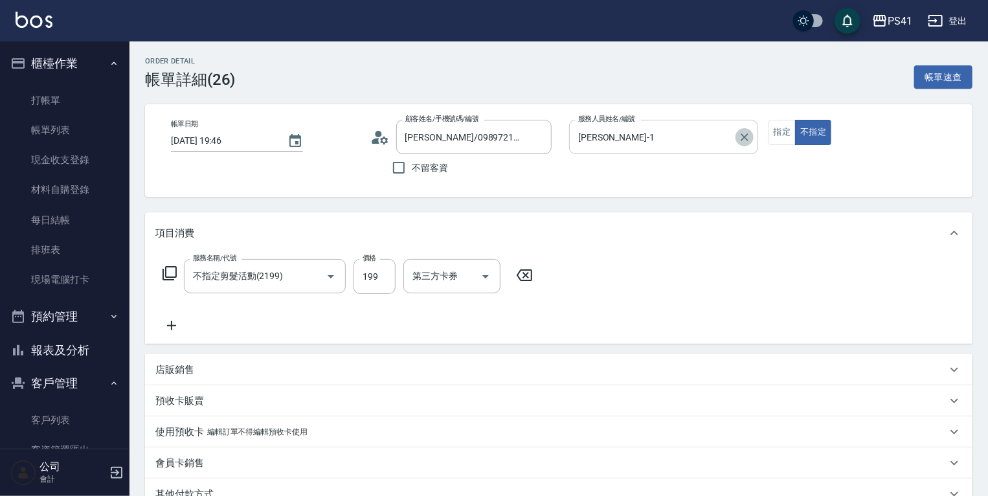
click at [746, 140] on icon "Clear" at bounding box center [744, 137] width 13 height 13
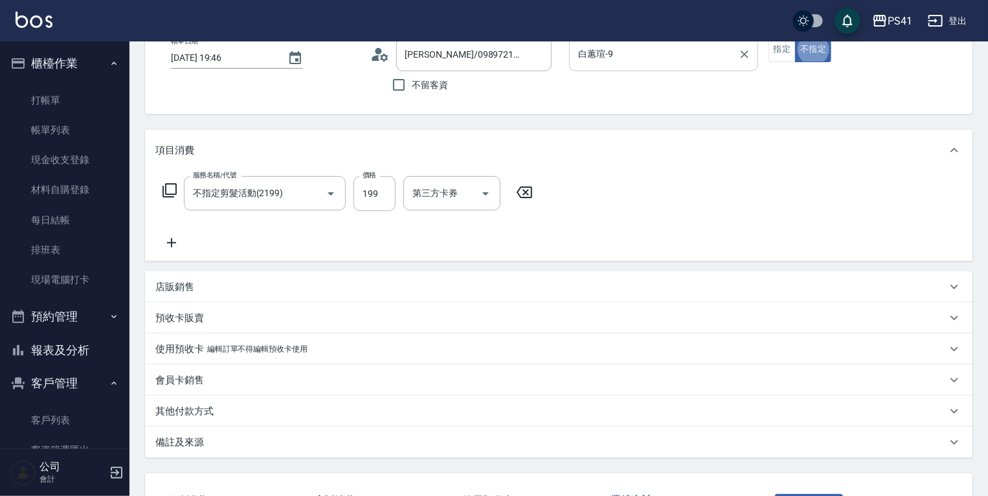
scroll to position [183, 0]
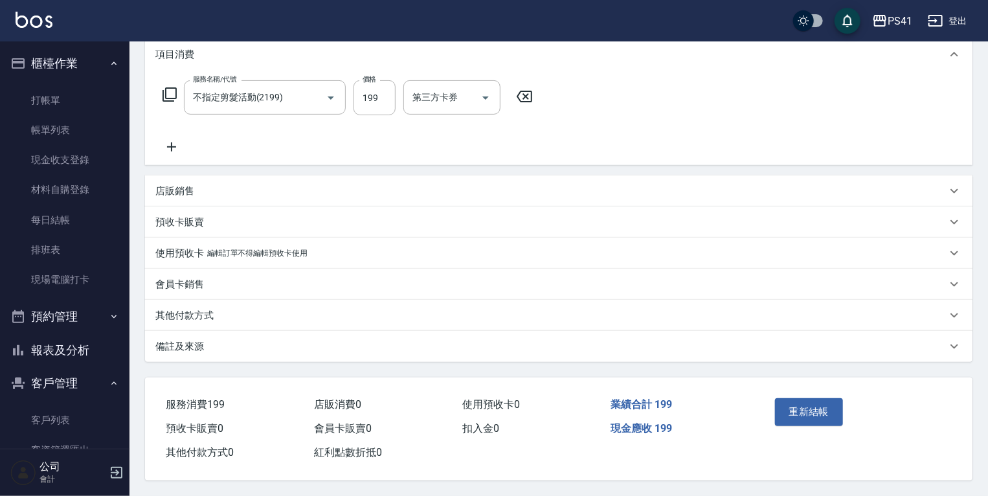
click at [820, 393] on div "重新結帳" at bounding box center [813, 421] width 86 height 56
click at [820, 398] on button "重新結帳" at bounding box center [809, 411] width 69 height 27
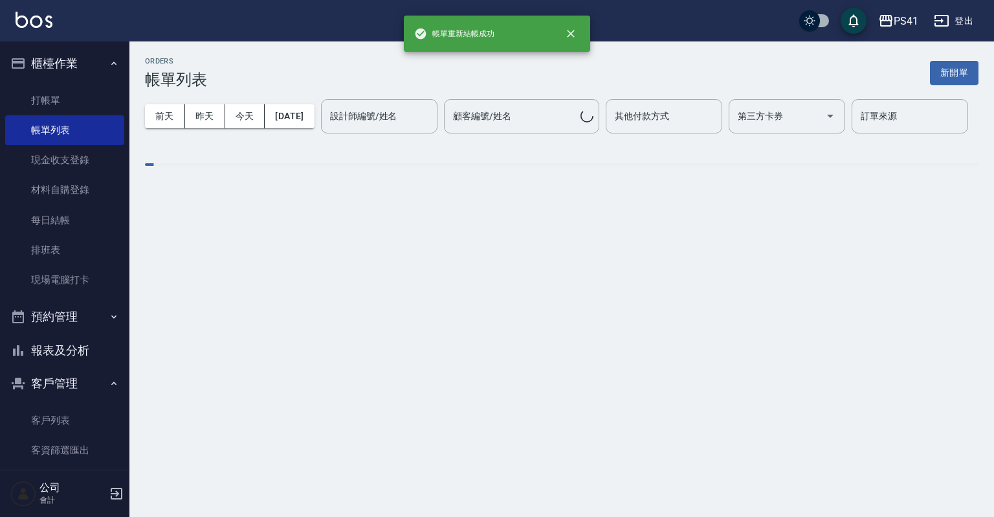
click at [70, 351] on button "報表及分析" at bounding box center [64, 350] width 119 height 34
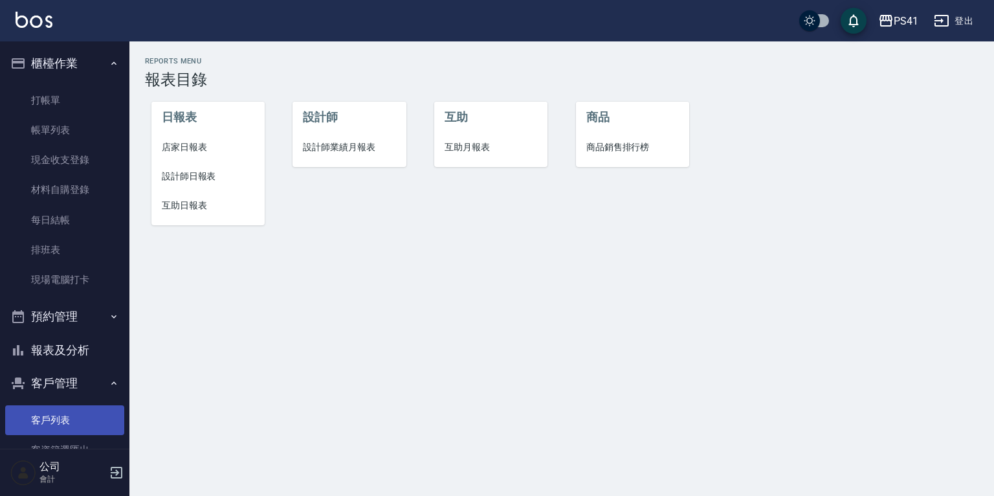
click at [75, 409] on link "客戶列表" at bounding box center [64, 420] width 119 height 30
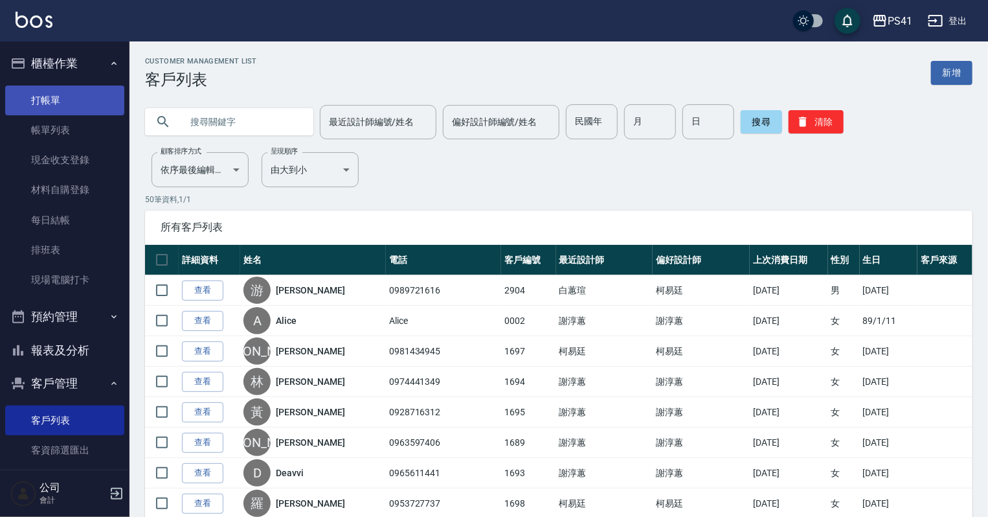
click at [38, 103] on link "打帳單" at bounding box center [64, 100] width 119 height 30
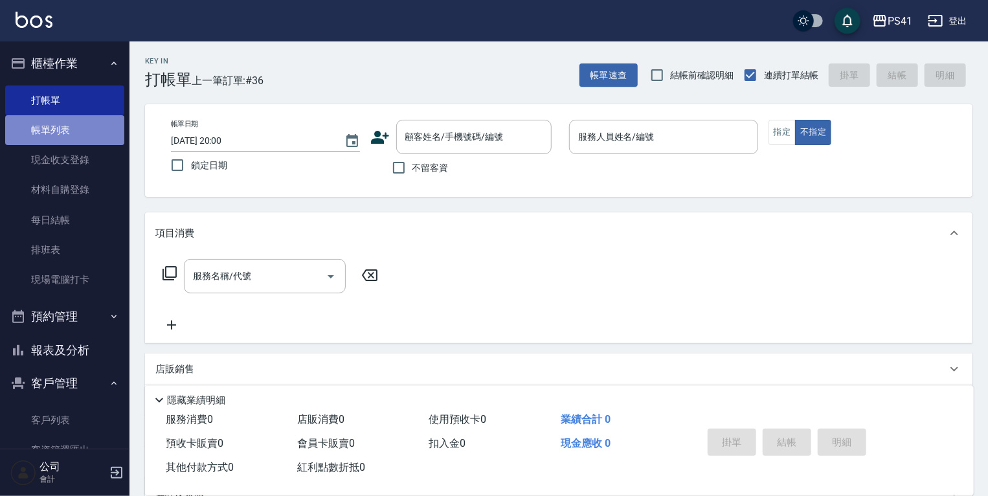
click at [66, 124] on link "帳單列表" at bounding box center [64, 130] width 119 height 30
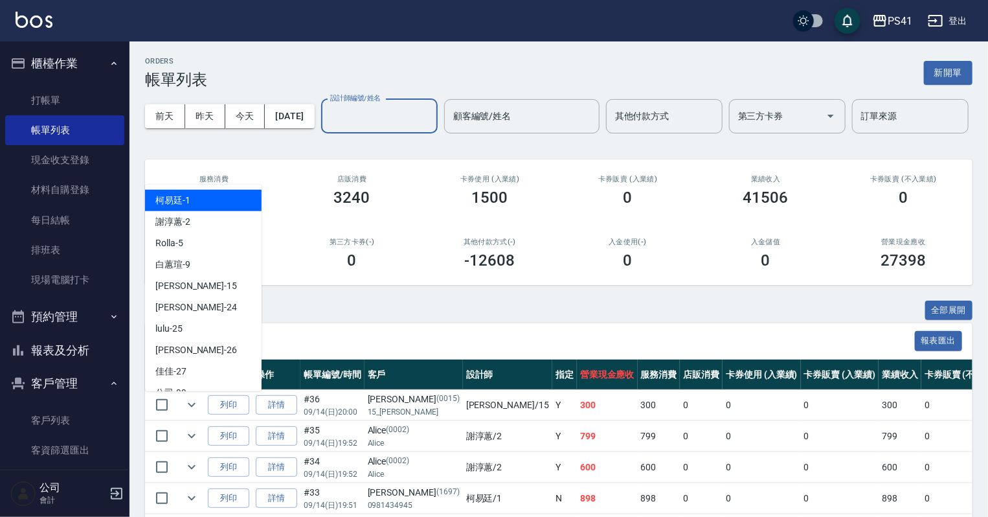
click at [327, 128] on input "設計師編號/姓名" at bounding box center [379, 116] width 105 height 23
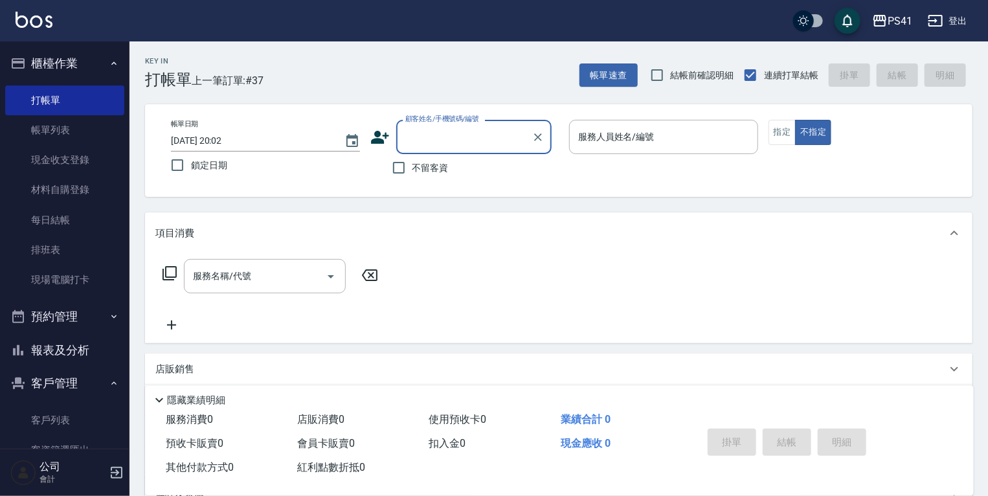
click at [79, 369] on button "客戶管理" at bounding box center [64, 383] width 119 height 34
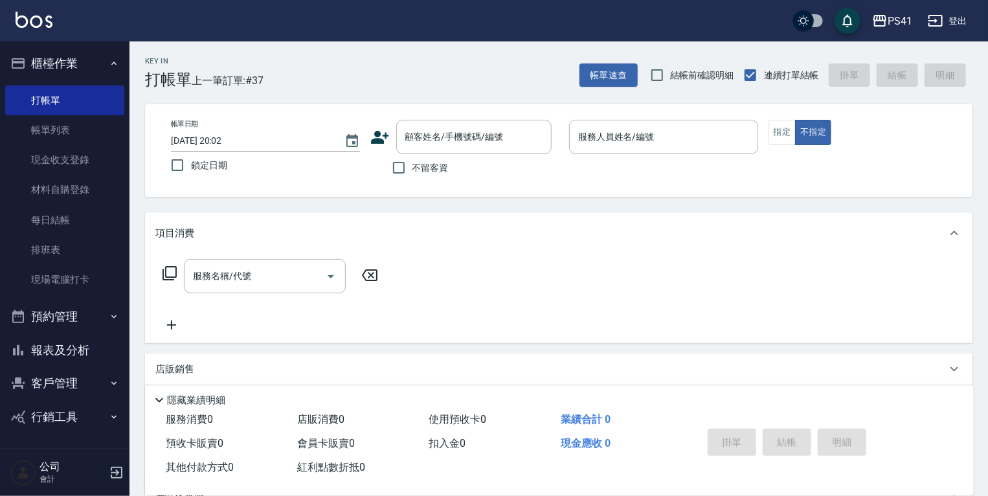
click at [85, 342] on button "報表及分析" at bounding box center [64, 350] width 119 height 34
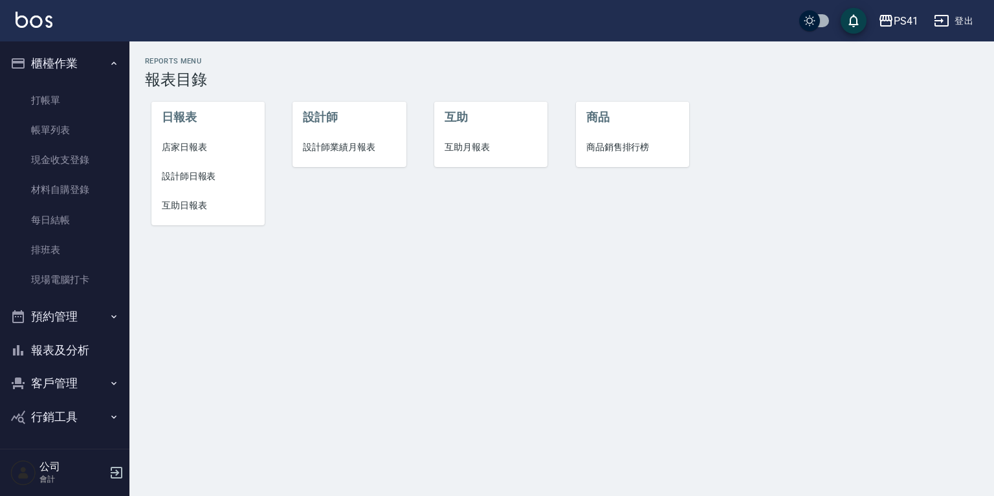
click at [197, 142] on span "店家日報表" at bounding box center [208, 147] width 93 height 14
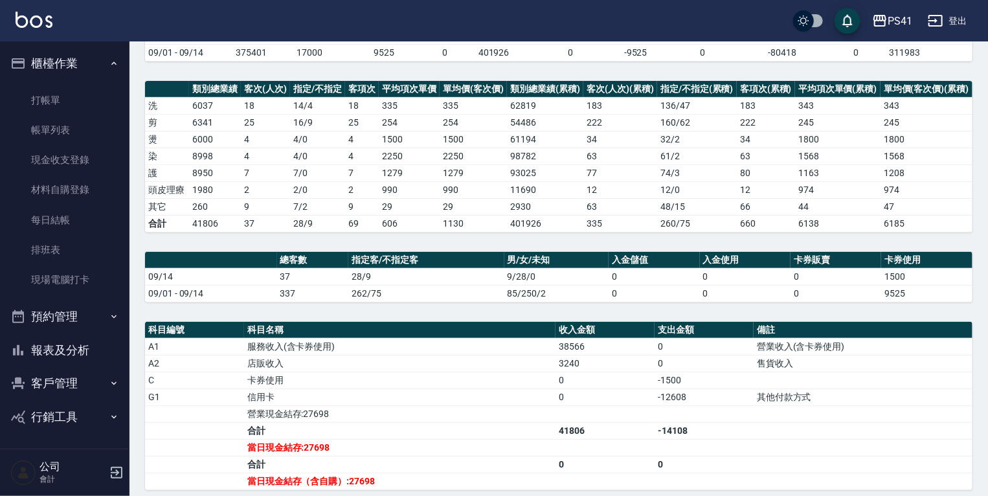
scroll to position [271, 0]
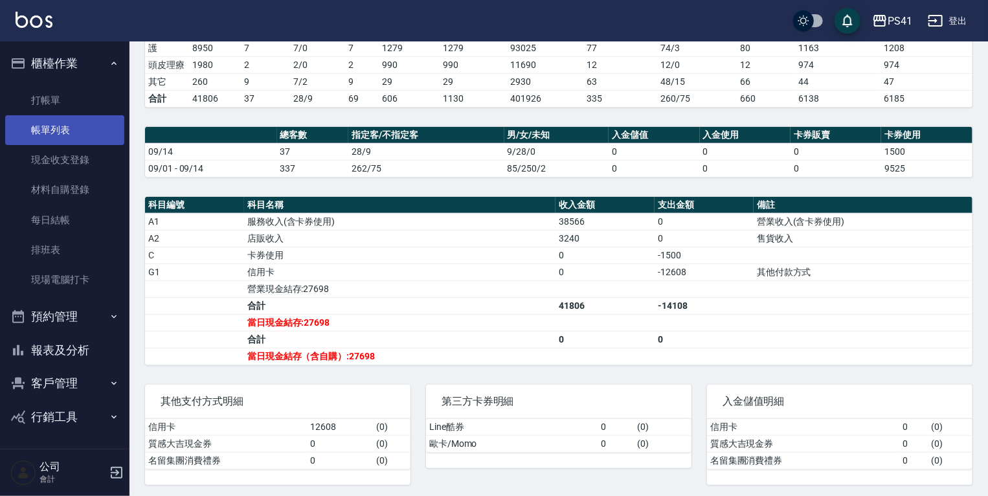
click at [95, 124] on link "帳單列表" at bounding box center [64, 130] width 119 height 30
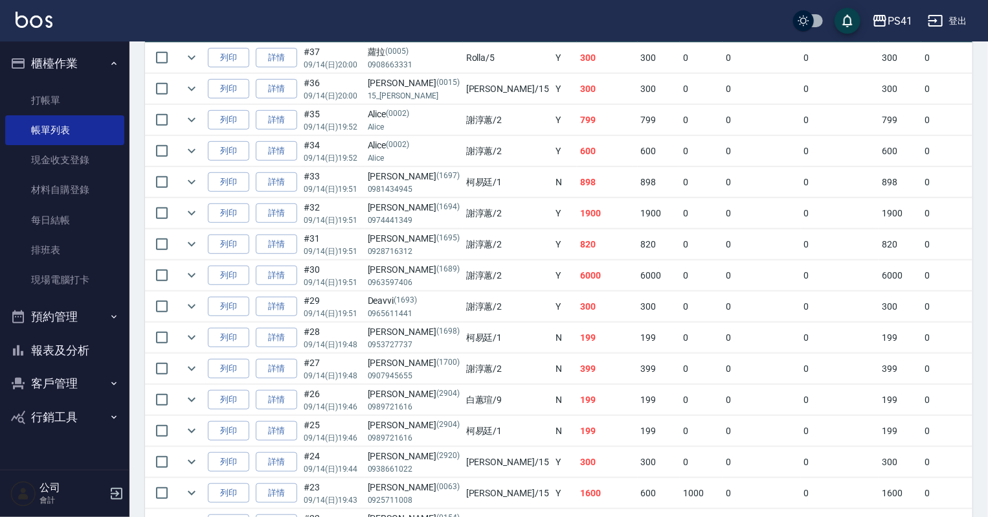
scroll to position [363, 0]
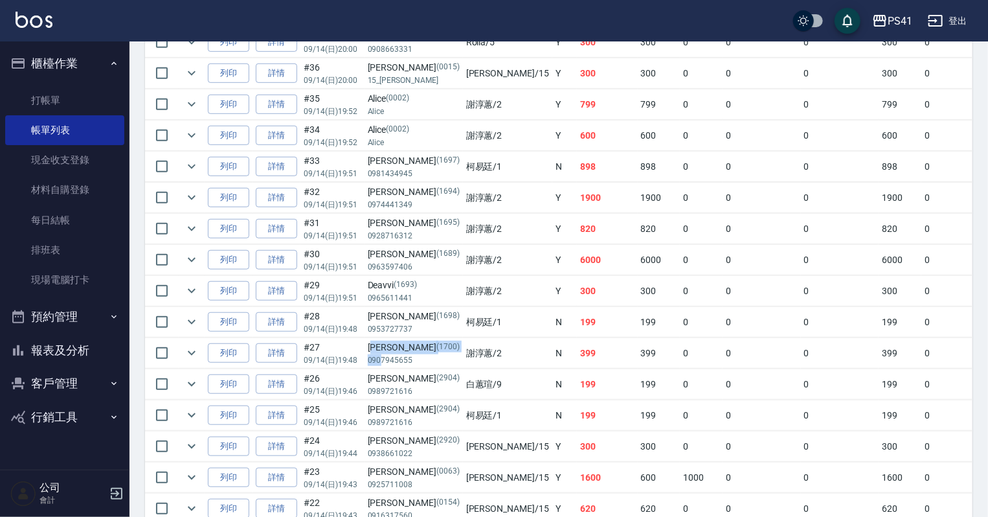
drag, startPoint x: 374, startPoint y: 387, endPoint x: 383, endPoint y: 393, distance: 10.8
click at [383, 368] on td "[PERSON_NAME][PHONE_NUMBER]" at bounding box center [413, 353] width 98 height 30
click at [54, 106] on link "打帳單" at bounding box center [64, 100] width 119 height 30
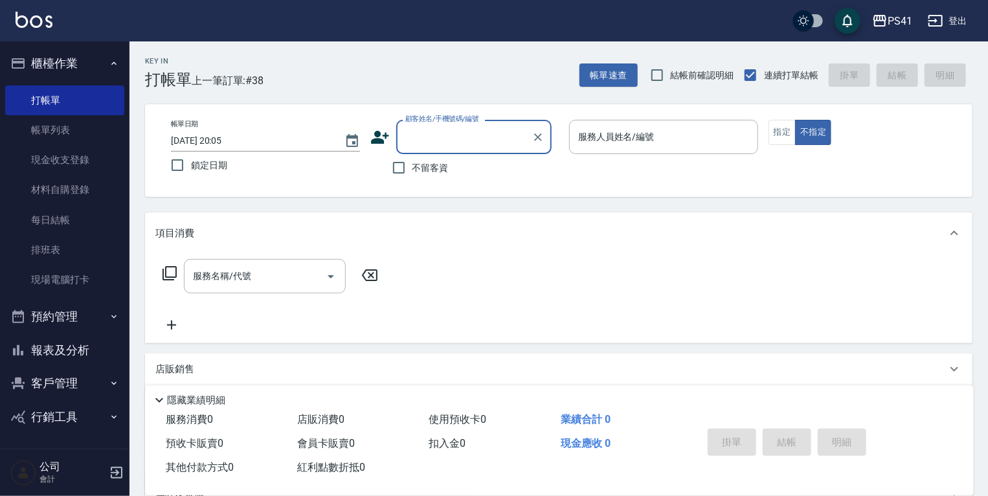
click at [68, 344] on button "報表及分析" at bounding box center [64, 350] width 119 height 34
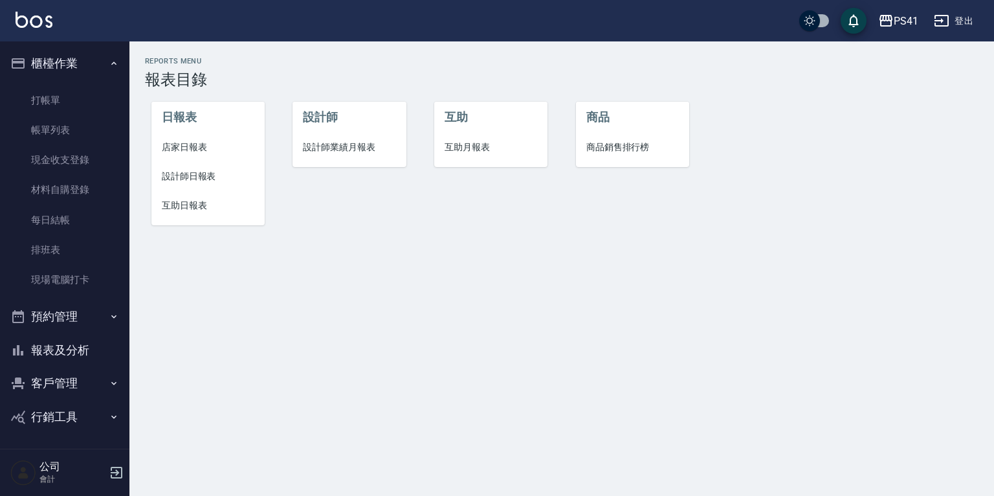
click at [196, 150] on span "店家日報表" at bounding box center [208, 147] width 93 height 14
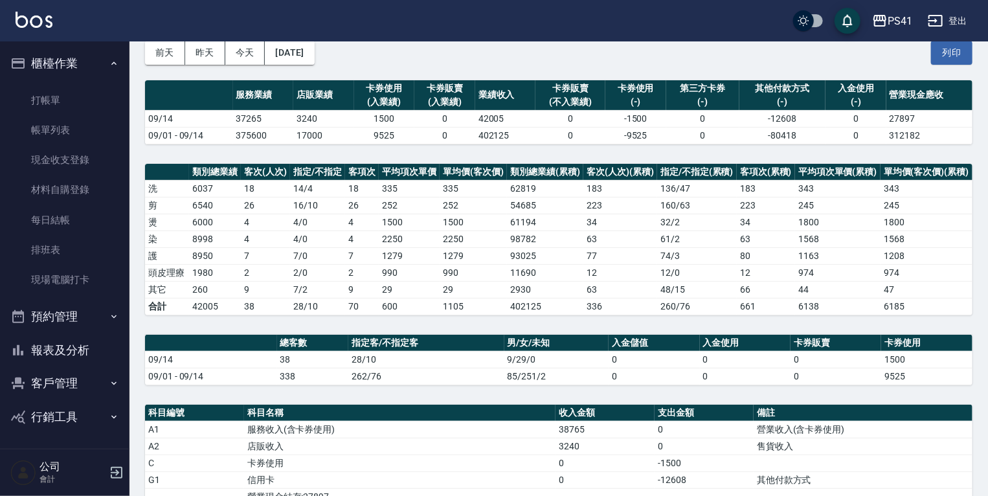
scroll to position [12, 0]
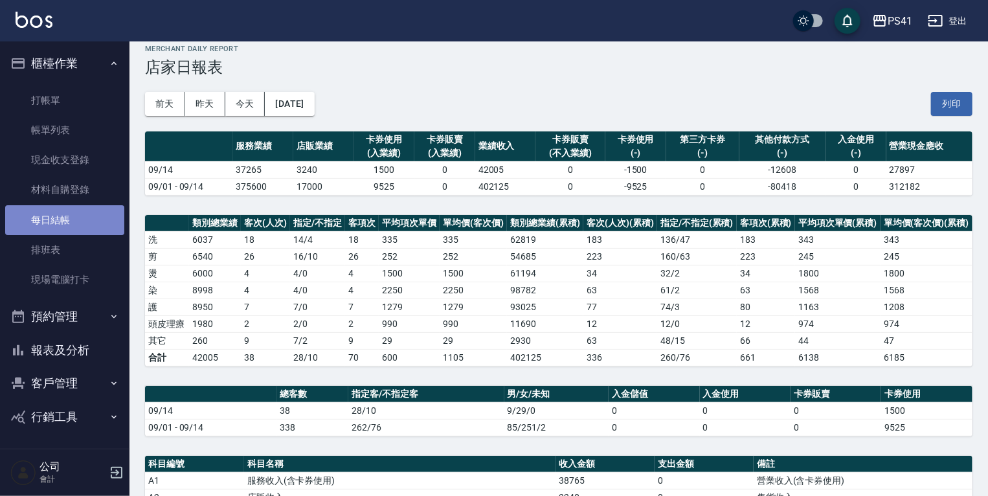
click at [73, 223] on link "每日結帳" at bounding box center [64, 220] width 119 height 30
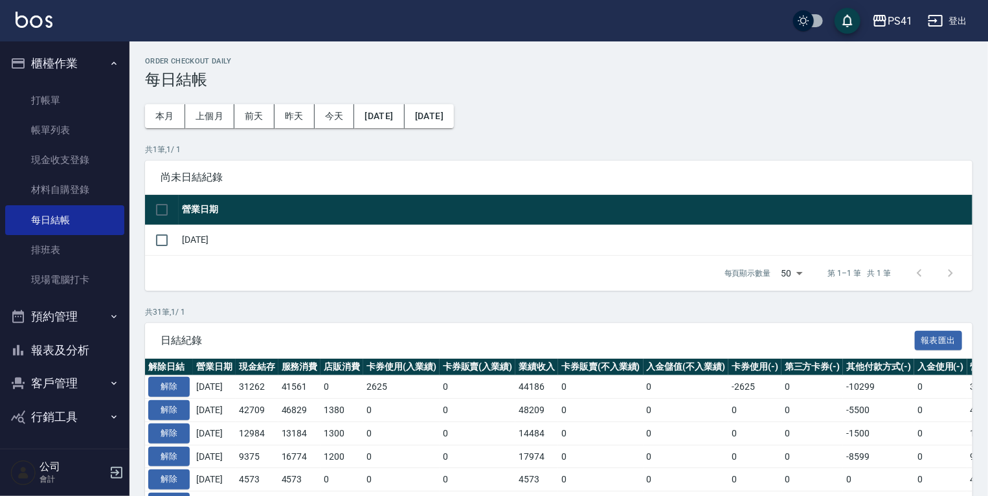
click at [179, 246] on td "[DATE]" at bounding box center [576, 240] width 794 height 30
click at [146, 238] on td at bounding box center [162, 240] width 34 height 30
click at [162, 241] on input "checkbox" at bounding box center [161, 240] width 27 height 27
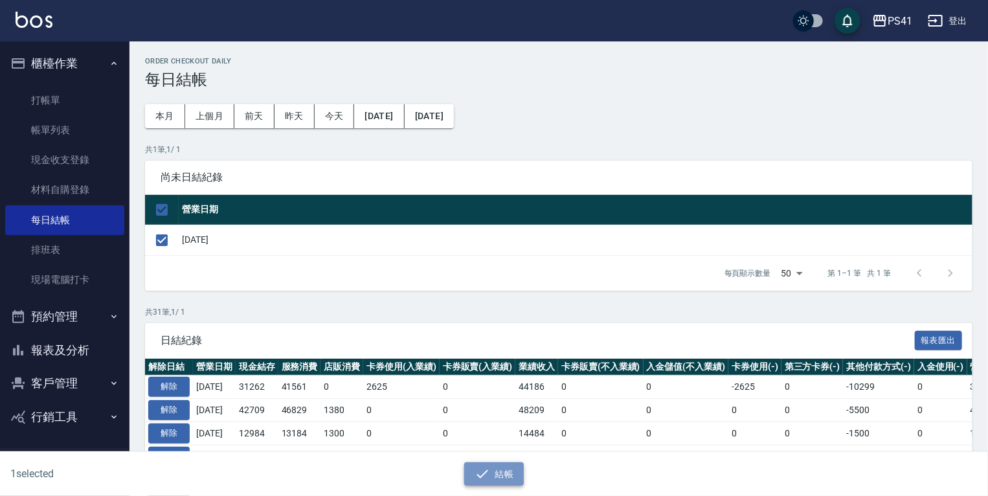
drag, startPoint x: 502, startPoint y: 471, endPoint x: 502, endPoint y: 365, distance: 106.2
click at [502, 471] on button "結帳" at bounding box center [494, 474] width 60 height 24
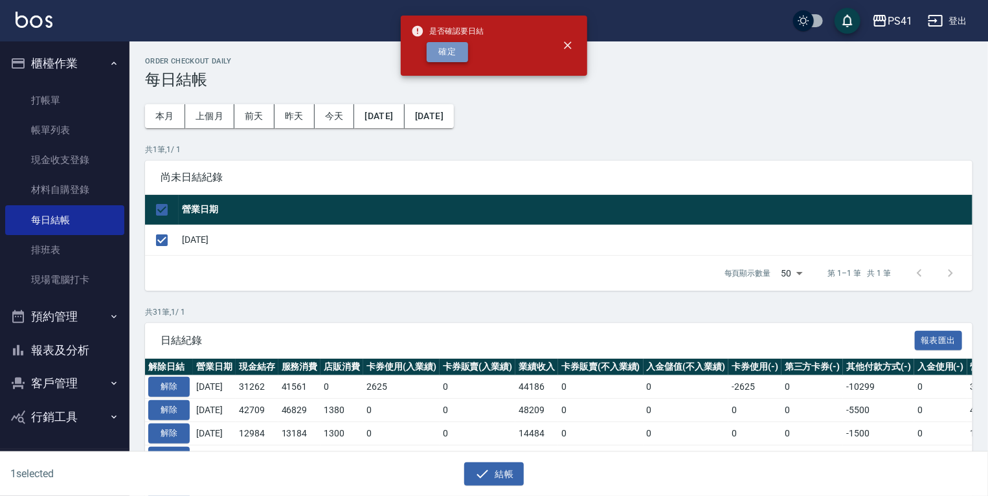
click at [442, 62] on button "確定" at bounding box center [447, 52] width 41 height 20
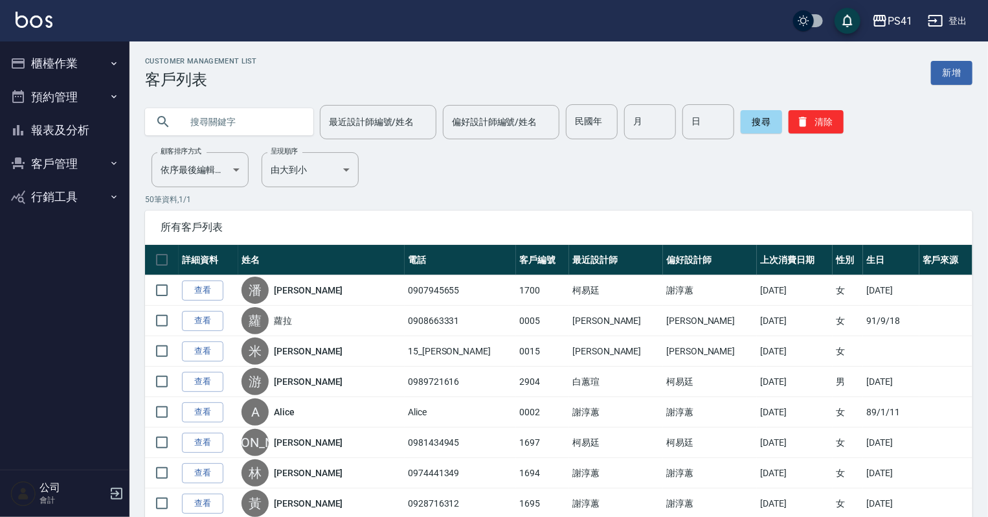
click at [80, 127] on button "報表及分析" at bounding box center [64, 130] width 119 height 34
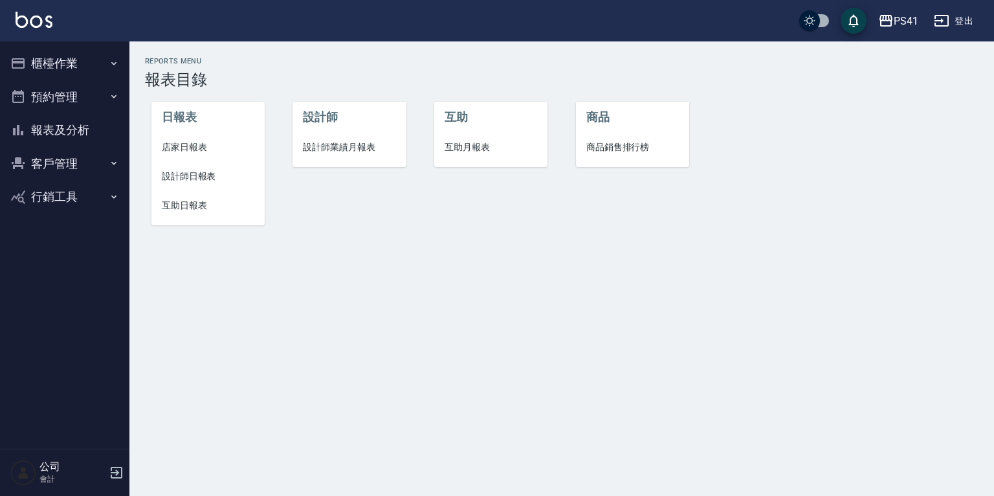
click at [208, 179] on span "設計師日報表" at bounding box center [208, 177] width 93 height 14
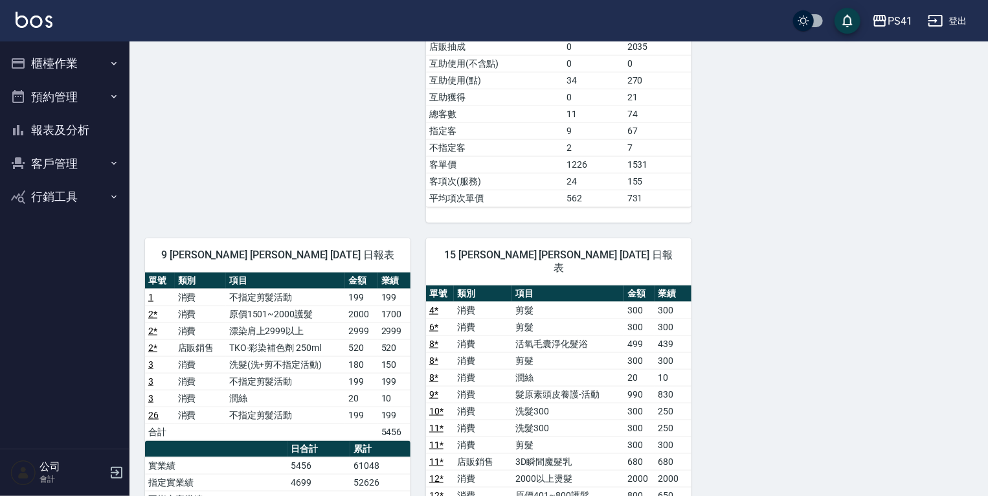
scroll to position [673, 0]
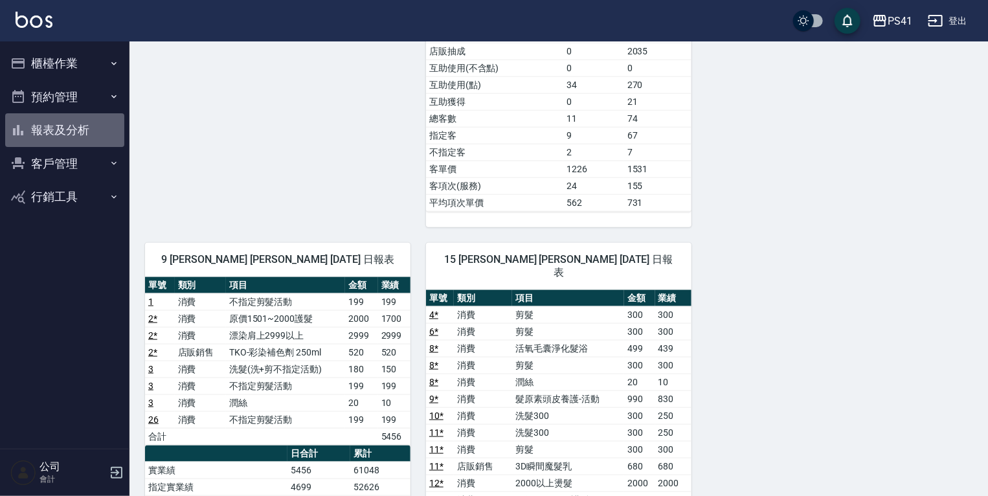
click at [45, 127] on button "報表及分析" at bounding box center [64, 130] width 119 height 34
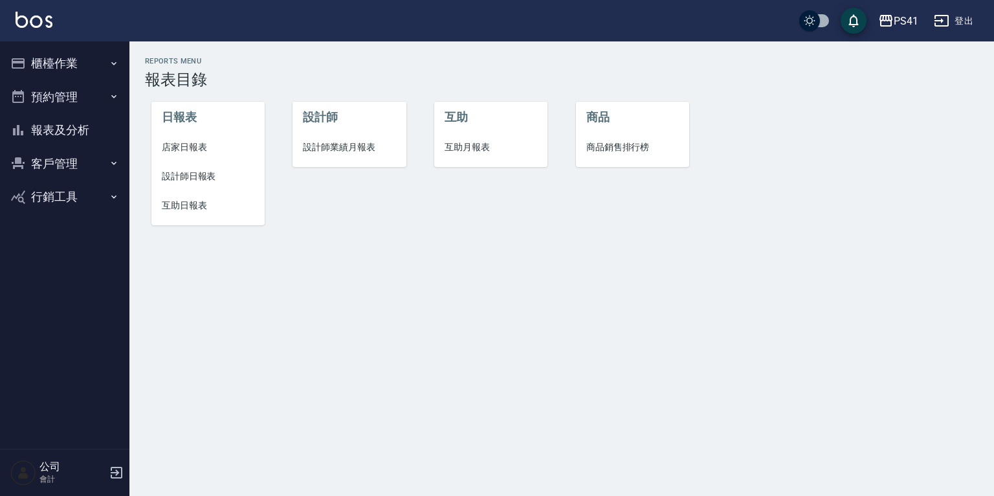
click at [179, 202] on span "互助日報表" at bounding box center [208, 206] width 93 height 14
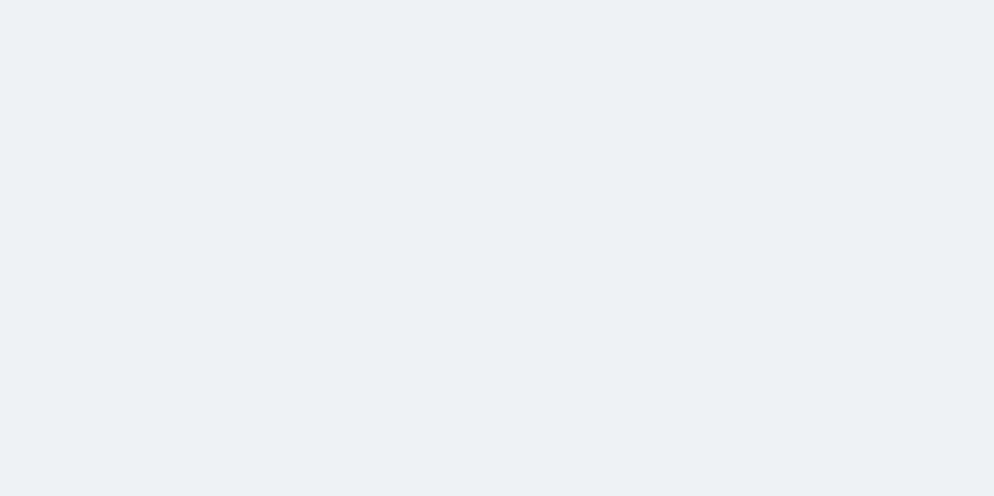
drag, startPoint x: 122, startPoint y: 1, endPoint x: 443, endPoint y: 95, distance: 335.3
click at [407, 0] on html at bounding box center [497, 0] width 994 height 0
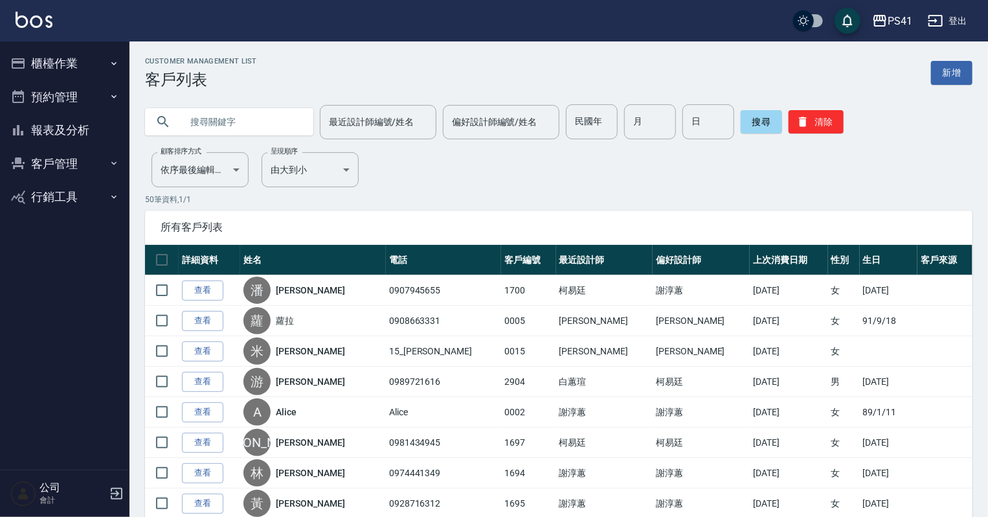
click at [54, 124] on button "報表及分析" at bounding box center [64, 130] width 119 height 34
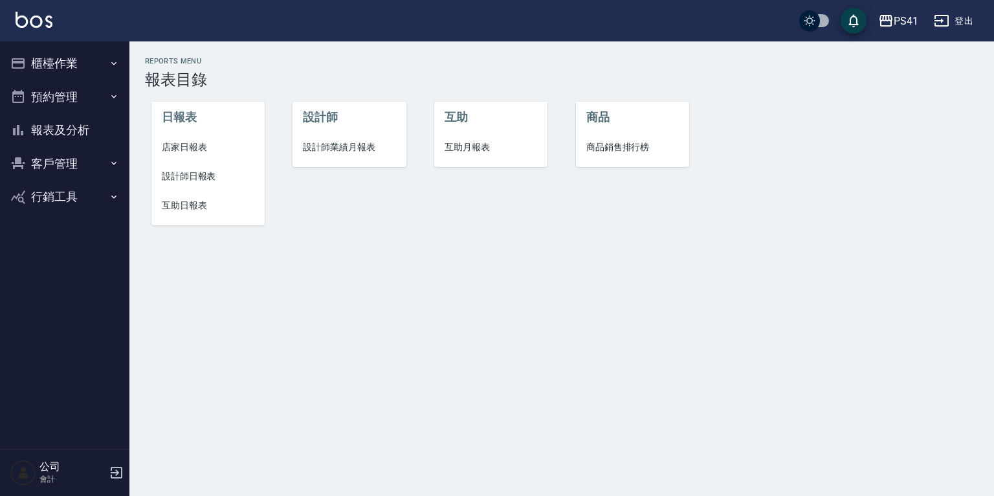
click at [190, 199] on span "互助日報表" at bounding box center [208, 206] width 93 height 14
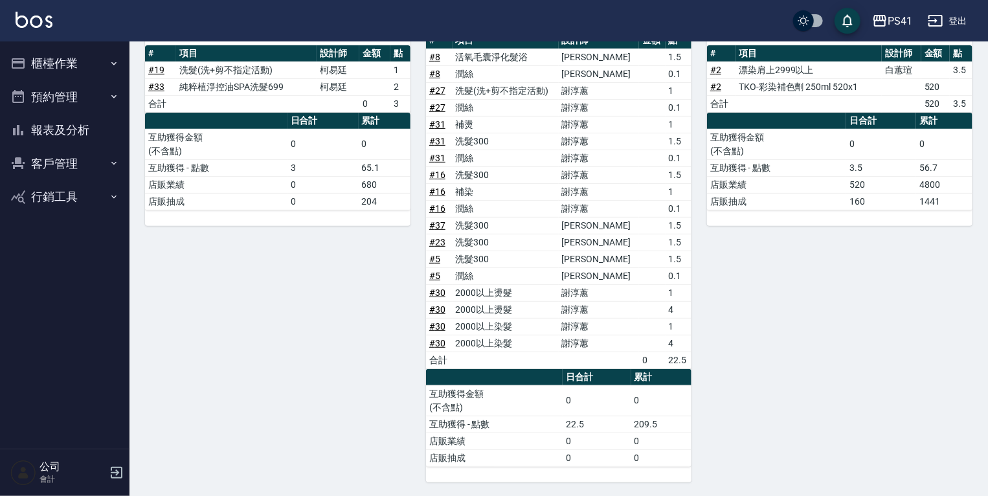
scroll to position [140, 0]
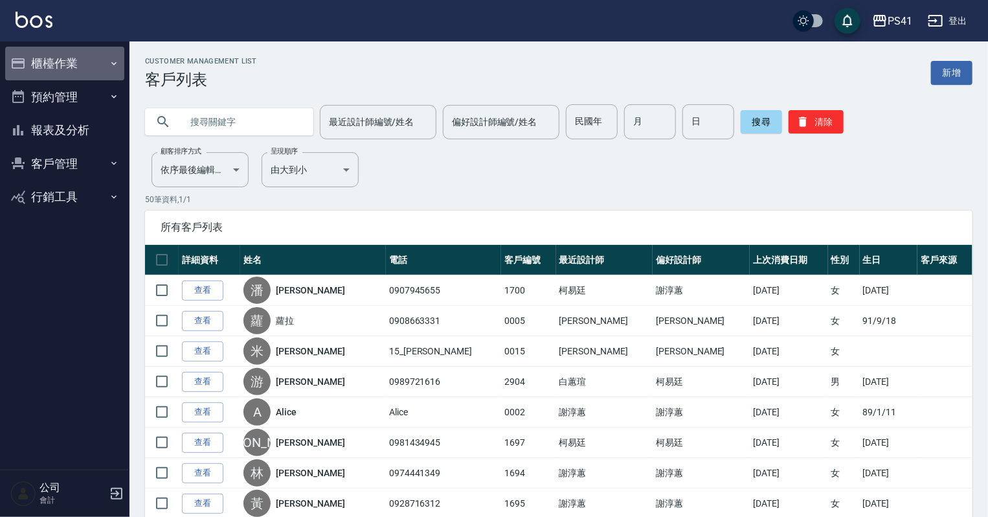
click at [111, 60] on icon "button" at bounding box center [114, 63] width 10 height 10
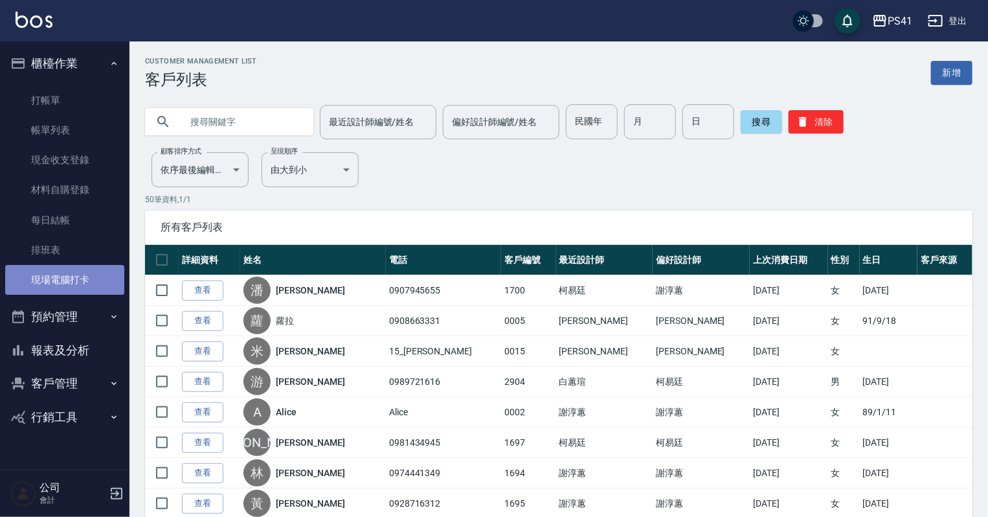
click at [74, 276] on link "現場電腦打卡" at bounding box center [64, 280] width 119 height 30
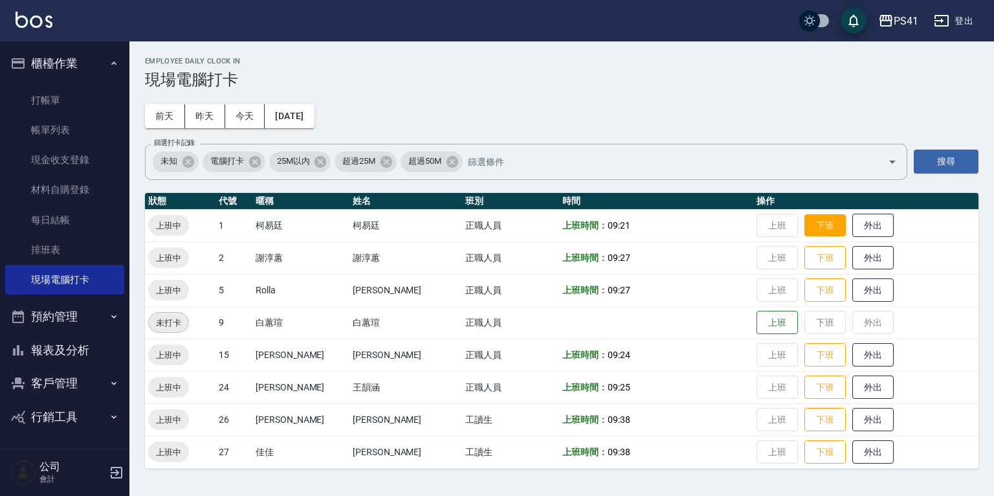
click at [807, 225] on button "下班" at bounding box center [825, 225] width 41 height 23
click at [62, 342] on button "報表及分析" at bounding box center [64, 350] width 119 height 34
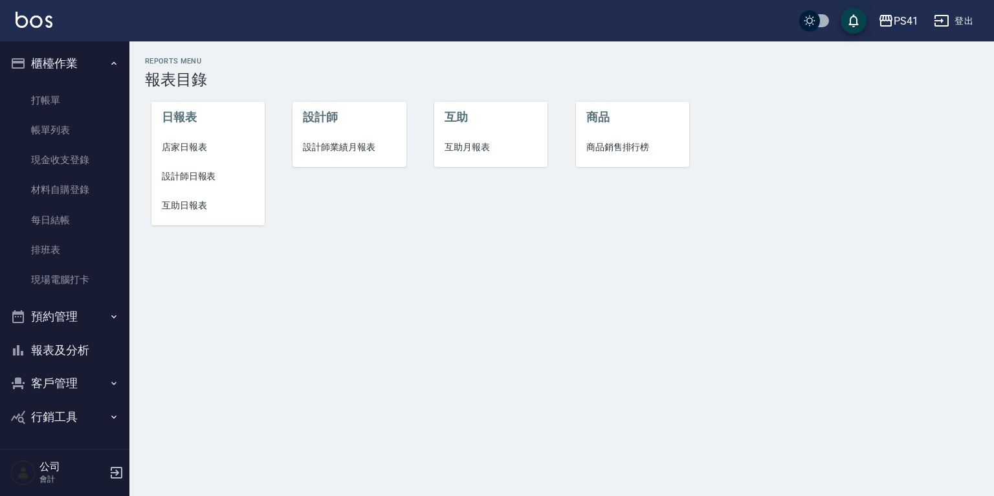
click at [179, 173] on span "設計師日報表" at bounding box center [208, 177] width 93 height 14
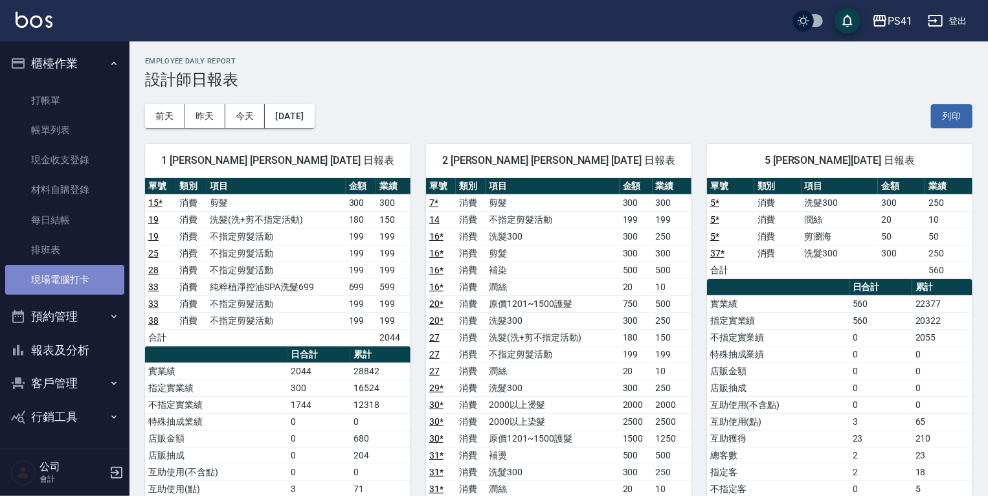
click at [16, 283] on link "現場電腦打卡" at bounding box center [64, 280] width 119 height 30
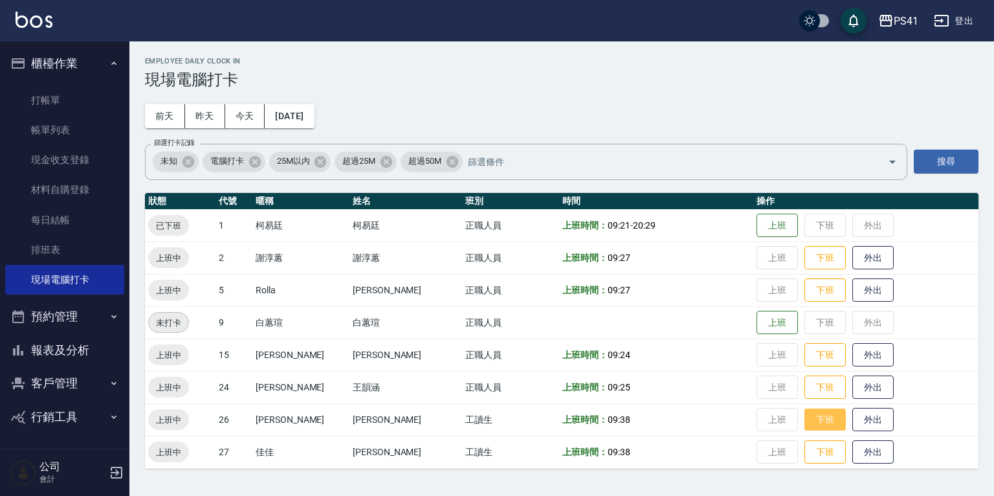
click at [814, 414] on button "下班" at bounding box center [825, 419] width 41 height 23
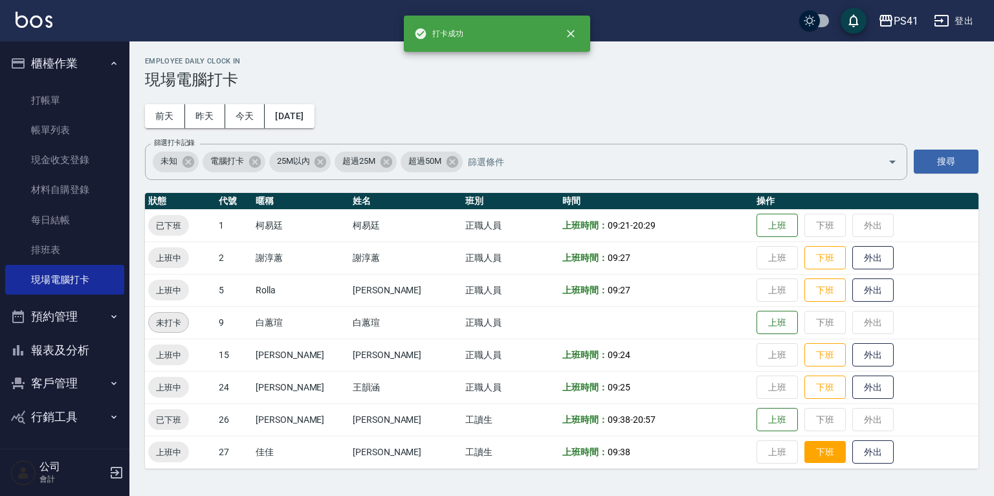
click at [805, 453] on button "下班" at bounding box center [825, 452] width 41 height 23
click at [82, 397] on button "客戶管理" at bounding box center [64, 383] width 119 height 34
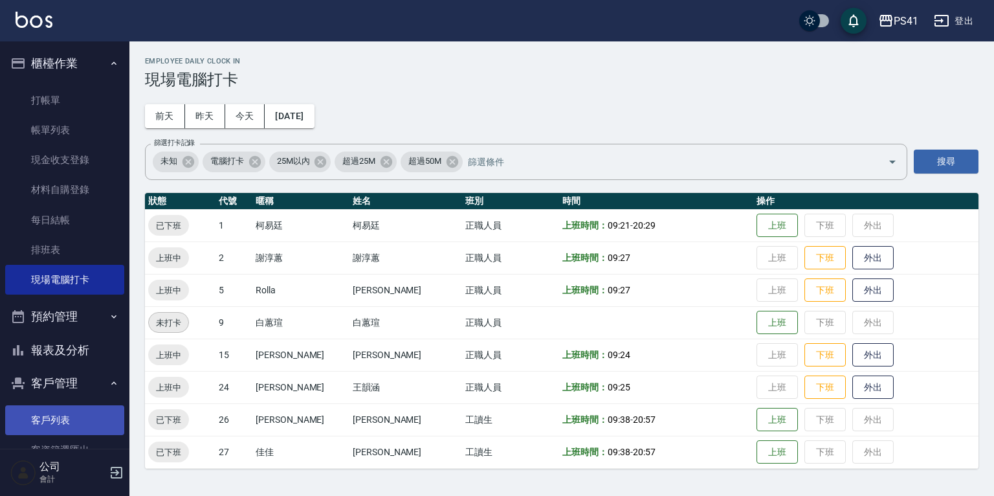
click at [87, 410] on link "客戶列表" at bounding box center [64, 420] width 119 height 30
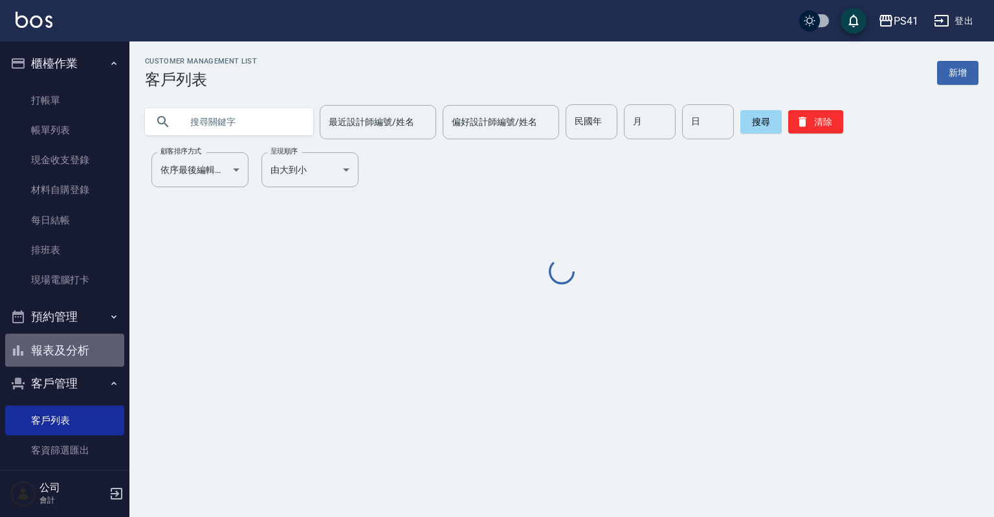
click at [95, 357] on button "報表及分析" at bounding box center [64, 350] width 119 height 34
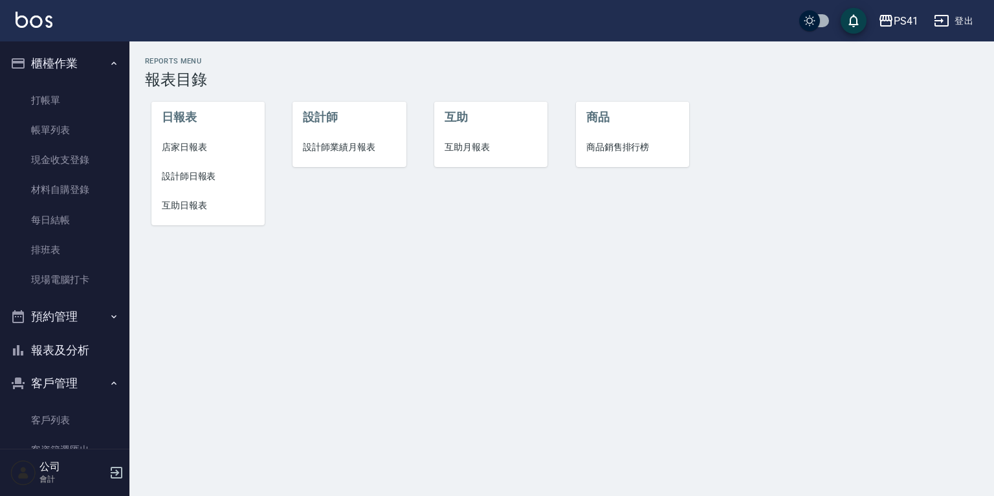
click at [181, 208] on span "互助日報表" at bounding box center [208, 206] width 93 height 14
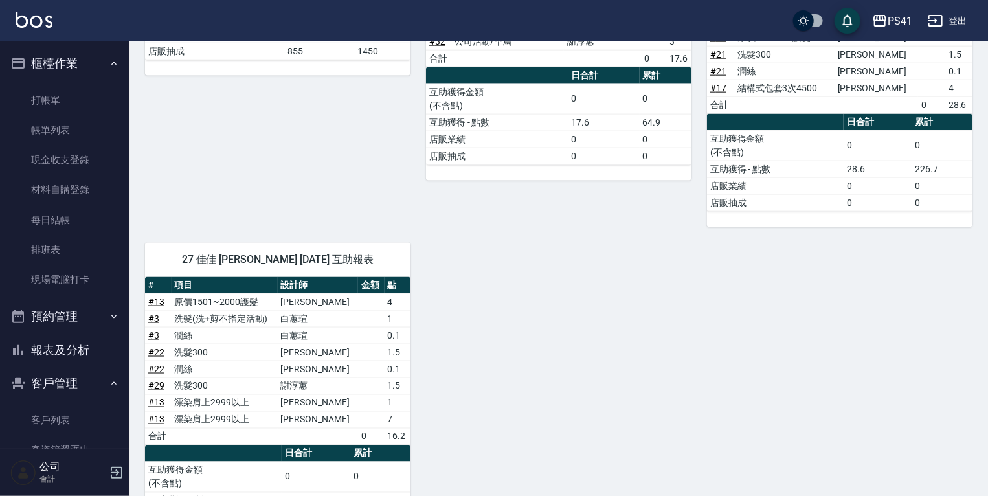
scroll to position [917, 0]
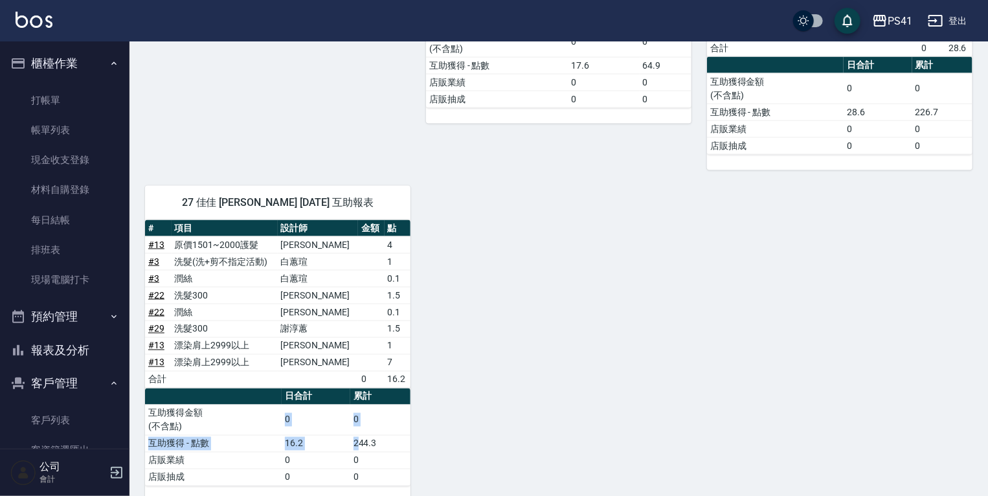
drag, startPoint x: 268, startPoint y: 412, endPoint x: 363, endPoint y: 430, distance: 96.9
click at [363, 430] on tbody "互助獲得金額 (不含點) 0 0 互助獲得 - 點數 16.2 244.3 店販業績 0 0 店販抽成 0 0" at bounding box center [277, 445] width 265 height 81
drag, startPoint x: 363, startPoint y: 430, endPoint x: 557, endPoint y: 419, distance: 194.5
drag, startPoint x: 557, startPoint y: 419, endPoint x: 391, endPoint y: 464, distance: 172.1
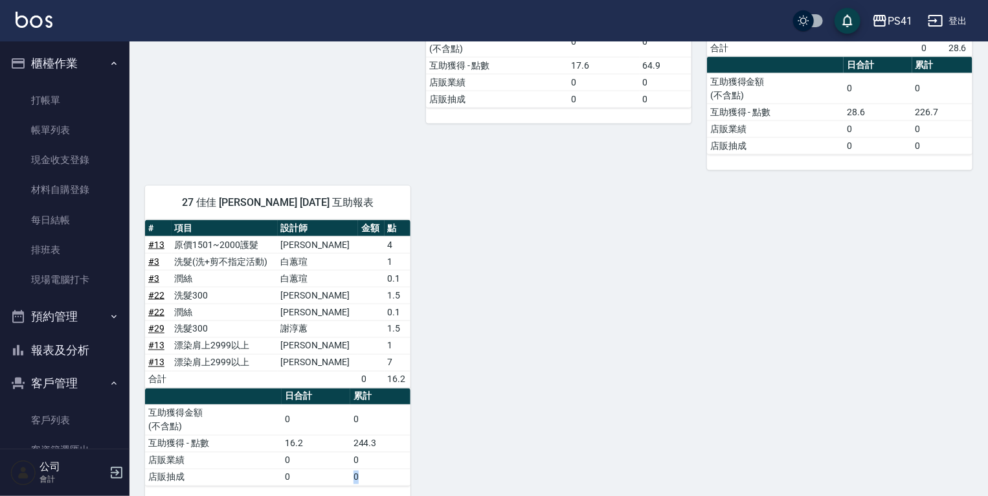
drag, startPoint x: 391, startPoint y: 464, endPoint x: 552, endPoint y: 446, distance: 161.5
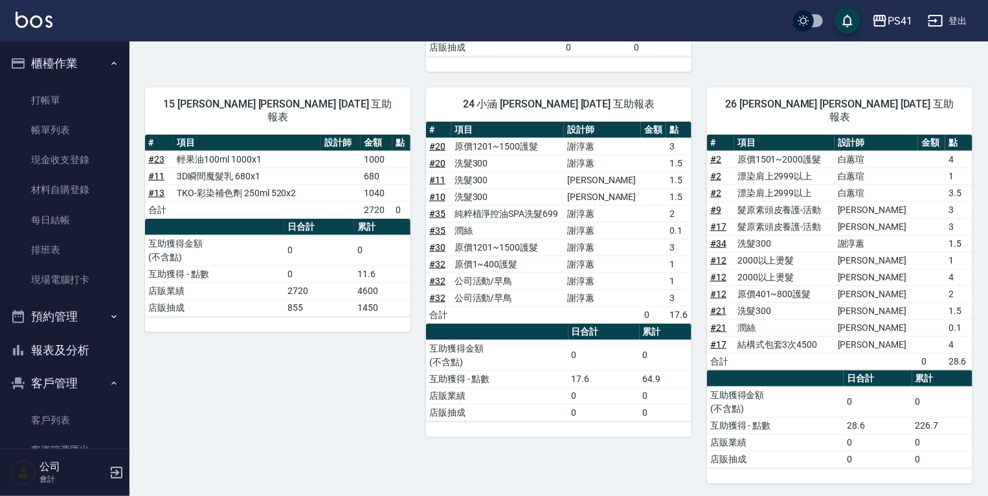
scroll to position [621, 0]
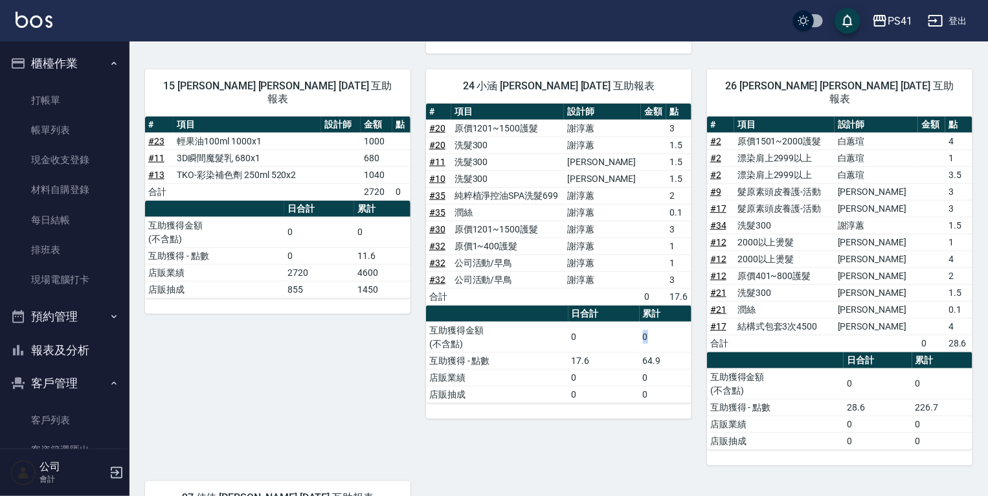
drag, startPoint x: 628, startPoint y: 344, endPoint x: 647, endPoint y: 350, distance: 20.3
click at [647, 350] on tbody "互助獲得金額 (不含點) 0 0 互助獲得 - 點數 17.6 64.9 店販業績 0 0 店販抽成 0 0" at bounding box center [558, 362] width 265 height 81
drag, startPoint x: 647, startPoint y: 350, endPoint x: 625, endPoint y: 349, distance: 22.0
click at [625, 352] on tr "互助獲得 - 點數 17.6 64.9" at bounding box center [558, 360] width 265 height 17
drag, startPoint x: 550, startPoint y: 457, endPoint x: 554, endPoint y: 449, distance: 9.0
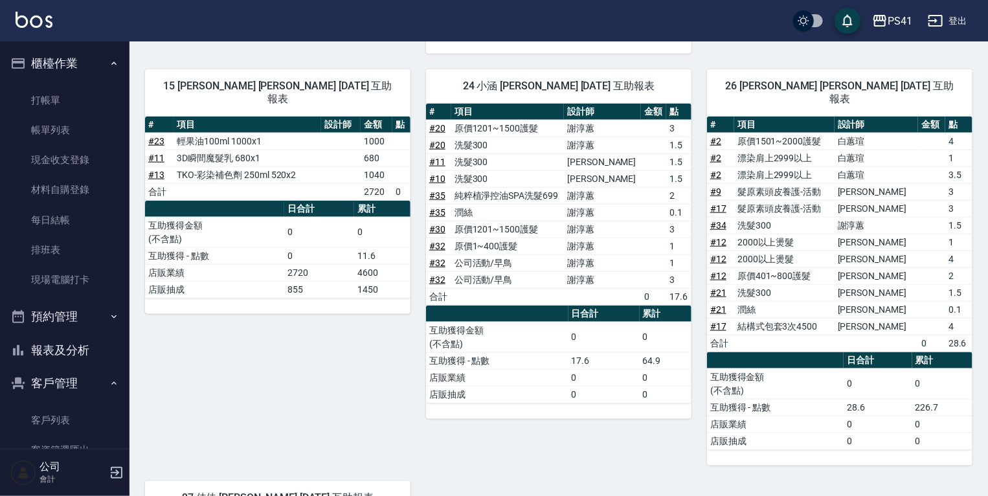
click at [552, 451] on div "1 柯易廷 柯易廷 09/14/2025 互助報表 # 項目 設計師 金額 點 # 19 洗髮(洗+剪不指定活動) 柯易廷 1 # 33 純粹植淨控油SPA洗…" at bounding box center [550, 175] width 843 height 1243
drag, startPoint x: 593, startPoint y: 355, endPoint x: 580, endPoint y: 353, distance: 13.0
click at [580, 353] on td "17.6" at bounding box center [603, 360] width 71 height 17
drag, startPoint x: 580, startPoint y: 353, endPoint x: 614, endPoint y: 362, distance: 34.7
click at [614, 362] on tr "互助獲得 - 點數 17.6 64.9" at bounding box center [558, 360] width 265 height 17
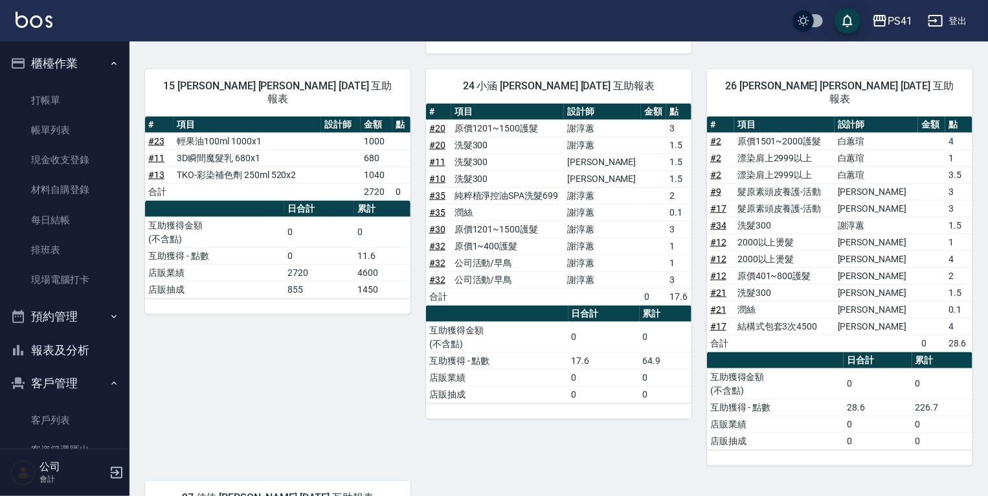
drag, startPoint x: 614, startPoint y: 362, endPoint x: 609, endPoint y: 449, distance: 87.5
click at [609, 449] on div "1 柯易廷 柯易廷 09/14/2025 互助報表 # 項目 設計師 金額 點 # 19 洗髮(洗+剪不指定活動) 柯易廷 1 # 33 純粹植淨控油SPA洗…" at bounding box center [550, 175] width 843 height 1243
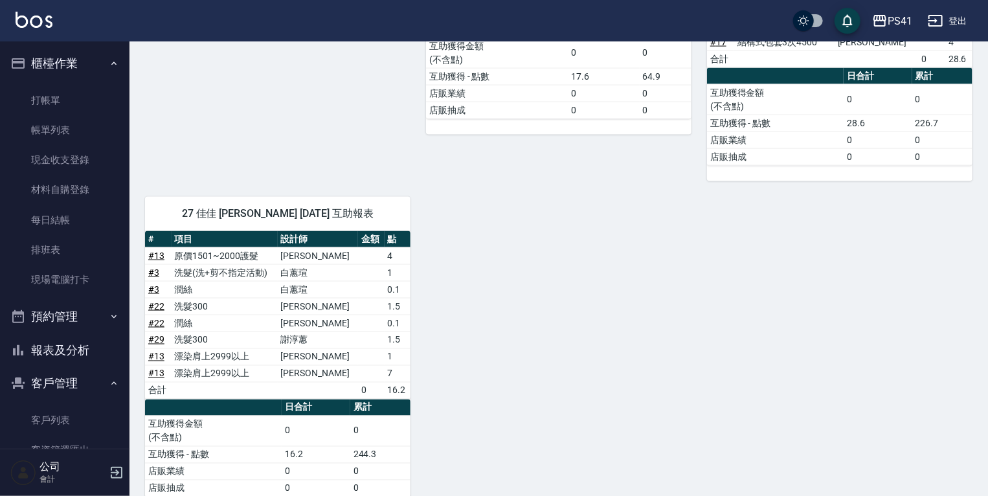
scroll to position [917, 0]
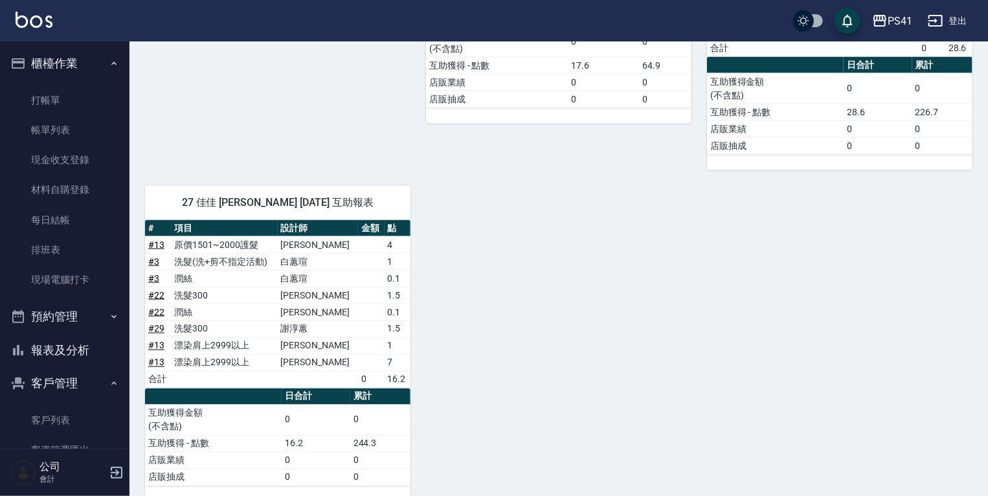
click at [157, 240] on link "# 13" at bounding box center [156, 245] width 16 height 10
drag, startPoint x: 36, startPoint y: 62, endPoint x: 39, endPoint y: 56, distance: 7.0
click at [39, 58] on button "櫃檯作業" at bounding box center [64, 64] width 119 height 34
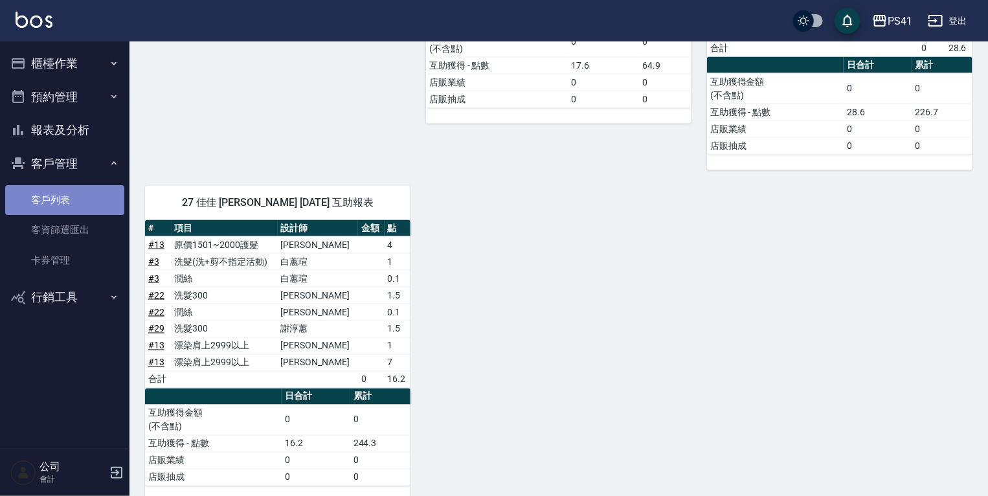
click at [47, 199] on link "客戶列表" at bounding box center [64, 200] width 119 height 30
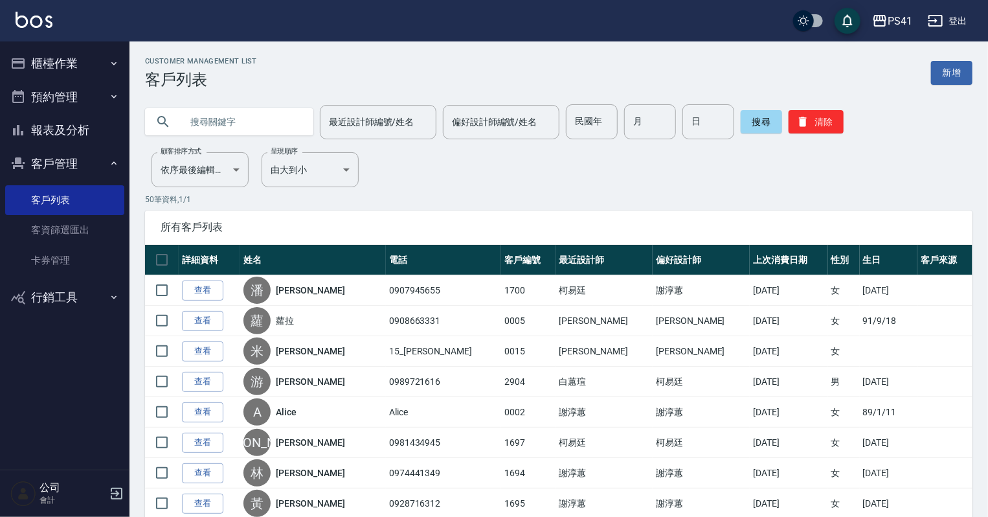
click at [80, 166] on button "客戶管理" at bounding box center [64, 164] width 119 height 34
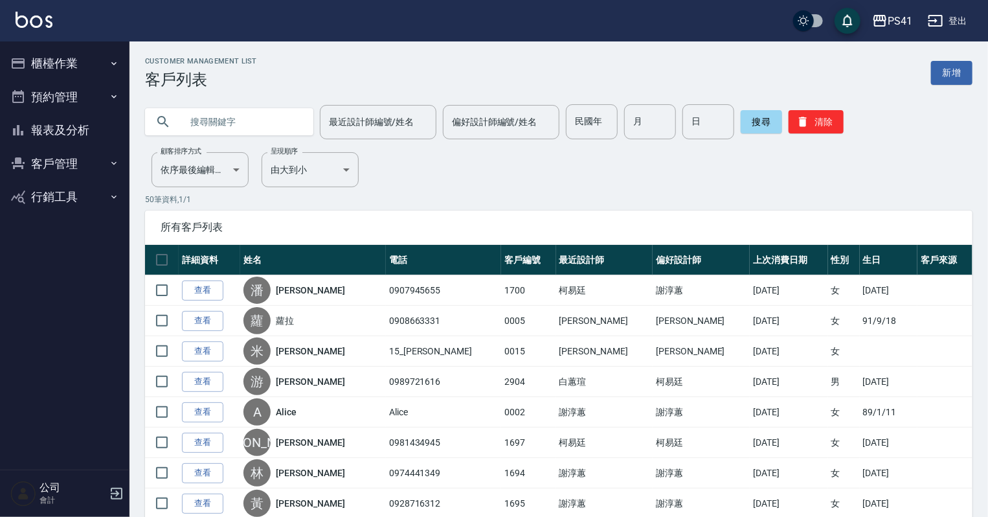
click at [112, 129] on button "報表及分析" at bounding box center [64, 130] width 119 height 34
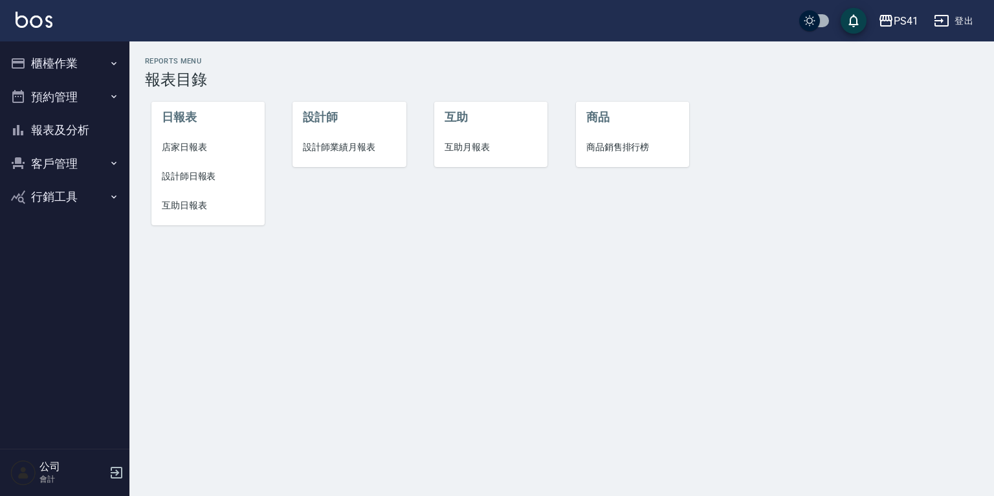
click at [485, 146] on span "互助月報表" at bounding box center [491, 147] width 93 height 14
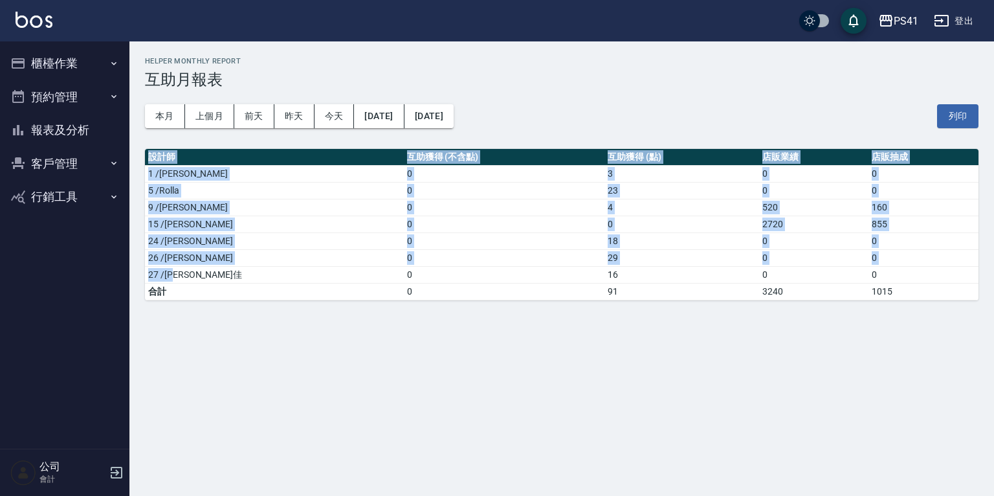
drag, startPoint x: 165, startPoint y: 267, endPoint x: 279, endPoint y: 269, distance: 114.0
click at [279, 269] on div "PS41 2025-09-14 - 2025-09-14 互助月報表 列印時間： 2025-09-14-21:00 Helper Monthly Report…" at bounding box center [561, 178] width 865 height 274
click at [91, 66] on button "櫃檯作業" at bounding box center [64, 64] width 119 height 34
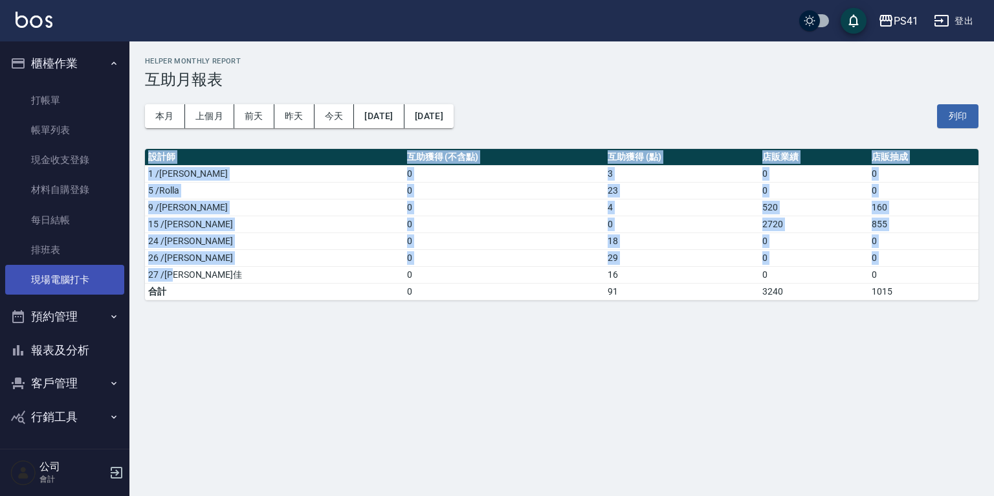
click at [77, 273] on link "現場電腦打卡" at bounding box center [64, 280] width 119 height 30
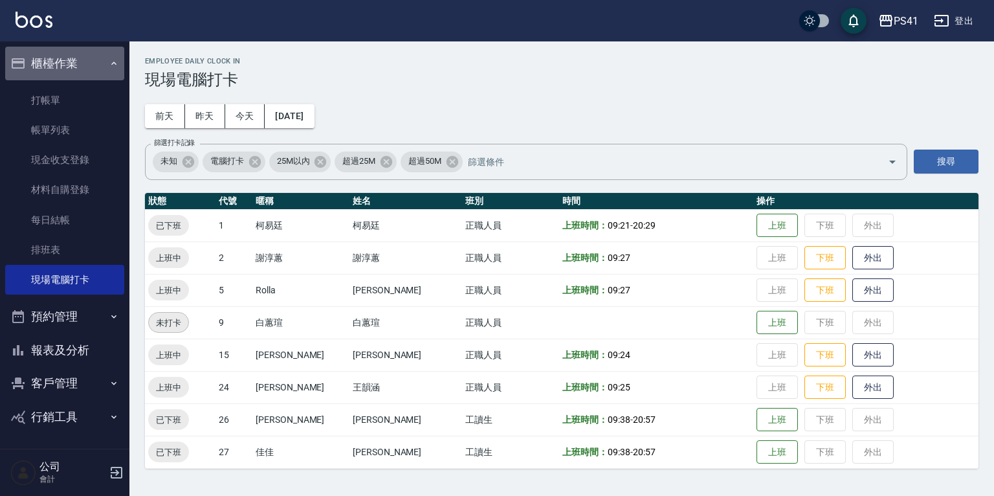
click at [80, 74] on button "櫃檯作業" at bounding box center [64, 64] width 119 height 34
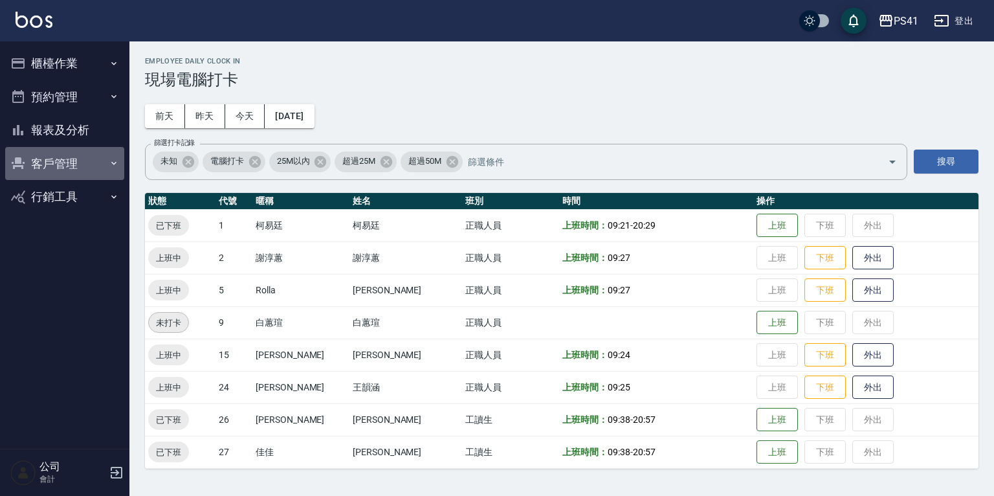
click at [48, 164] on button "客戶管理" at bounding box center [64, 164] width 119 height 34
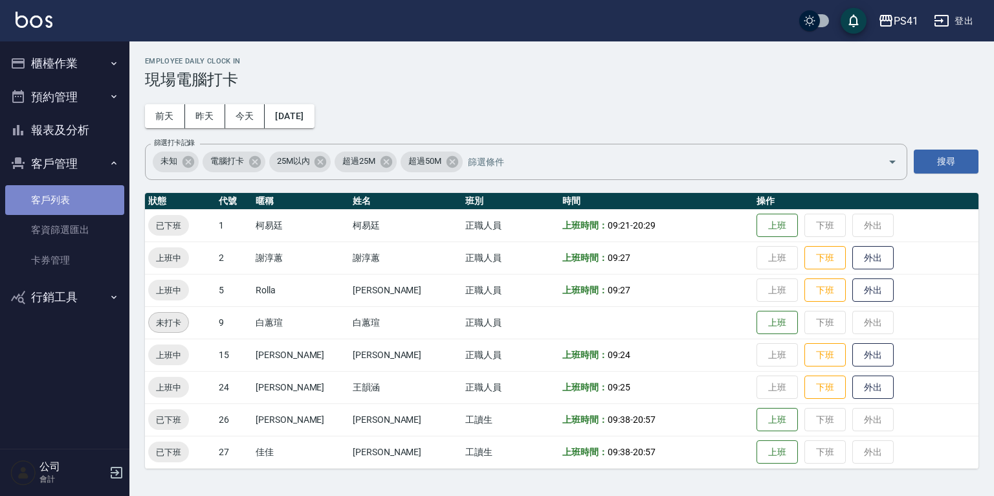
click at [67, 207] on link "客戶列表" at bounding box center [64, 200] width 119 height 30
